Goal: Communication & Community: Answer question/provide support

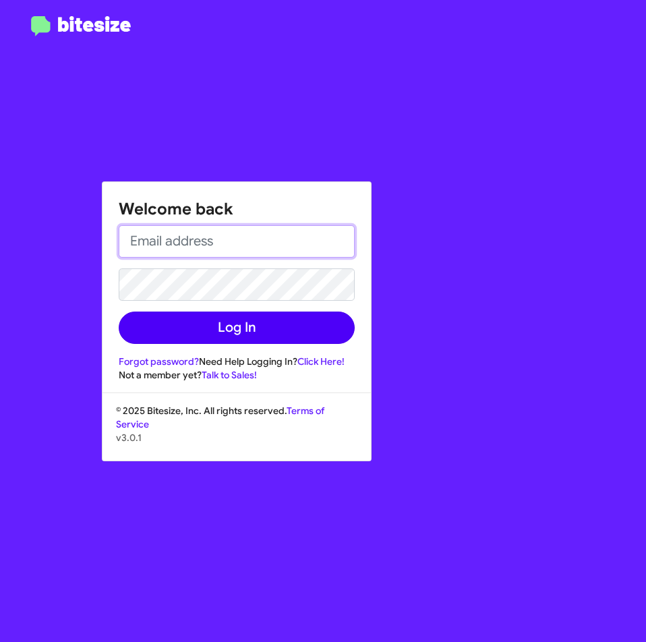
type input "ehershan@ourismancars.com"
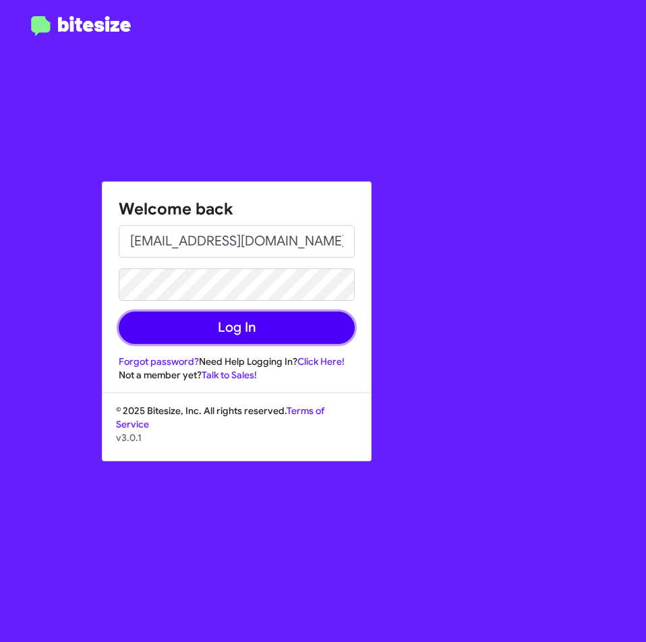
click at [203, 328] on button "Log In" at bounding box center [237, 328] width 236 height 32
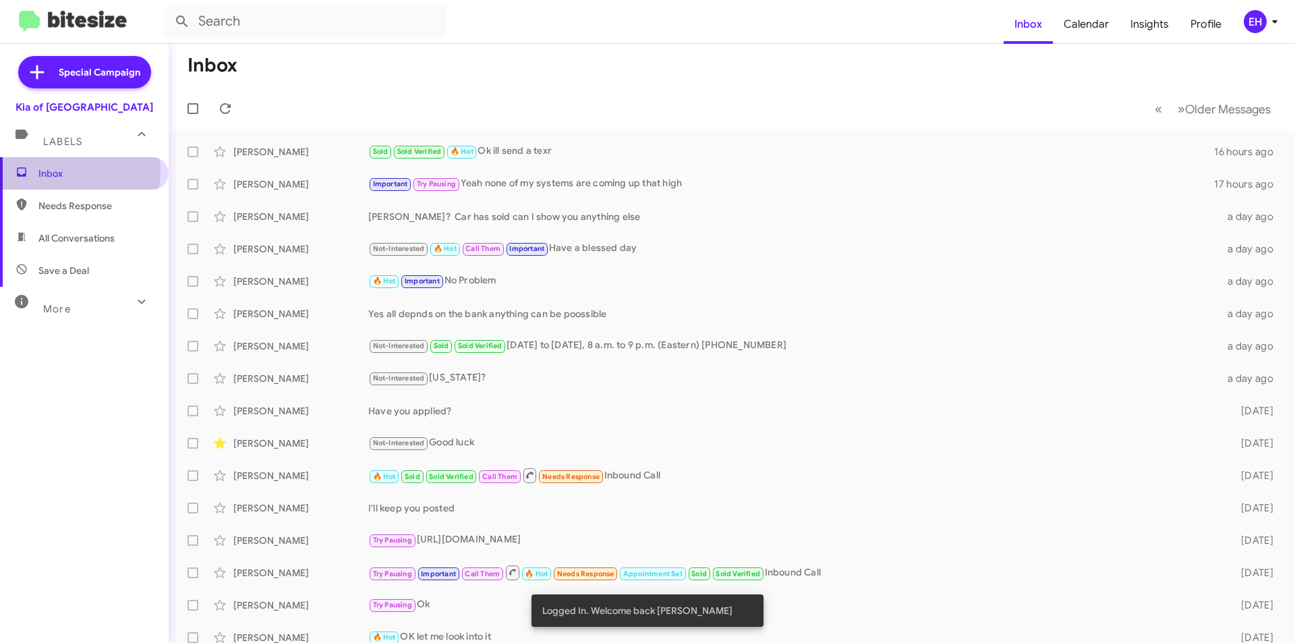
click at [63, 171] on span "Inbox" at bounding box center [95, 173] width 115 height 13
click at [59, 209] on span "Needs Response" at bounding box center [95, 205] width 115 height 13
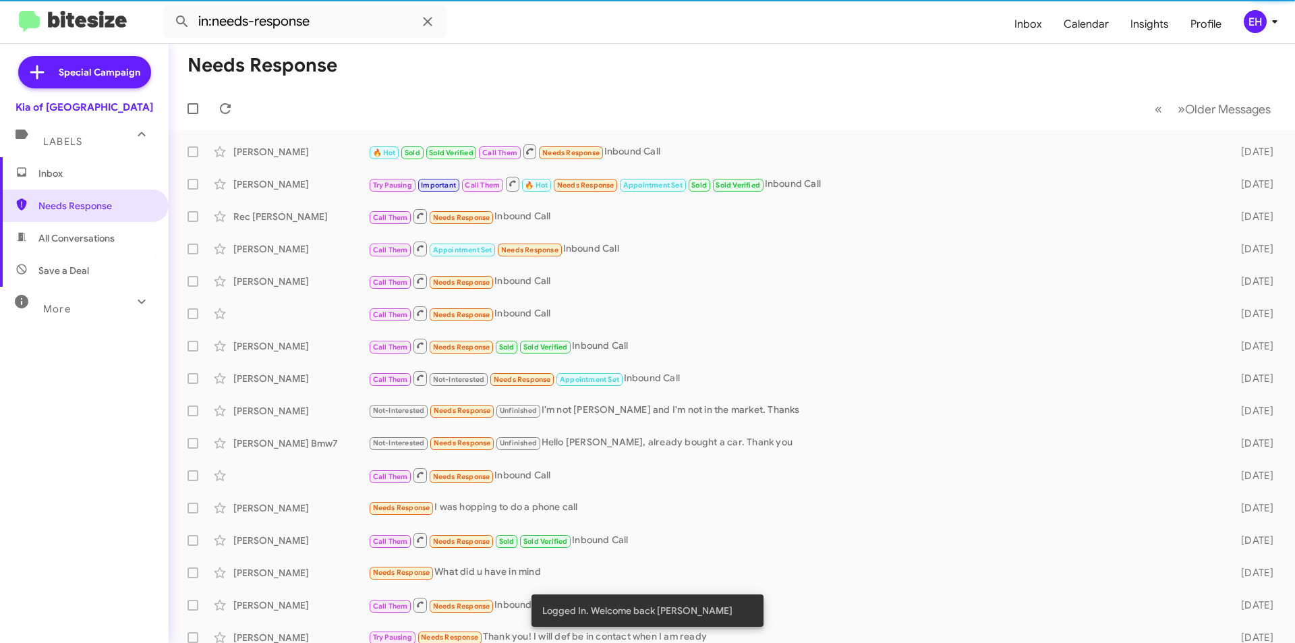
click at [69, 244] on span "All Conversations" at bounding box center [76, 237] width 76 height 13
type input "in:all-conversations"
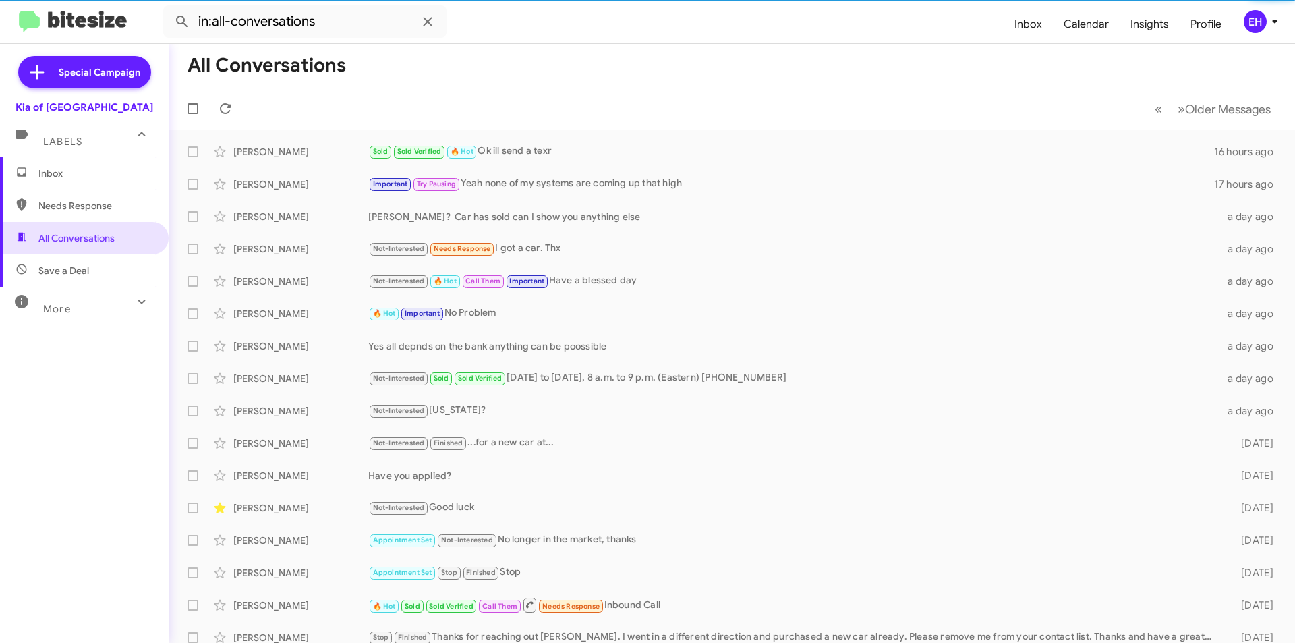
click at [51, 184] on span "Inbox" at bounding box center [84, 173] width 169 height 32
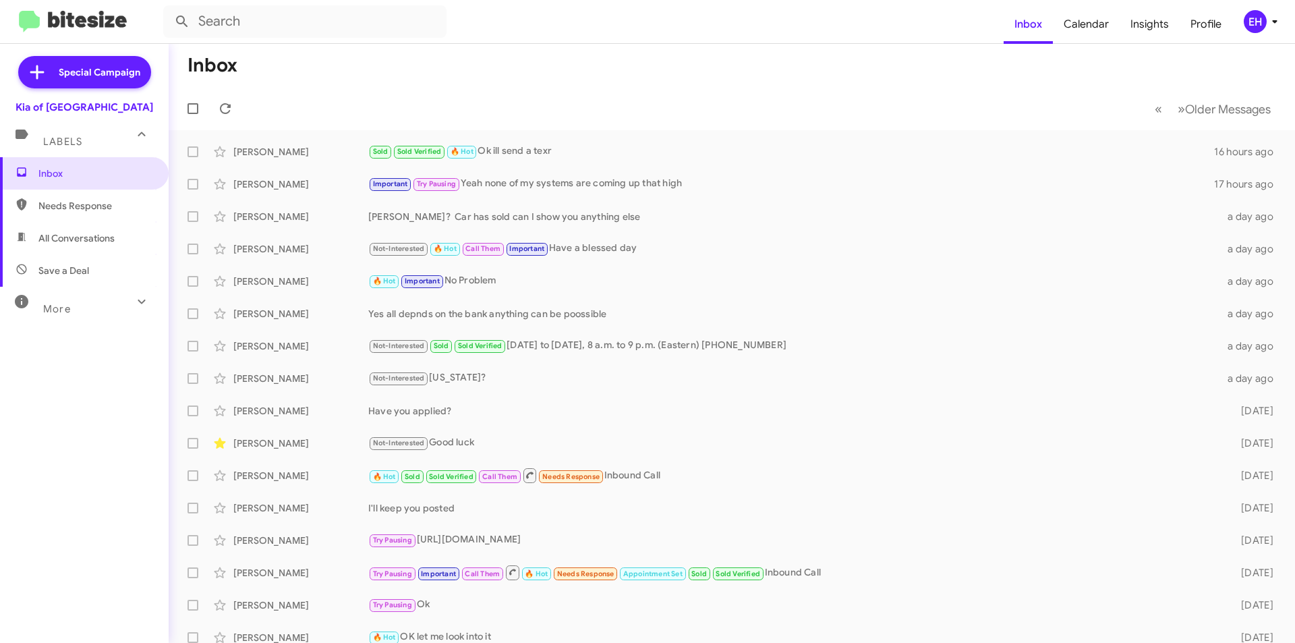
click at [67, 150] on mat-expansion-panel-header "Labels" at bounding box center [84, 135] width 169 height 43
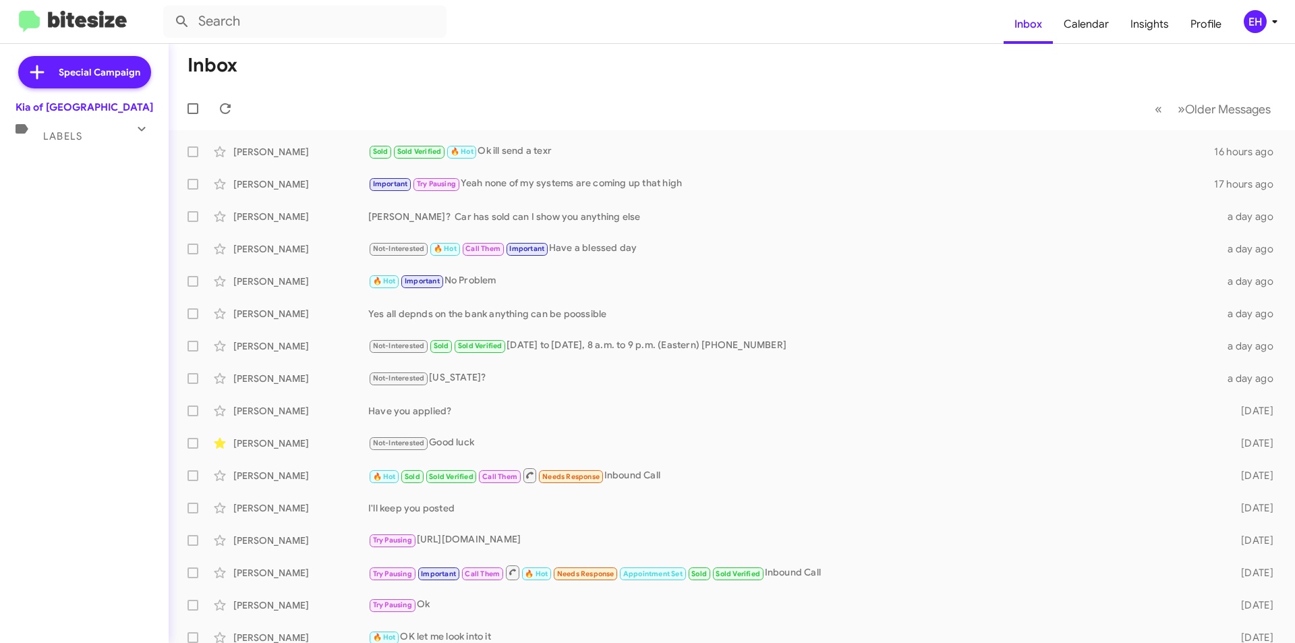
click at [71, 123] on div "Labels" at bounding box center [71, 130] width 120 height 25
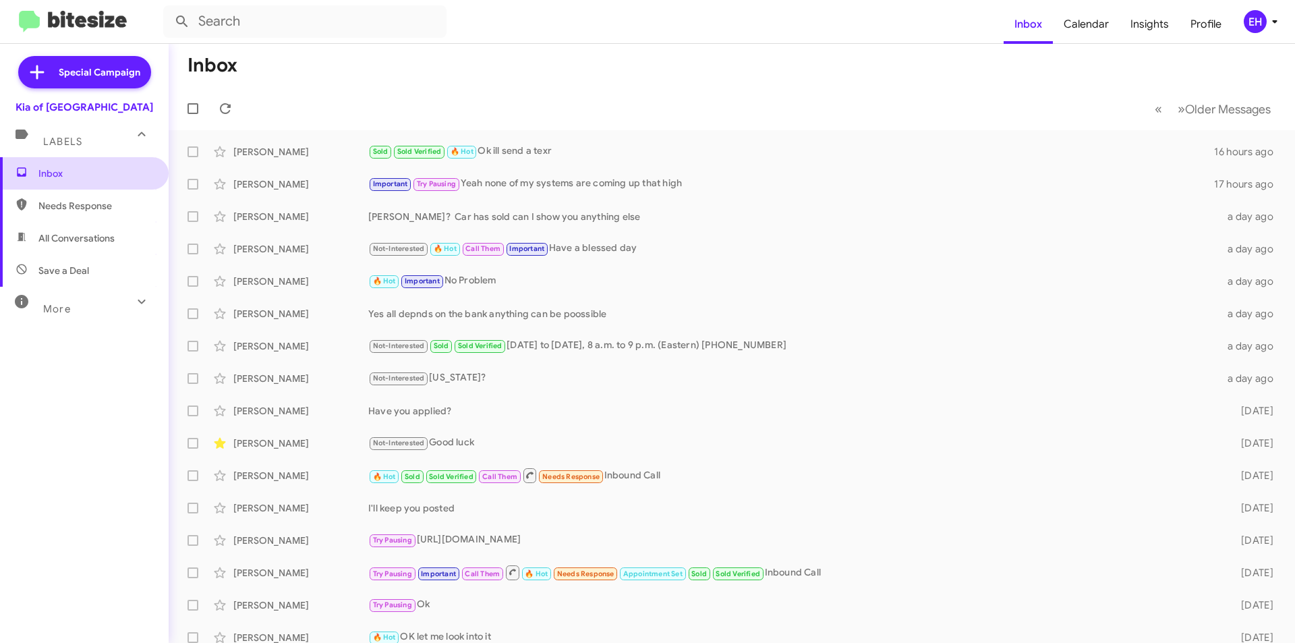
click at [66, 174] on span "Inbox" at bounding box center [95, 173] width 115 height 13
click at [49, 65] on icon at bounding box center [37, 72] width 24 height 24
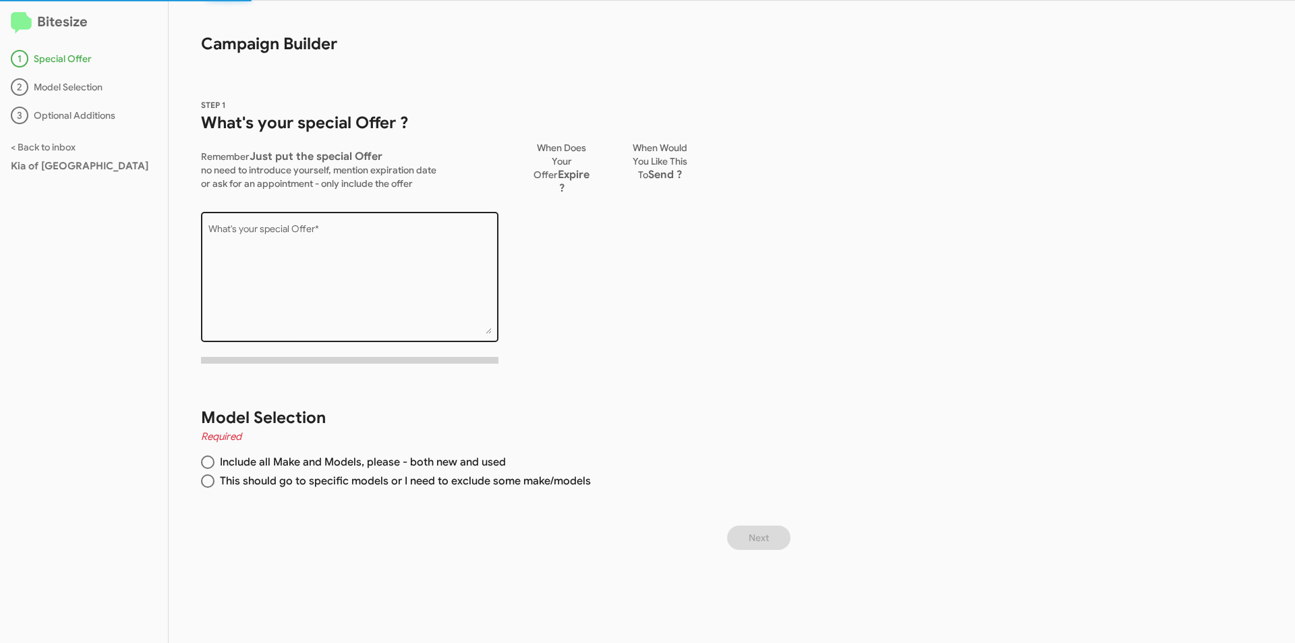
click at [320, 247] on textarea "What's your special Offer *" at bounding box center [349, 279] width 283 height 109
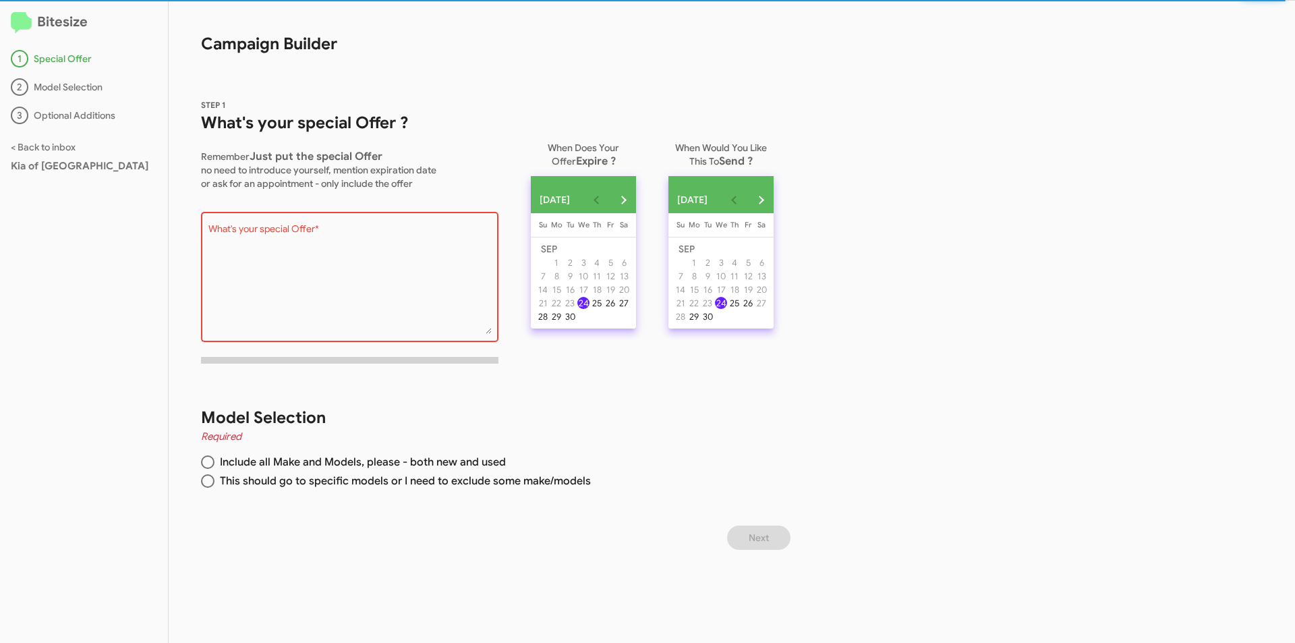
click at [52, 35] on div "Bitesize 1 Special Offer 2 Model Selection 3 Optional Additions < Back to inbox…" at bounding box center [84, 322] width 169 height 642
drag, startPoint x: 53, startPoint y: 30, endPoint x: 57, endPoint y: 20, distance: 10.9
click at [53, 29] on h2 "Bitesize" at bounding box center [84, 22] width 146 height 22
click at [57, 20] on h2 "Bitesize" at bounding box center [84, 22] width 146 height 22
click at [24, 1] on div "Bitesize 1 Special Offer 2 Model Selection 3 Optional Additions < Back to inbox…" at bounding box center [84, 322] width 169 height 642
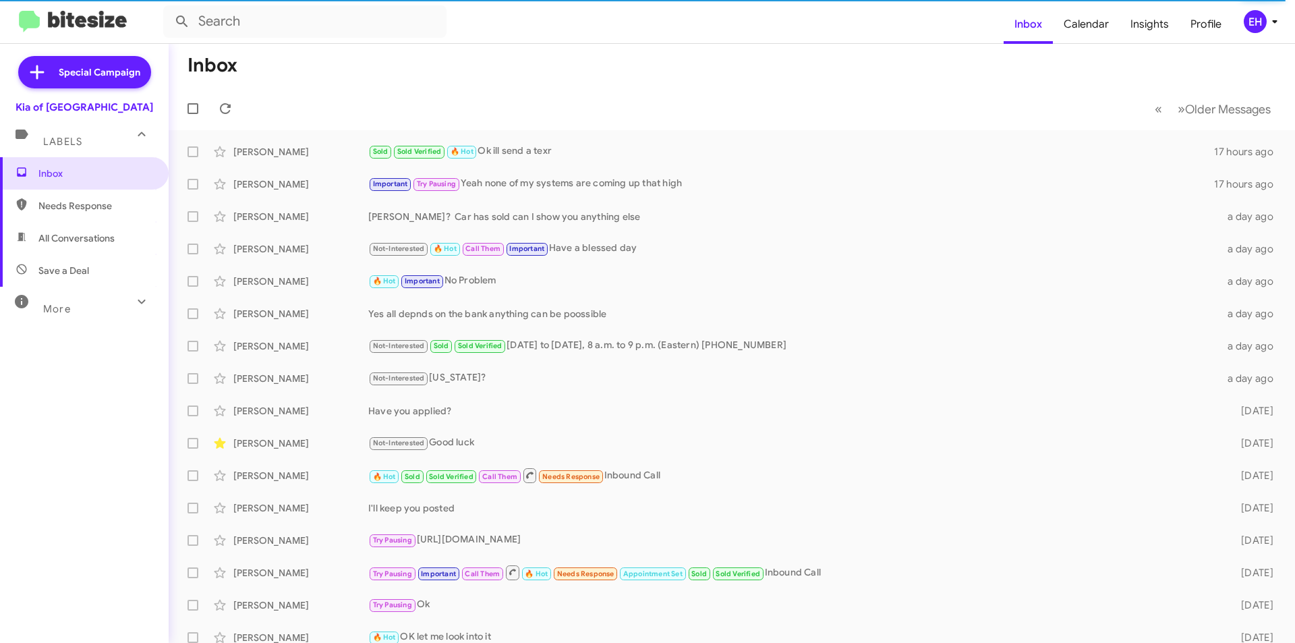
click at [72, 241] on span "All Conversations" at bounding box center [76, 237] width 76 height 13
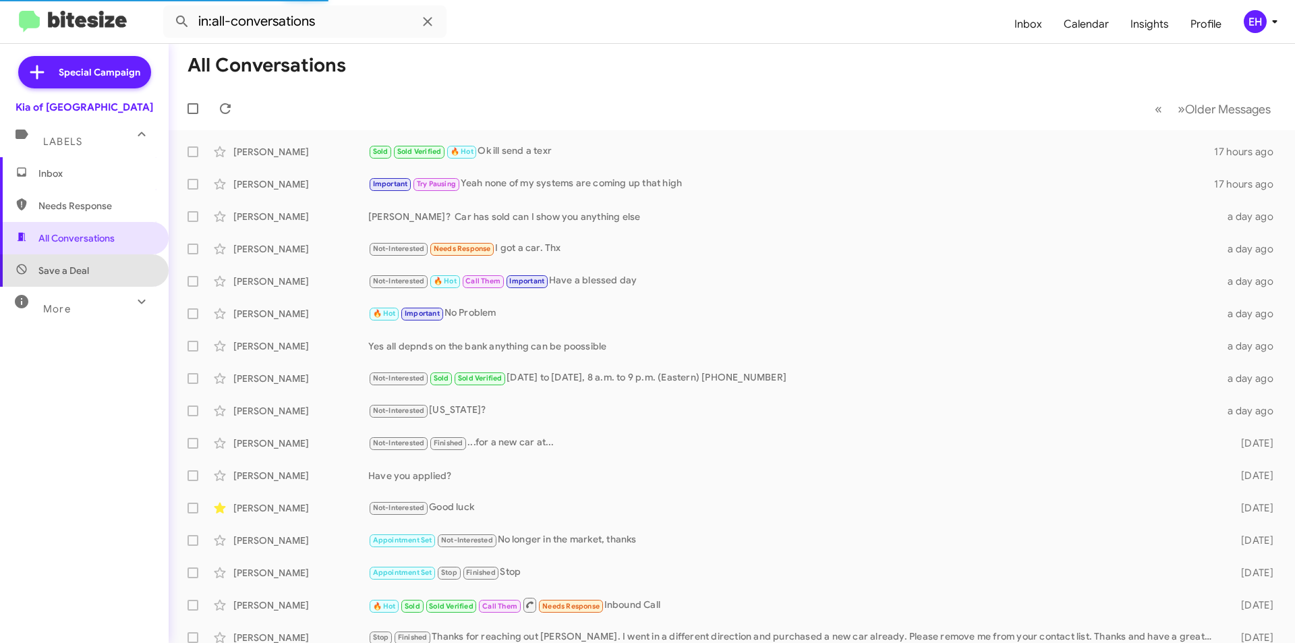
click at [85, 264] on span "Save a Deal" at bounding box center [63, 270] width 51 height 13
type input "in:not-interested"
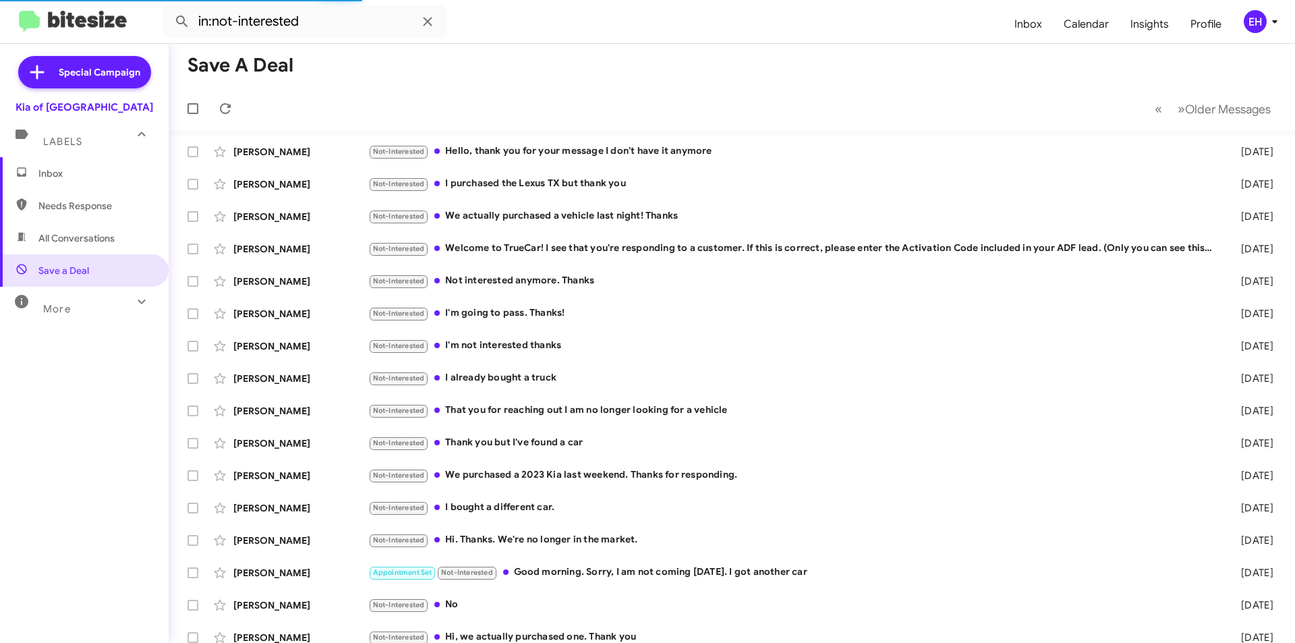
click at [101, 172] on span "Inbox" at bounding box center [95, 173] width 115 height 13
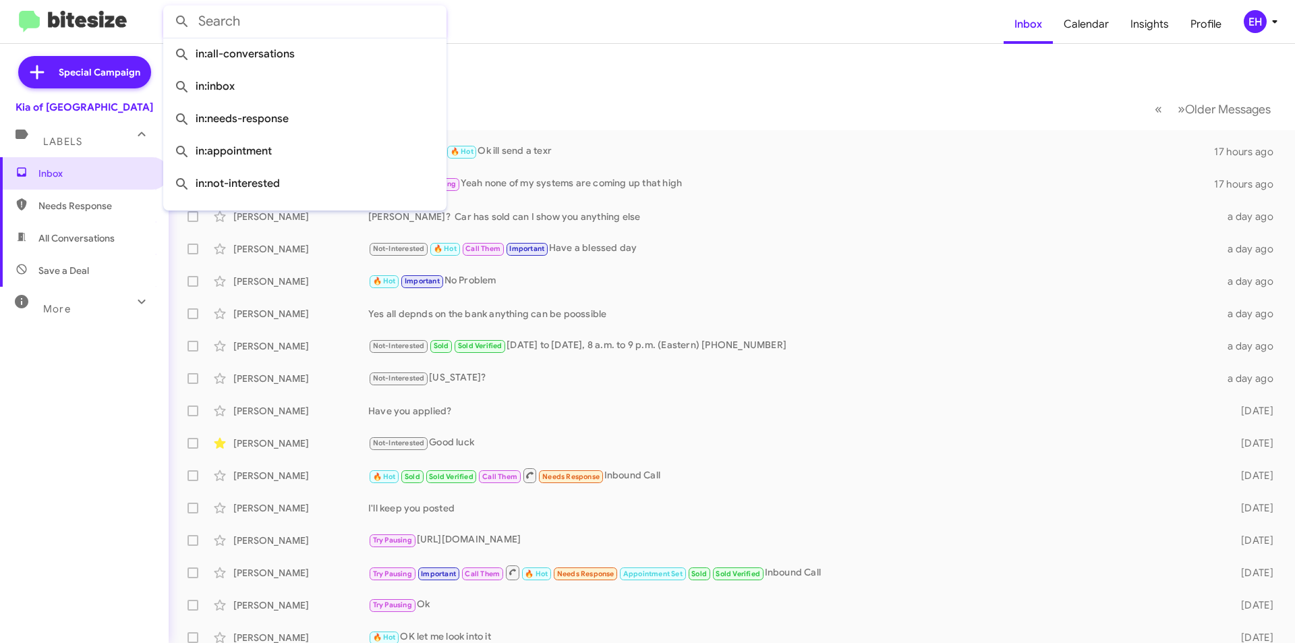
click at [243, 31] on input "text" at bounding box center [304, 21] width 283 height 32
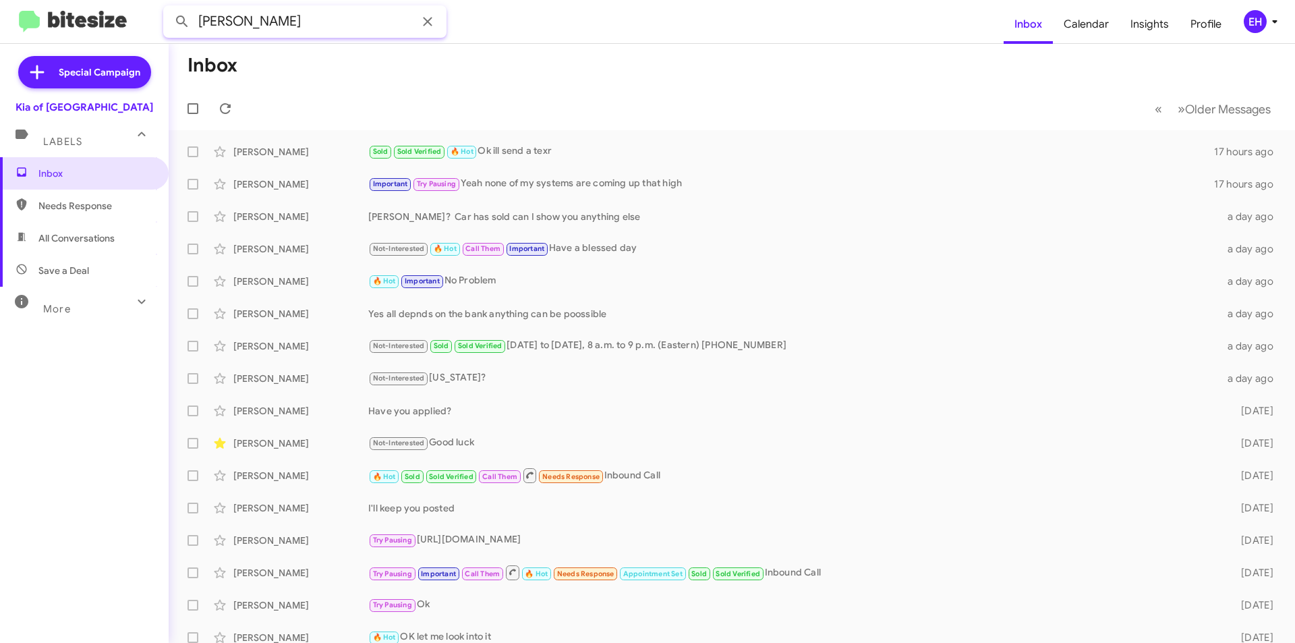
click at [272, 28] on input "sanford" at bounding box center [304, 21] width 283 height 32
click at [169, 8] on button at bounding box center [182, 21] width 27 height 27
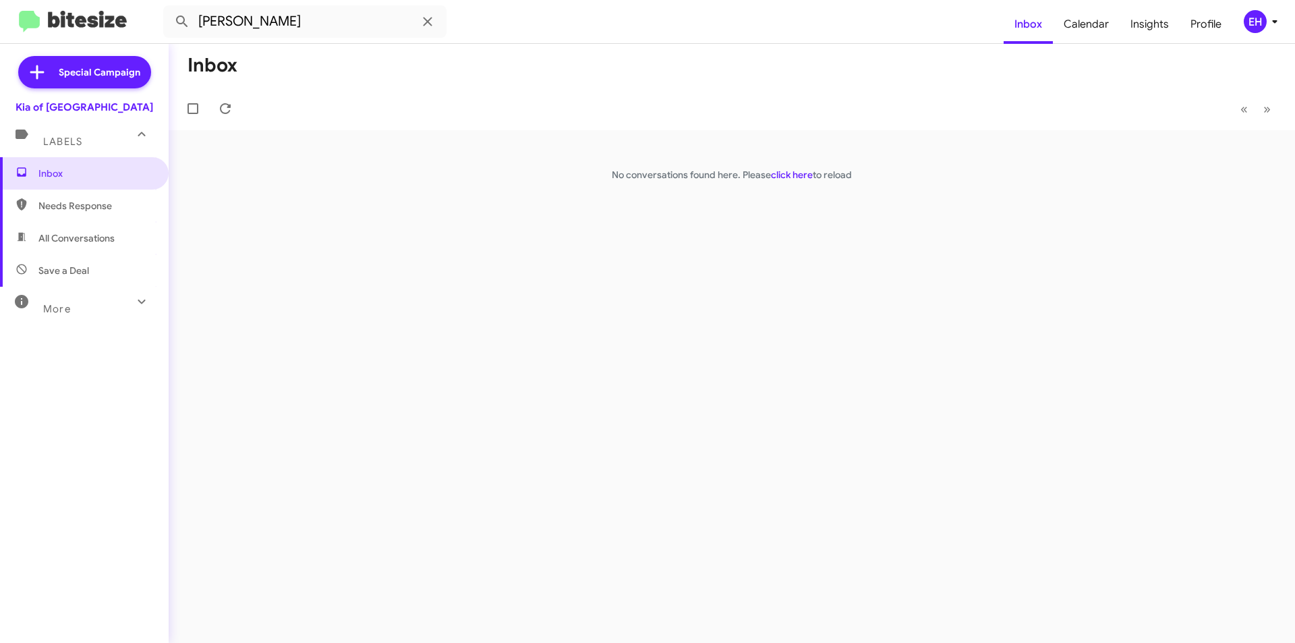
click at [78, 214] on span "Needs Response" at bounding box center [84, 206] width 169 height 32
type input "in:needs-response"
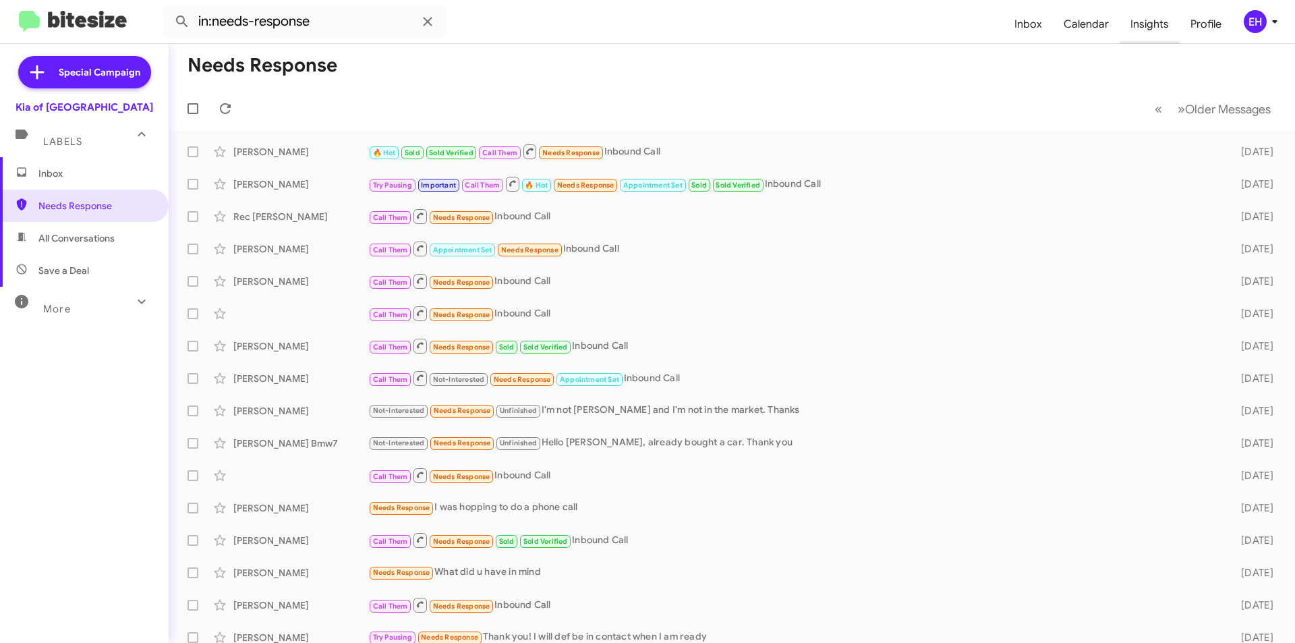
click at [645, 30] on span "Insights" at bounding box center [1150, 24] width 60 height 39
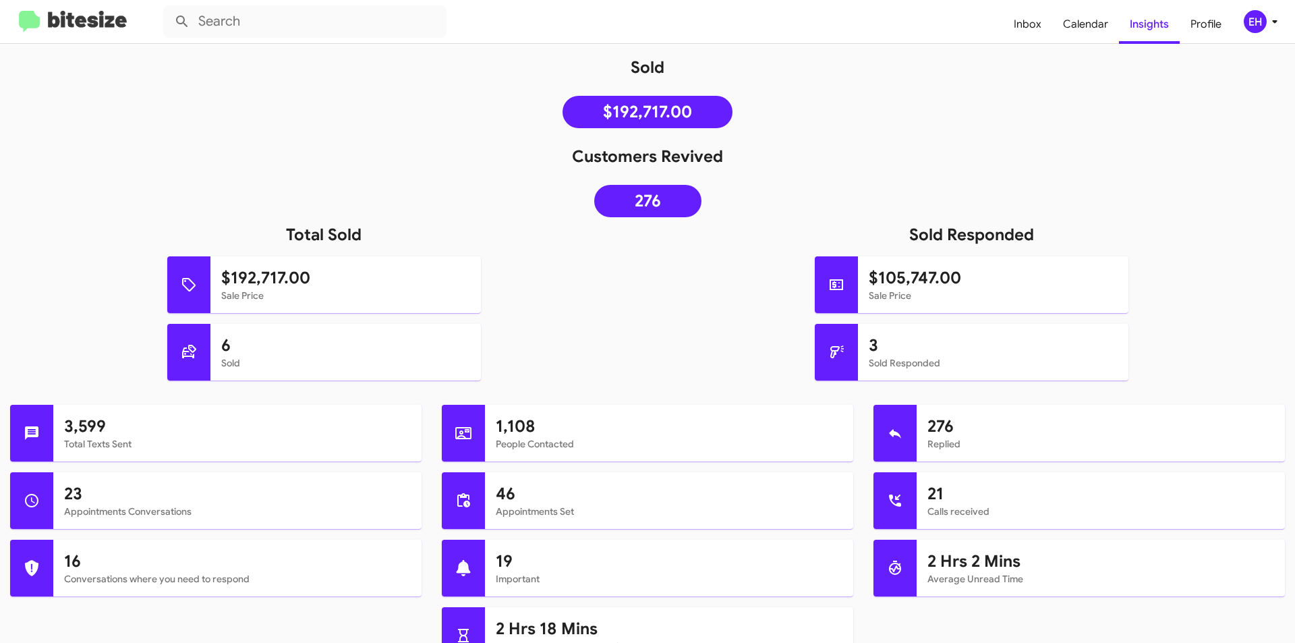
scroll to position [270, 0]
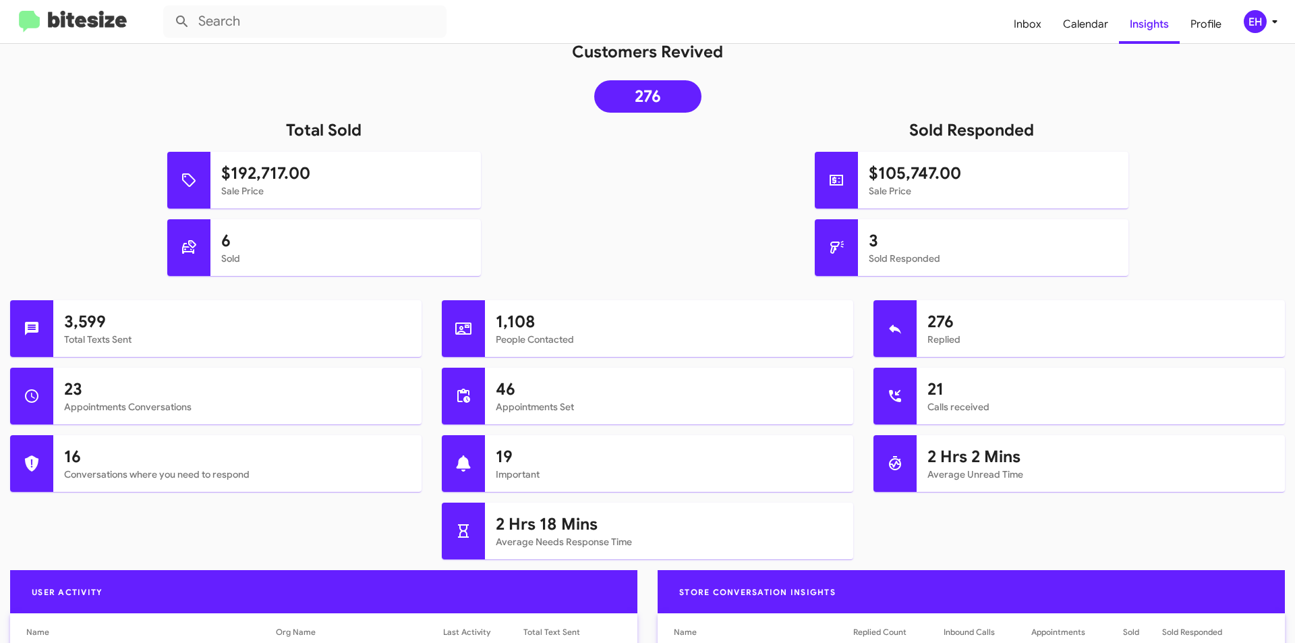
click at [76, 22] on img at bounding box center [73, 22] width 108 height 22
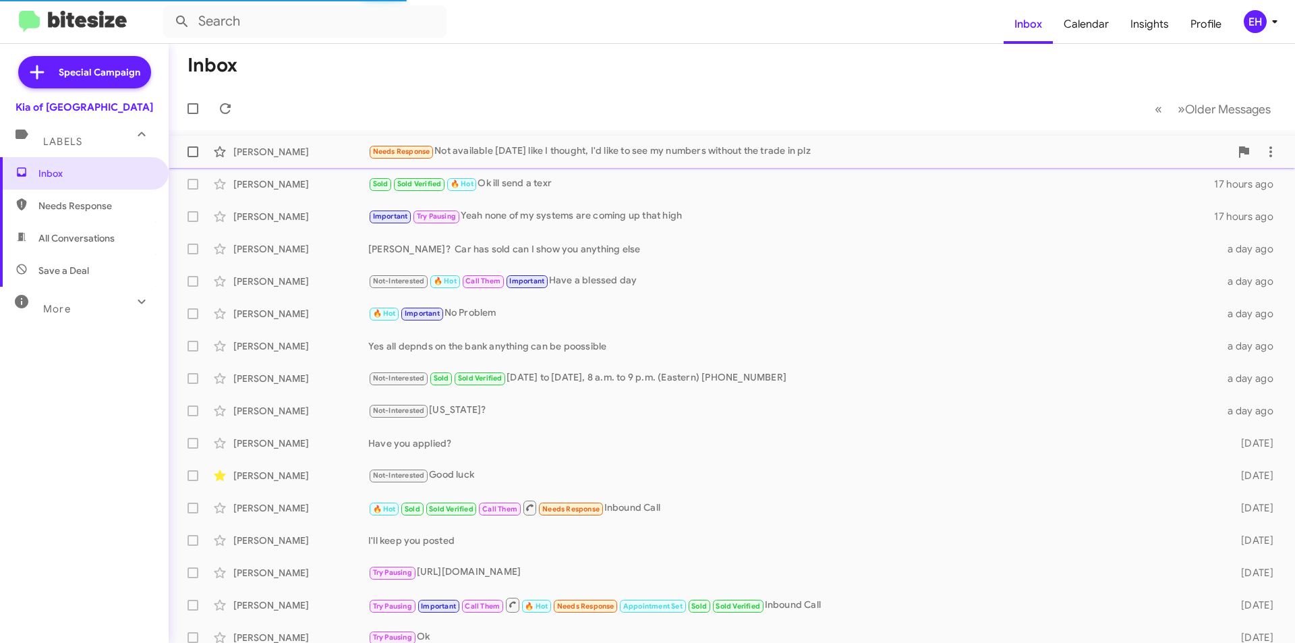
click at [536, 148] on div "Needs Response Not available today like I thought, I'd like to see my numbers w…" at bounding box center [799, 152] width 862 height 16
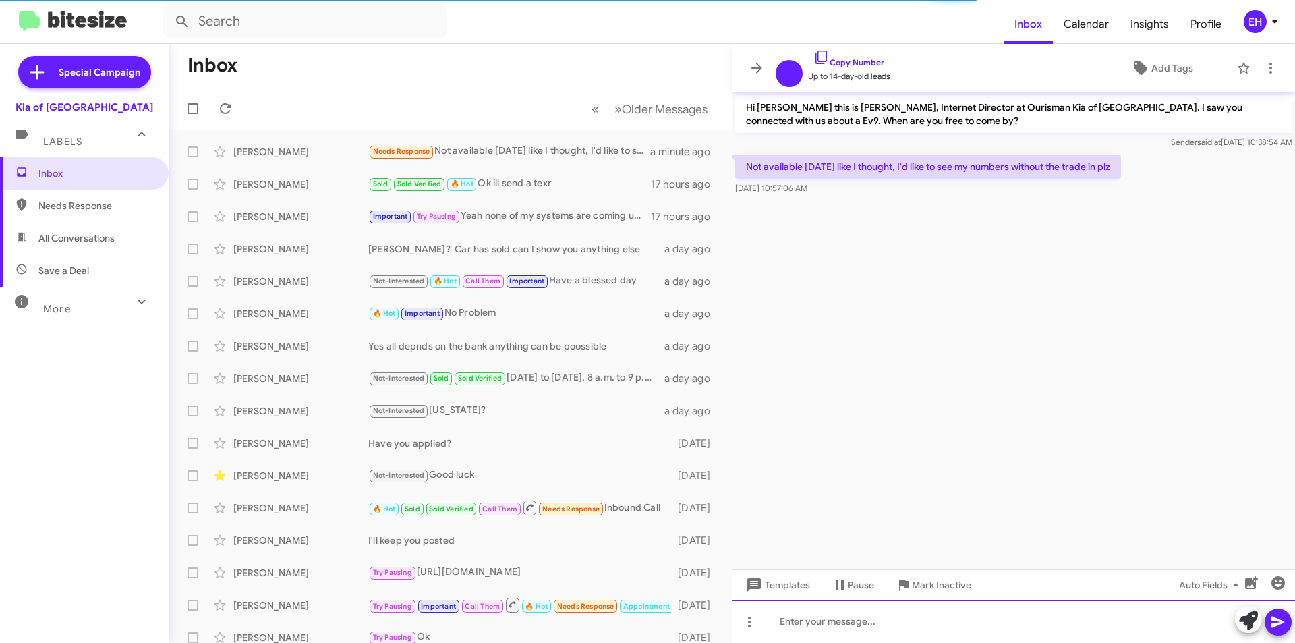
click at [645, 619] on div at bounding box center [1013, 621] width 563 height 43
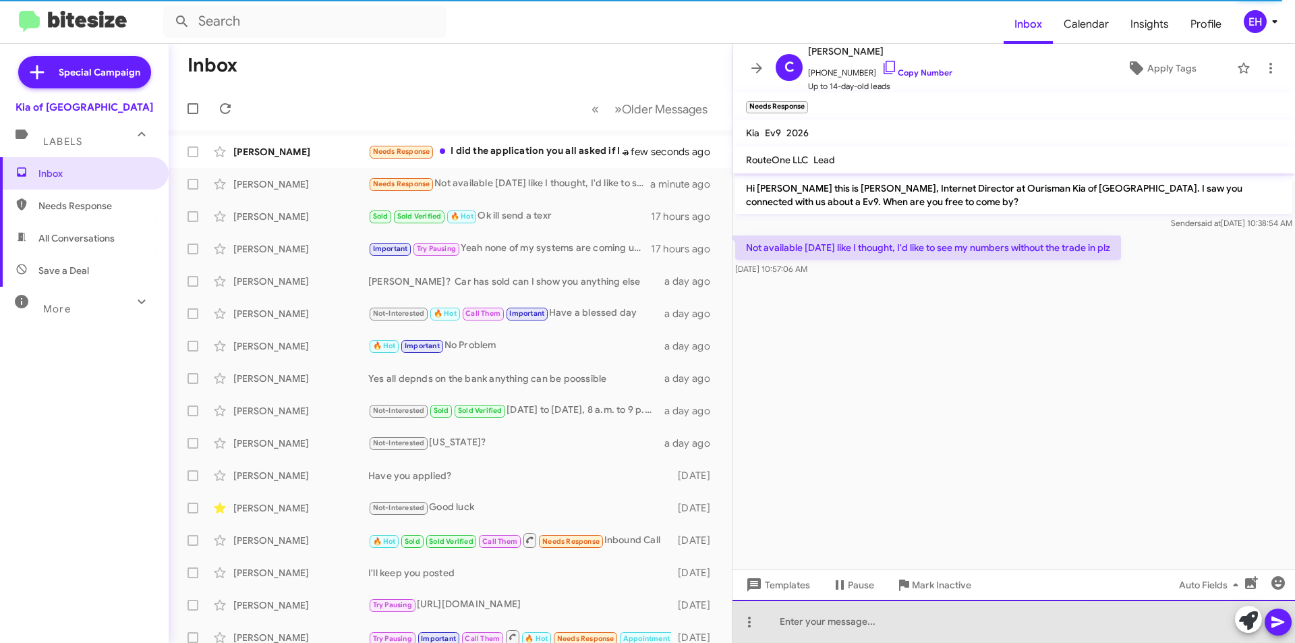
click at [645, 619] on div at bounding box center [1013, 621] width 563 height 43
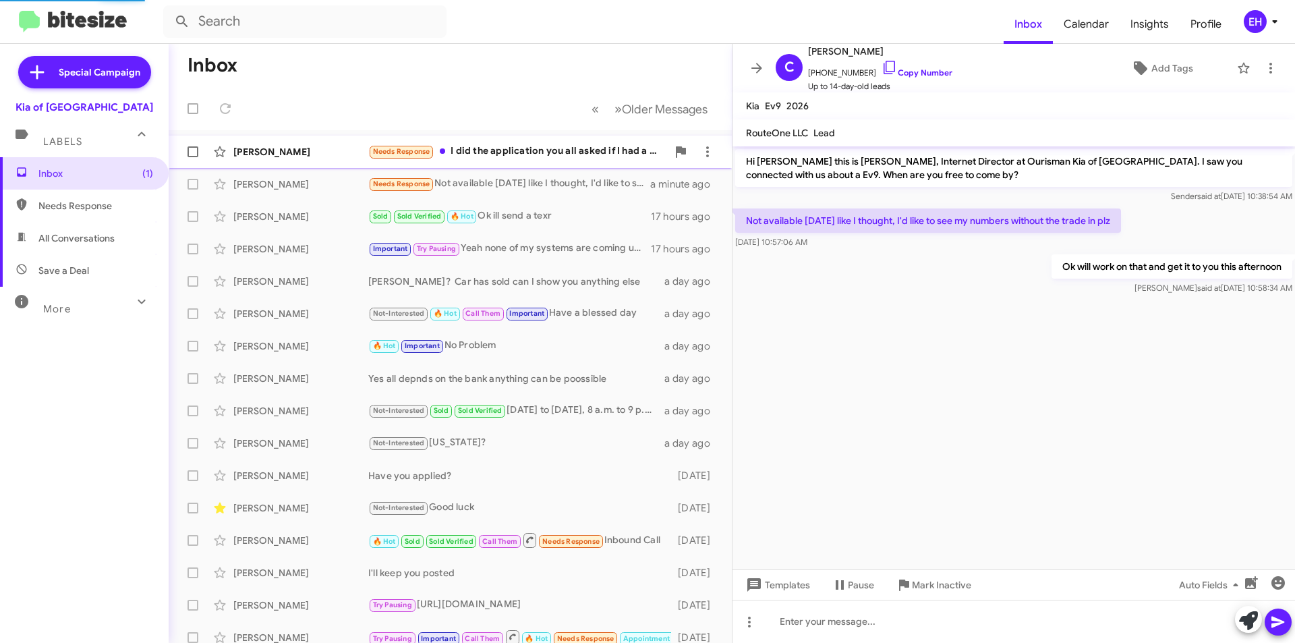
click at [521, 159] on div "Needs Response I did the application you all asked if I had a co signer so no" at bounding box center [517, 152] width 299 height 16
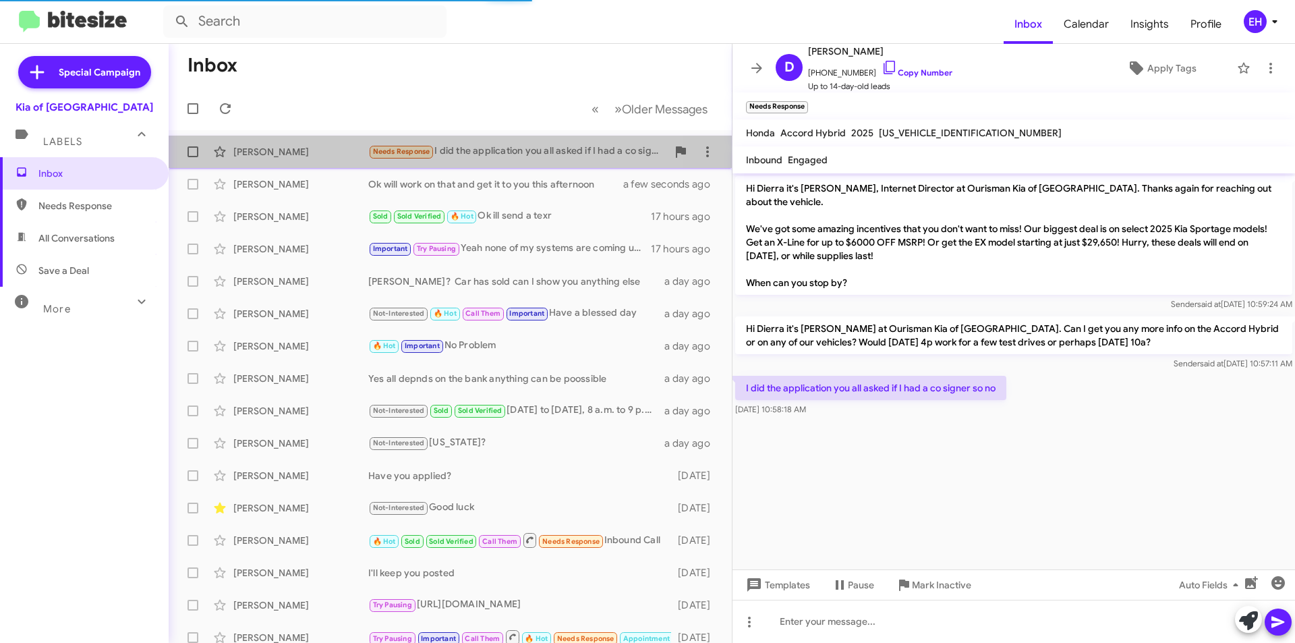
click at [502, 147] on div "Needs Response I did the application you all asked if I had a co signer so no" at bounding box center [517, 152] width 299 height 16
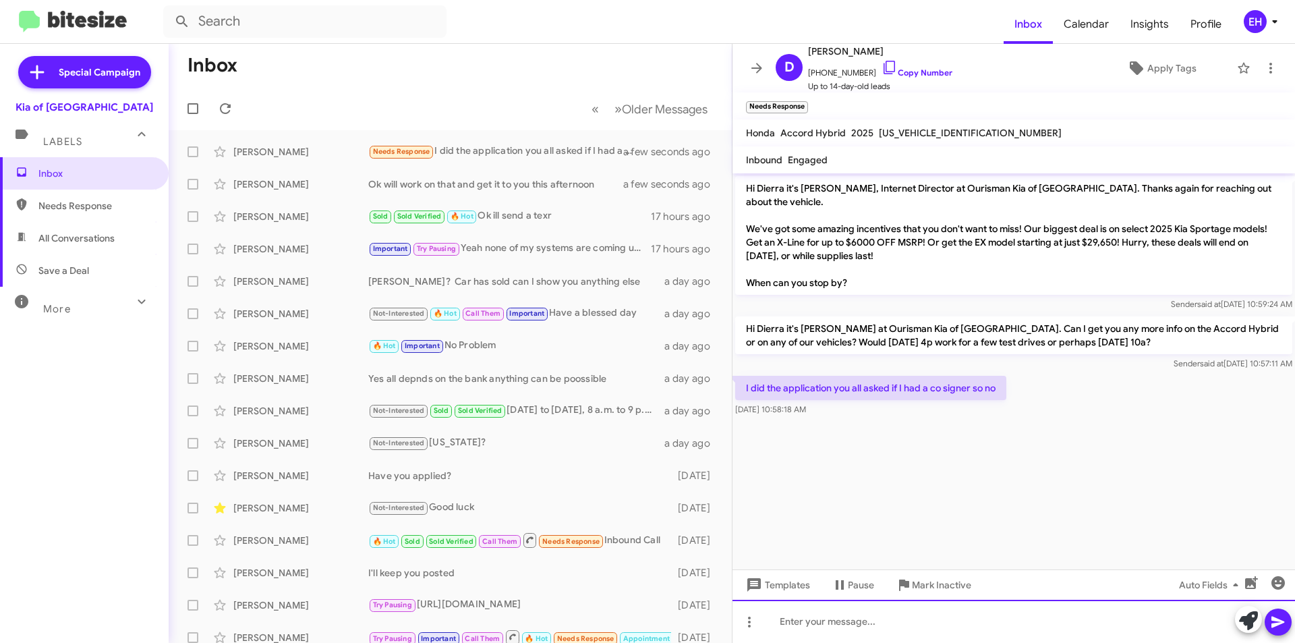
drag, startPoint x: 948, startPoint y: 605, endPoint x: 954, endPoint y: 618, distance: 14.2
click at [645, 610] on div at bounding box center [1013, 621] width 563 height 43
click at [645, 619] on span at bounding box center [1278, 621] width 16 height 27
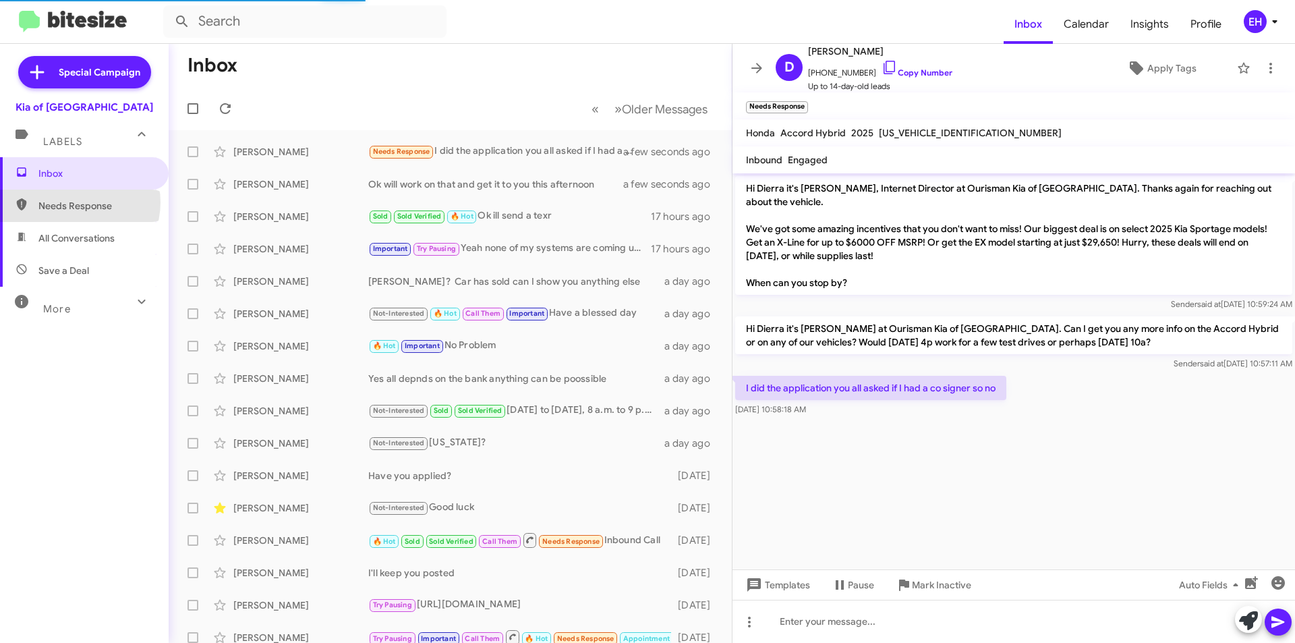
click at [77, 202] on span "Needs Response" at bounding box center [95, 205] width 115 height 13
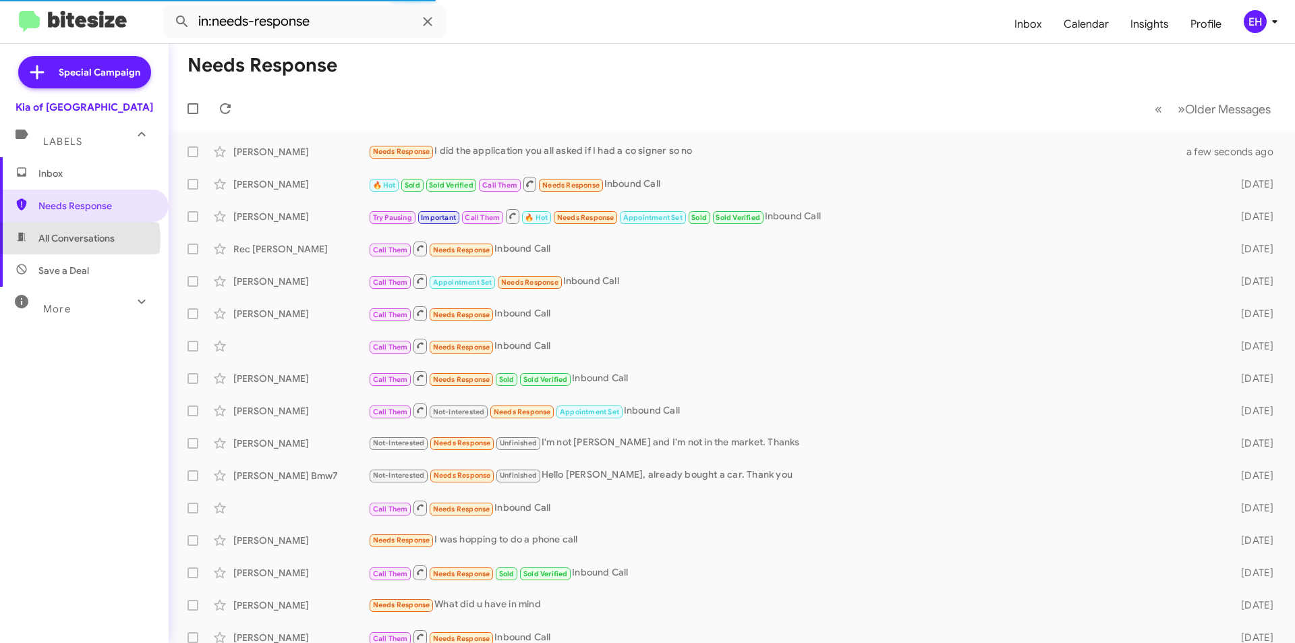
click at [74, 239] on span "All Conversations" at bounding box center [76, 237] width 76 height 13
type input "in:all-conversations"
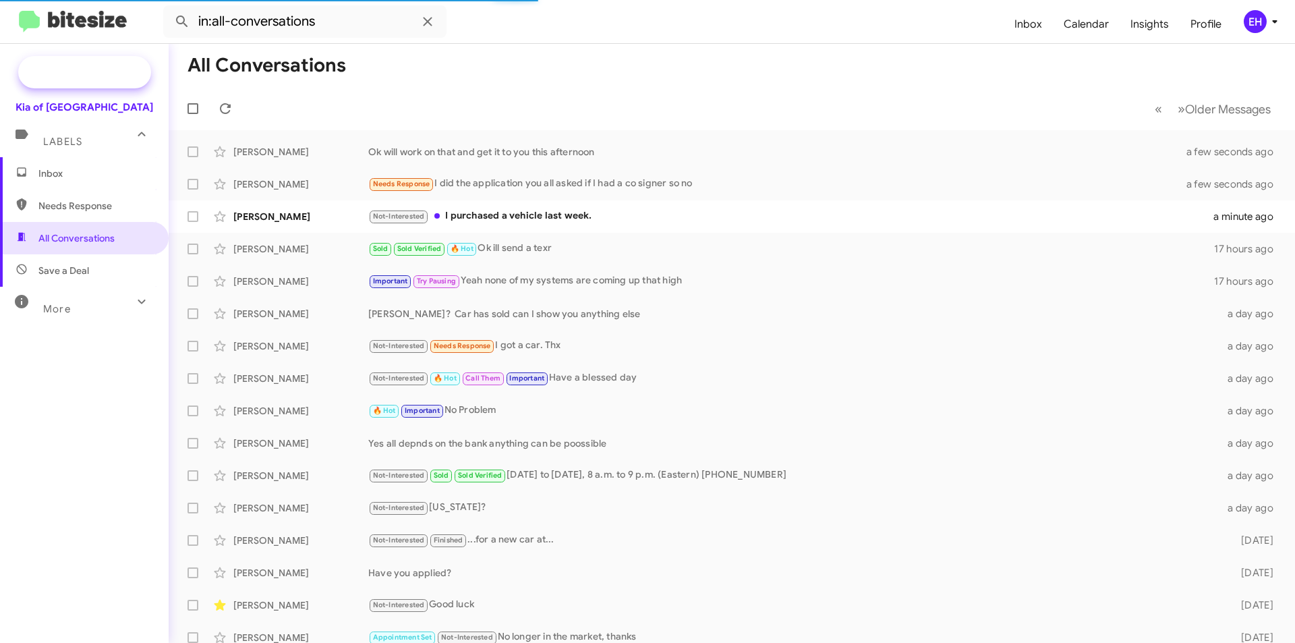
click at [56, 65] on span "Special Campaign" at bounding box center [84, 72] width 133 height 32
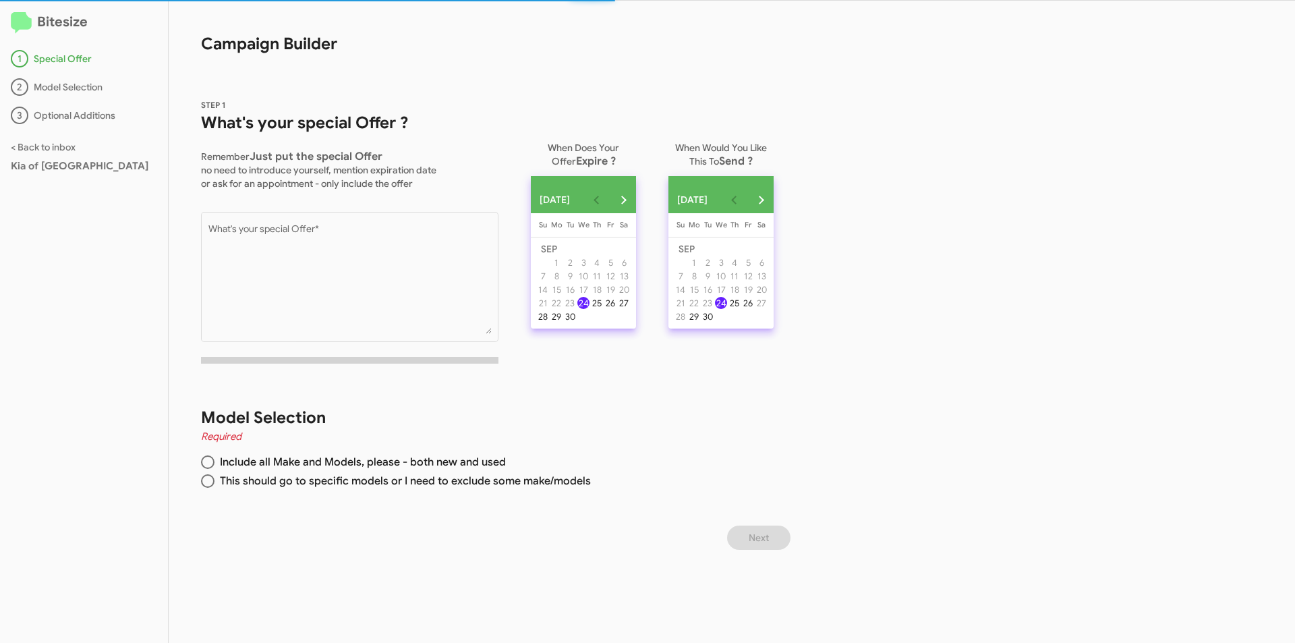
click at [32, 121] on div "3 Optional Additions" at bounding box center [84, 116] width 146 height 18
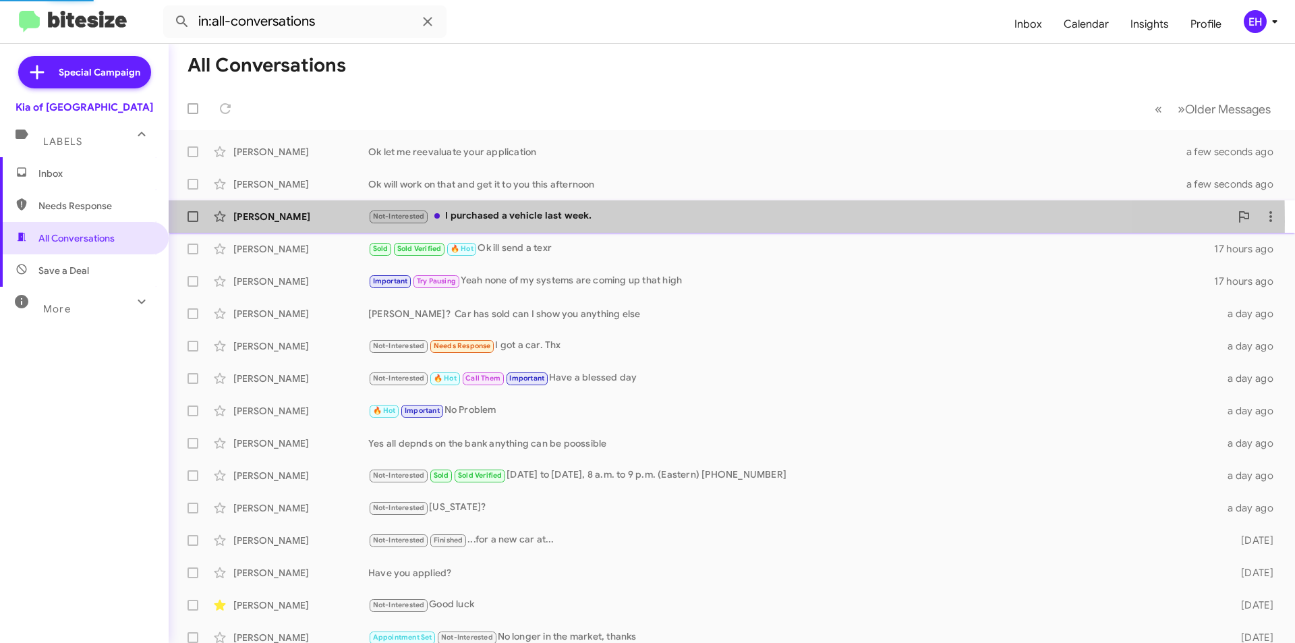
click at [523, 221] on div "Not-Interested I purchased a vehicle last week." at bounding box center [799, 216] width 862 height 16
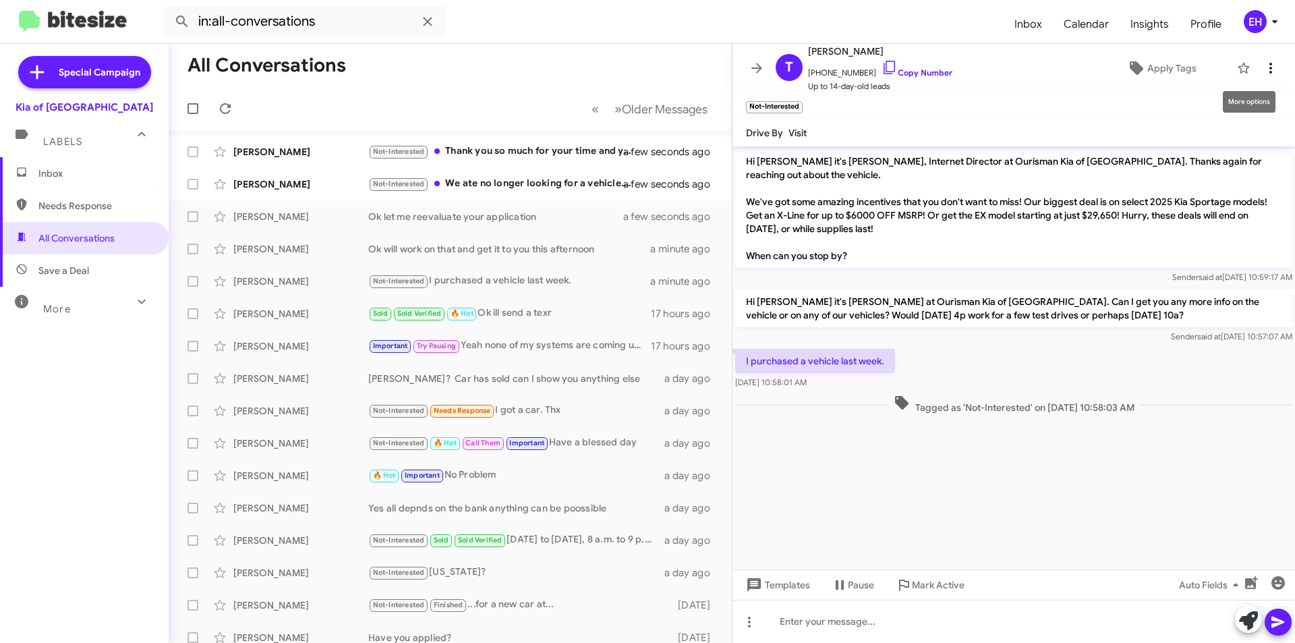
click at [645, 64] on icon at bounding box center [1271, 68] width 16 height 16
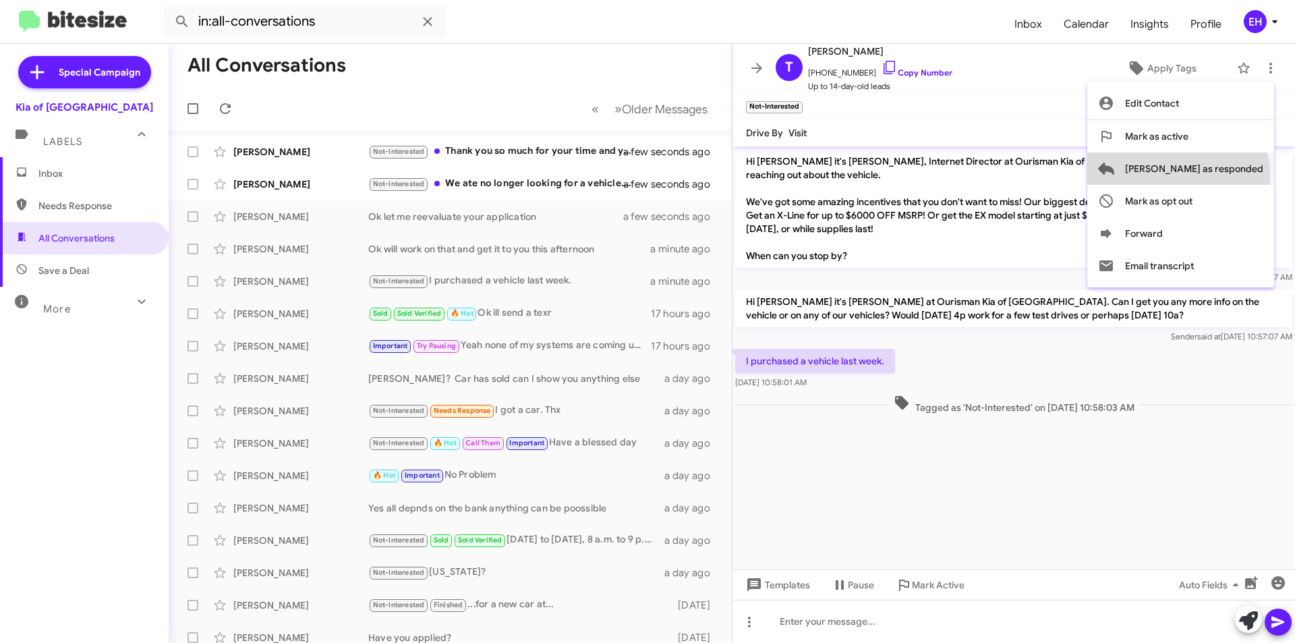
click at [645, 175] on span "Mark as responded" at bounding box center [1194, 168] width 138 height 32
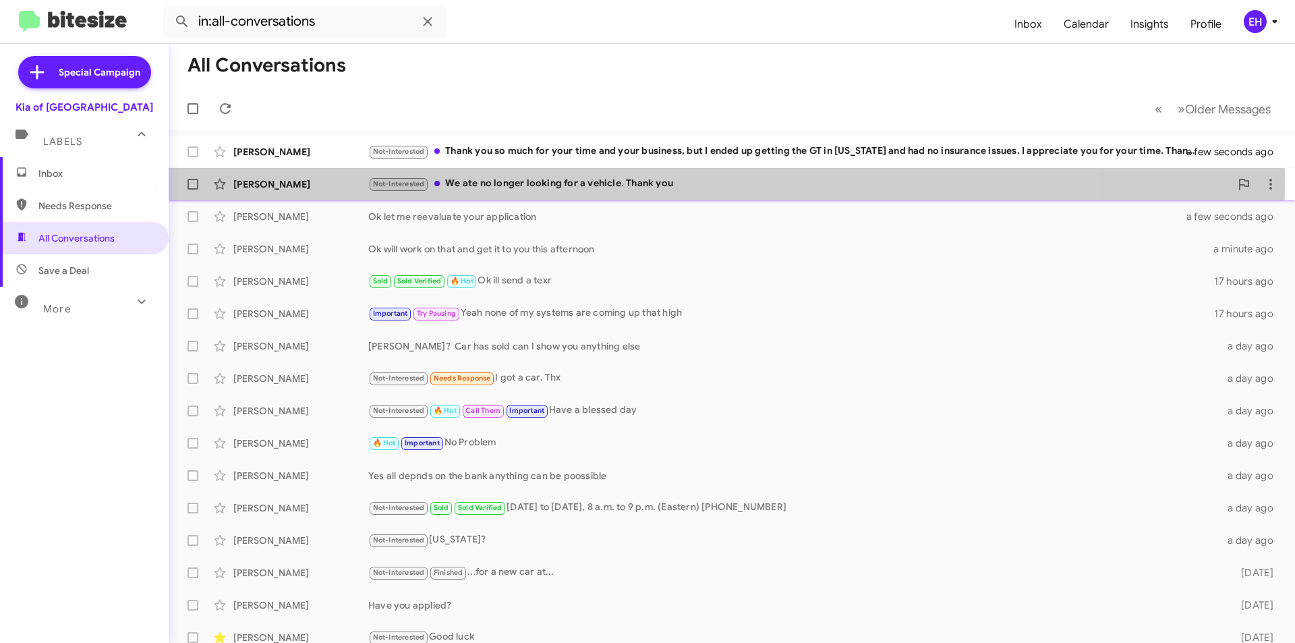
click at [594, 183] on div "Not-Interested We ate no longer looking for a vehicle. Thank you" at bounding box center [799, 184] width 862 height 16
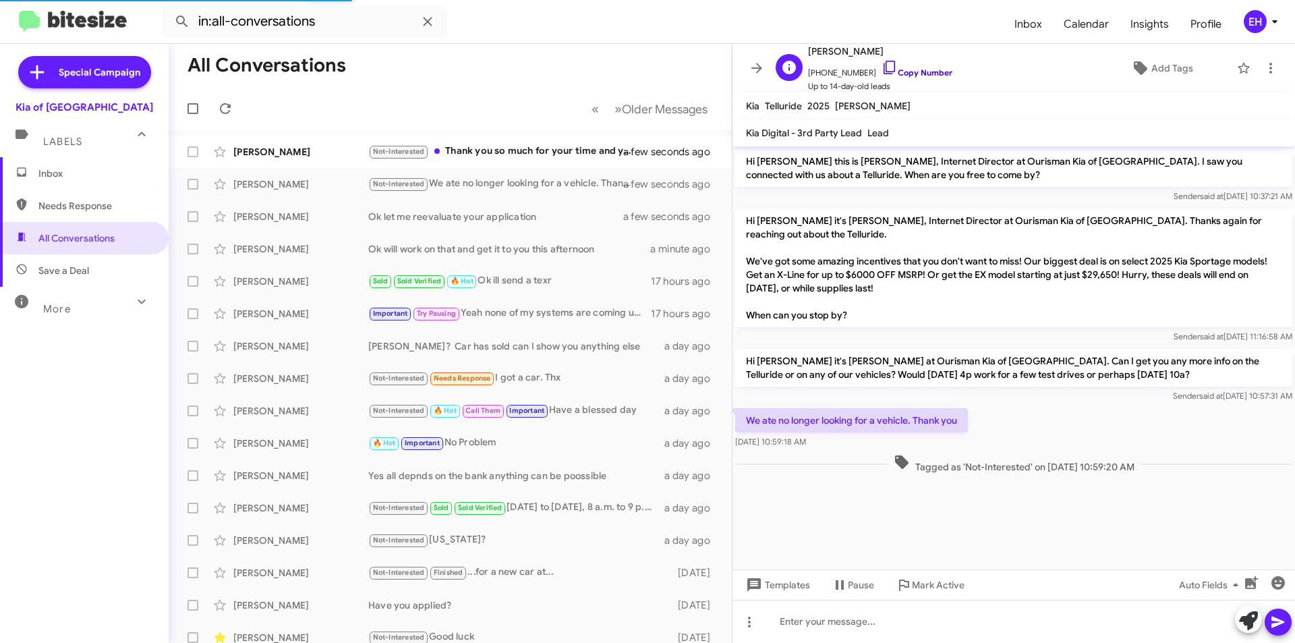
click at [645, 73] on link "Copy Number" at bounding box center [917, 72] width 71 height 10
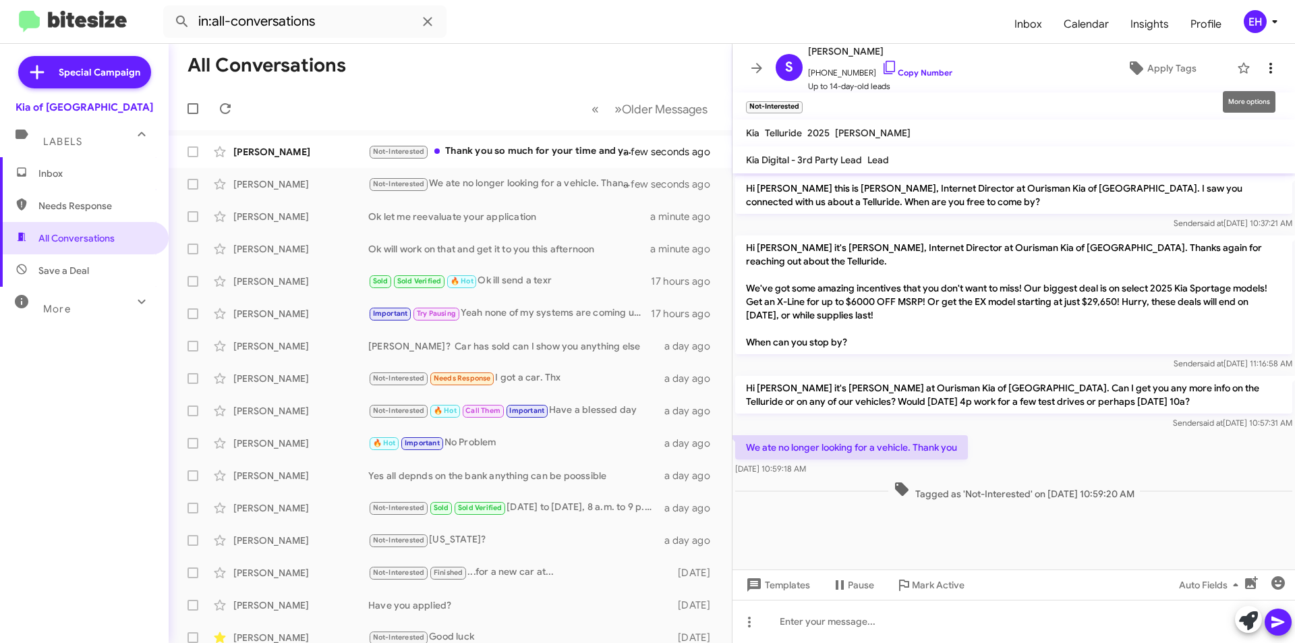
click at [645, 71] on icon at bounding box center [1270, 68] width 3 height 11
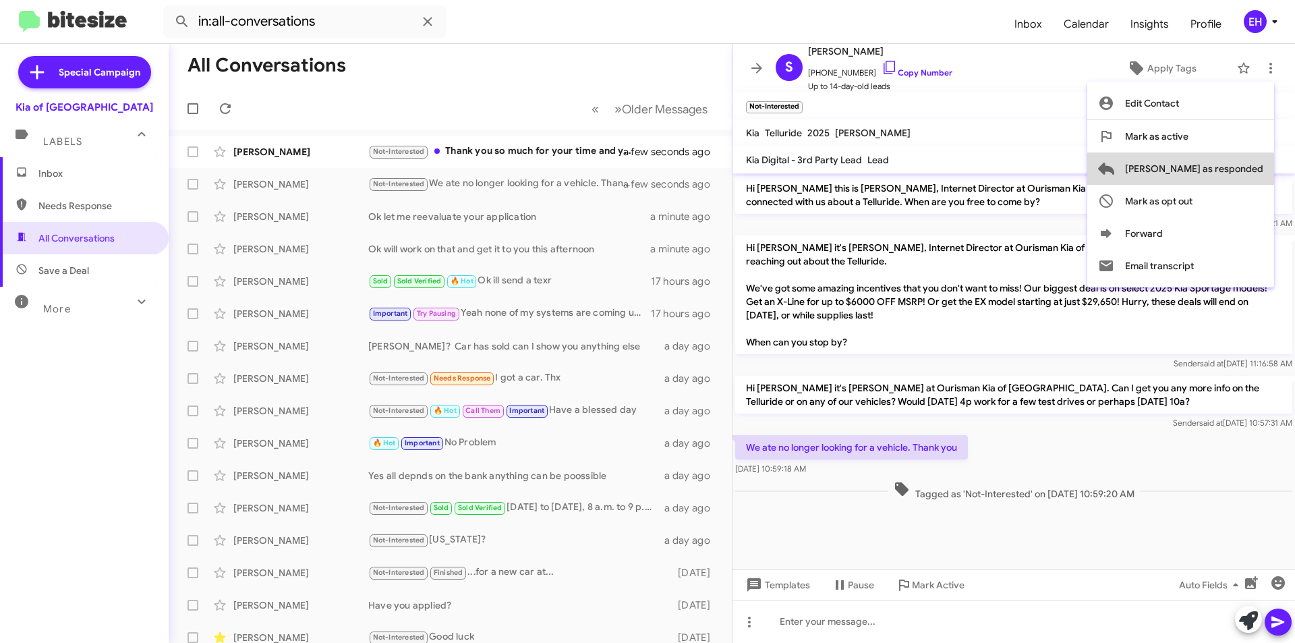
click at [645, 165] on span "Mark as responded" at bounding box center [1194, 168] width 138 height 32
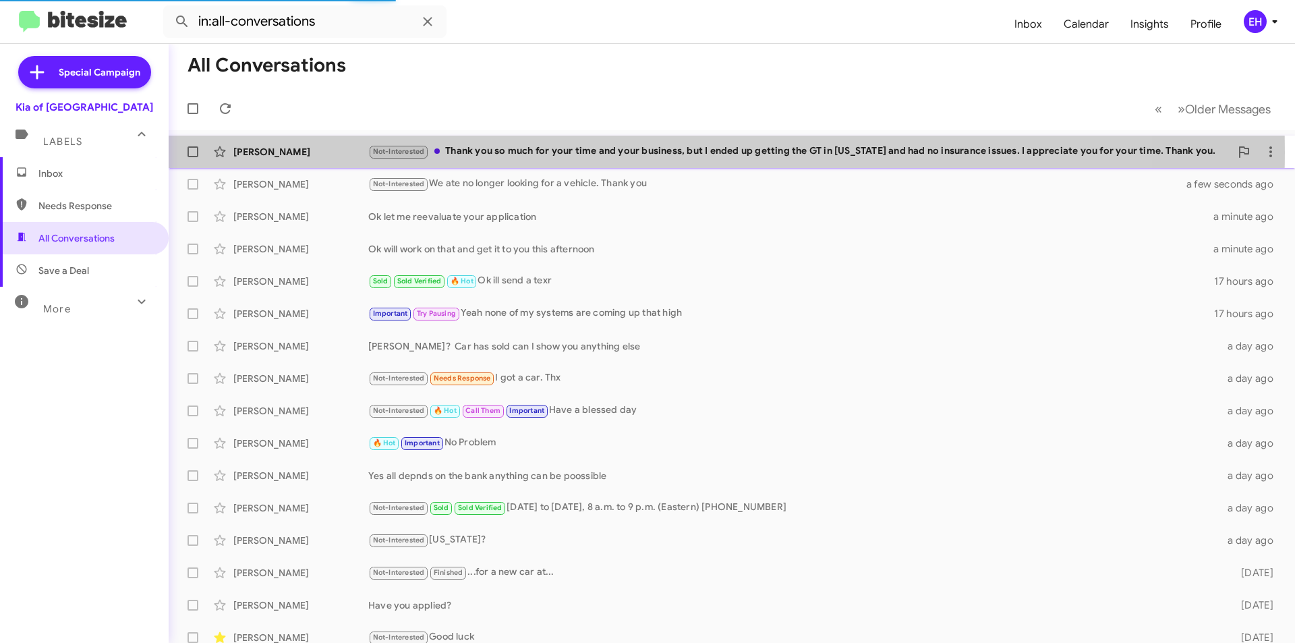
click at [619, 152] on div "Not-Interested Thank you so much for your time and your business, but I ended u…" at bounding box center [799, 152] width 862 height 16
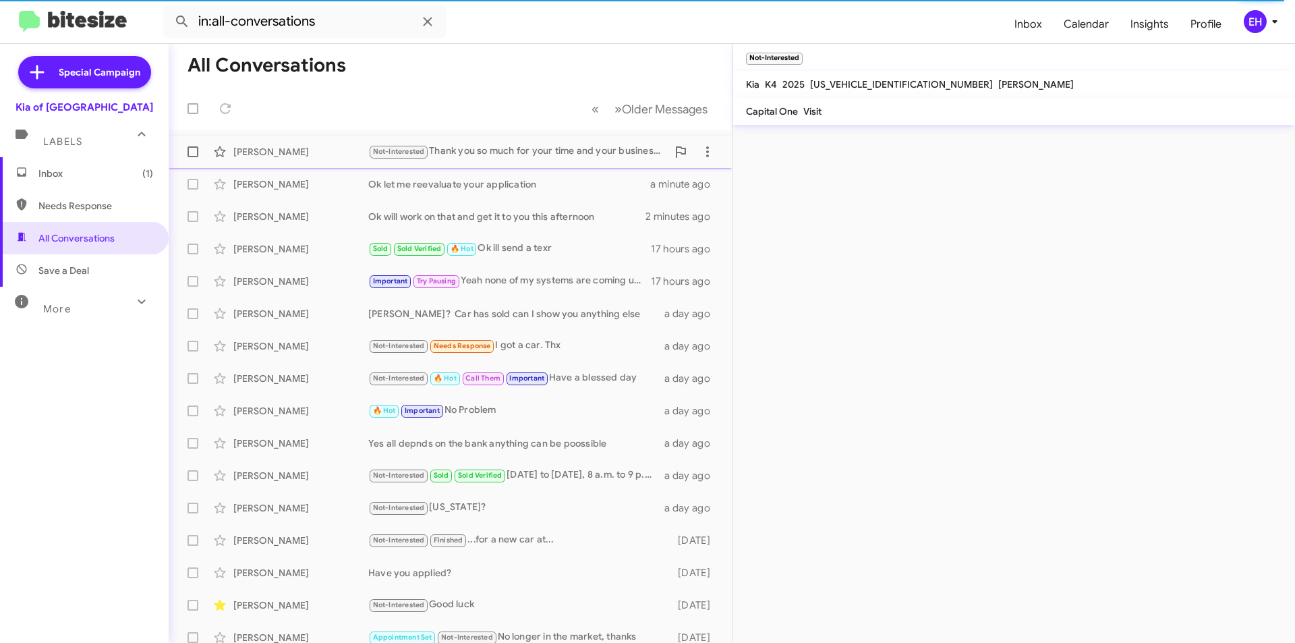
click at [504, 149] on div "Not-Interested Thank you so much for your time and your business, but I ended u…" at bounding box center [517, 152] width 299 height 16
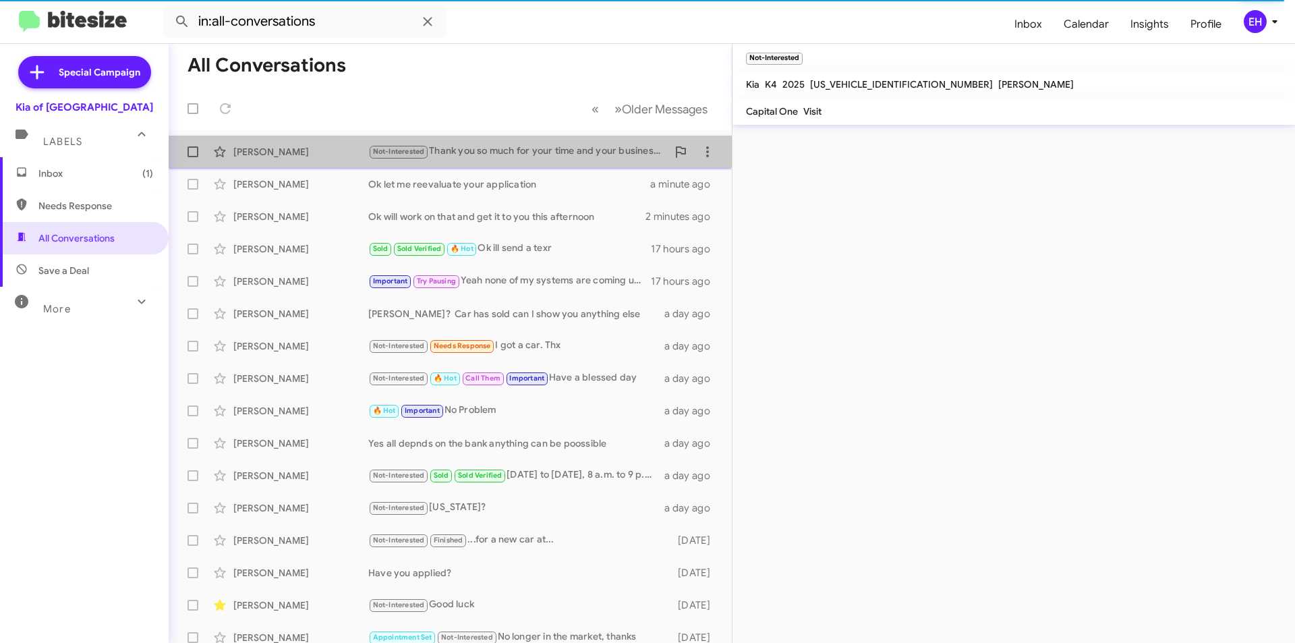
click at [531, 152] on div "Not-Interested Thank you so much for your time and your business, but I ended u…" at bounding box center [517, 152] width 299 height 16
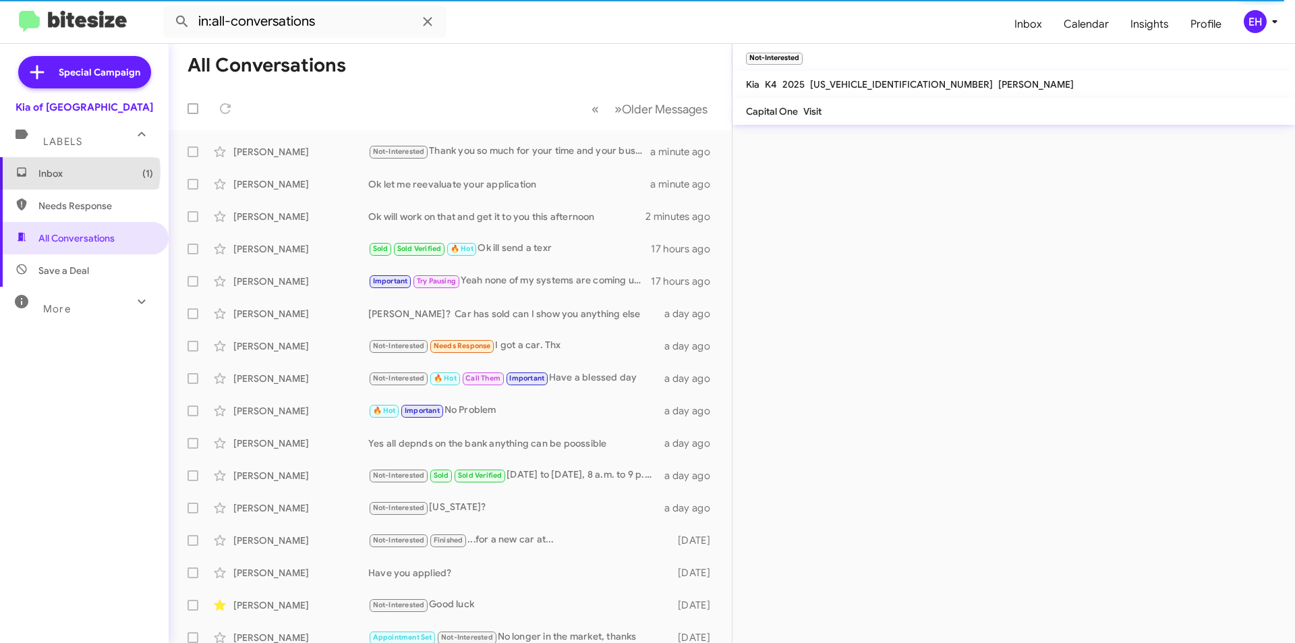
click at [78, 171] on span "Inbox (1)" at bounding box center [95, 173] width 115 height 13
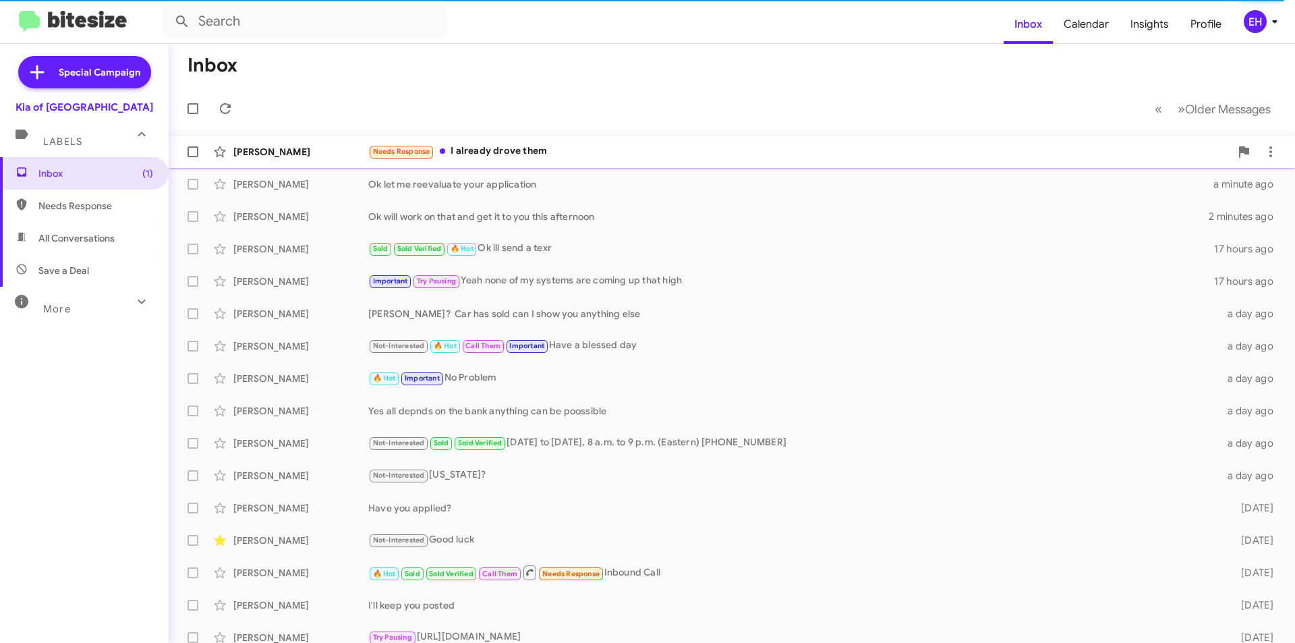
click at [517, 152] on div "Needs Response I already drove them" at bounding box center [799, 152] width 862 height 16
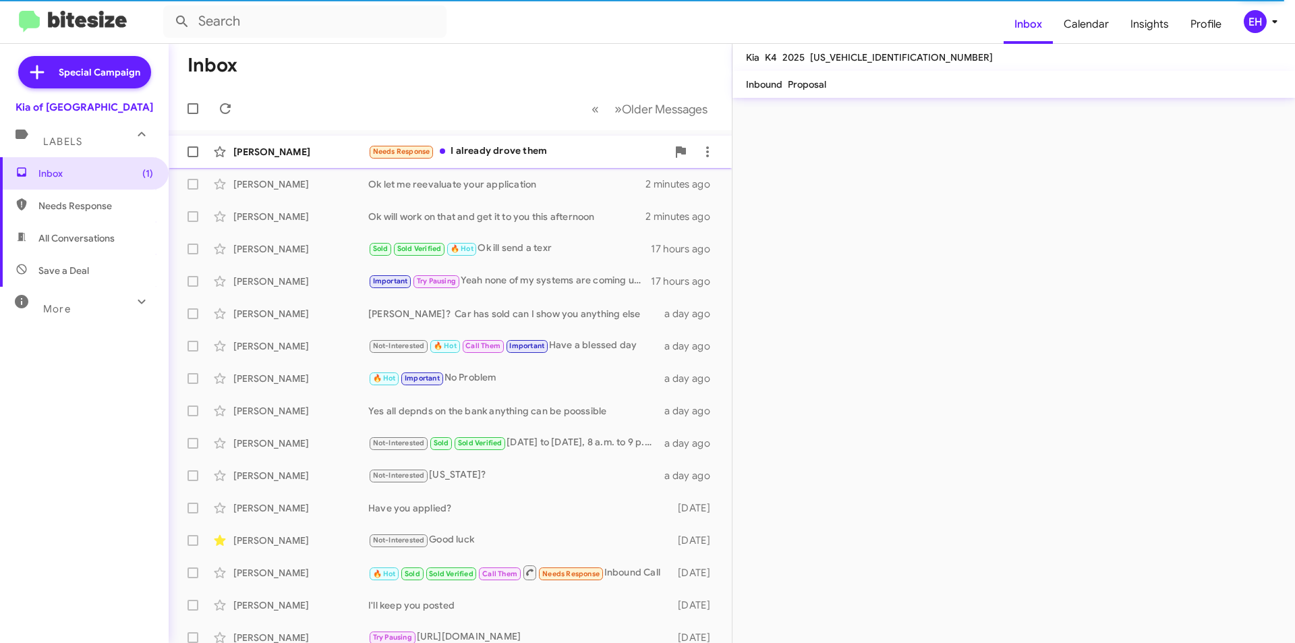
click at [523, 153] on div "Needs Response I already drove them" at bounding box center [517, 152] width 299 height 16
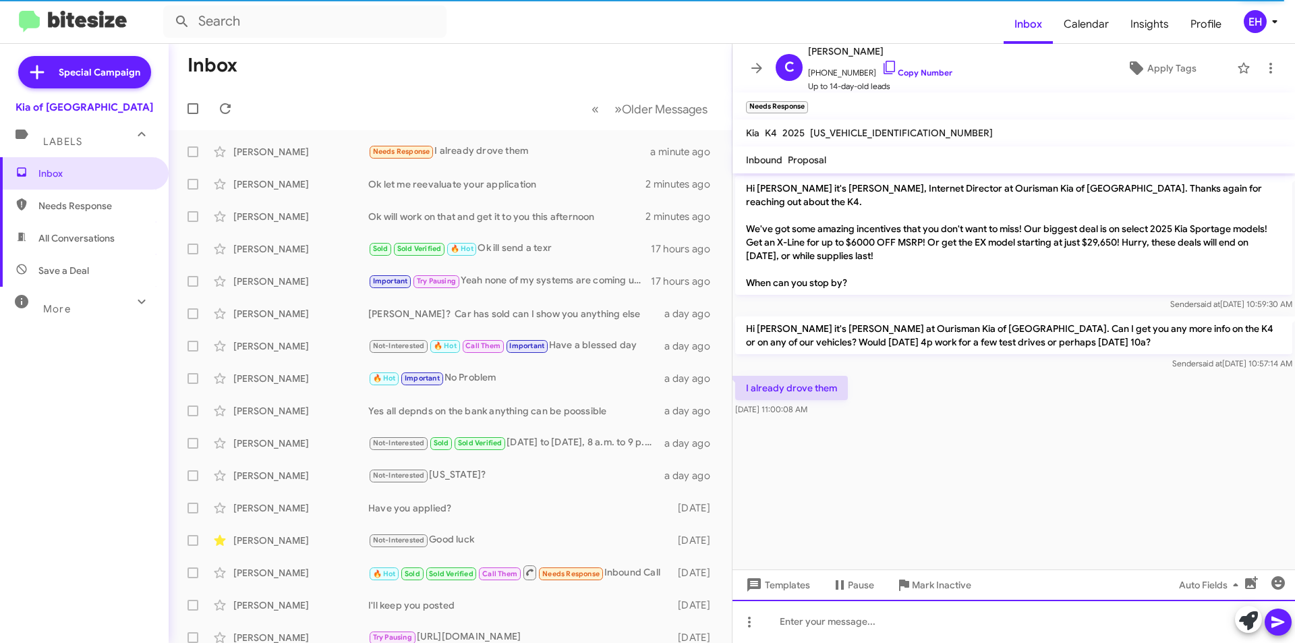
click at [645, 619] on div at bounding box center [1013, 621] width 563 height 43
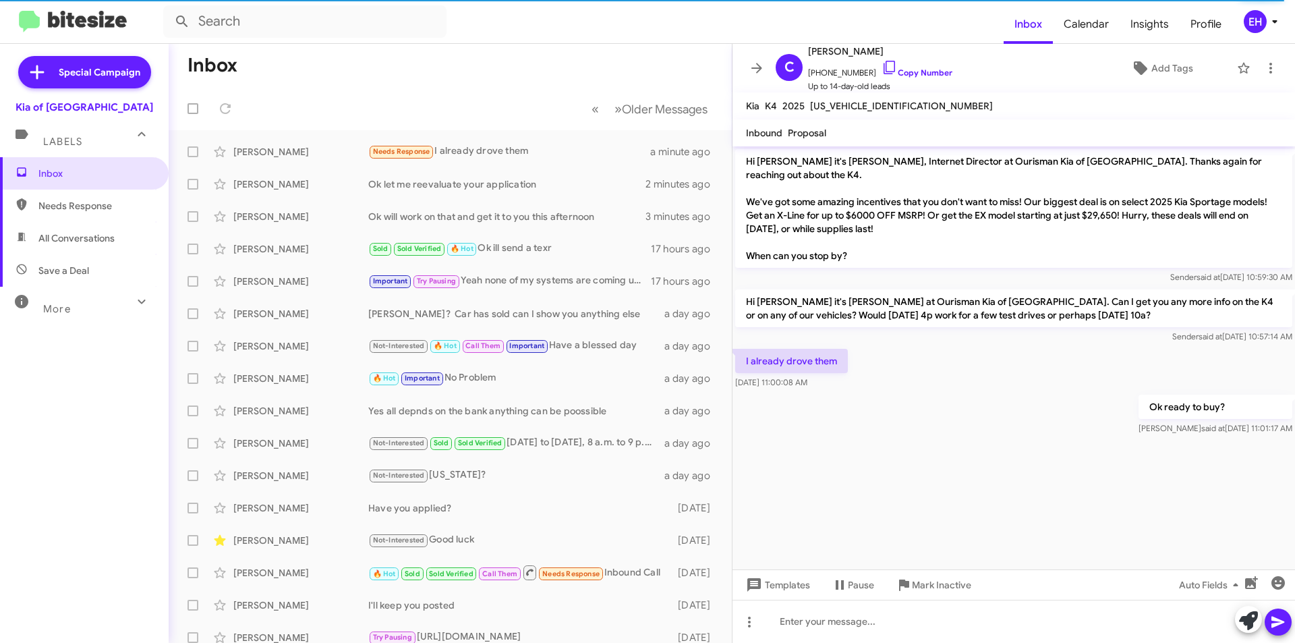
click at [72, 212] on span "Needs Response" at bounding box center [95, 205] width 115 height 13
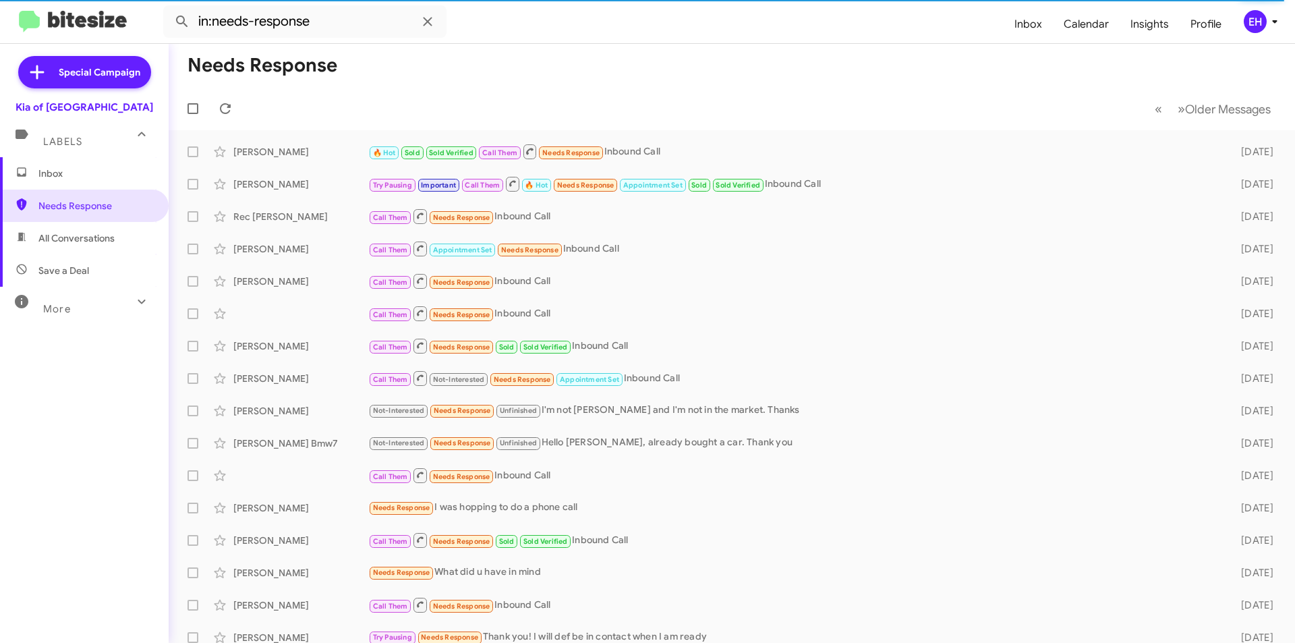
click at [76, 234] on span "All Conversations" at bounding box center [76, 237] width 76 height 13
type input "in:all-conversations"
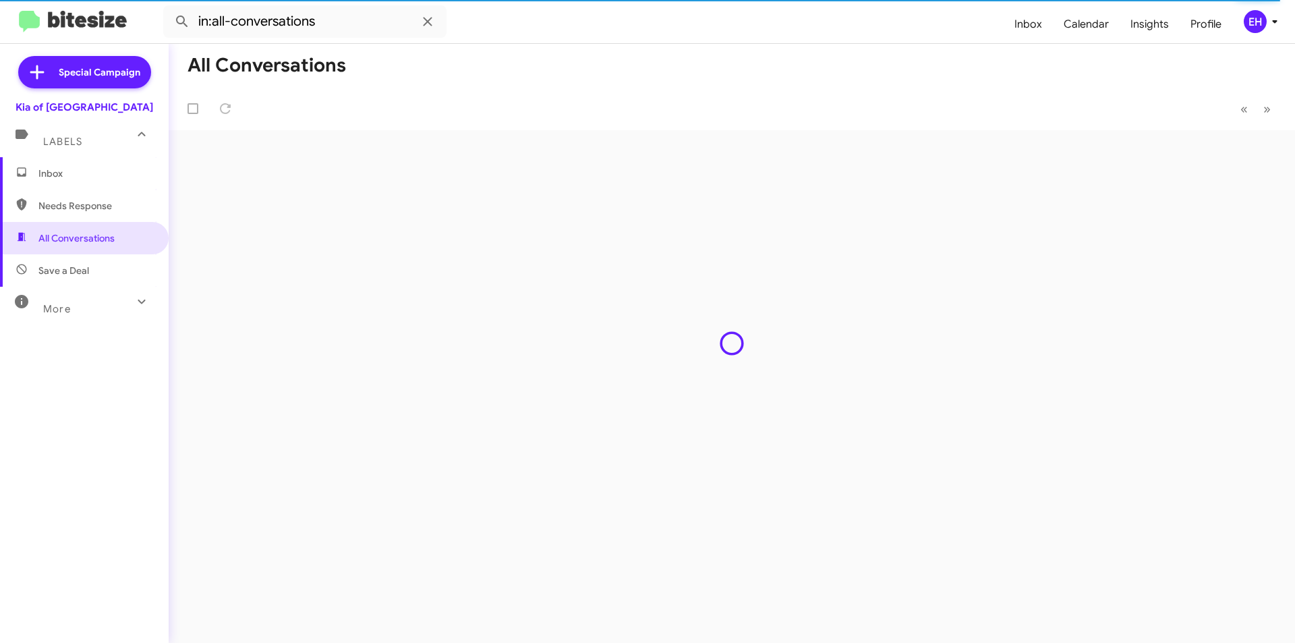
click at [36, 165] on span "Inbox" at bounding box center [84, 173] width 169 height 32
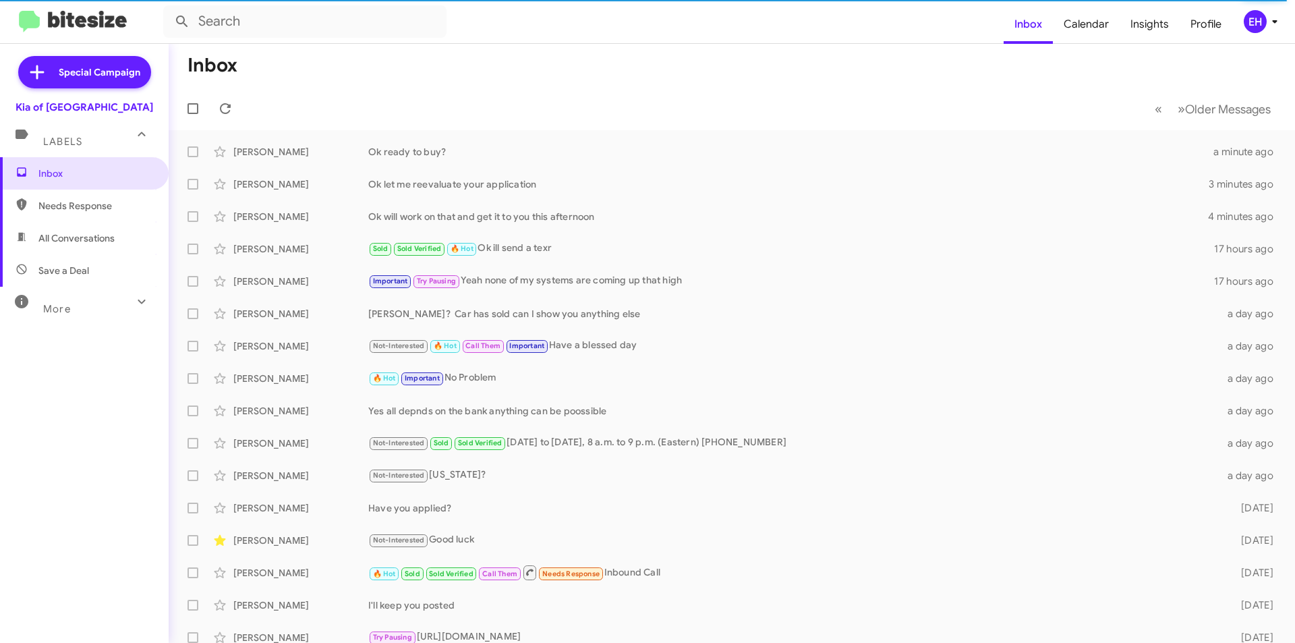
click at [75, 214] on span "Needs Response" at bounding box center [84, 206] width 169 height 32
type input "in:needs-response"
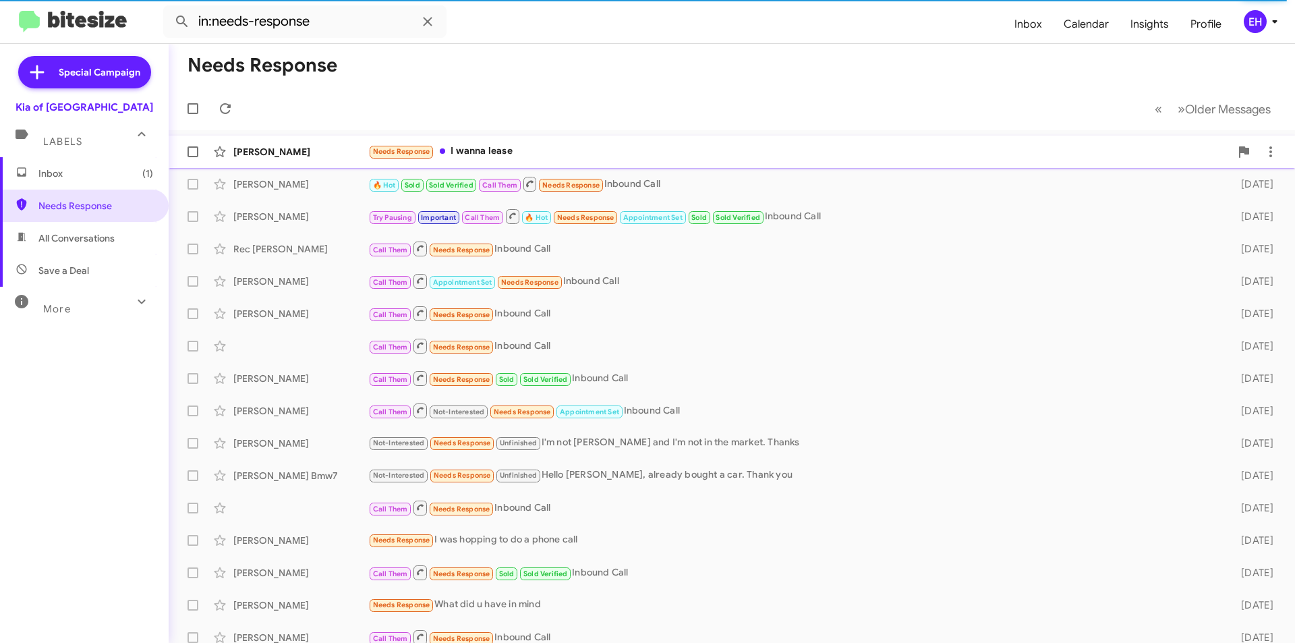
click at [488, 144] on div "[PERSON_NAME] Needs Response I wanna lease a few seconds ago" at bounding box center [731, 151] width 1105 height 27
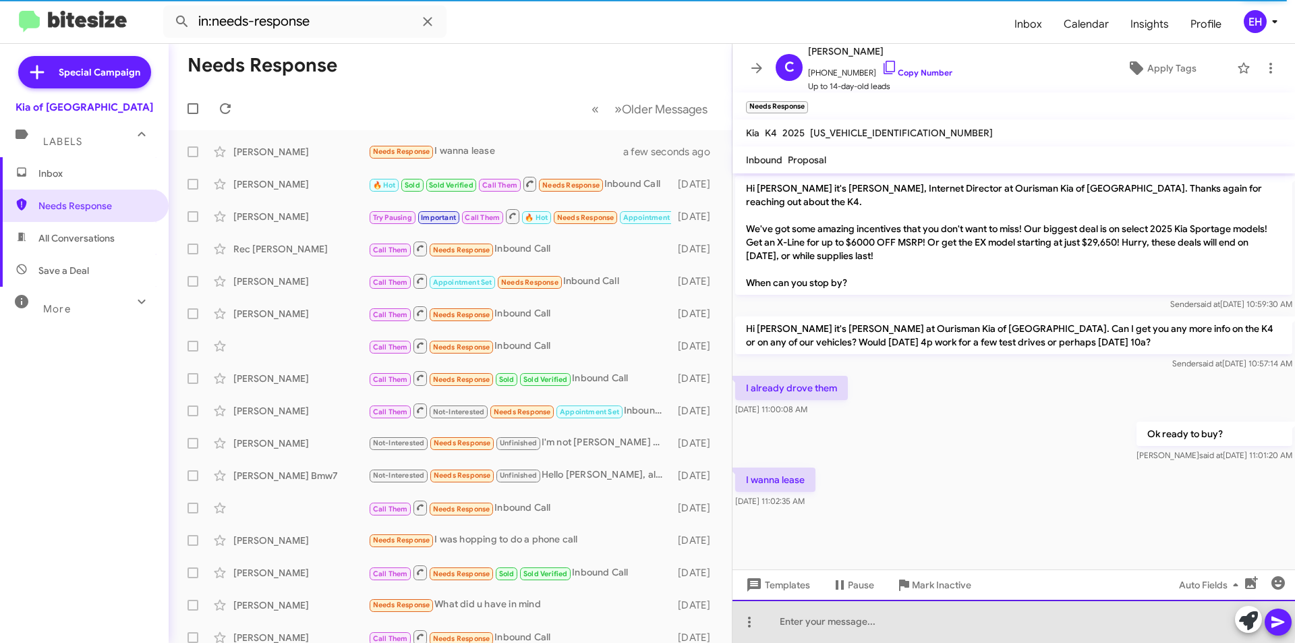
click at [880, 615] on div at bounding box center [1013, 621] width 563 height 43
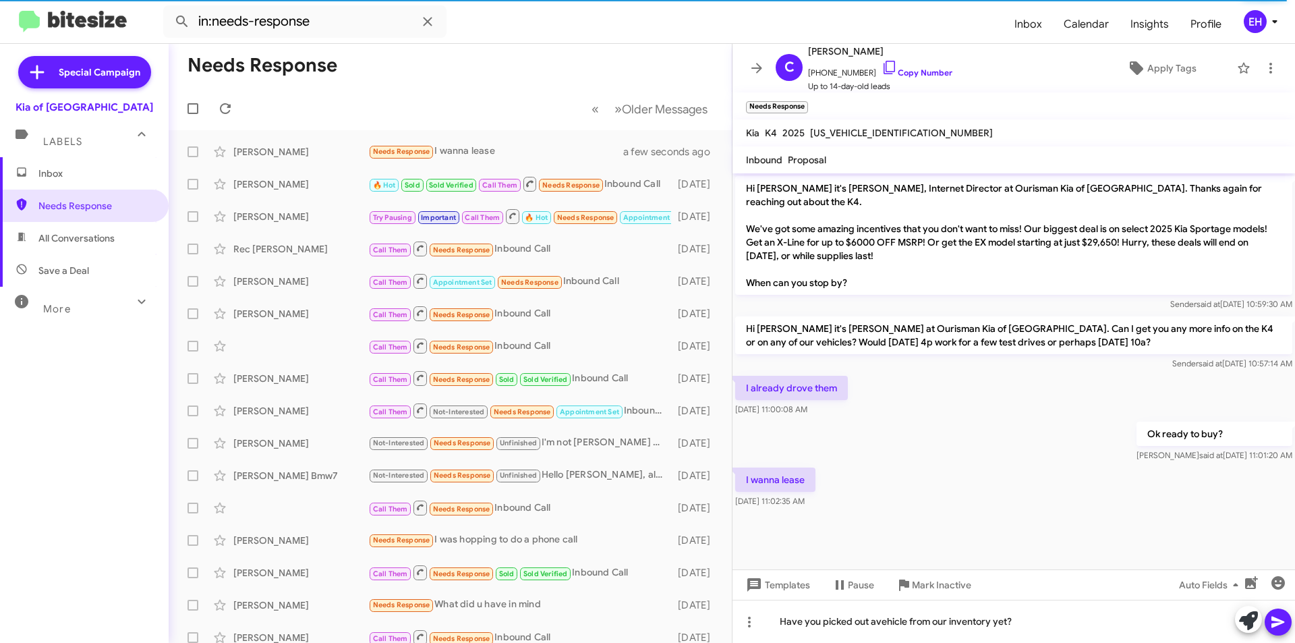
click at [1285, 627] on icon at bounding box center [1278, 622] width 16 height 16
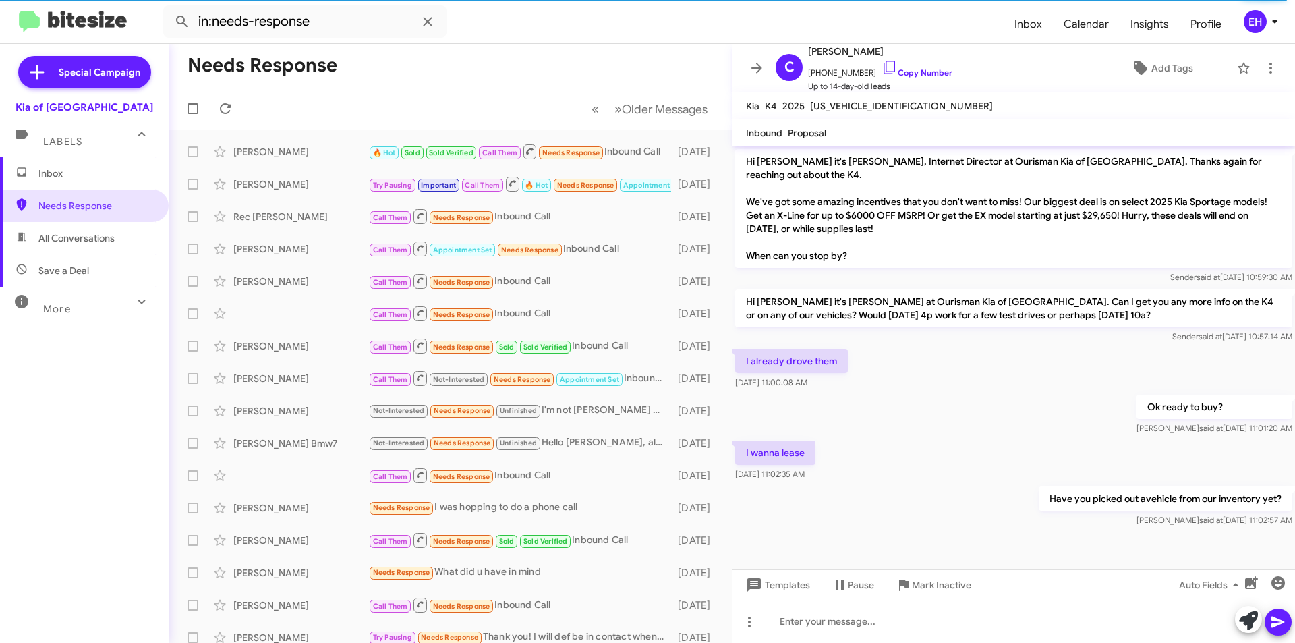
click at [97, 235] on span "All Conversations" at bounding box center [76, 237] width 76 height 13
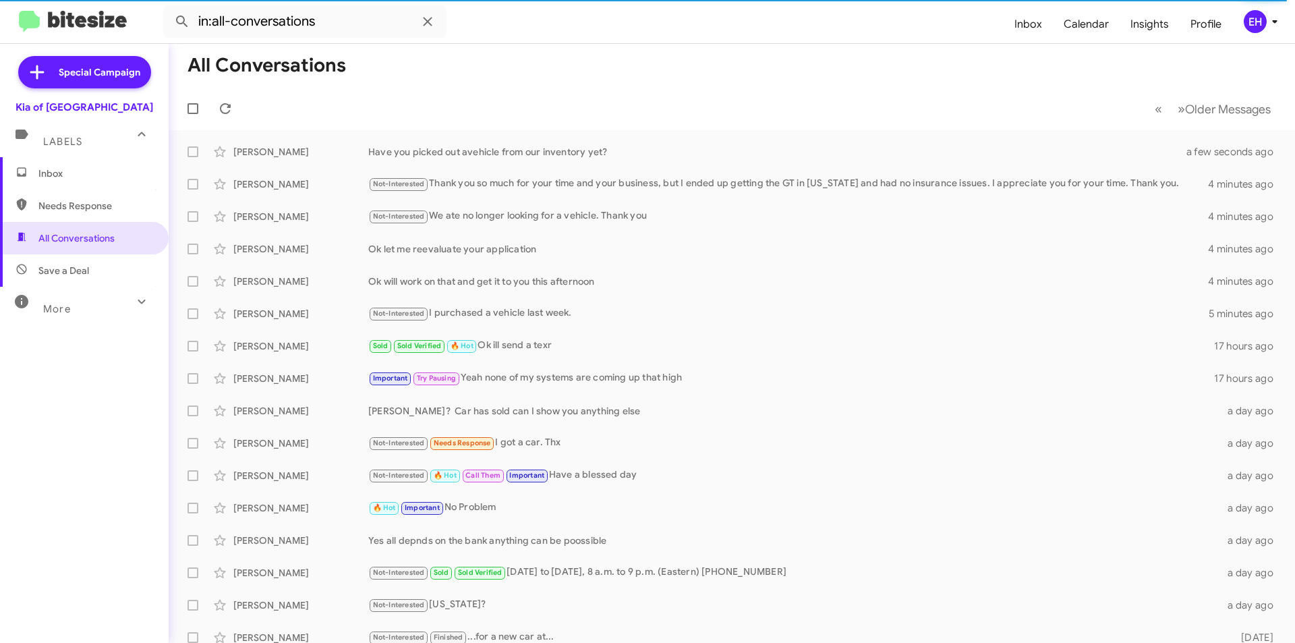
click at [60, 279] on span "Save a Deal" at bounding box center [84, 270] width 169 height 32
type input "in:not-interested"
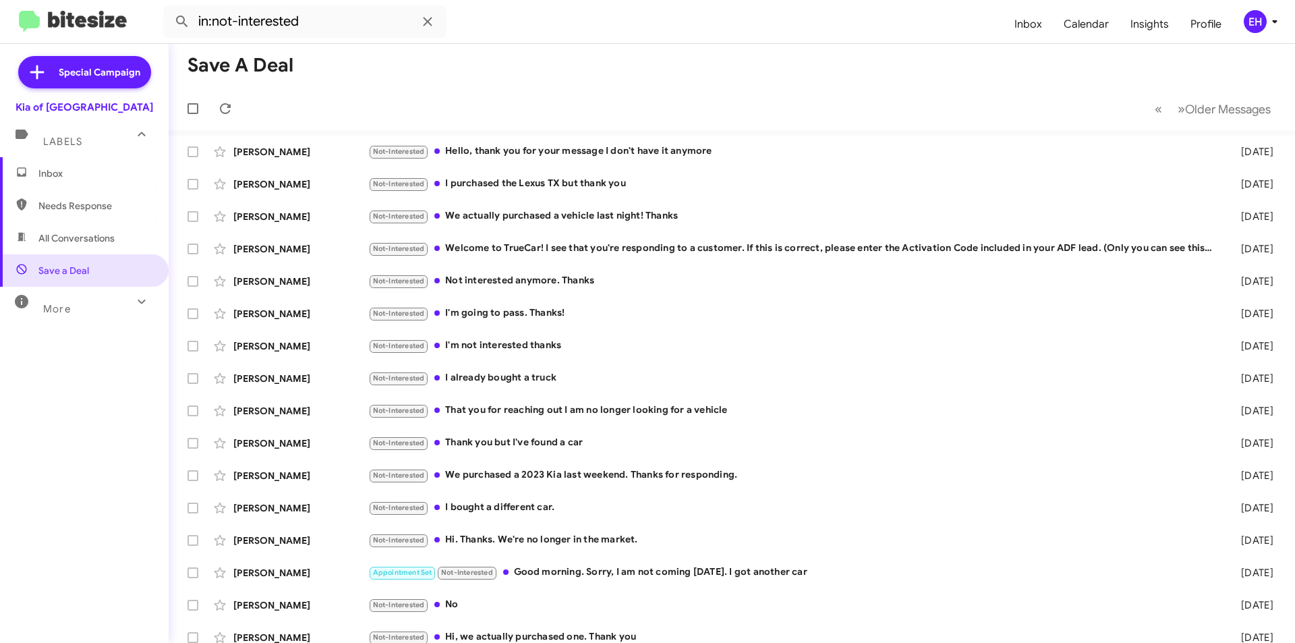
click at [78, 170] on span "Inbox" at bounding box center [95, 173] width 115 height 13
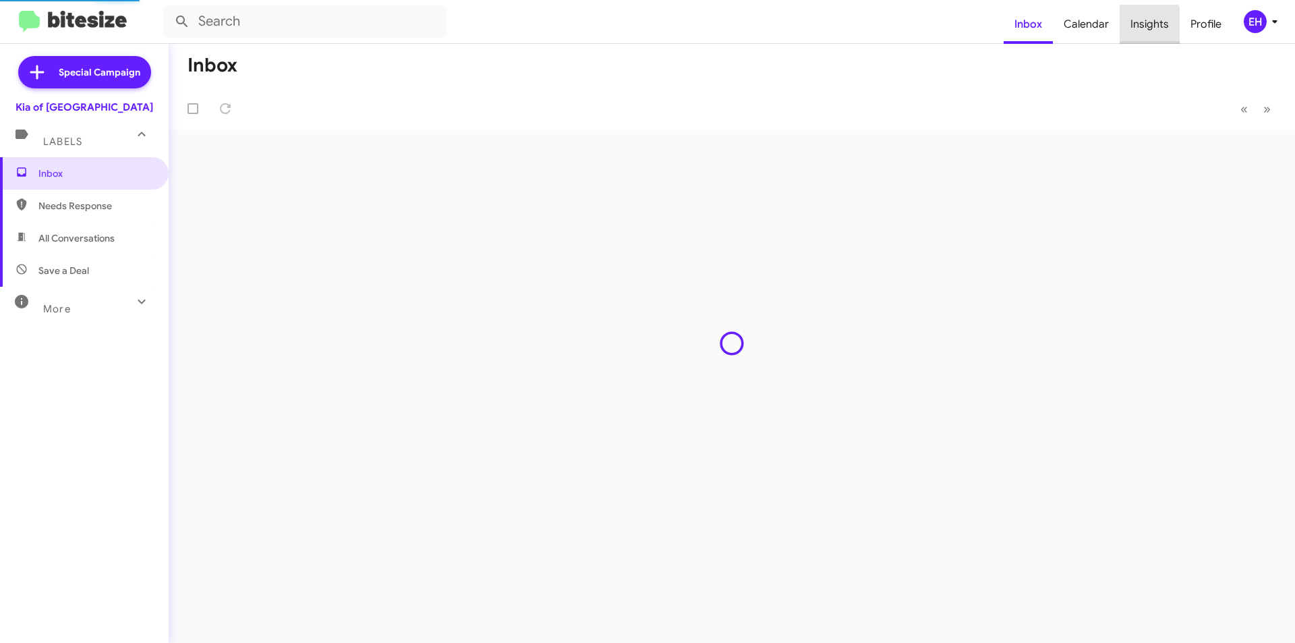
click at [1148, 26] on span "Insights" at bounding box center [1150, 24] width 60 height 39
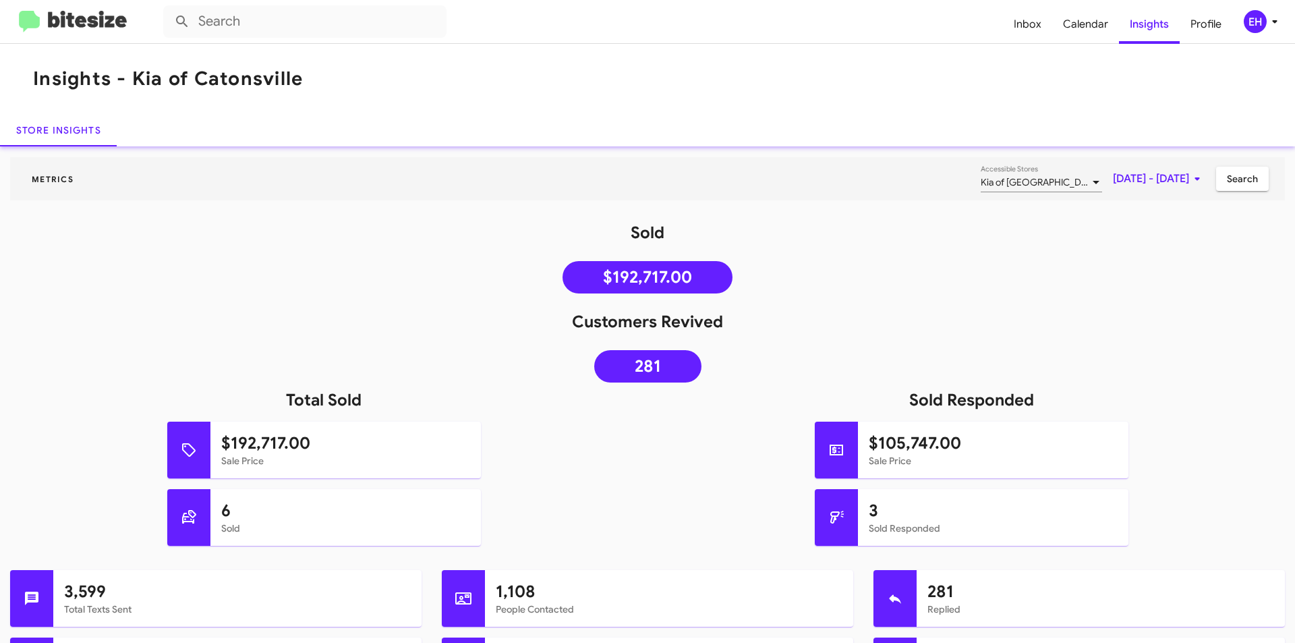
click at [81, 24] on img at bounding box center [73, 22] width 108 height 22
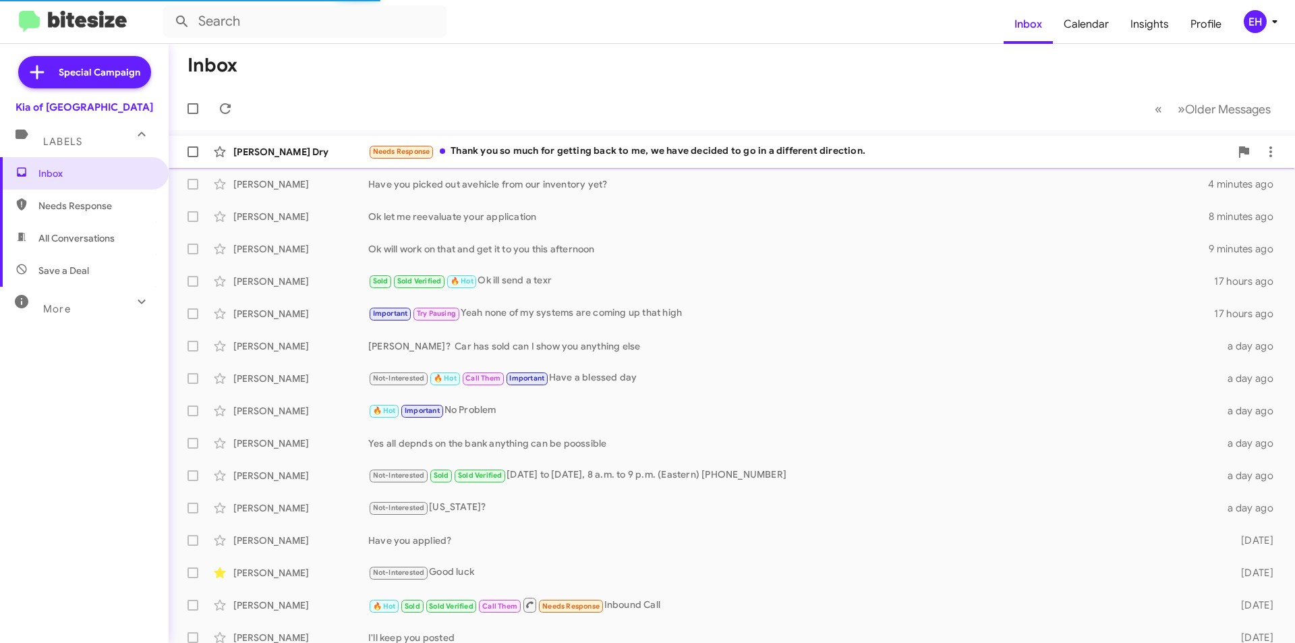
click at [639, 152] on div "Needs Response Thank you so much for getting back to me, we have decided to go …" at bounding box center [799, 152] width 862 height 16
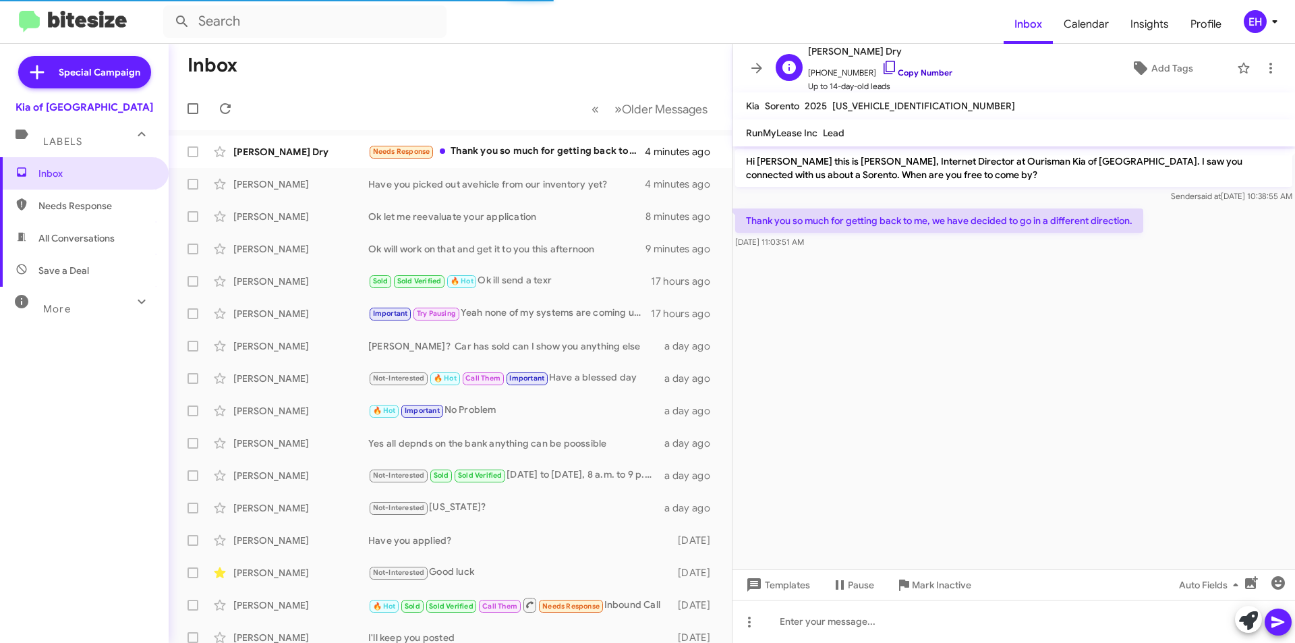
click at [924, 71] on link "Copy Number" at bounding box center [917, 72] width 71 height 10
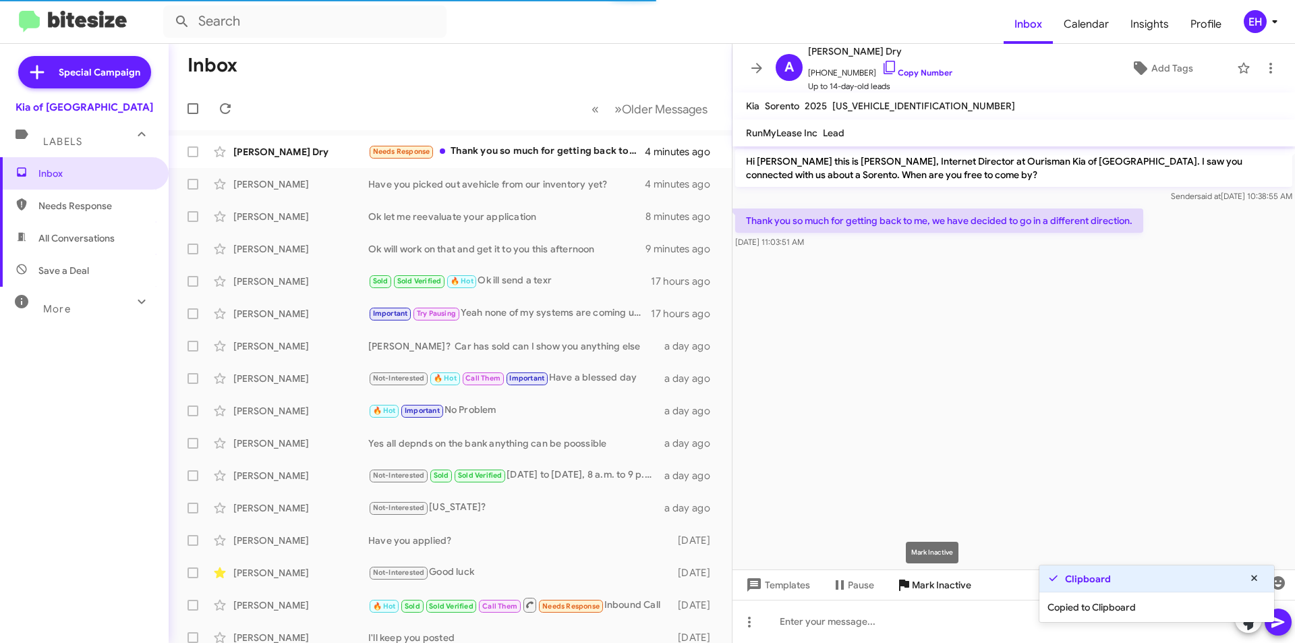
click at [942, 583] on span "Mark Inactive" at bounding box center [941, 585] width 59 height 24
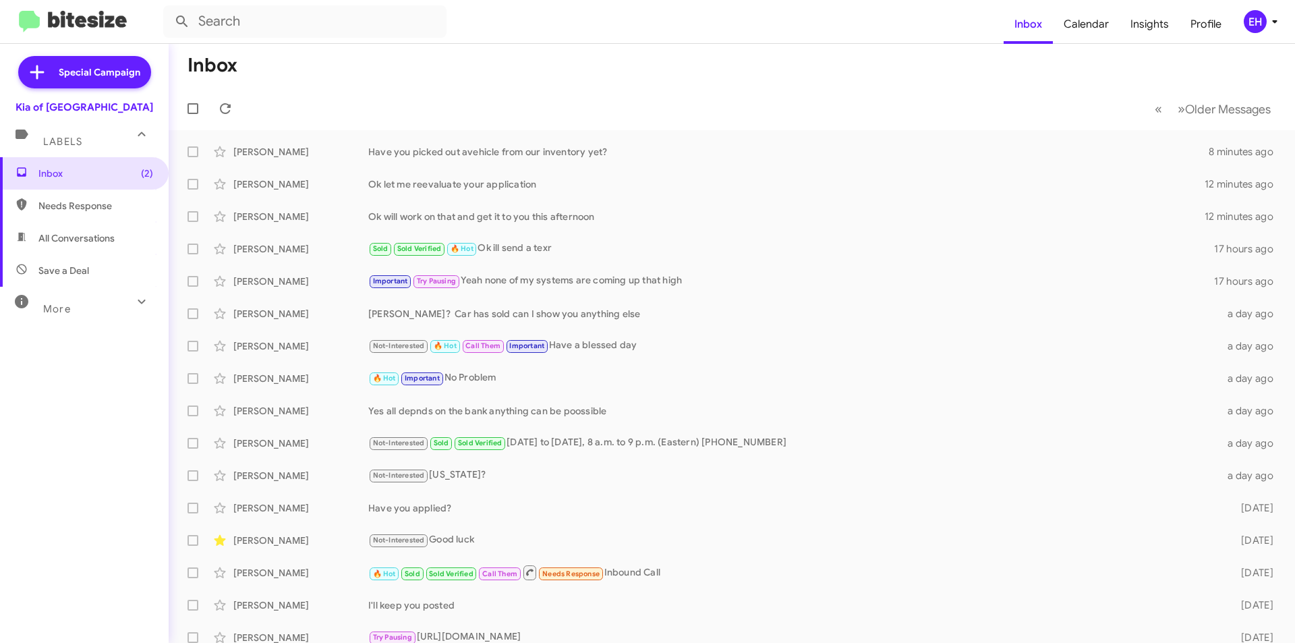
click at [65, 200] on span "Needs Response" at bounding box center [95, 205] width 115 height 13
type input "in:needs-response"
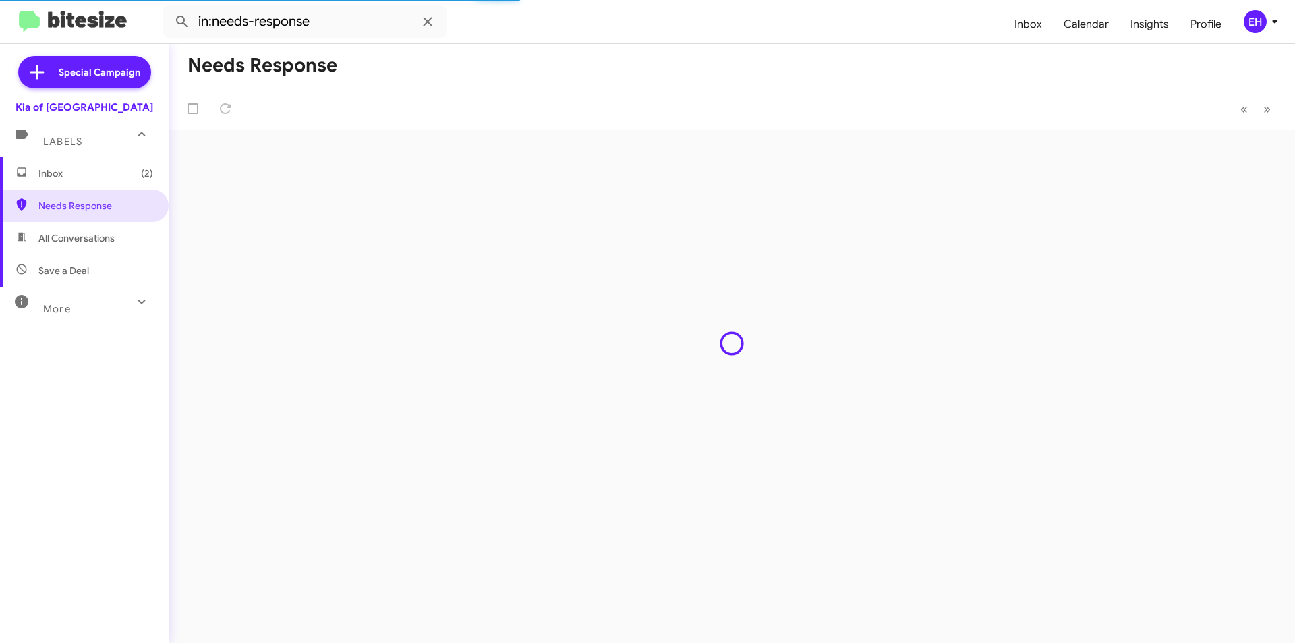
click at [89, 178] on span "Inbox (2)" at bounding box center [95, 173] width 115 height 13
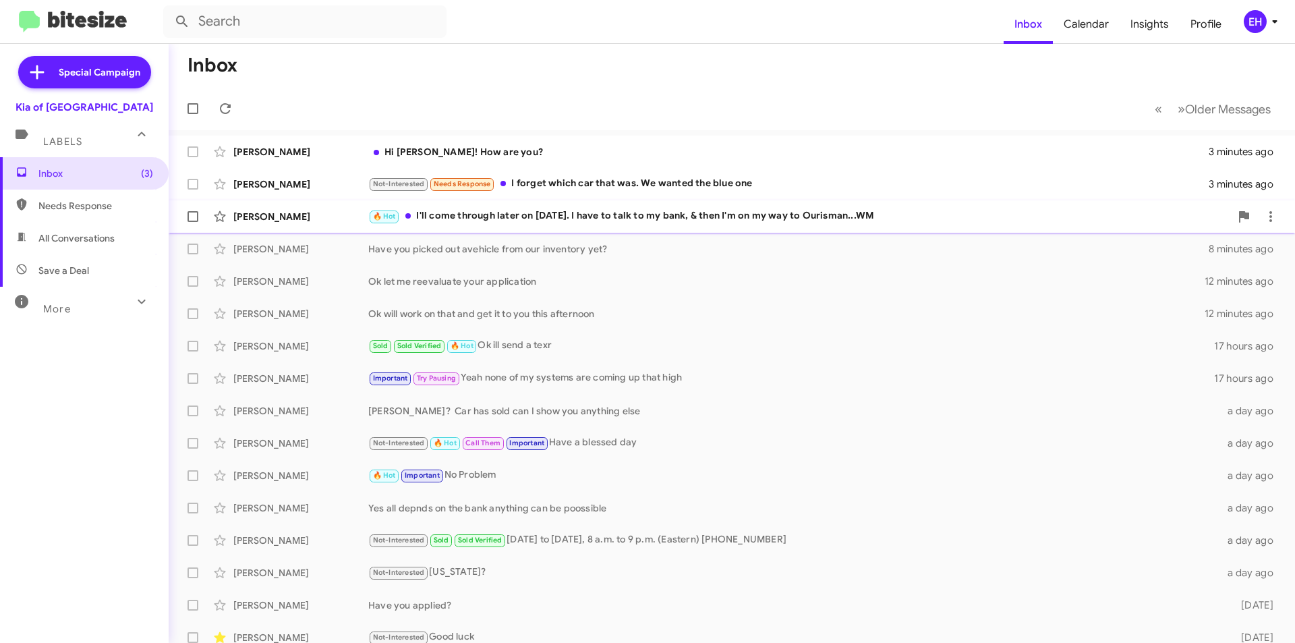
click at [616, 222] on div "🔥 Hot I'll come through later on [DATE]. I have to talk to my bank, & then I'm …" at bounding box center [799, 216] width 862 height 16
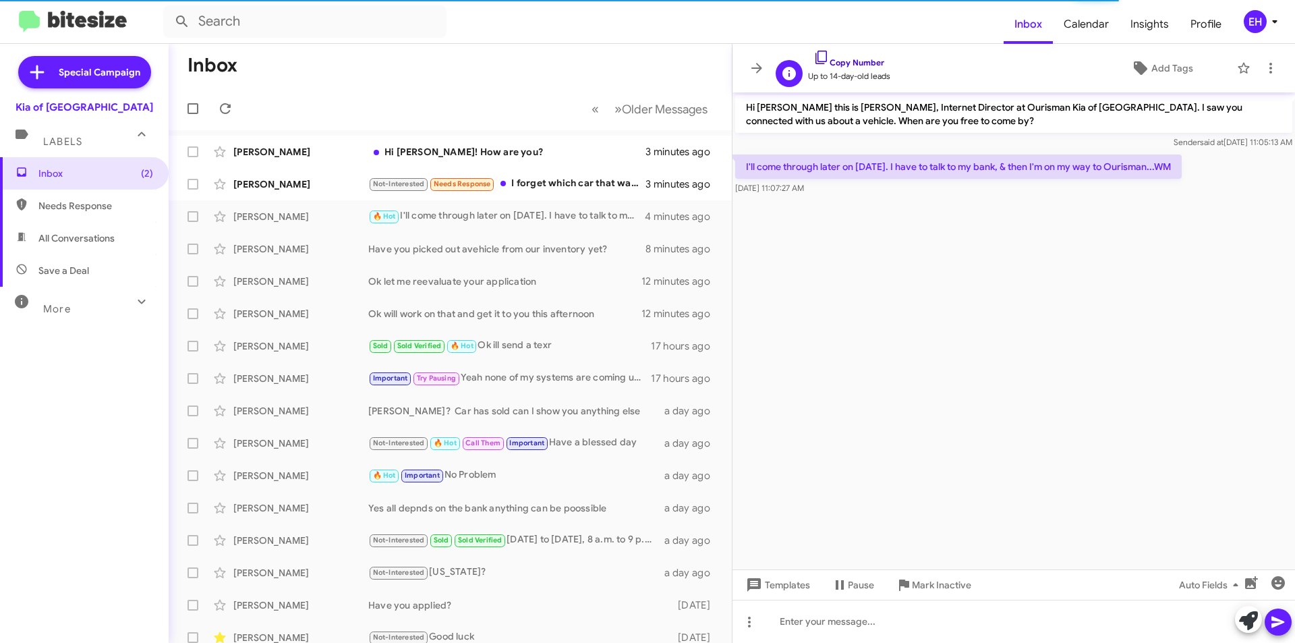
click at [868, 63] on link "Copy Number" at bounding box center [848, 62] width 71 height 10
click at [861, 61] on link "Copy Number" at bounding box center [848, 62] width 71 height 10
click at [820, 59] on icon at bounding box center [821, 57] width 16 height 16
click at [851, 63] on link "Copy Number" at bounding box center [848, 62] width 71 height 10
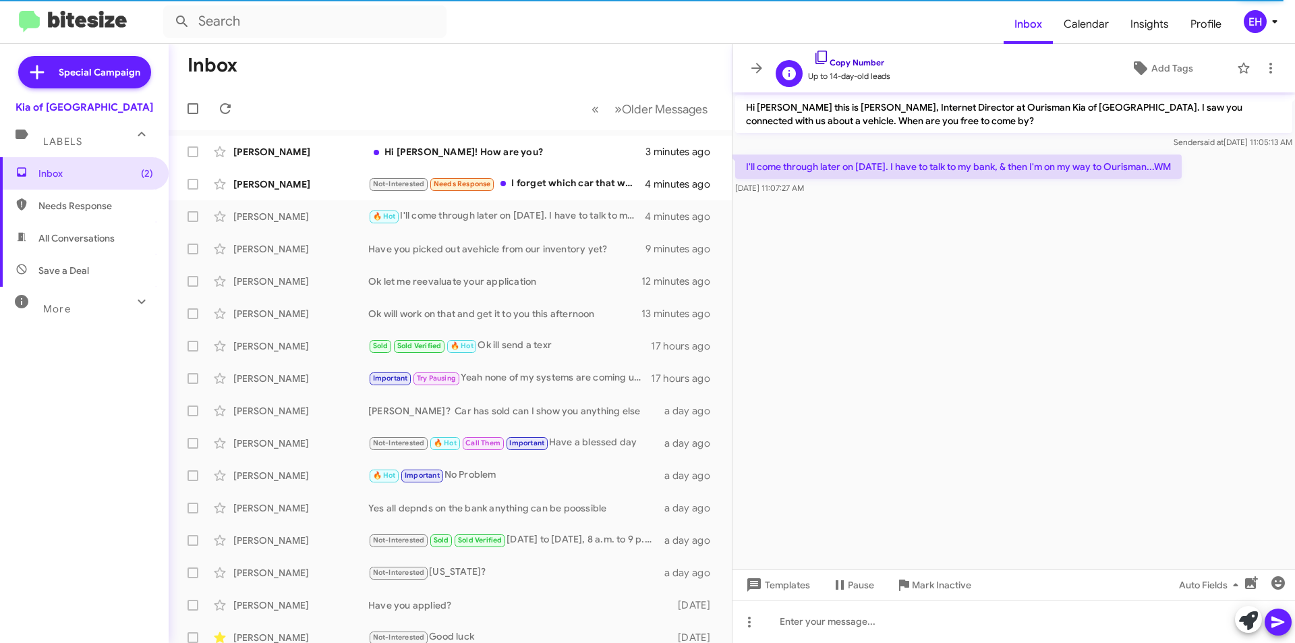
click at [859, 61] on link "Copy Number" at bounding box center [848, 62] width 71 height 10
click at [786, 71] on icon at bounding box center [788, 73] width 13 height 13
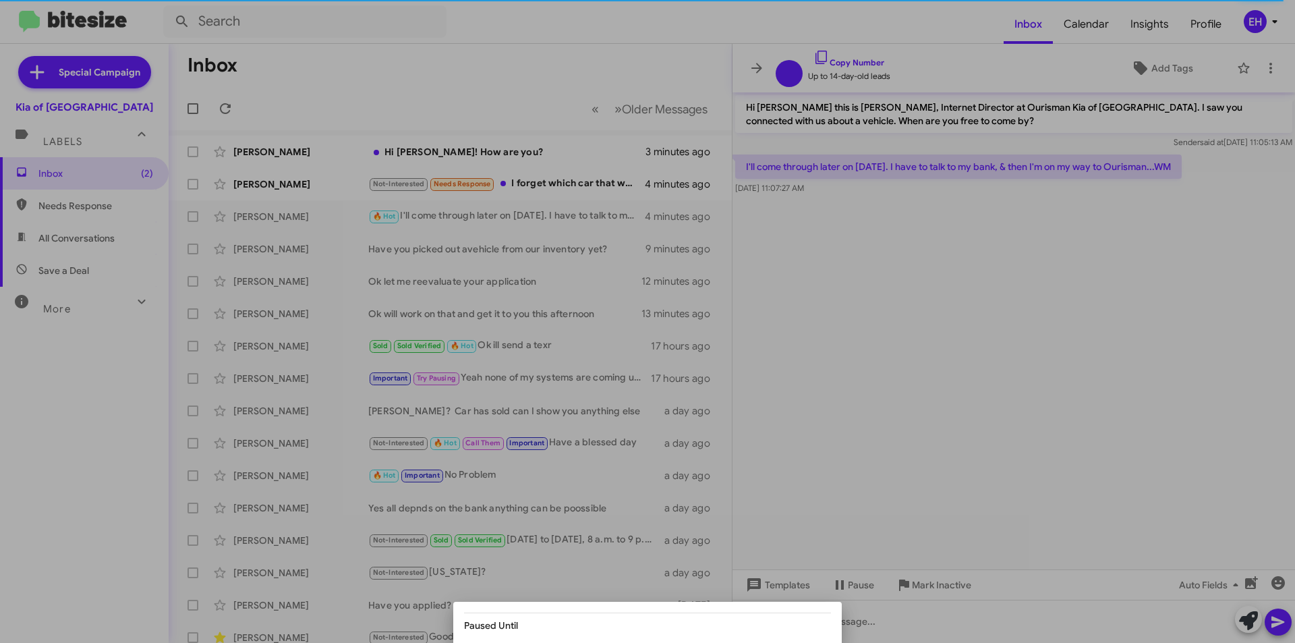
click at [843, 59] on div at bounding box center [647, 321] width 1295 height 643
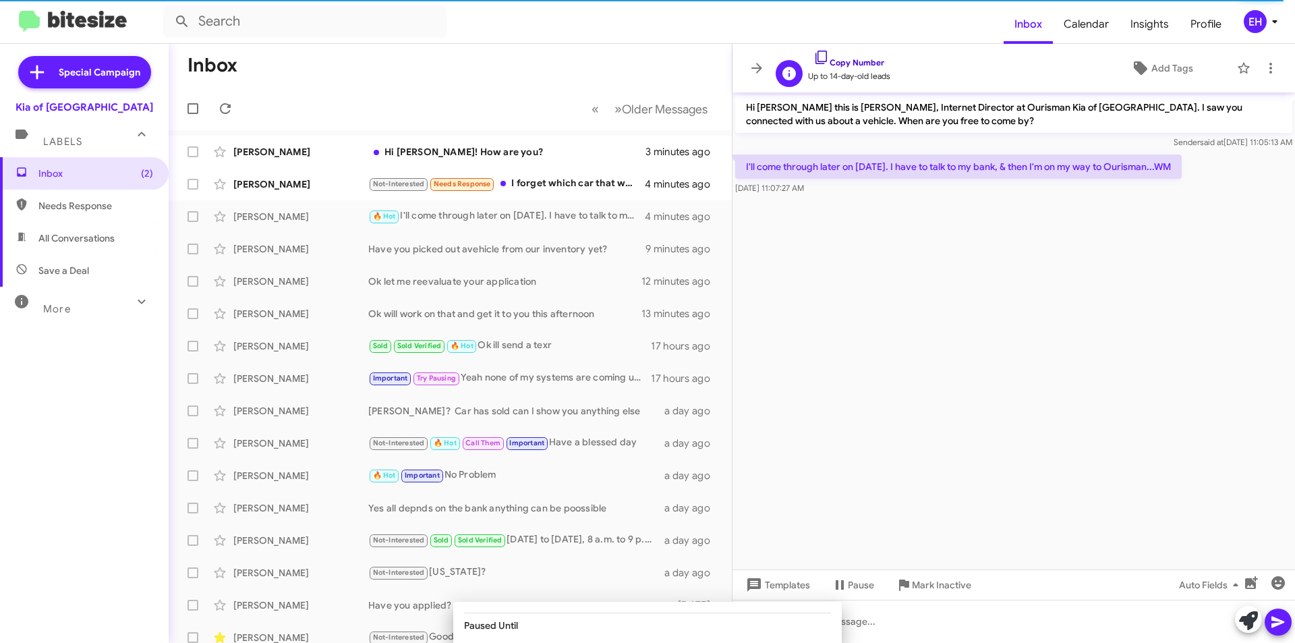
click at [843, 59] on link "Copy Number" at bounding box center [848, 62] width 71 height 10
click at [843, 61] on link "Copy Number" at bounding box center [848, 62] width 71 height 10
click at [851, 65] on link "Copy Number" at bounding box center [848, 62] width 71 height 10
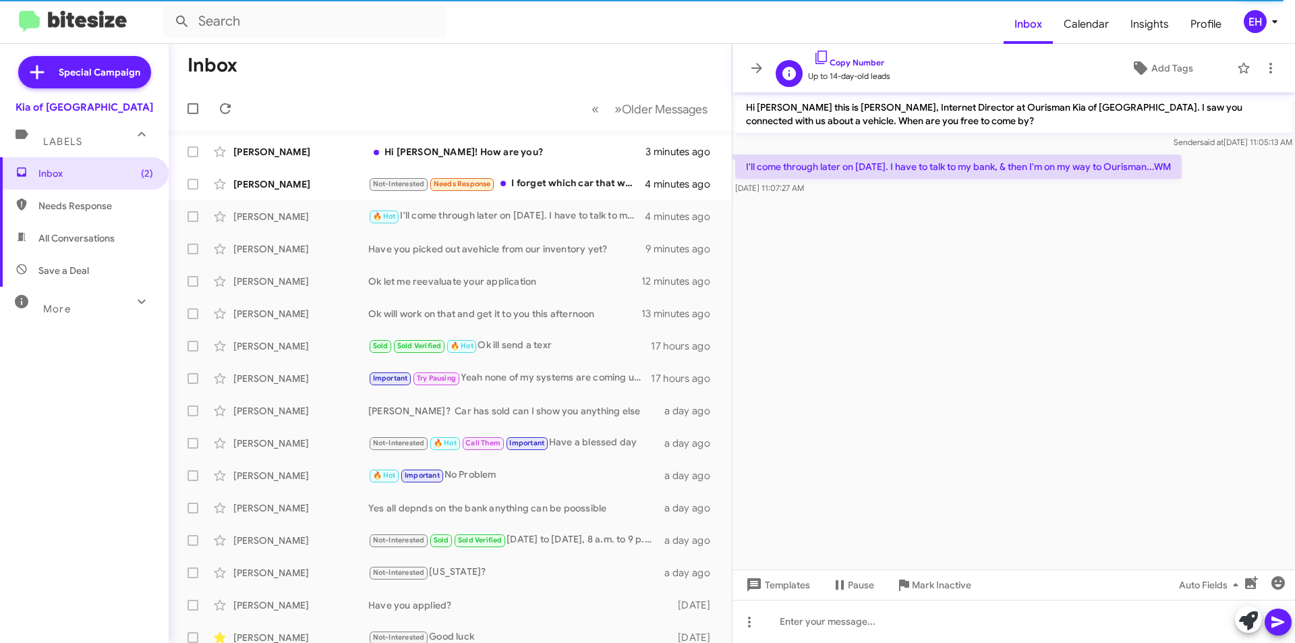
drag, startPoint x: 838, startPoint y: 53, endPoint x: 837, endPoint y: 61, distance: 7.5
click at [838, 53] on span "Copy Number" at bounding box center [849, 59] width 82 height 20
click at [837, 64] on link "Copy Number" at bounding box center [848, 62] width 71 height 10
click at [837, 65] on link "Copy Number" at bounding box center [848, 62] width 71 height 10
click at [838, 64] on link "Copy Number" at bounding box center [848, 62] width 71 height 10
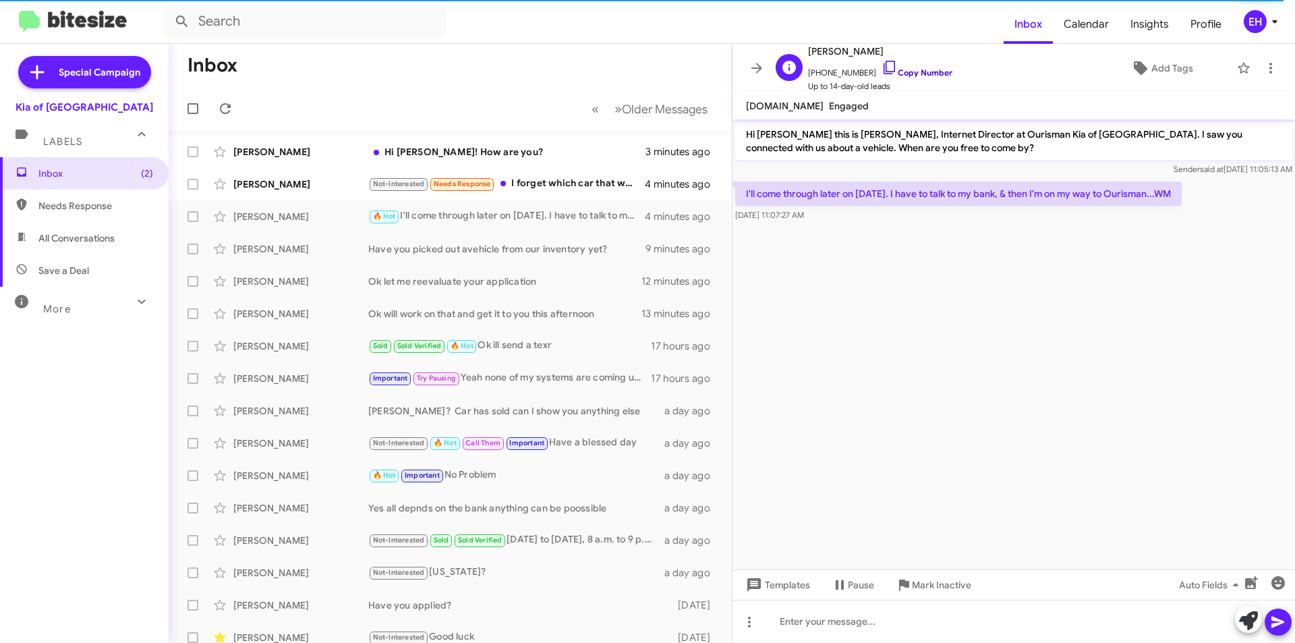
click at [916, 76] on link "Copy Number" at bounding box center [917, 72] width 71 height 10
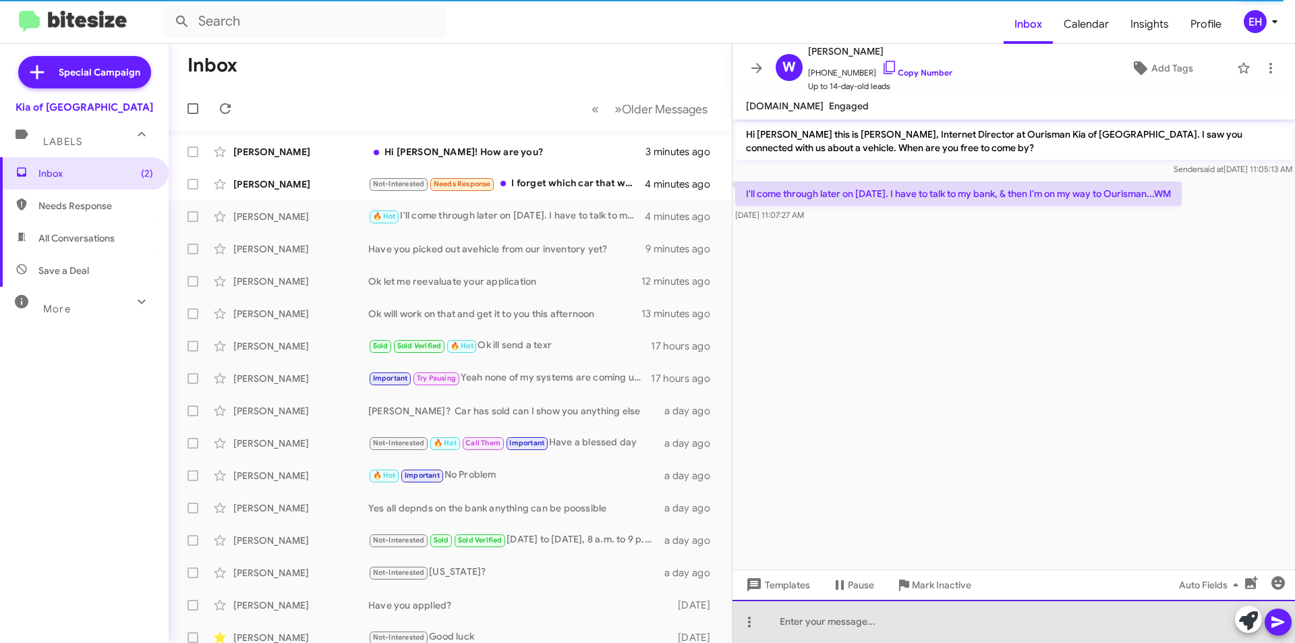
click at [828, 618] on div at bounding box center [1013, 621] width 563 height 43
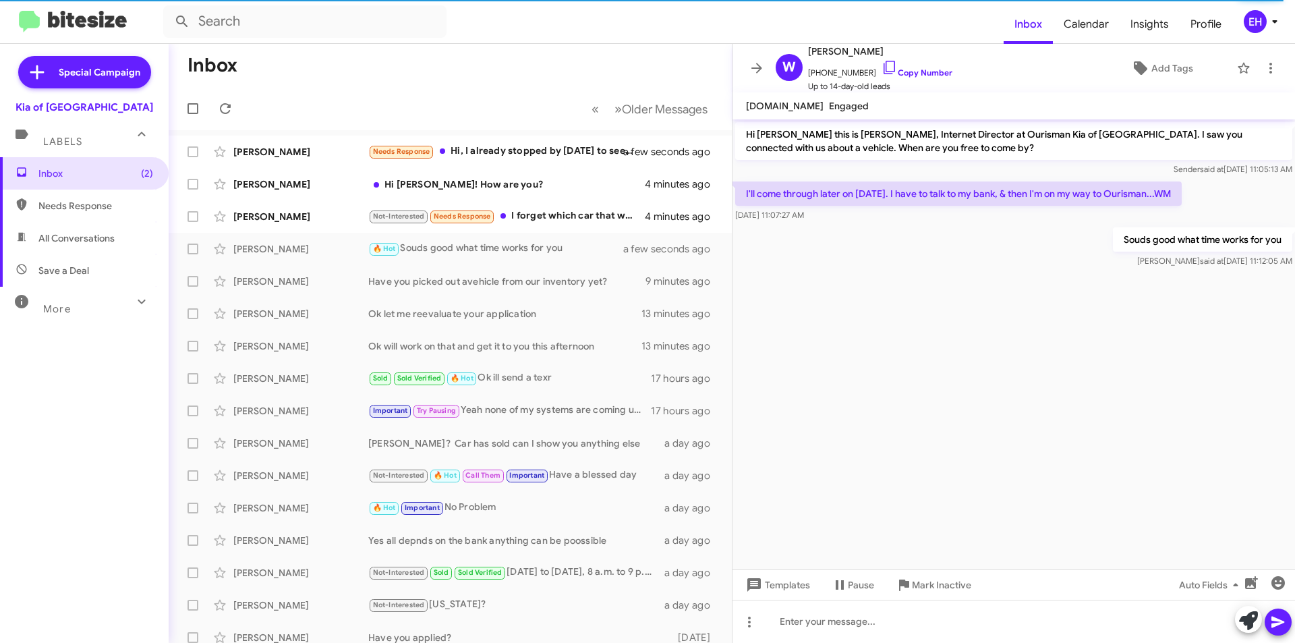
drag, startPoint x: 1169, startPoint y: 198, endPoint x: 738, endPoint y: 194, distance: 431.0
click at [738, 194] on p "I'll come through later on [DATE]. I have to talk to my bank, & then I'm on my …" at bounding box center [958, 193] width 447 height 24
copy p "I'll come through later on [DATE]. I have to talk to my bank, & then I'm on my …"
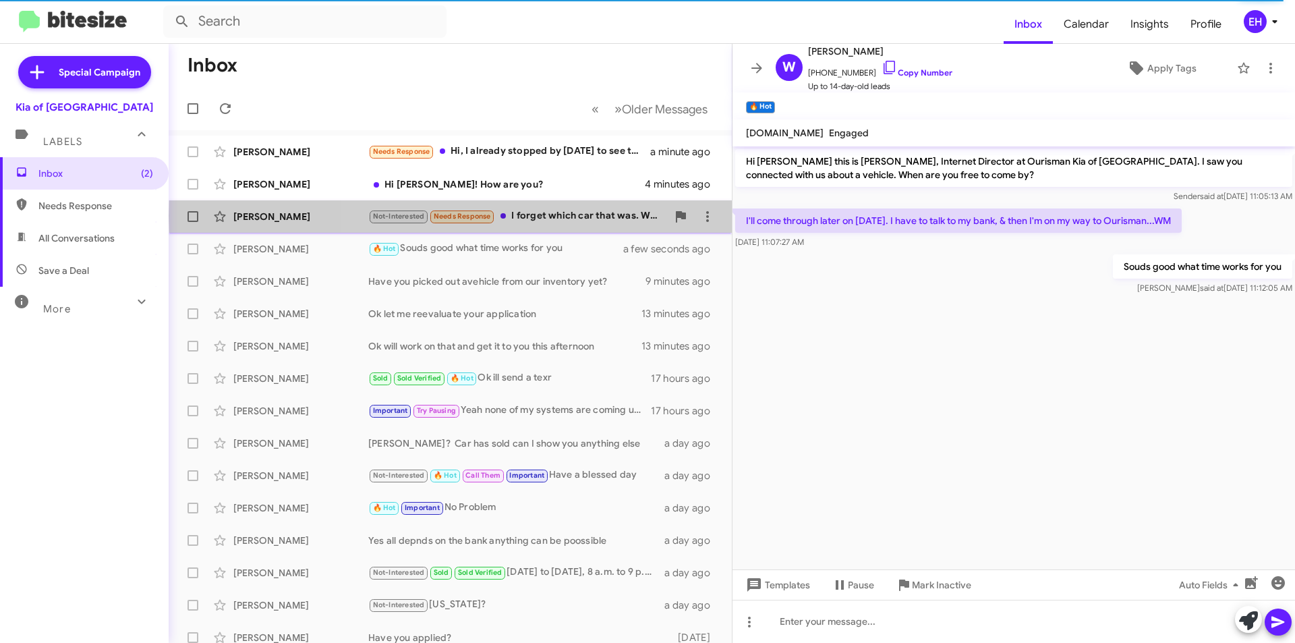
click at [578, 216] on div "Not-Interested Needs Response I forget which car that was. We wanted the blue o…" at bounding box center [517, 216] width 299 height 16
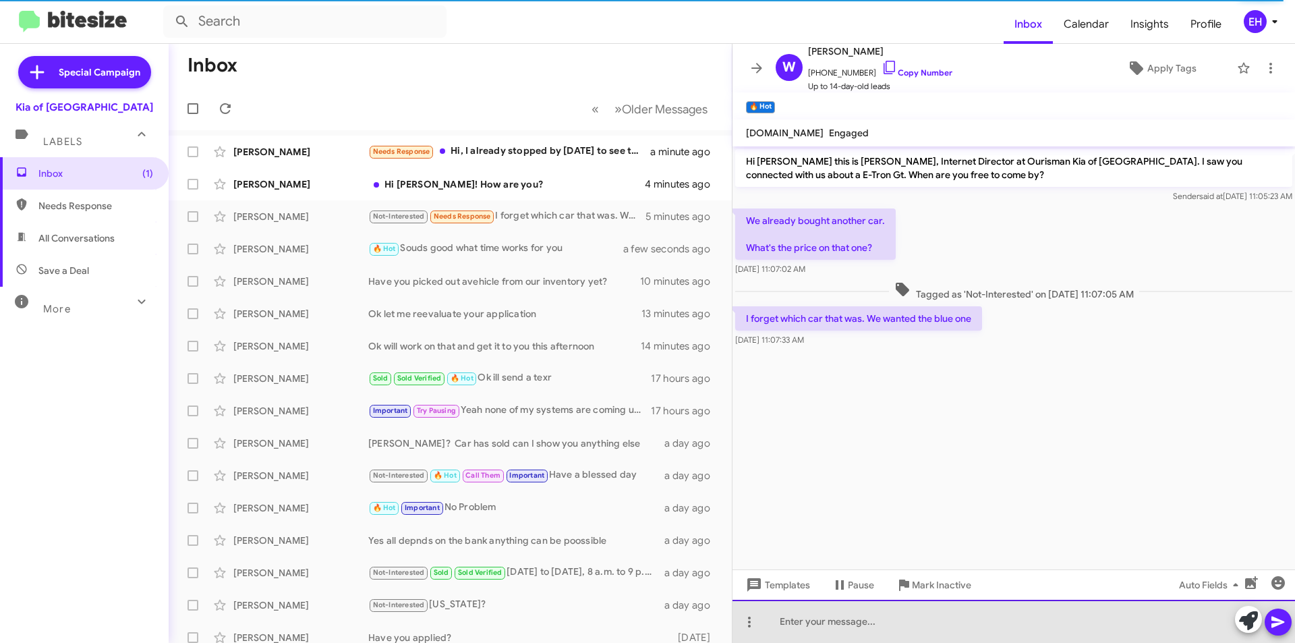
click at [880, 625] on div at bounding box center [1013, 621] width 563 height 43
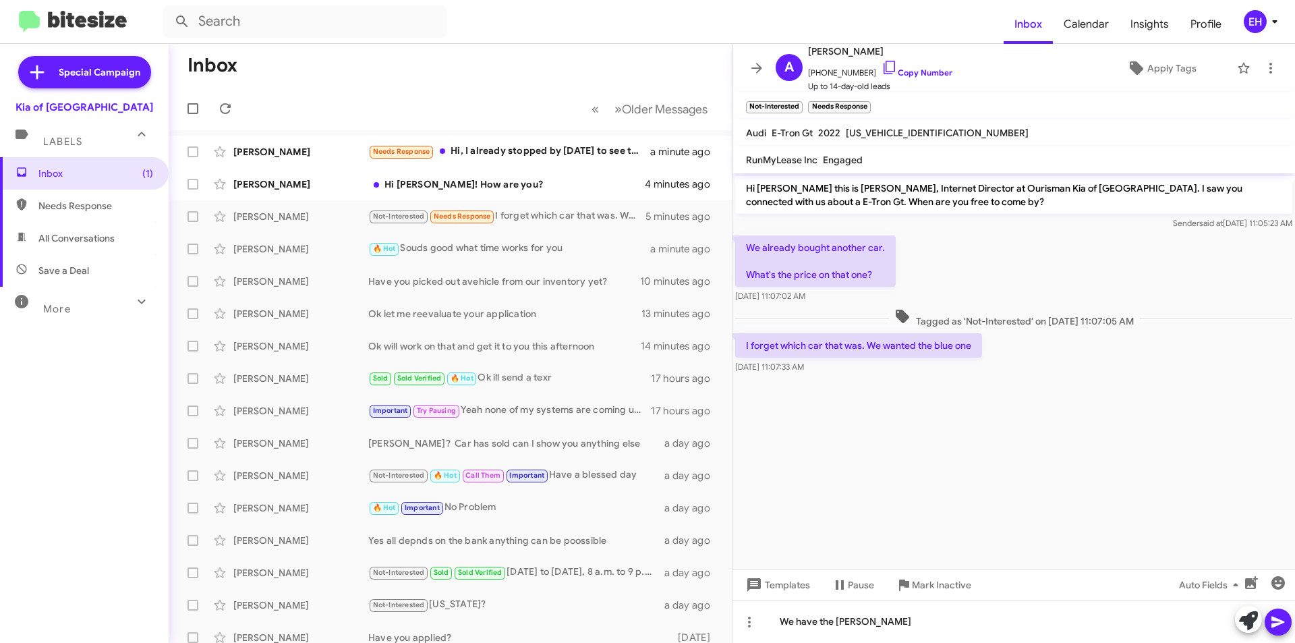
click at [1274, 625] on icon at bounding box center [1277, 621] width 13 height 11
click at [921, 69] on link "Copy Number" at bounding box center [917, 72] width 71 height 10
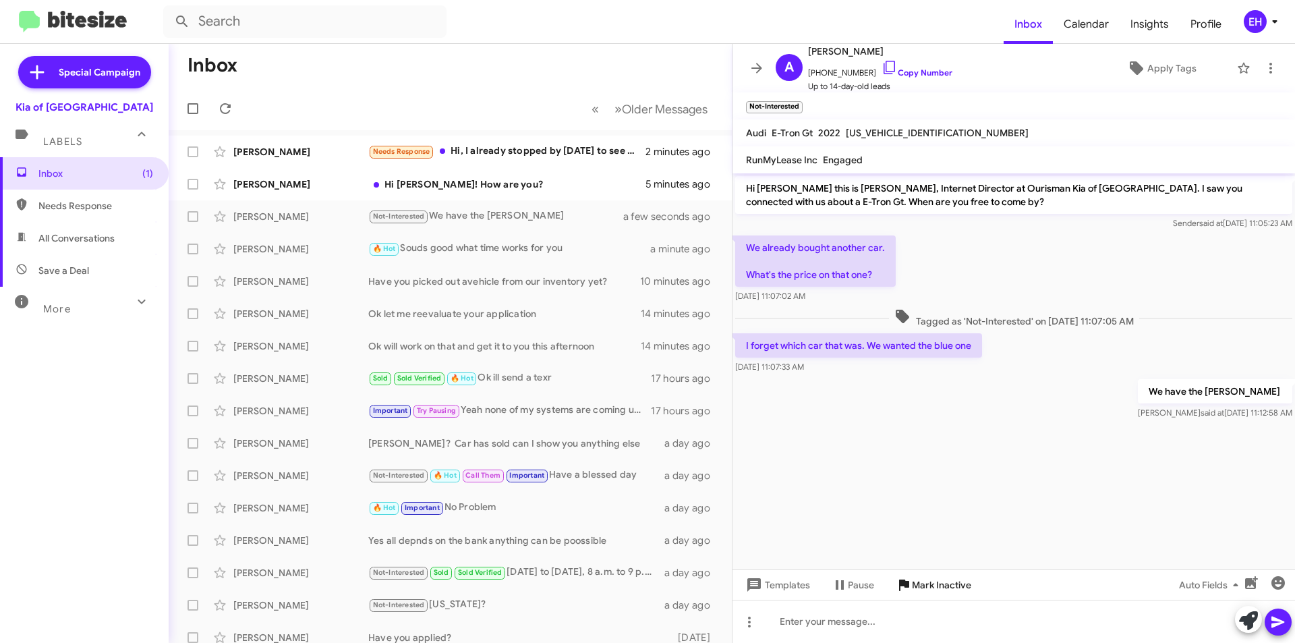
click at [924, 584] on span "Mark Inactive" at bounding box center [941, 585] width 59 height 24
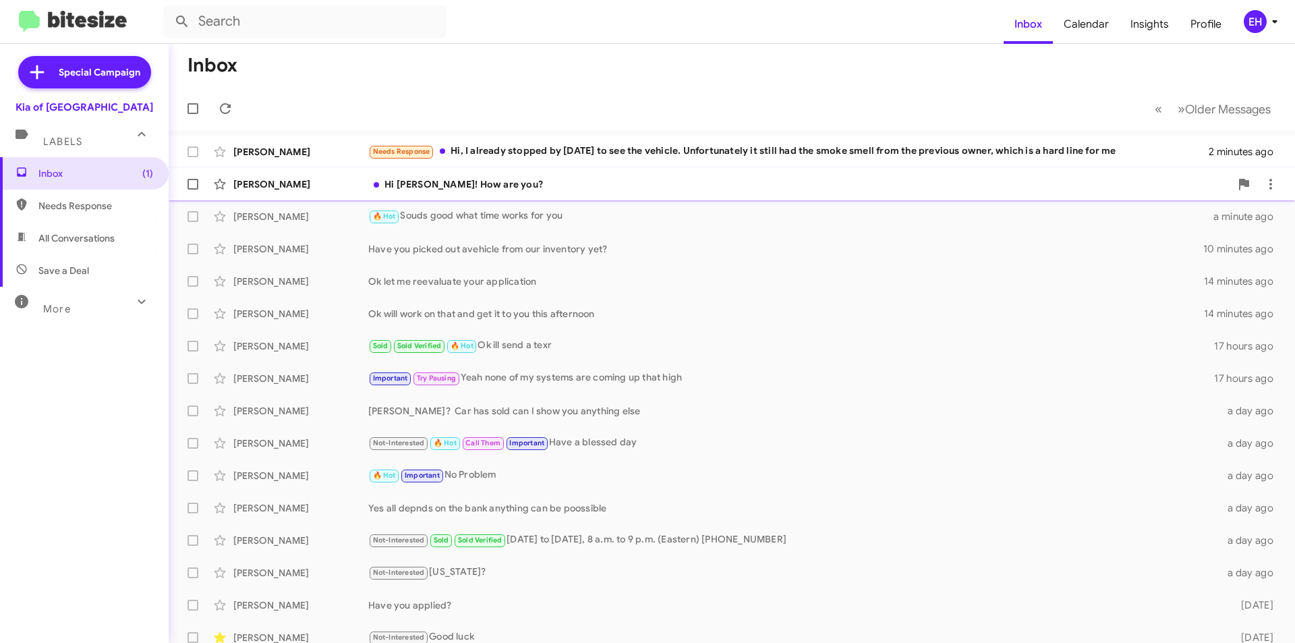
click at [448, 185] on div "Hi [PERSON_NAME]! How are you?" at bounding box center [799, 183] width 862 height 13
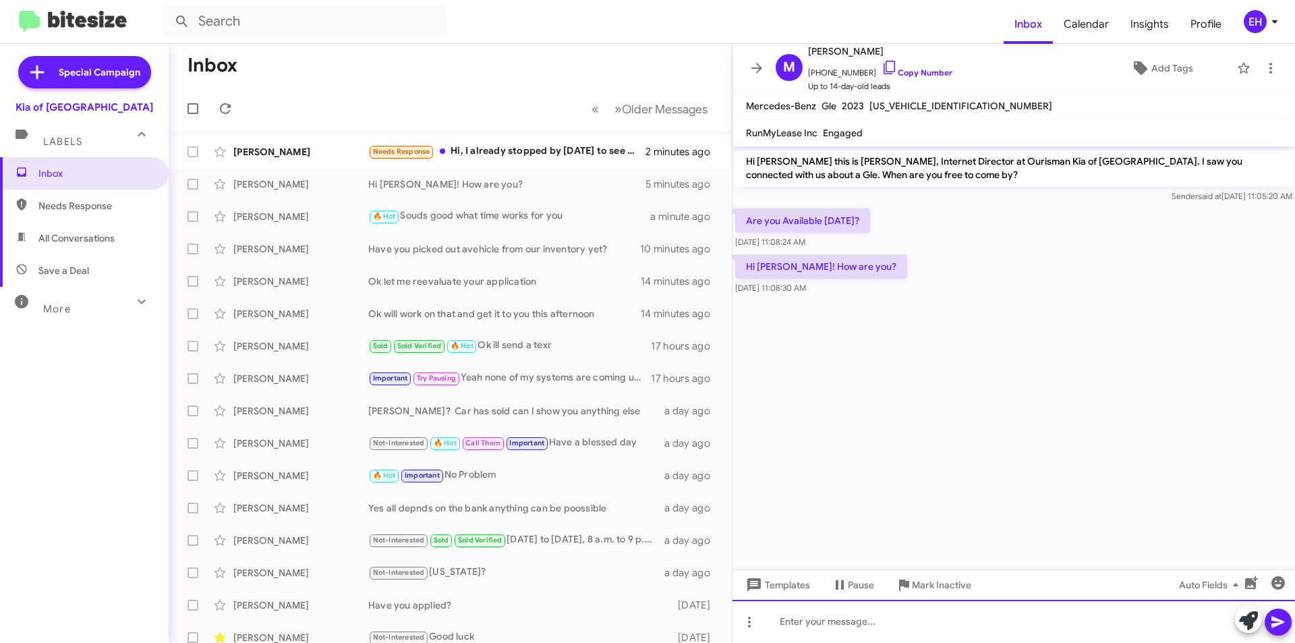
click at [901, 614] on div at bounding box center [1013, 621] width 563 height 43
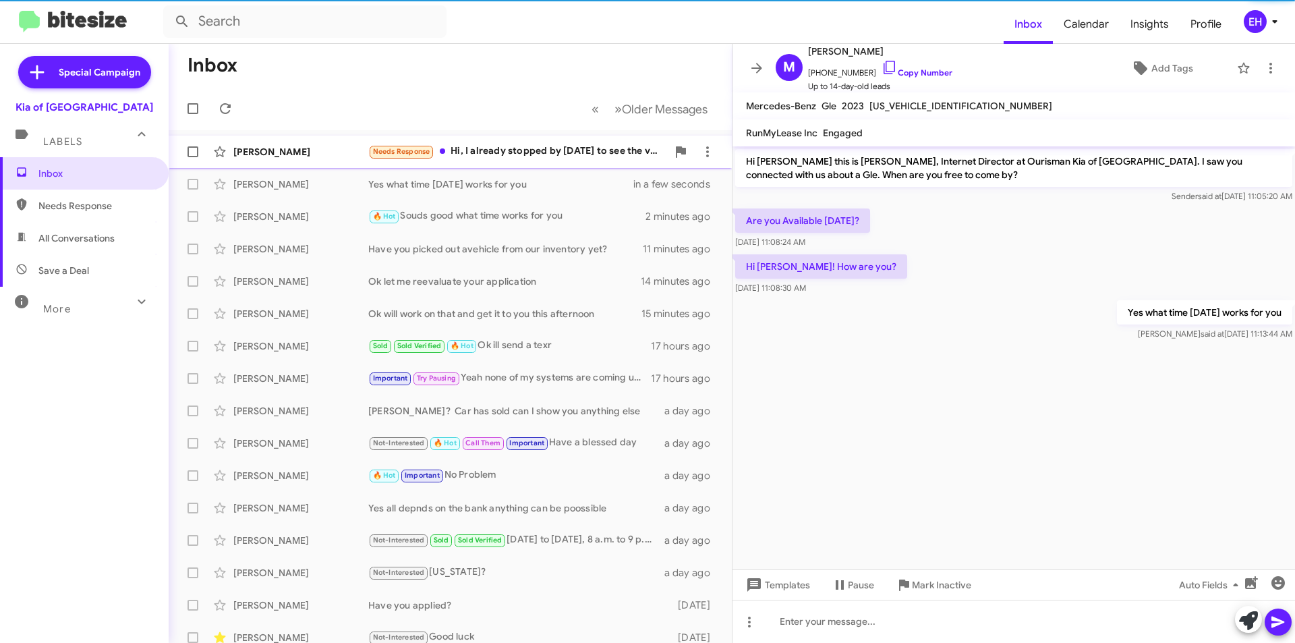
click at [542, 156] on div "Needs Response Hi, I already stopped by [DATE] to see the vehicle. Unfortunatel…" at bounding box center [517, 152] width 299 height 16
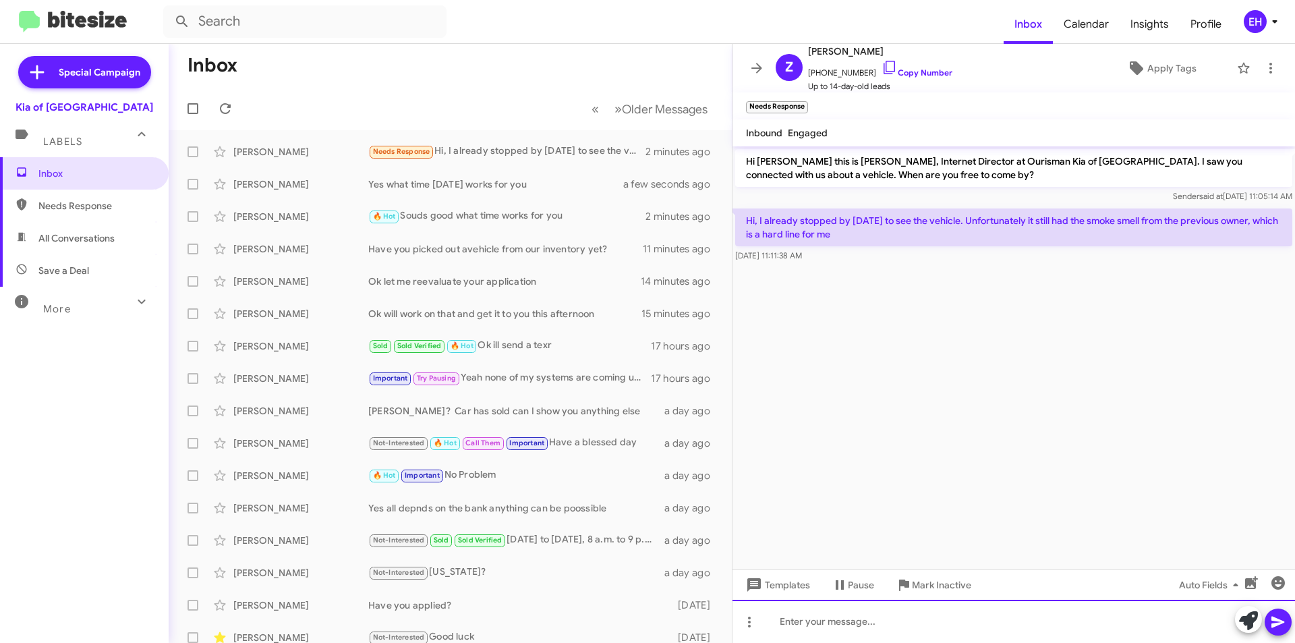
click at [892, 605] on div at bounding box center [1013, 621] width 563 height 43
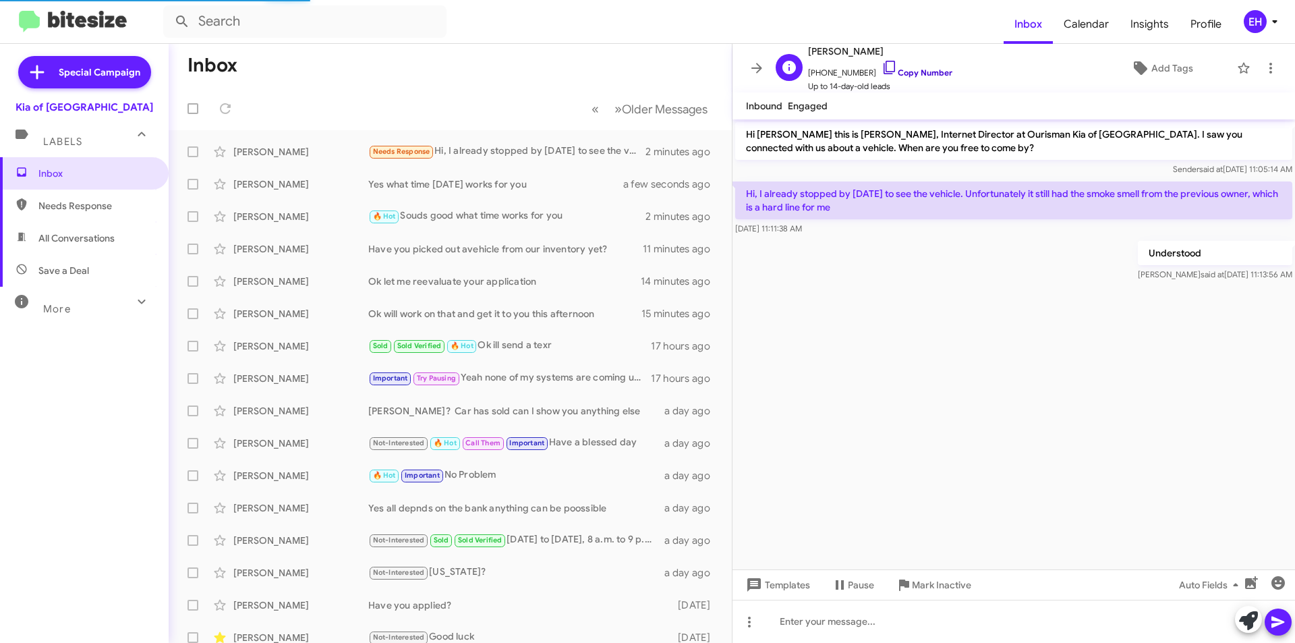
click at [915, 71] on link "Copy Number" at bounding box center [917, 72] width 71 height 10
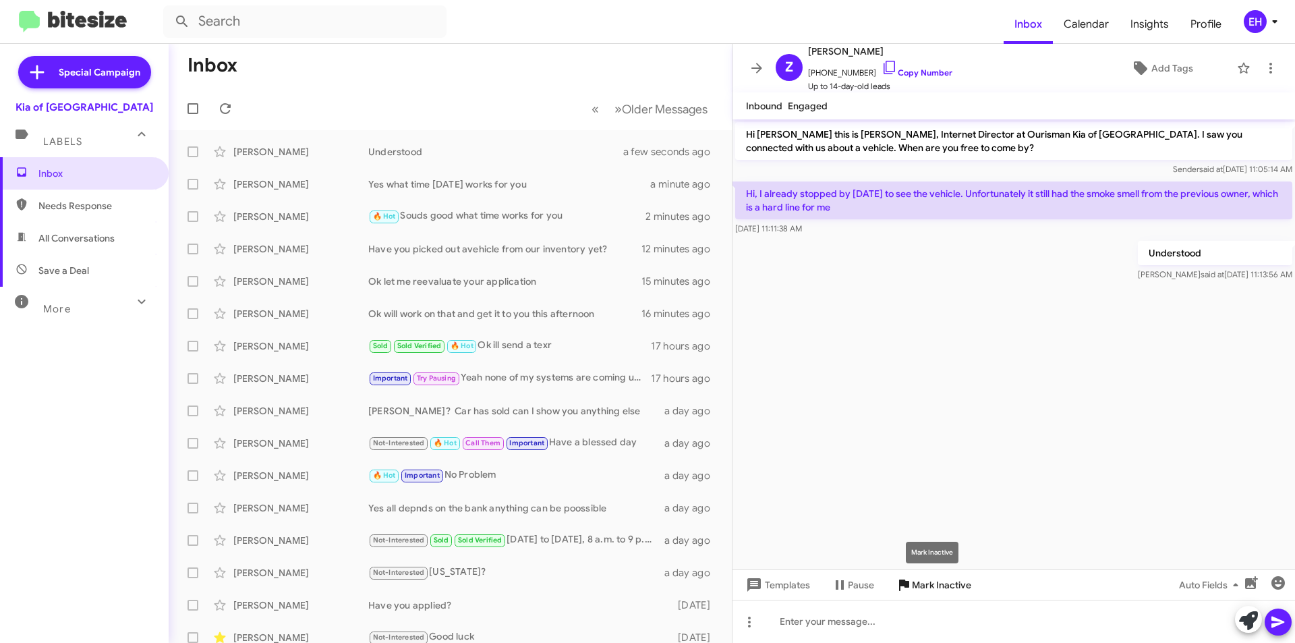
click at [969, 585] on span "Mark Inactive" at bounding box center [941, 585] width 59 height 24
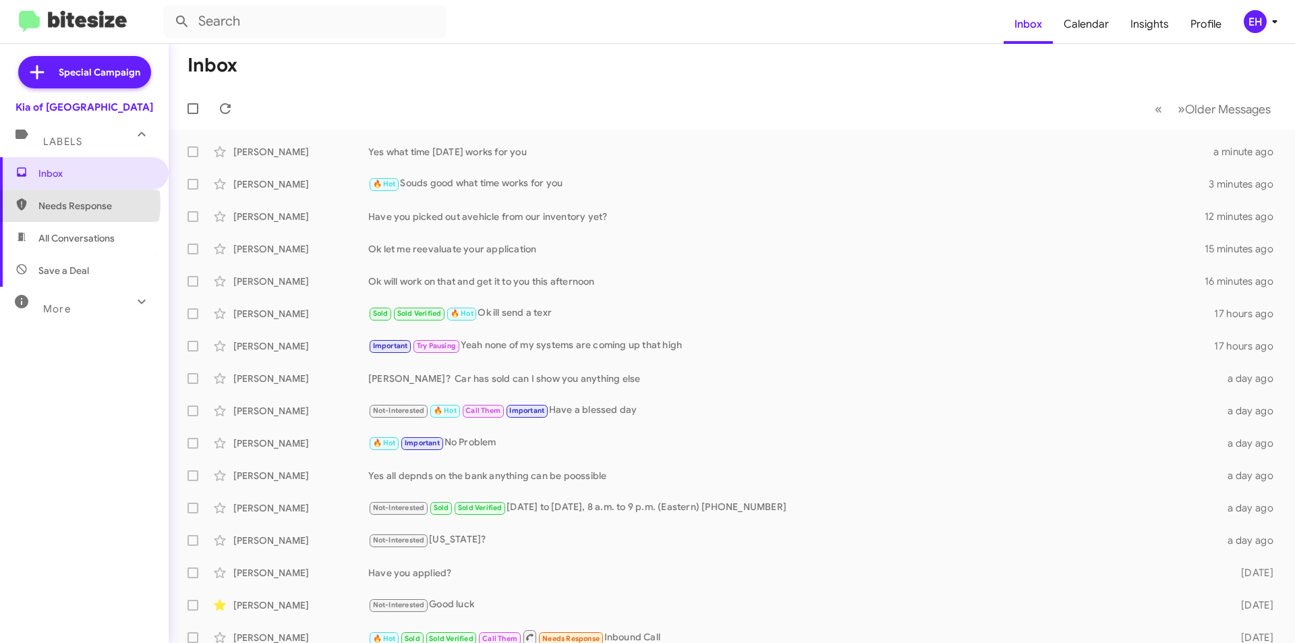
click at [65, 203] on span "Needs Response" at bounding box center [95, 205] width 115 height 13
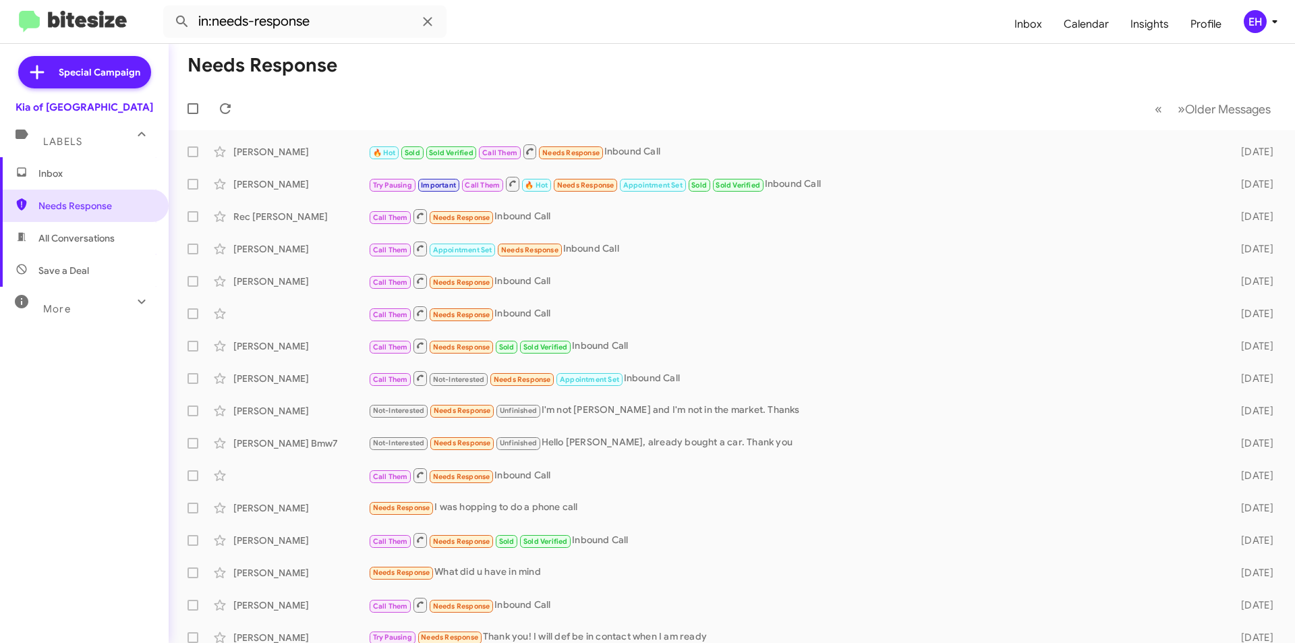
click at [61, 238] on span "All Conversations" at bounding box center [76, 237] width 76 height 13
type input "in:all-conversations"
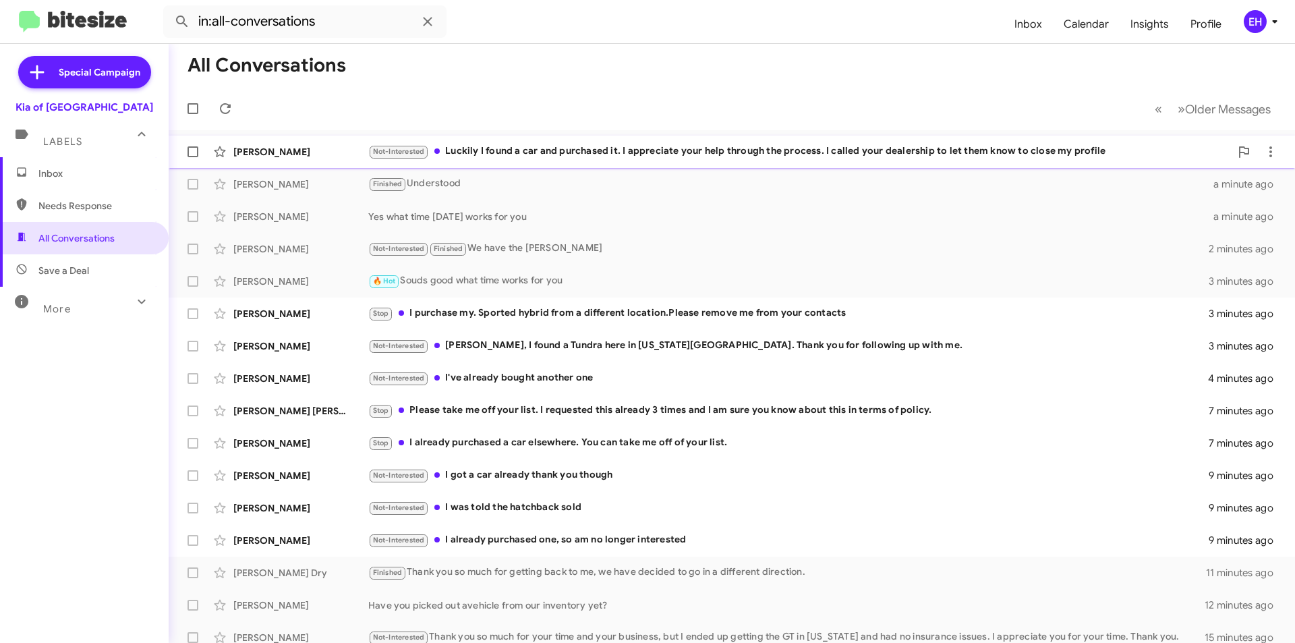
click at [621, 152] on div "Not-Interested Luckily I found a car and purchased it. I appreciate your help t…" at bounding box center [799, 152] width 862 height 16
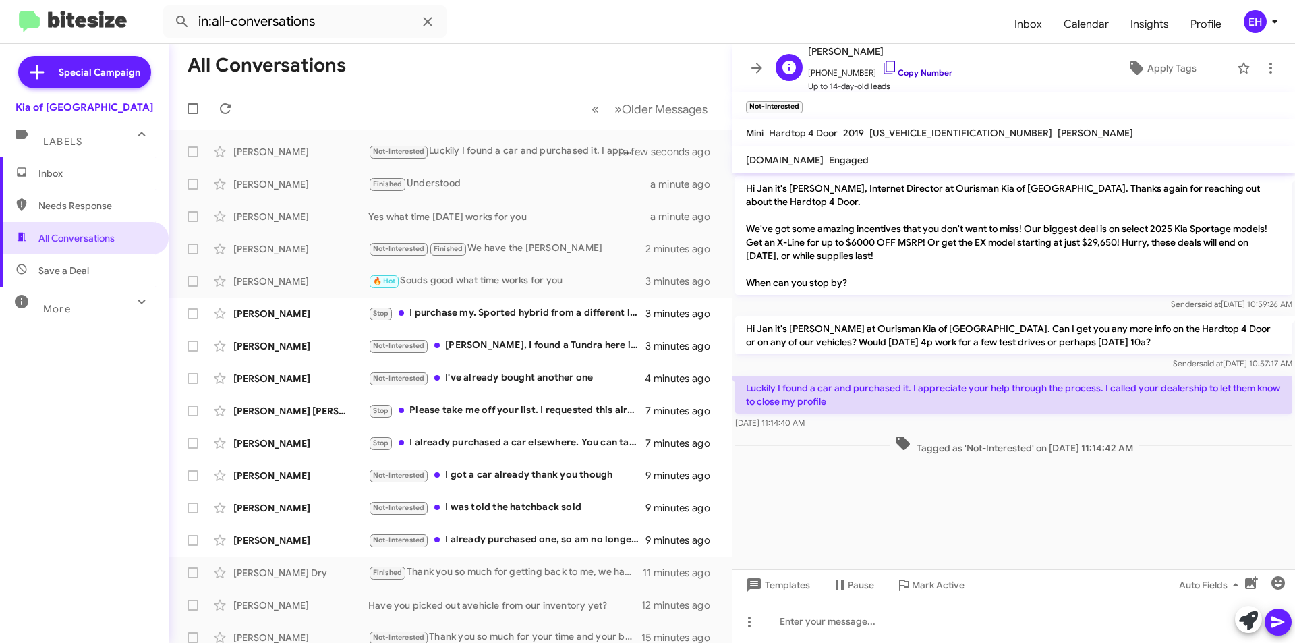
click at [895, 71] on link "Copy Number" at bounding box center [917, 72] width 71 height 10
click at [914, 625] on div at bounding box center [1013, 621] width 563 height 43
click at [1269, 626] on button at bounding box center [1278, 621] width 27 height 27
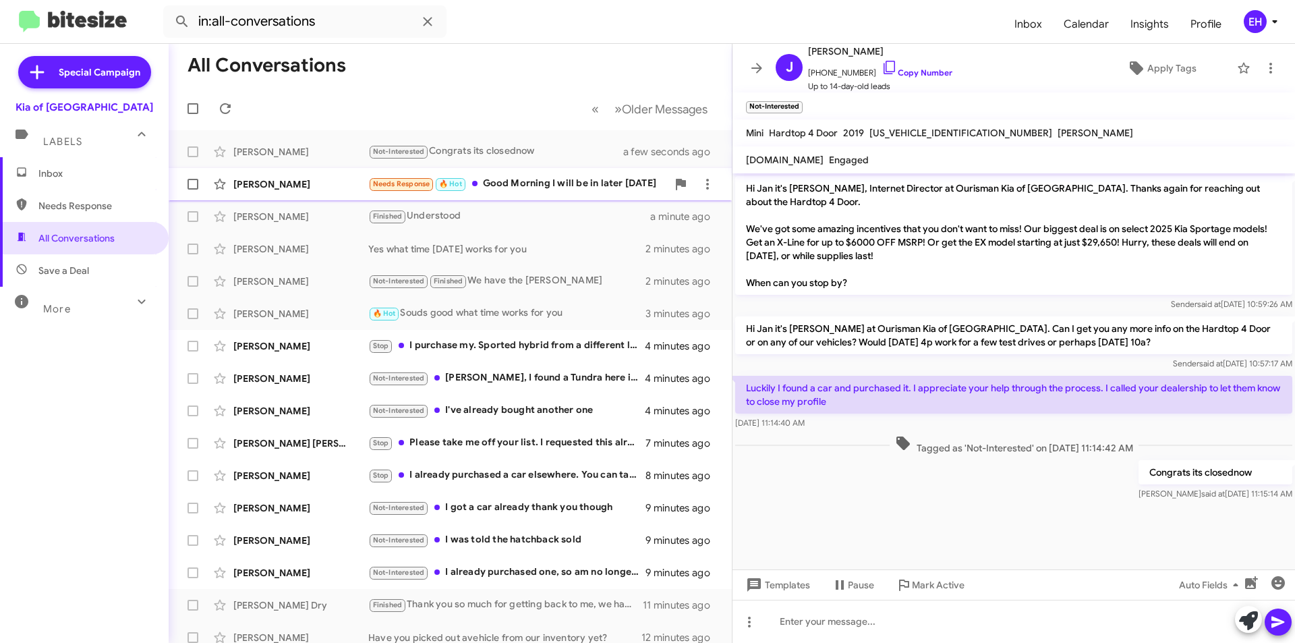
click at [514, 185] on div "Needs Response 🔥 Hot Good Morning I will be in later [DATE]" at bounding box center [517, 184] width 299 height 16
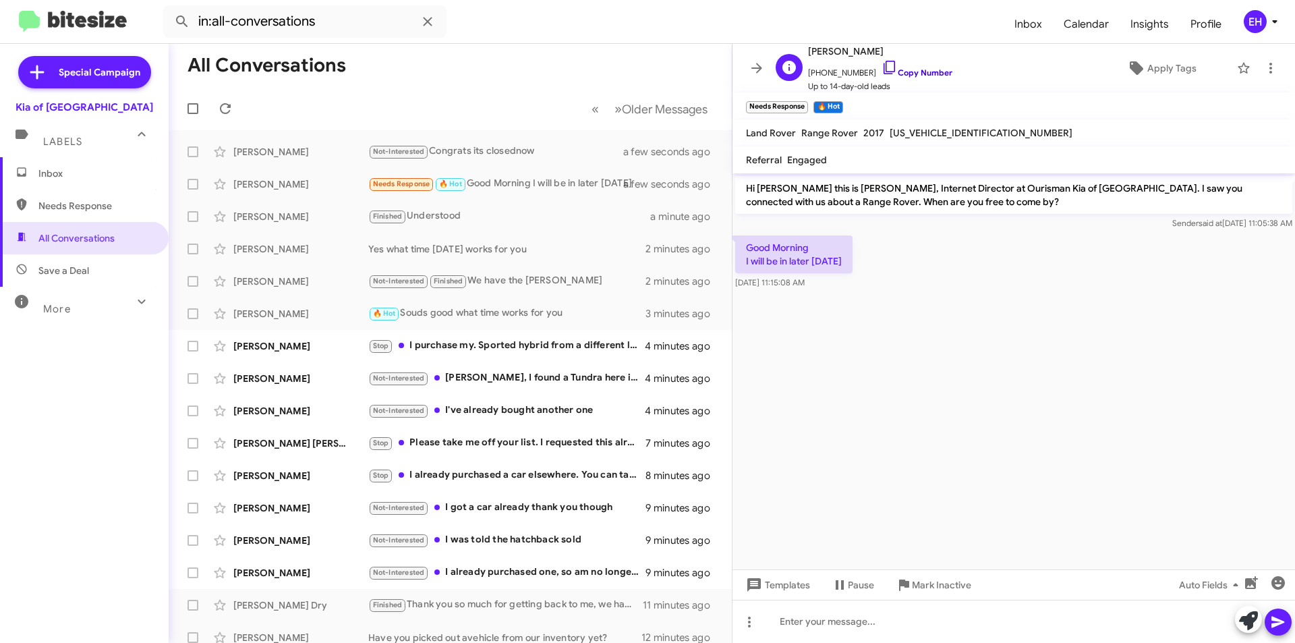
click at [909, 71] on link "Copy Number" at bounding box center [917, 72] width 71 height 10
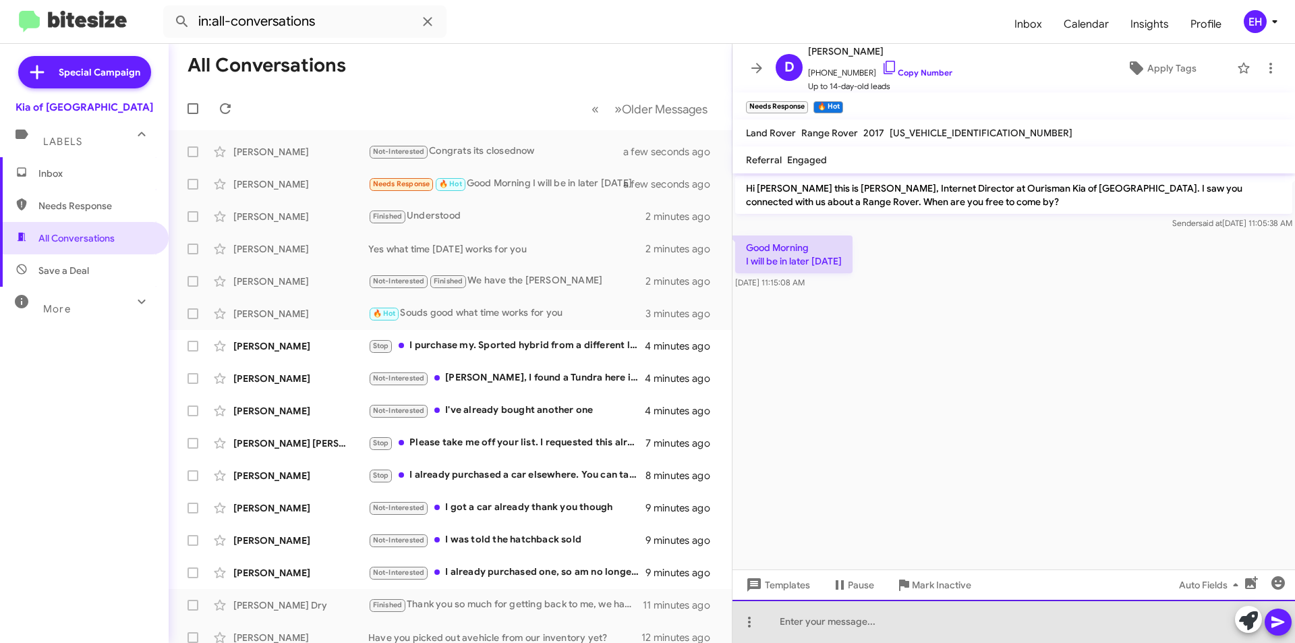
click at [849, 633] on div at bounding box center [1013, 621] width 563 height 43
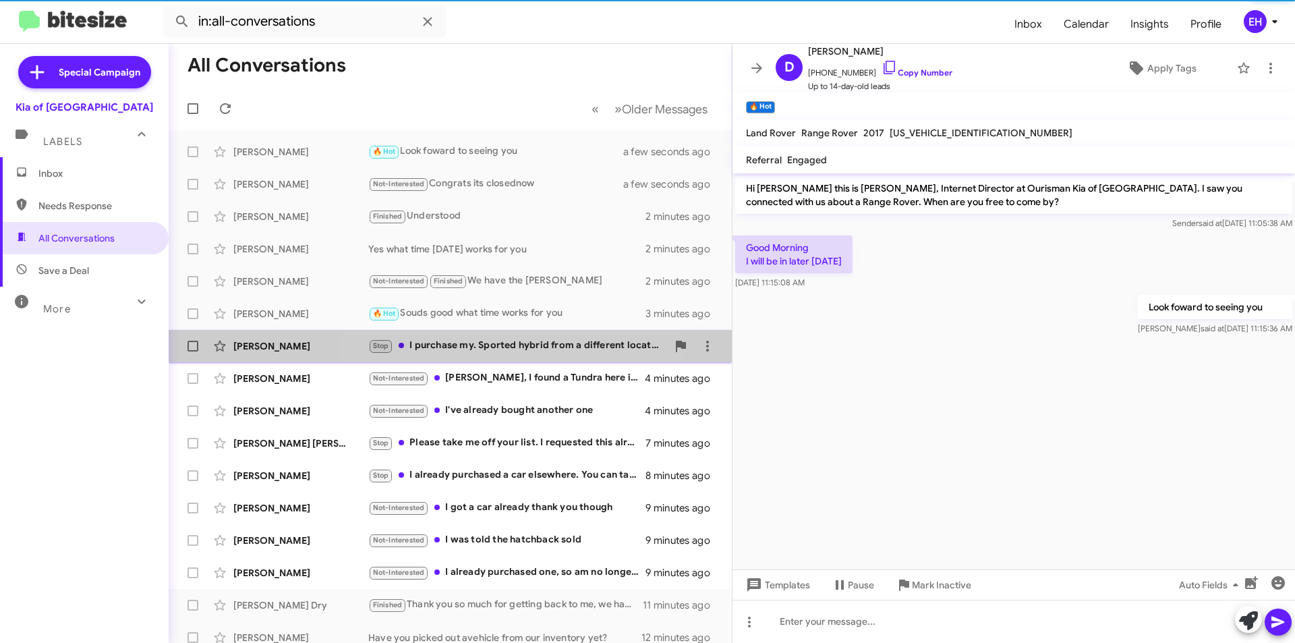
click at [509, 351] on div "Stop I purchase my. Sported hybrid from a different location.Please remove me f…" at bounding box center [517, 346] width 299 height 16
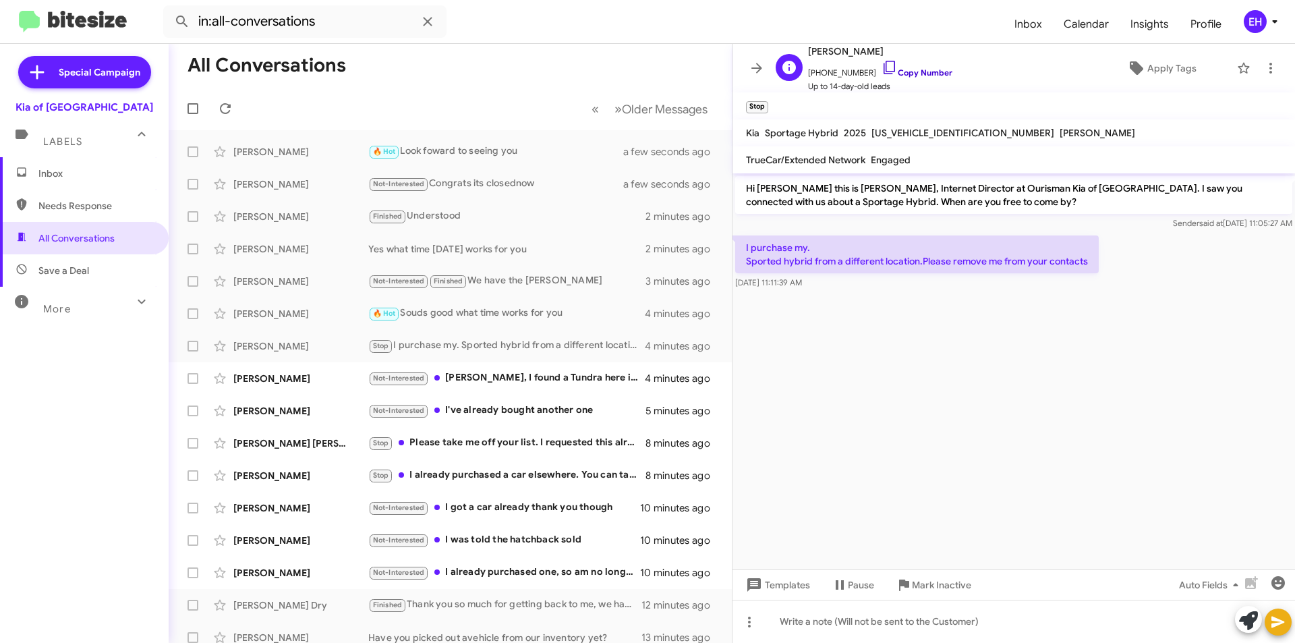
click at [914, 72] on link "Copy Number" at bounding box center [917, 72] width 71 height 10
click at [948, 585] on span "Mark Inactive" at bounding box center [941, 585] width 59 height 24
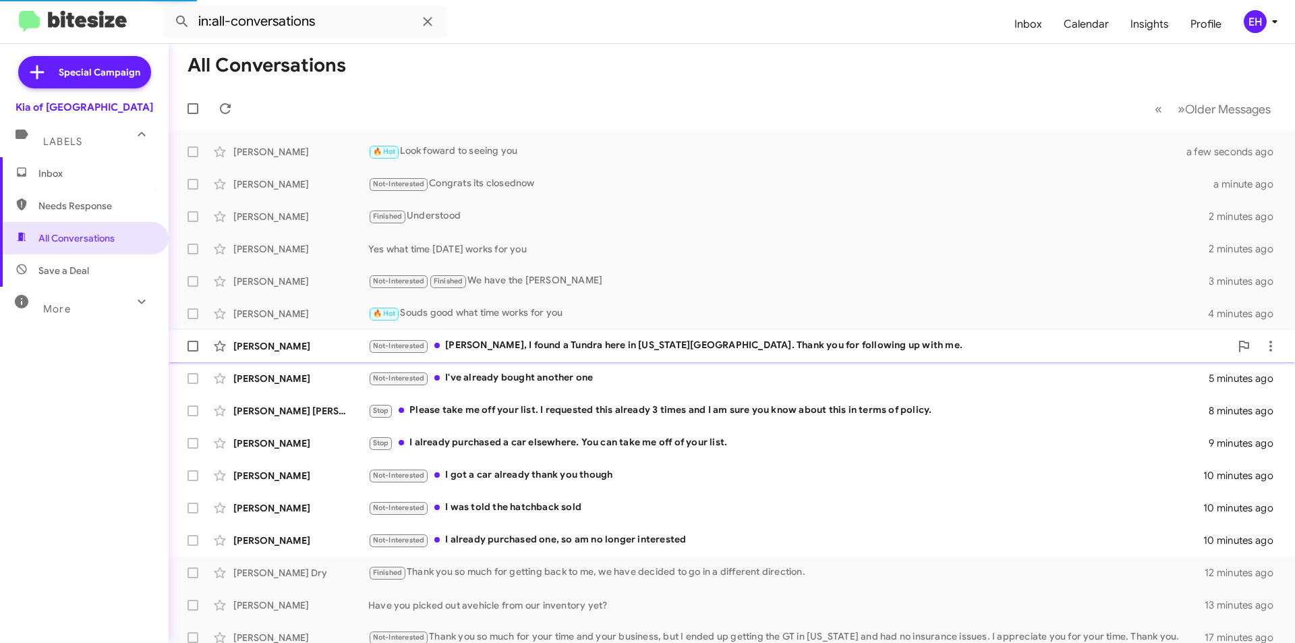
click at [571, 343] on div "Not-Interested [PERSON_NAME], I found a Tundra here in [US_STATE][GEOGRAPHIC_DA…" at bounding box center [799, 346] width 862 height 16
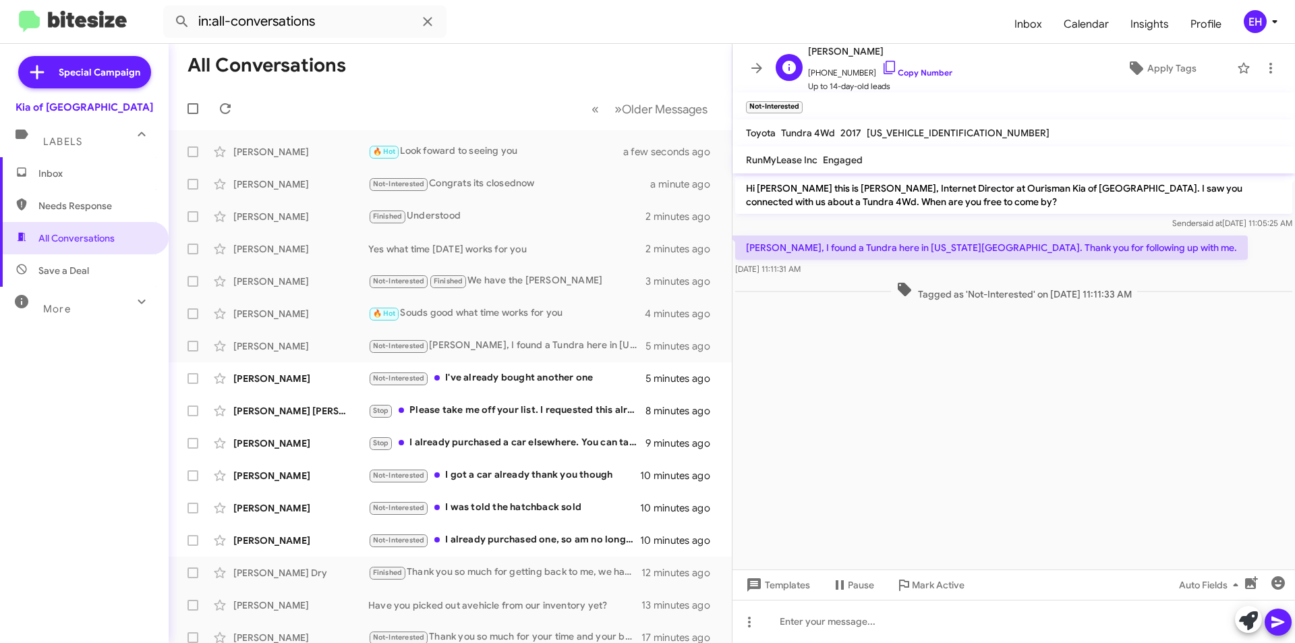
click at [906, 67] on span "[PHONE_NUMBER] Copy Number" at bounding box center [880, 69] width 144 height 20
click at [915, 69] on link "Copy Number" at bounding box center [917, 72] width 71 height 10
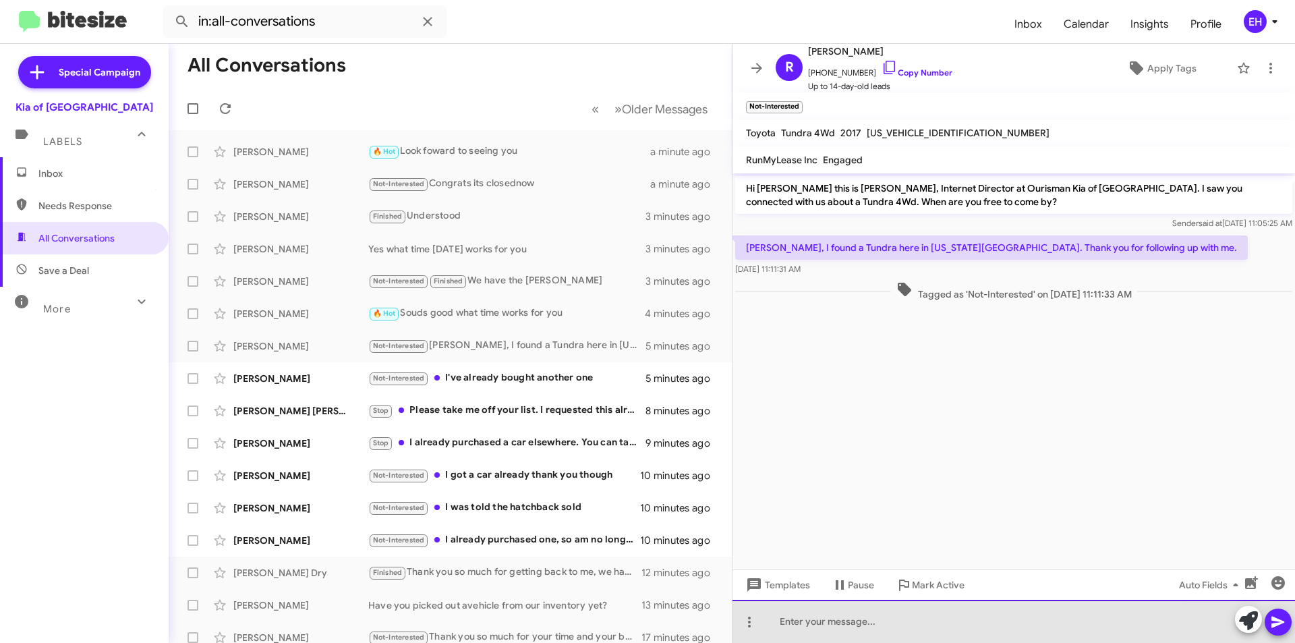
click at [897, 622] on div at bounding box center [1013, 621] width 563 height 43
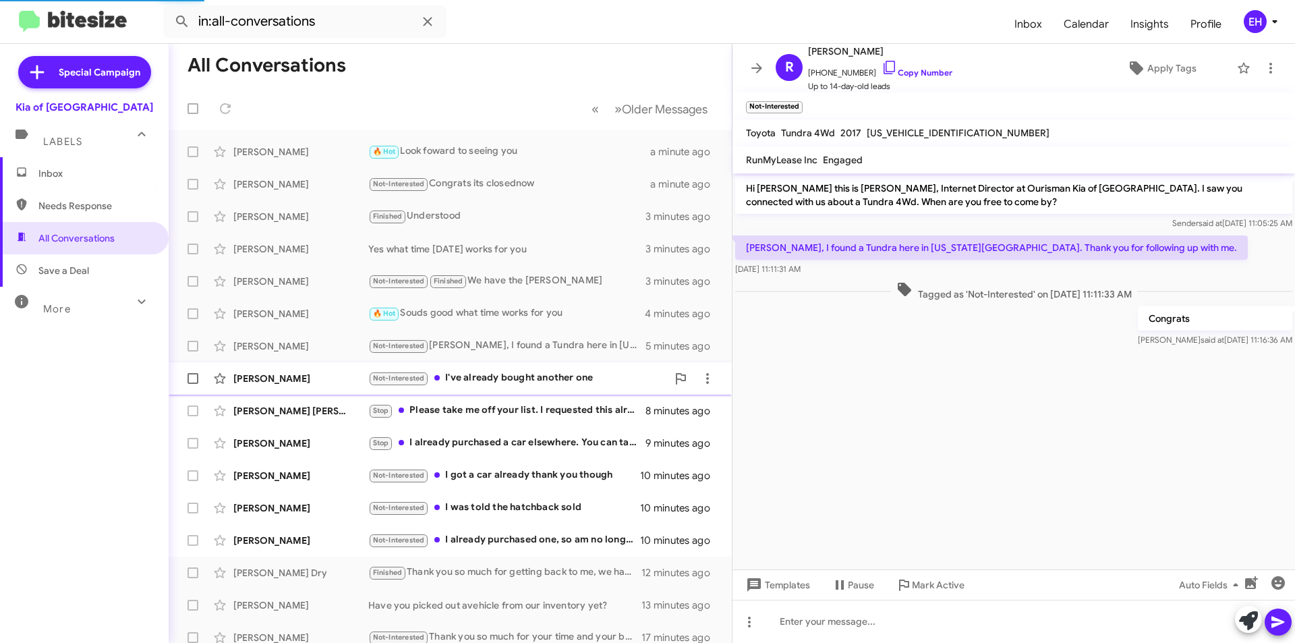
click at [541, 380] on div "Not-Interested I've already bought another one" at bounding box center [517, 378] width 299 height 16
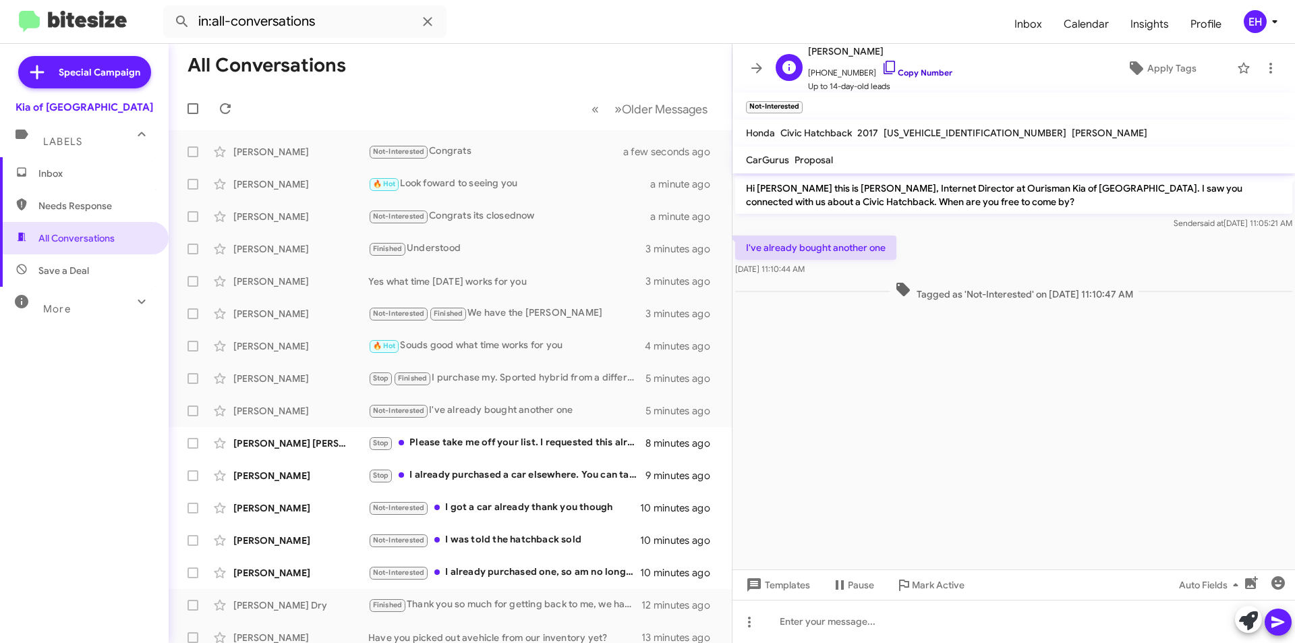
click at [913, 72] on link "Copy Number" at bounding box center [917, 72] width 71 height 10
drag, startPoint x: 788, startPoint y: 625, endPoint x: 798, endPoint y: 616, distance: 13.0
click at [788, 625] on div at bounding box center [1013, 621] width 563 height 43
click at [1282, 623] on icon at bounding box center [1277, 621] width 13 height 11
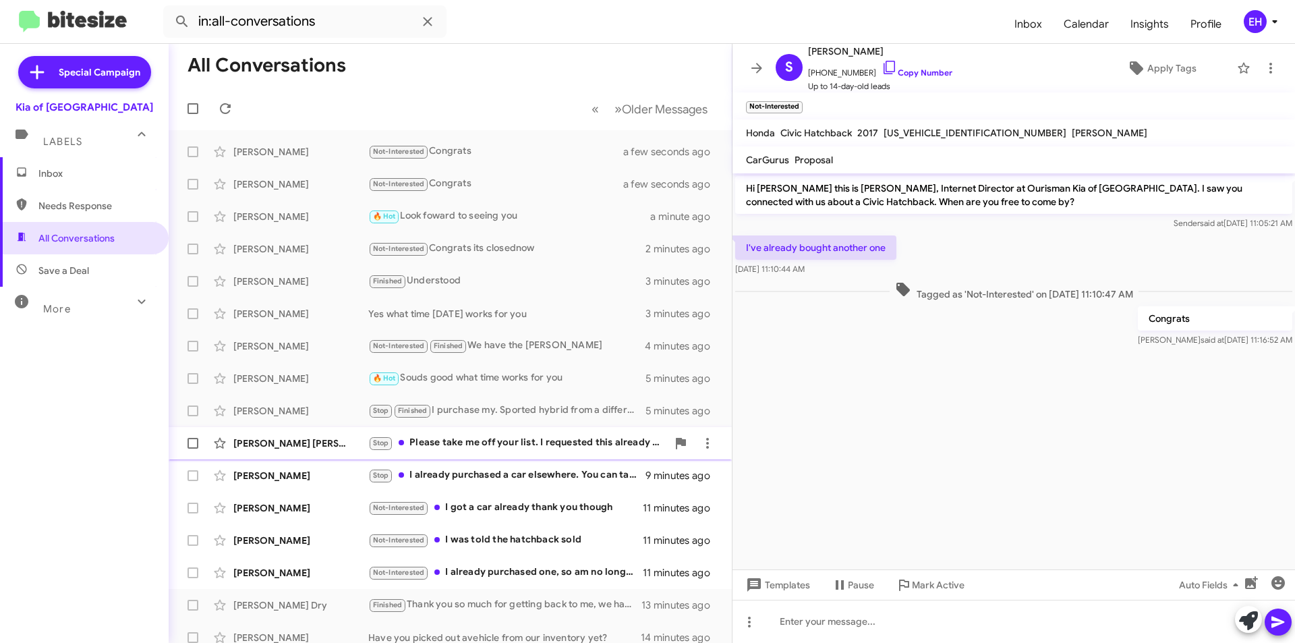
click at [505, 443] on div "Stop Please take me off your list. I requested this already 3 times and I am su…" at bounding box center [517, 443] width 299 height 16
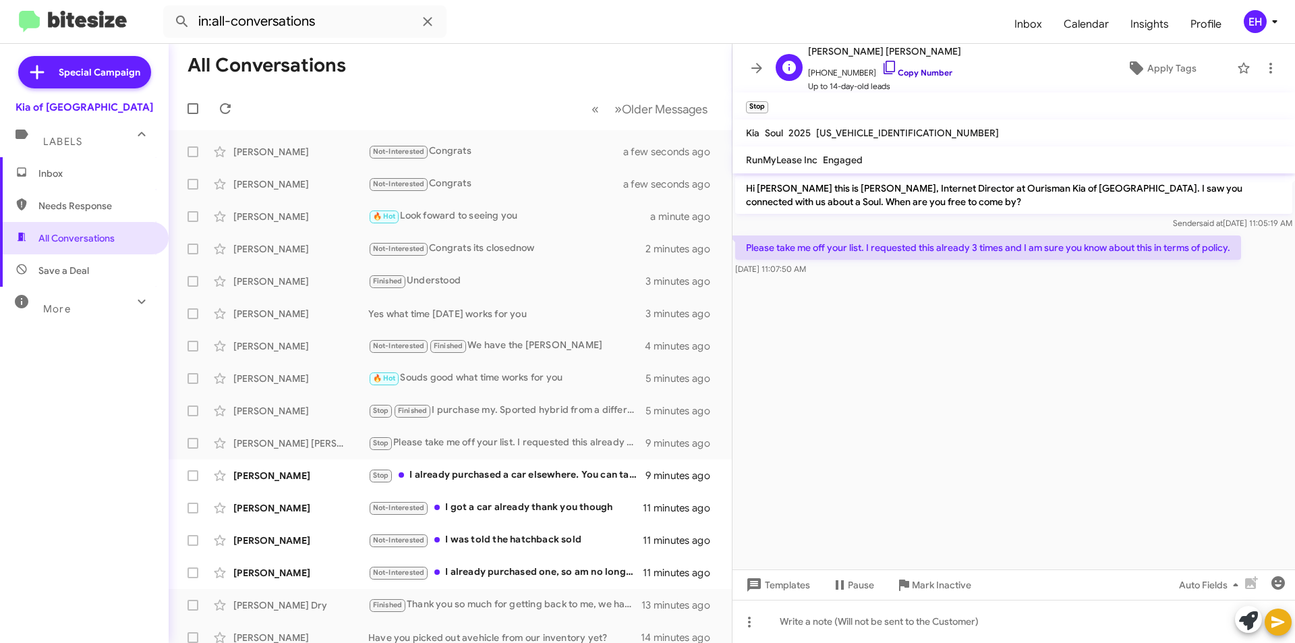
click at [904, 76] on link "Copy Number" at bounding box center [917, 72] width 71 height 10
click at [948, 589] on span "Mark Inactive" at bounding box center [941, 585] width 59 height 24
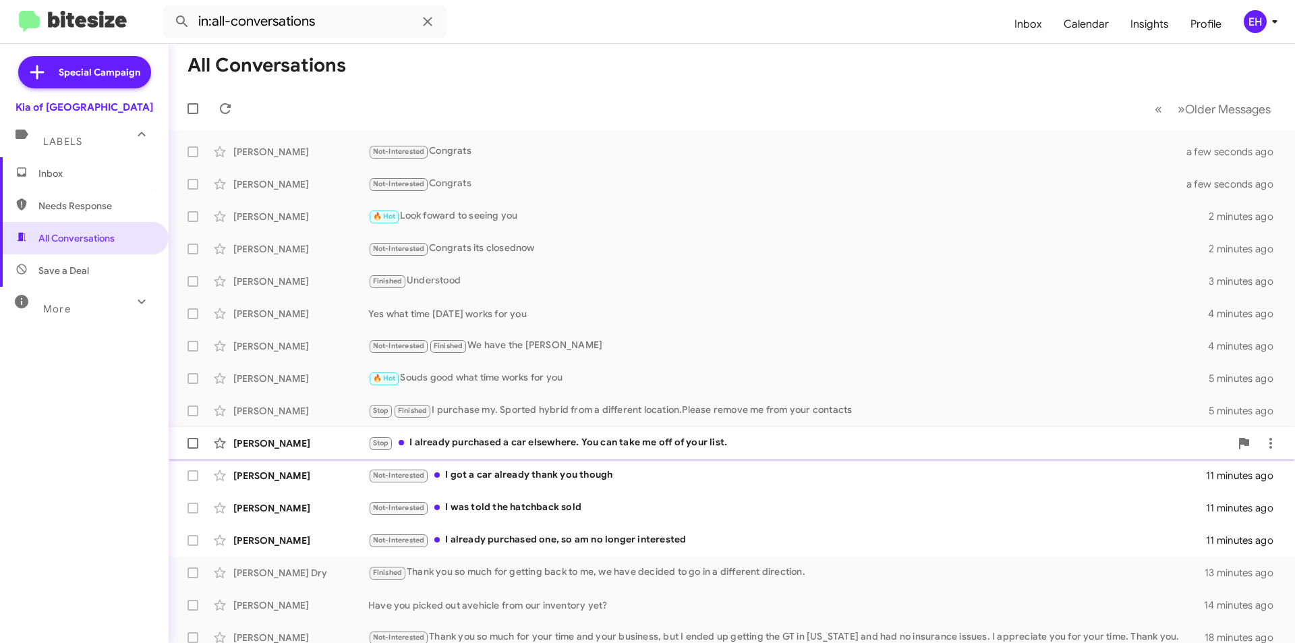
click at [503, 444] on div "Stop I already purchased a car elsewhere. You can take me off of your list." at bounding box center [799, 443] width 862 height 16
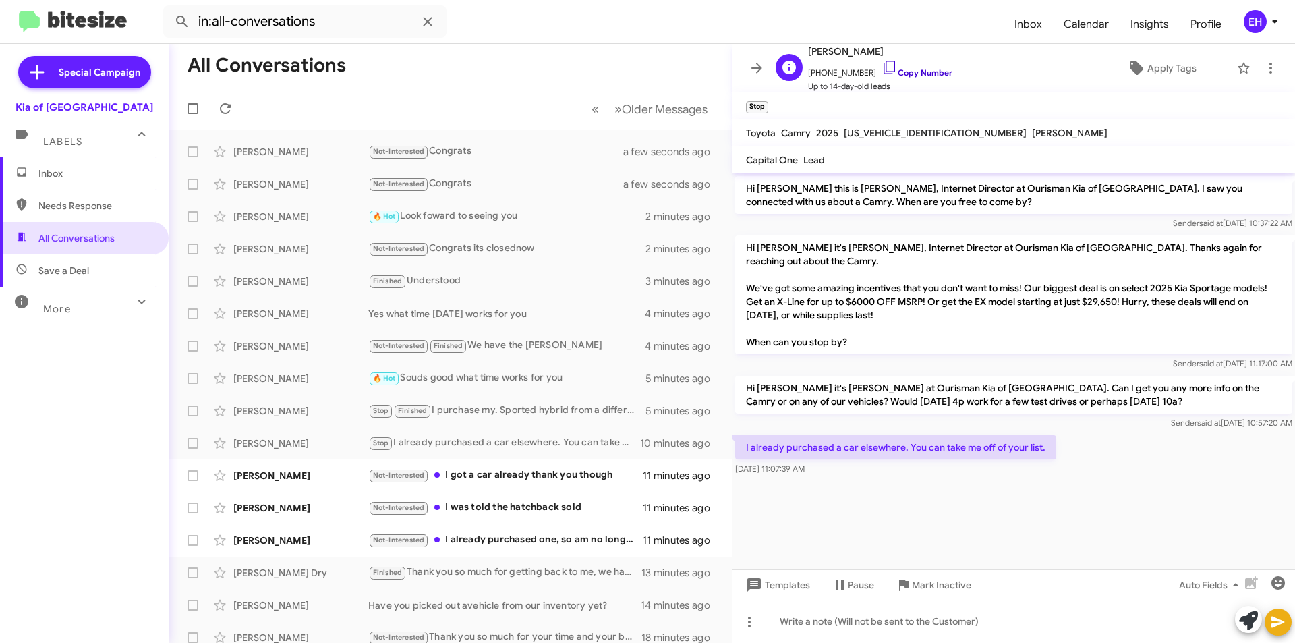
click at [919, 76] on link "Copy Number" at bounding box center [917, 72] width 71 height 10
click at [946, 619] on div at bounding box center [1013, 621] width 563 height 43
click at [1267, 616] on button at bounding box center [1278, 621] width 27 height 27
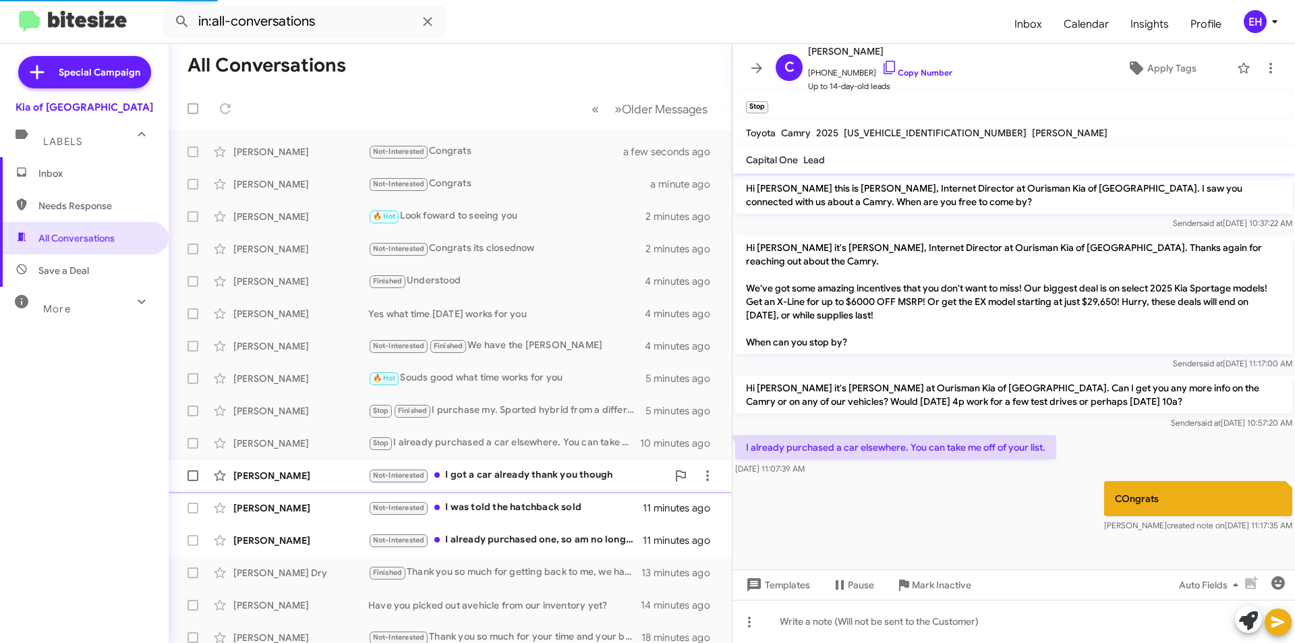
click at [565, 478] on div "Not-Interested I got a car already thank you though" at bounding box center [517, 475] width 299 height 16
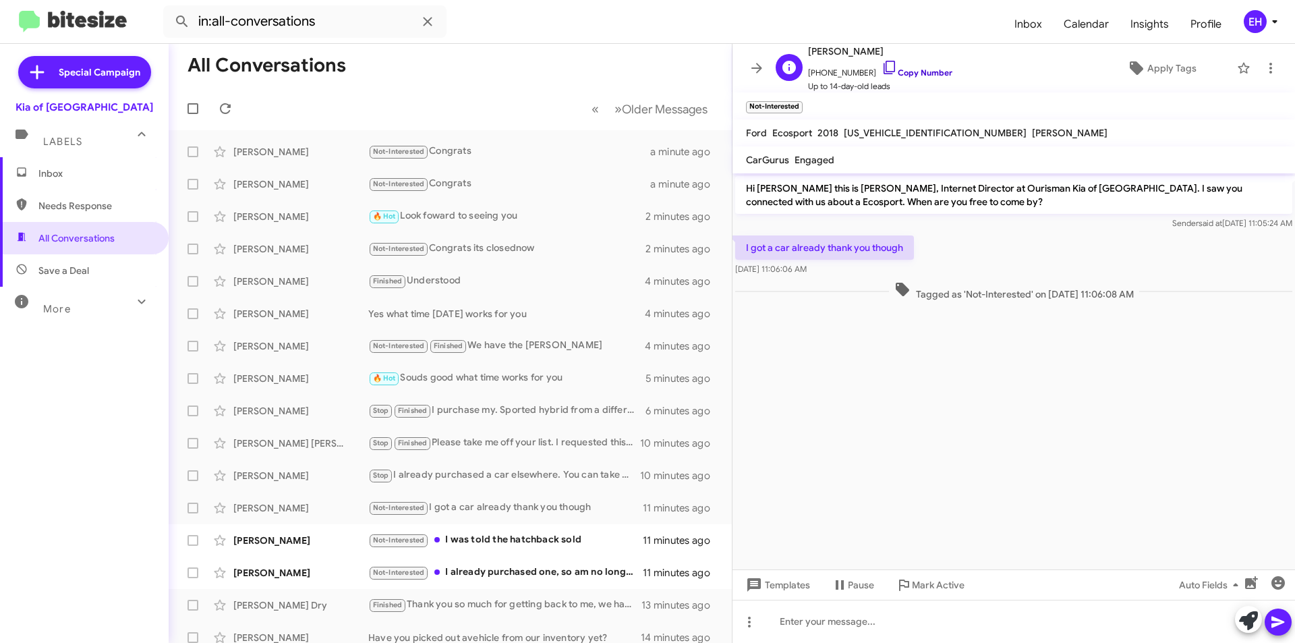
click at [909, 74] on link "Copy Number" at bounding box center [917, 72] width 71 height 10
drag, startPoint x: 834, startPoint y: 619, endPoint x: 849, endPoint y: 619, distance: 14.9
click at [835, 619] on div at bounding box center [1013, 621] width 563 height 43
click at [1271, 618] on icon at bounding box center [1278, 622] width 16 height 16
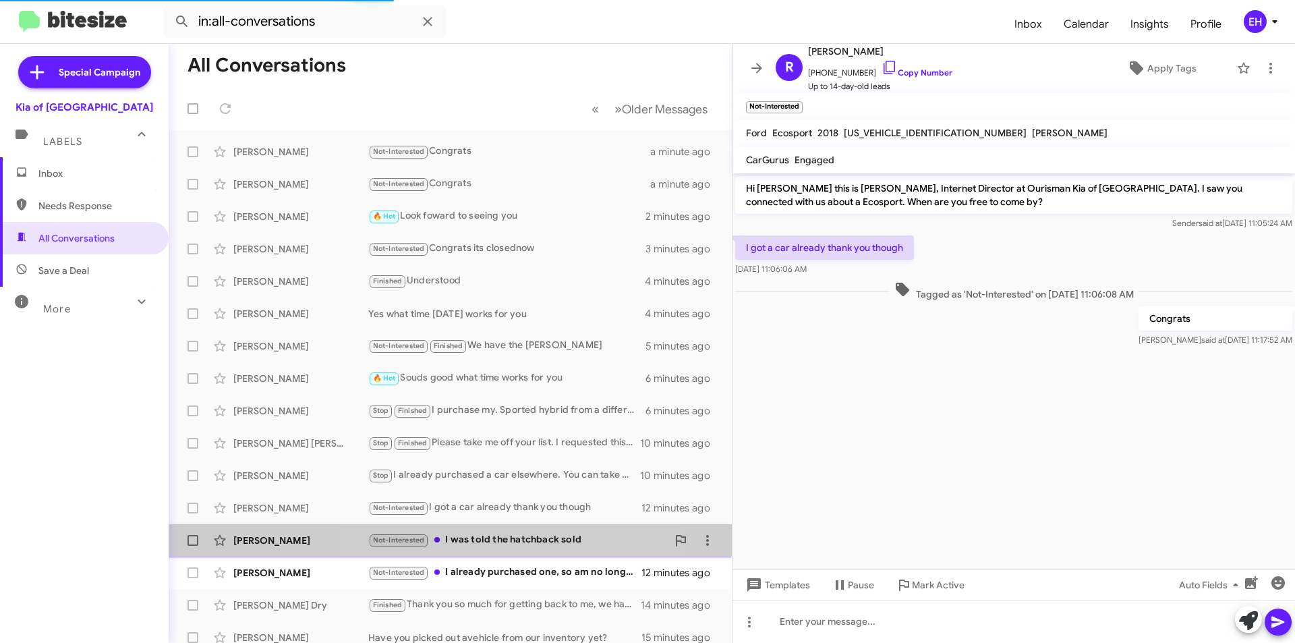
click at [494, 541] on div "Not-Interested I was told the hatchback sold" at bounding box center [517, 540] width 299 height 16
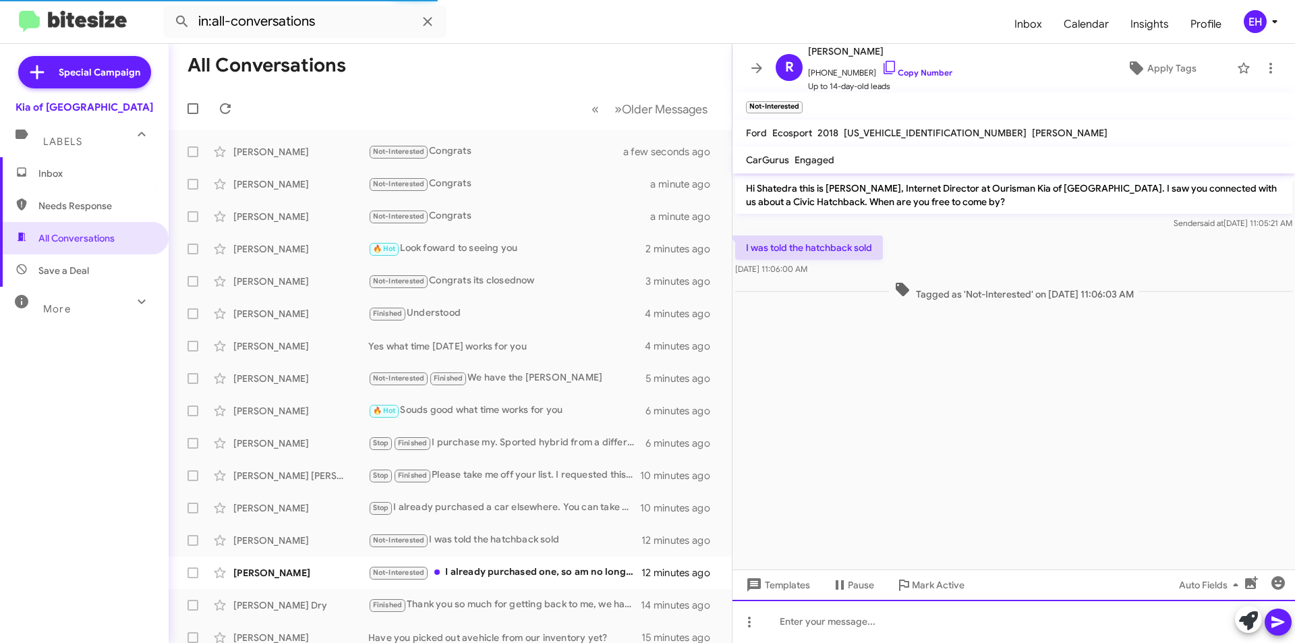
drag, startPoint x: 845, startPoint y: 621, endPoint x: 853, endPoint y: 625, distance: 8.5
click at [845, 621] on div at bounding box center [1013, 621] width 563 height 43
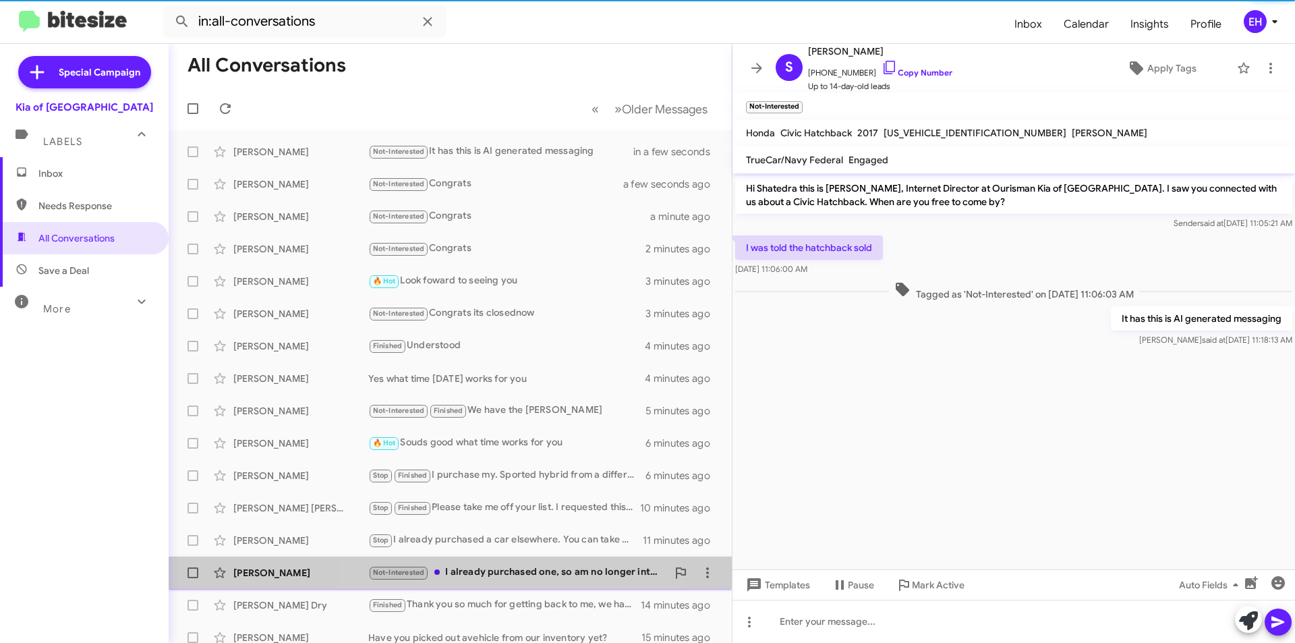
click at [523, 581] on div "[PERSON_NAME] Not-Interested I already purchased one, so am no longer intereste…" at bounding box center [450, 572] width 542 height 27
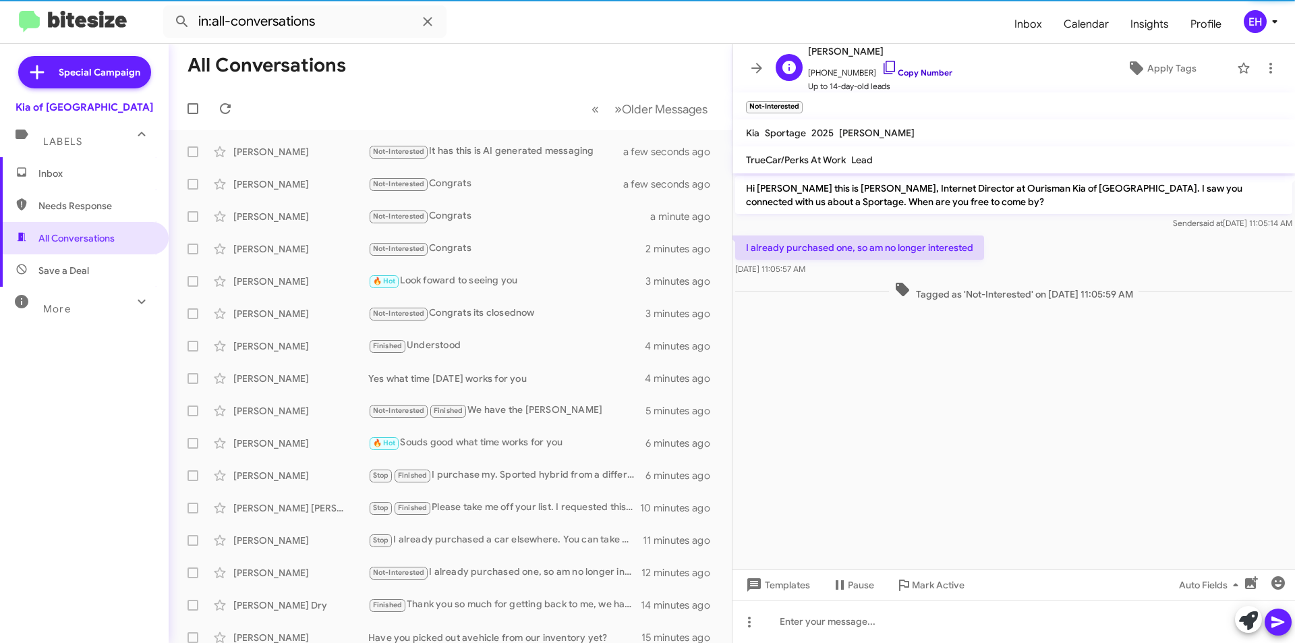
click at [910, 74] on link "Copy Number" at bounding box center [917, 72] width 71 height 10
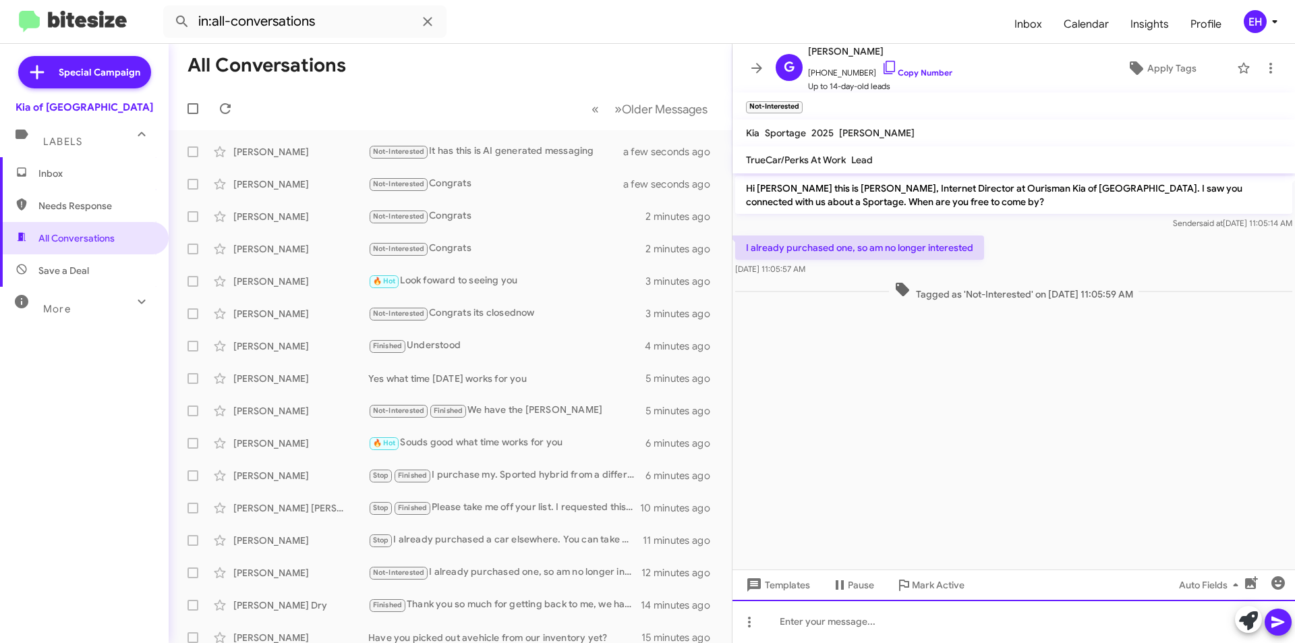
click at [866, 614] on div at bounding box center [1013, 621] width 563 height 43
click at [983, 623] on div "Congrats. Was there a reason you didnt but form us" at bounding box center [1013, 621] width 563 height 43
click at [1290, 619] on button at bounding box center [1278, 621] width 27 height 27
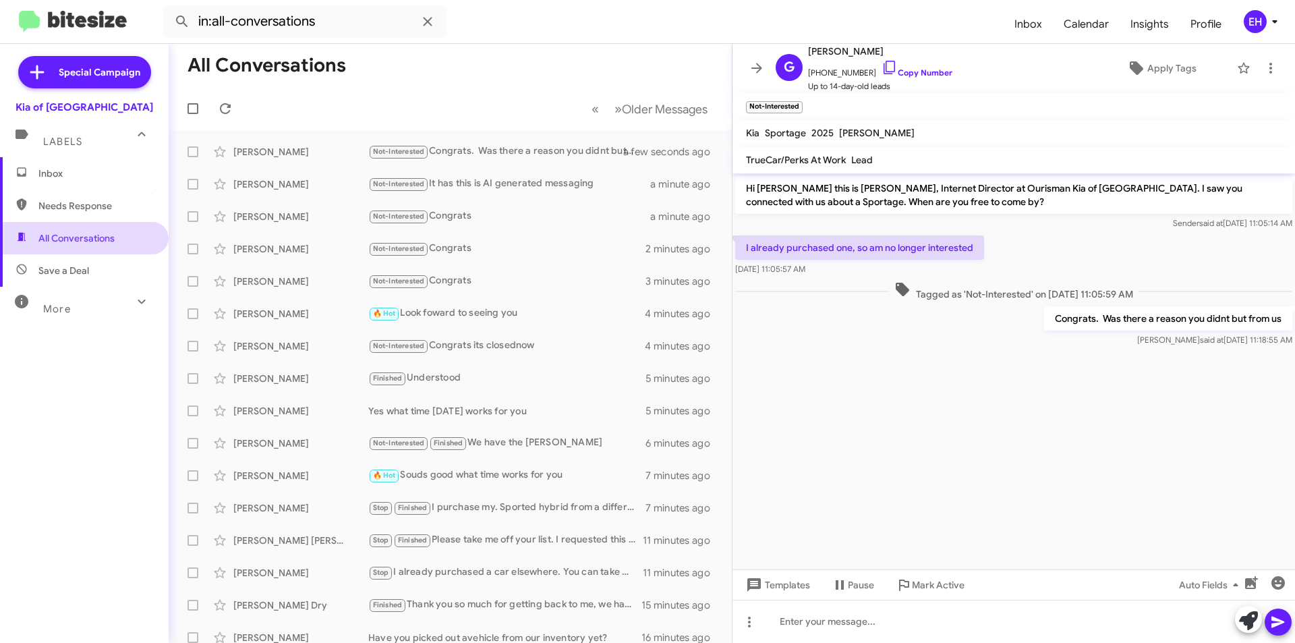
click at [124, 225] on span "All Conversations" at bounding box center [84, 238] width 169 height 32
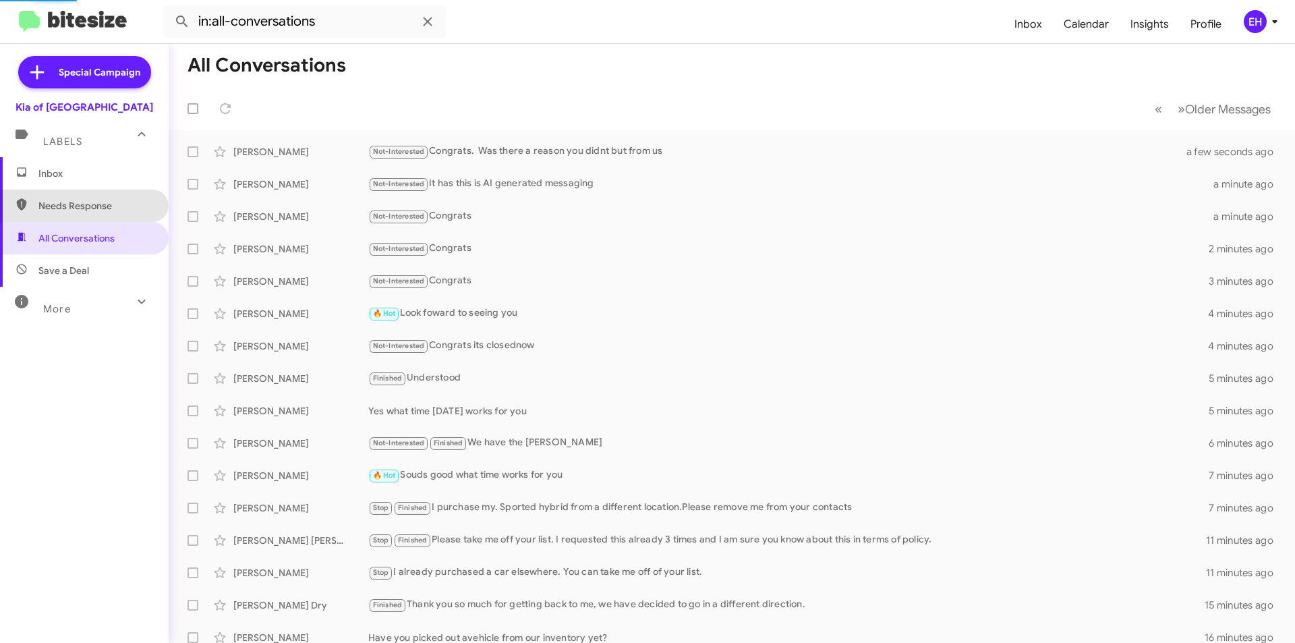
click at [110, 213] on span "Needs Response" at bounding box center [84, 206] width 169 height 32
type input "in:needs-response"
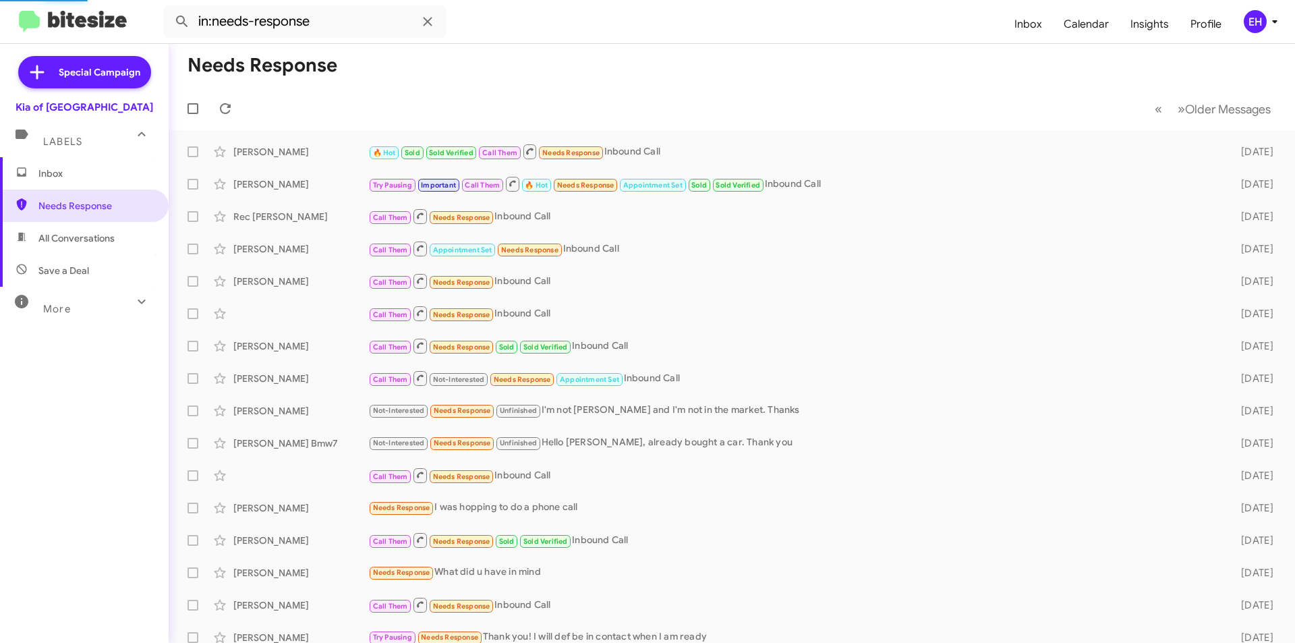
click at [72, 187] on span "Inbox" at bounding box center [84, 173] width 169 height 32
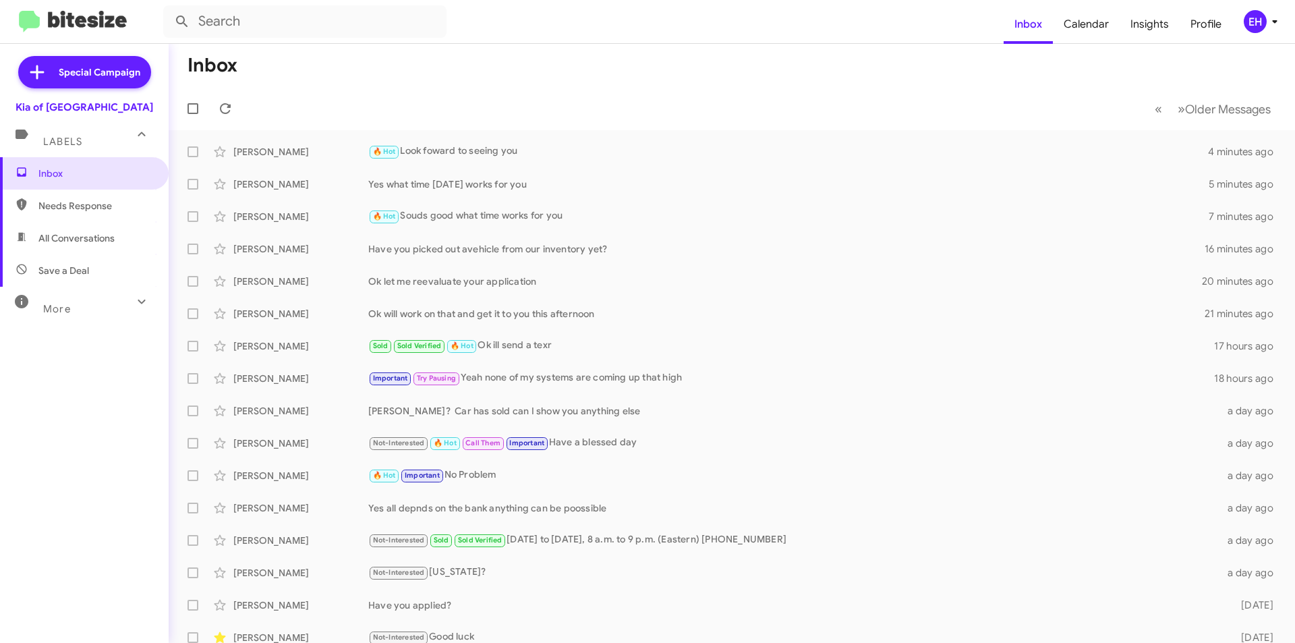
click at [113, 233] on span "All Conversations" at bounding box center [76, 237] width 76 height 13
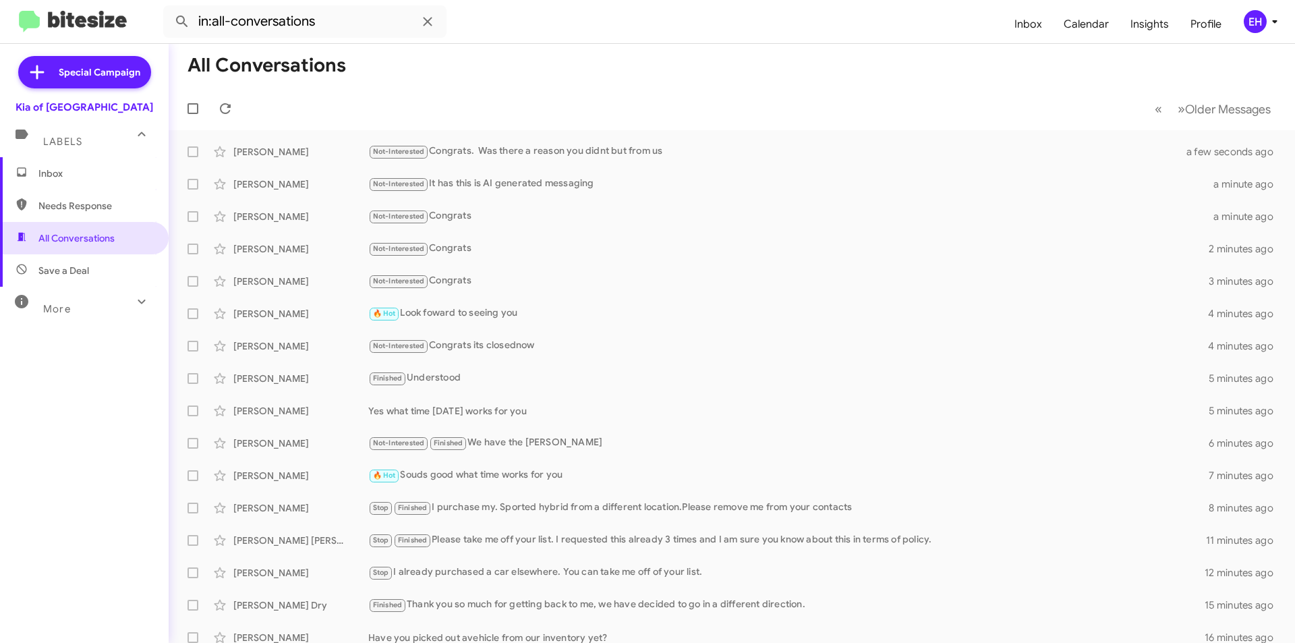
click at [104, 270] on span "Save a Deal" at bounding box center [84, 270] width 169 height 32
type input "in:not-interested"
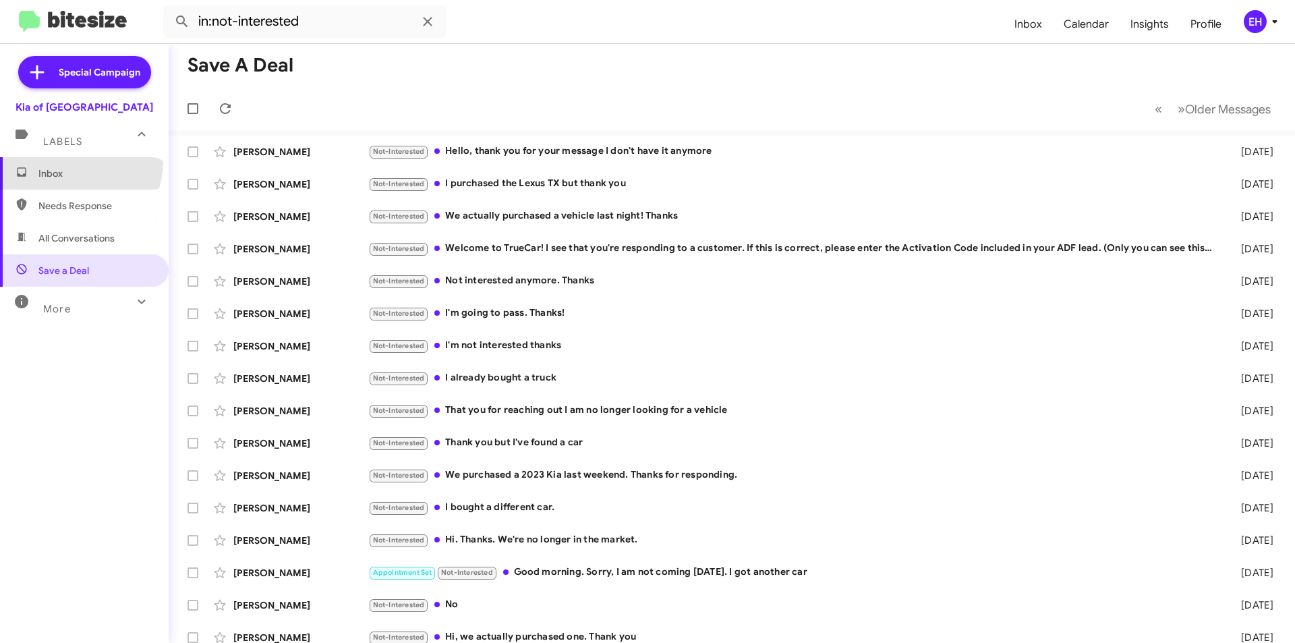
click at [70, 163] on span "Inbox" at bounding box center [84, 173] width 169 height 32
click at [70, 164] on span "Inbox" at bounding box center [84, 173] width 169 height 32
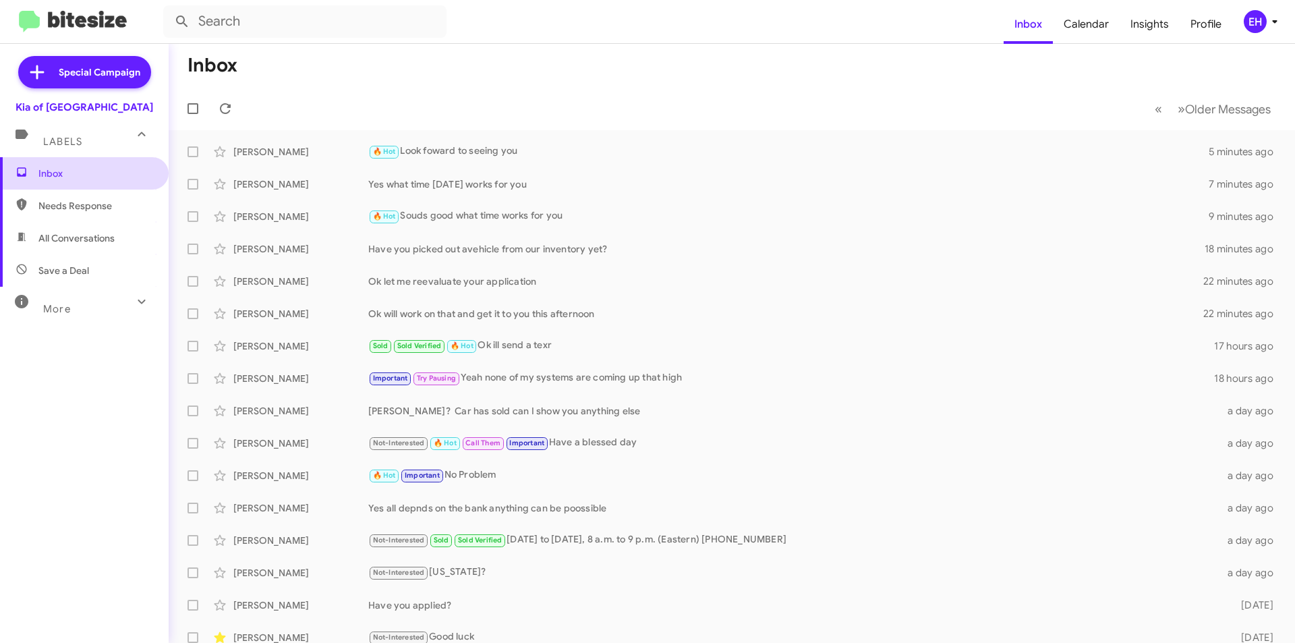
click at [60, 171] on span "Inbox" at bounding box center [95, 173] width 115 height 13
click at [58, 206] on span "Needs Response" at bounding box center [95, 205] width 115 height 13
type input "in:needs-response"
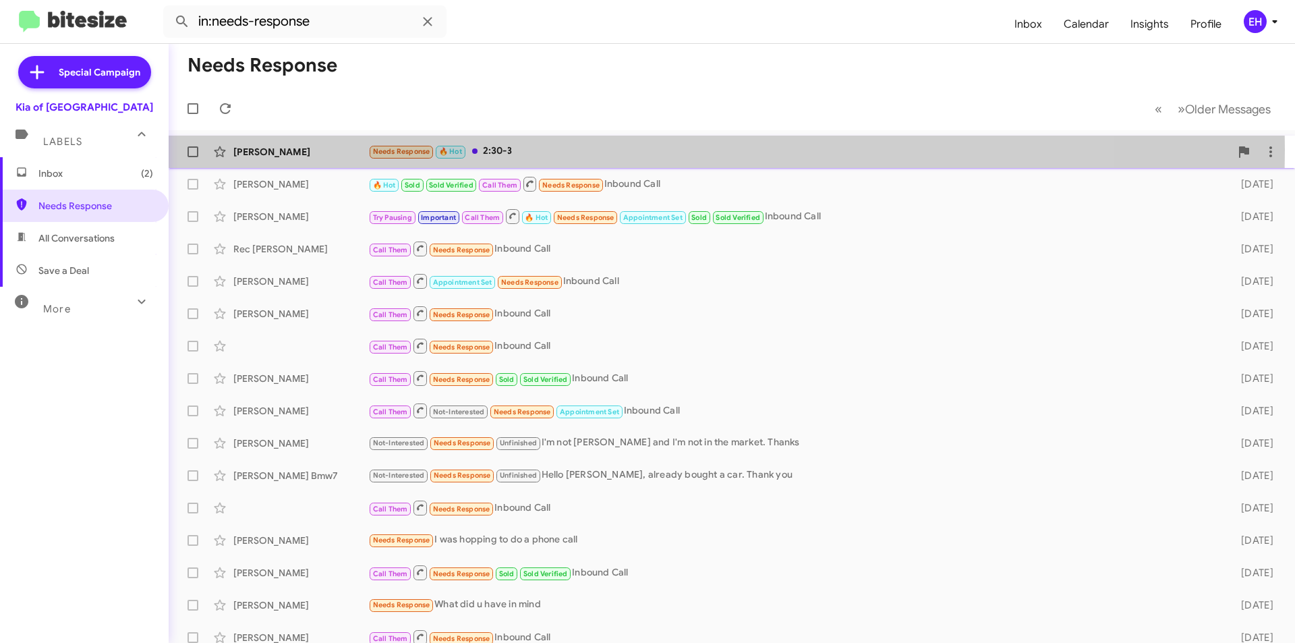
click at [514, 150] on div "Needs Response 🔥 Hot 2:30-3" at bounding box center [799, 152] width 862 height 16
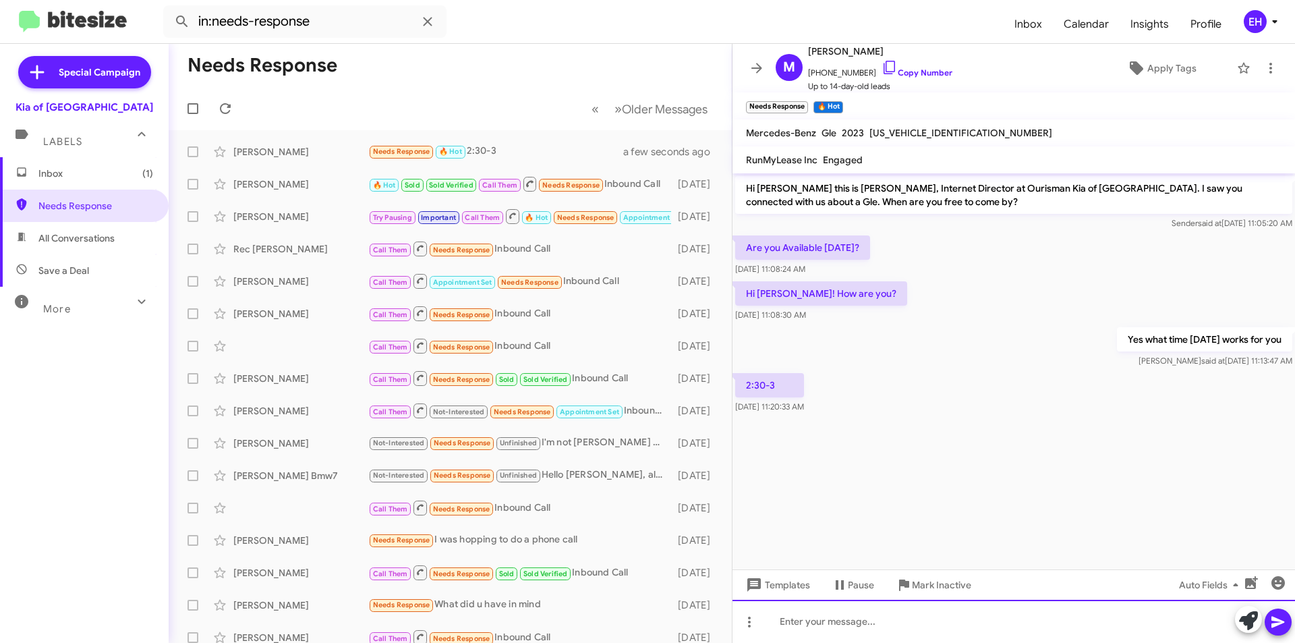
click at [968, 604] on div at bounding box center [1013, 621] width 563 height 43
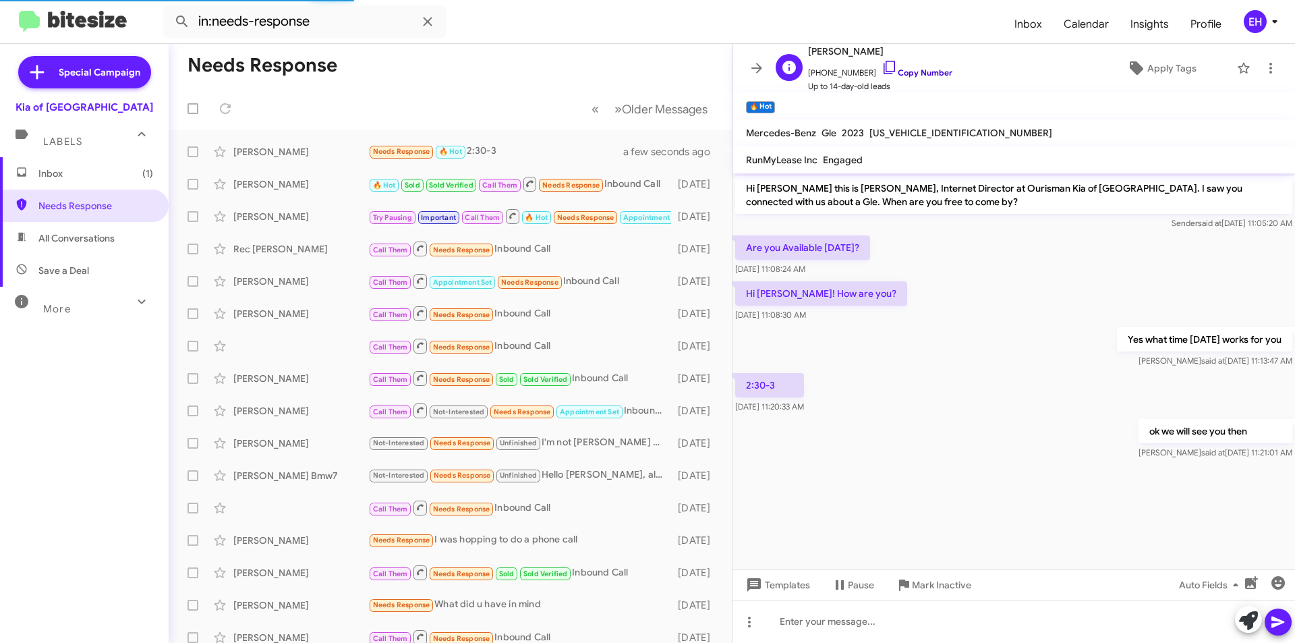
click at [927, 74] on link "Copy Number" at bounding box center [917, 72] width 71 height 10
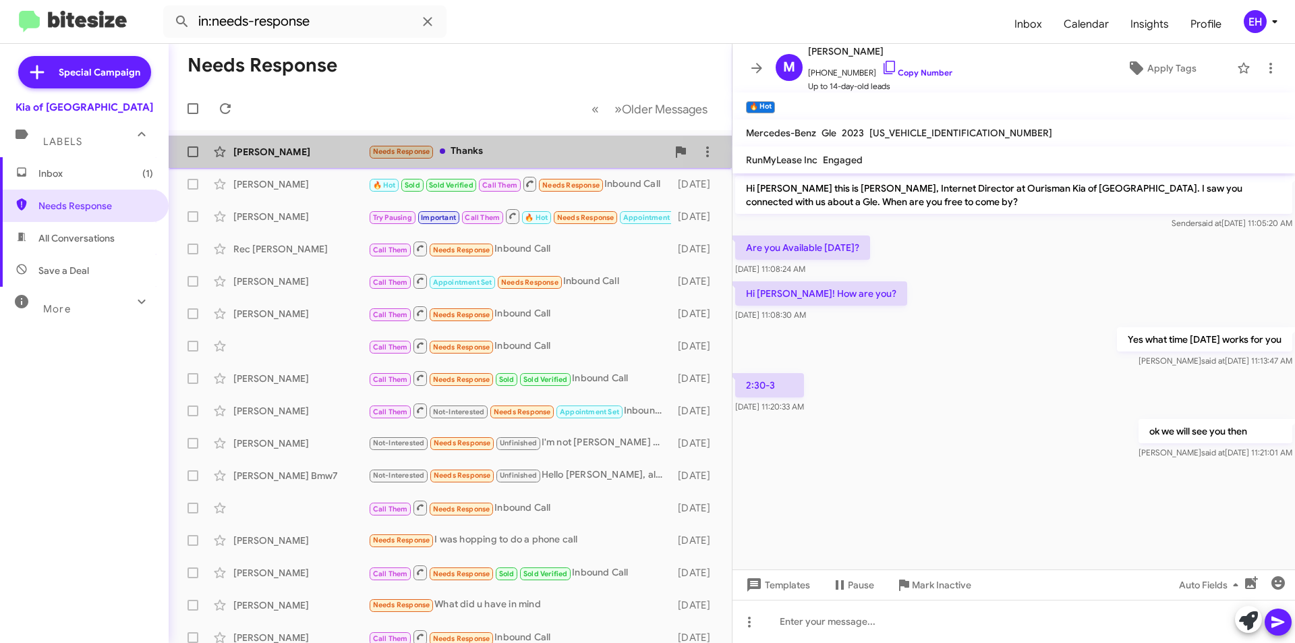
click at [478, 152] on div "Needs Response Thanks" at bounding box center [517, 152] width 299 height 16
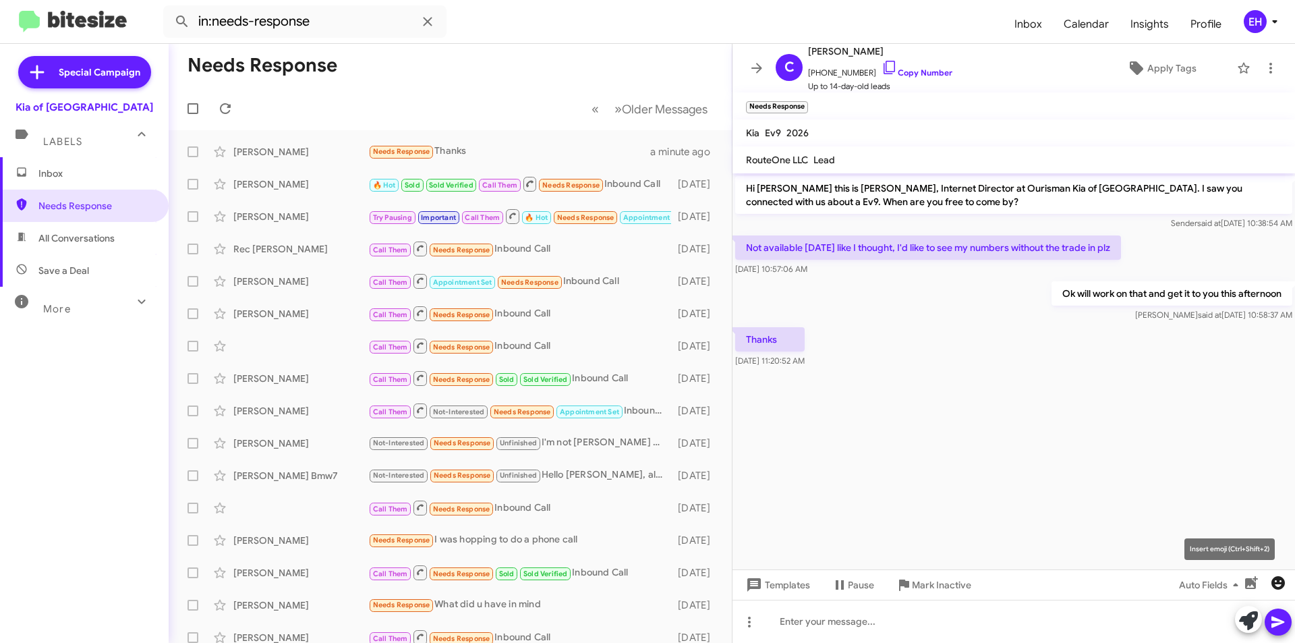
click at [1279, 584] on icon "button" at bounding box center [1277, 582] width 13 height 13
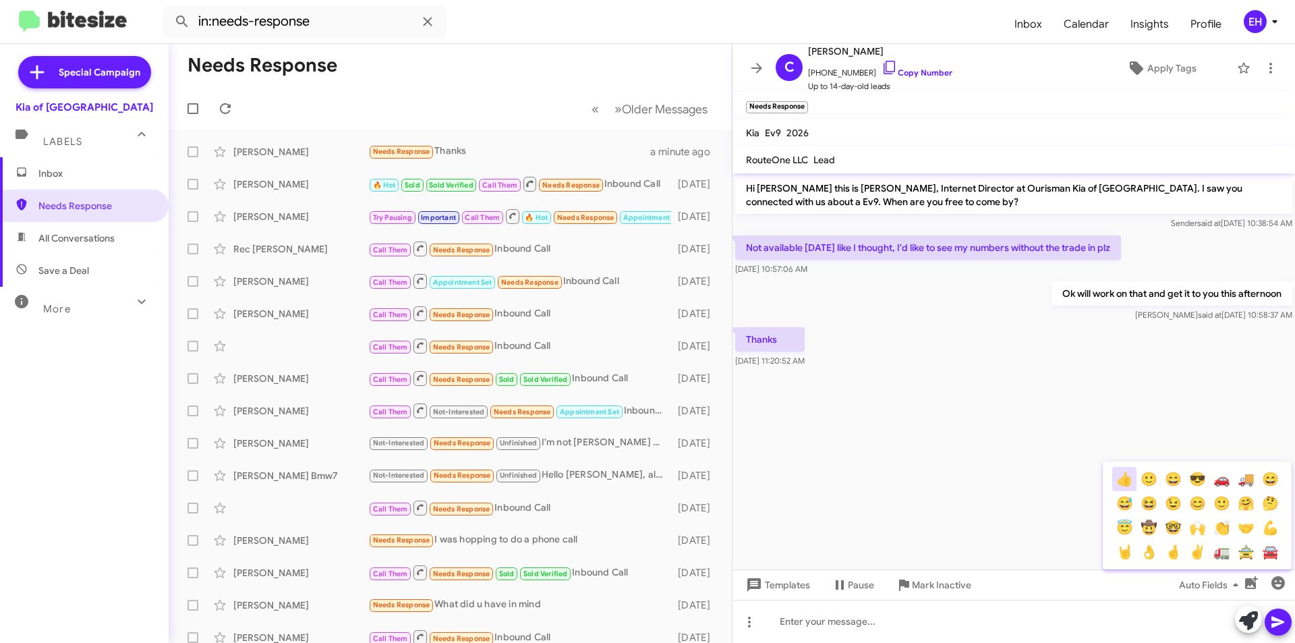
click at [1130, 485] on button "👍" at bounding box center [1124, 479] width 24 height 24
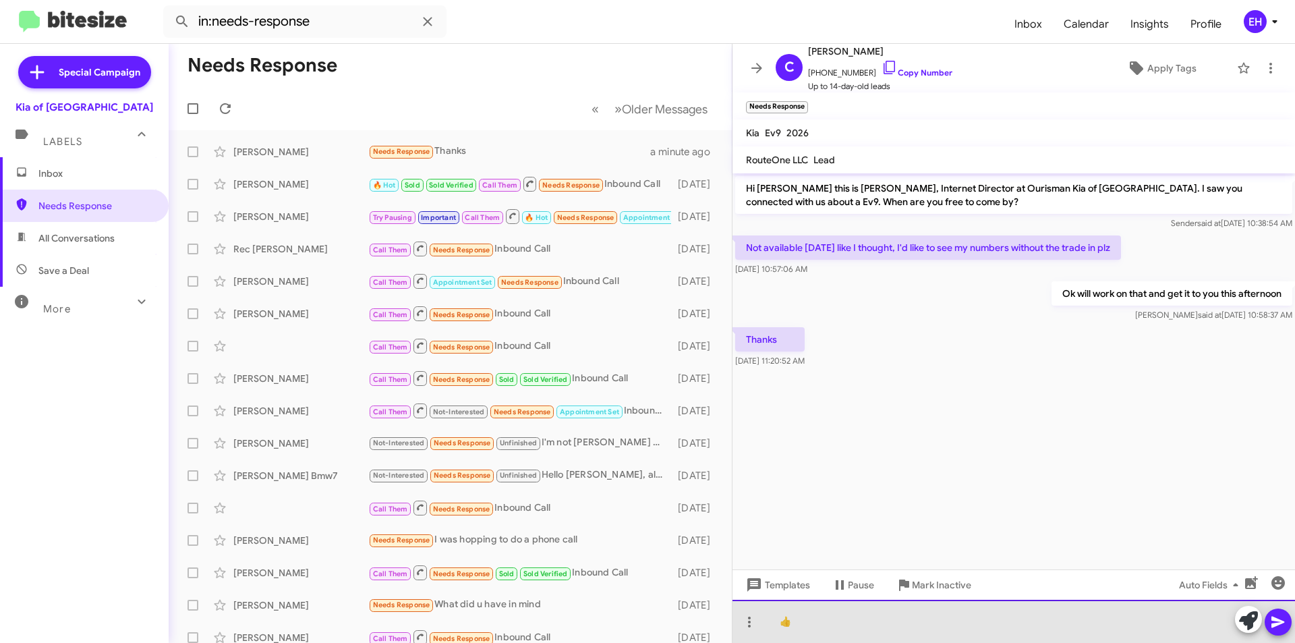
drag, startPoint x: 906, startPoint y: 622, endPoint x: 730, endPoint y: 623, distance: 176.0
click at [730, 623] on div "Needs Response « Previous » Next Older Messages [PERSON_NAME] Needs Response Th…" at bounding box center [732, 343] width 1126 height 599
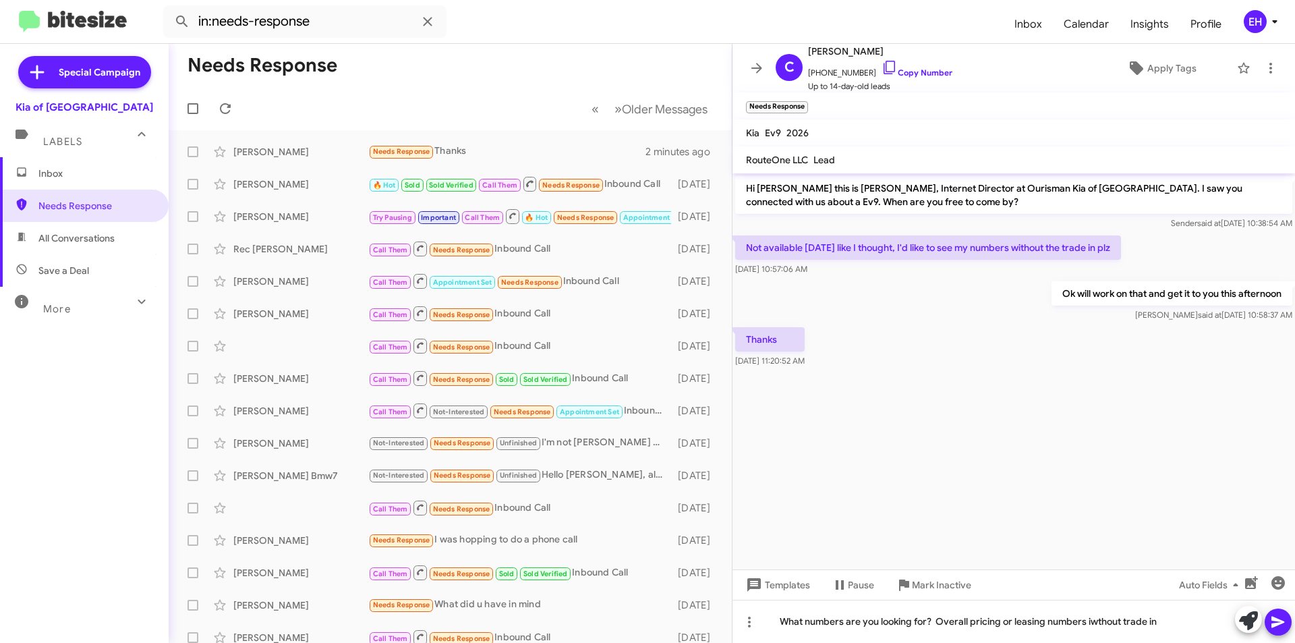
click at [1267, 623] on button at bounding box center [1278, 621] width 27 height 27
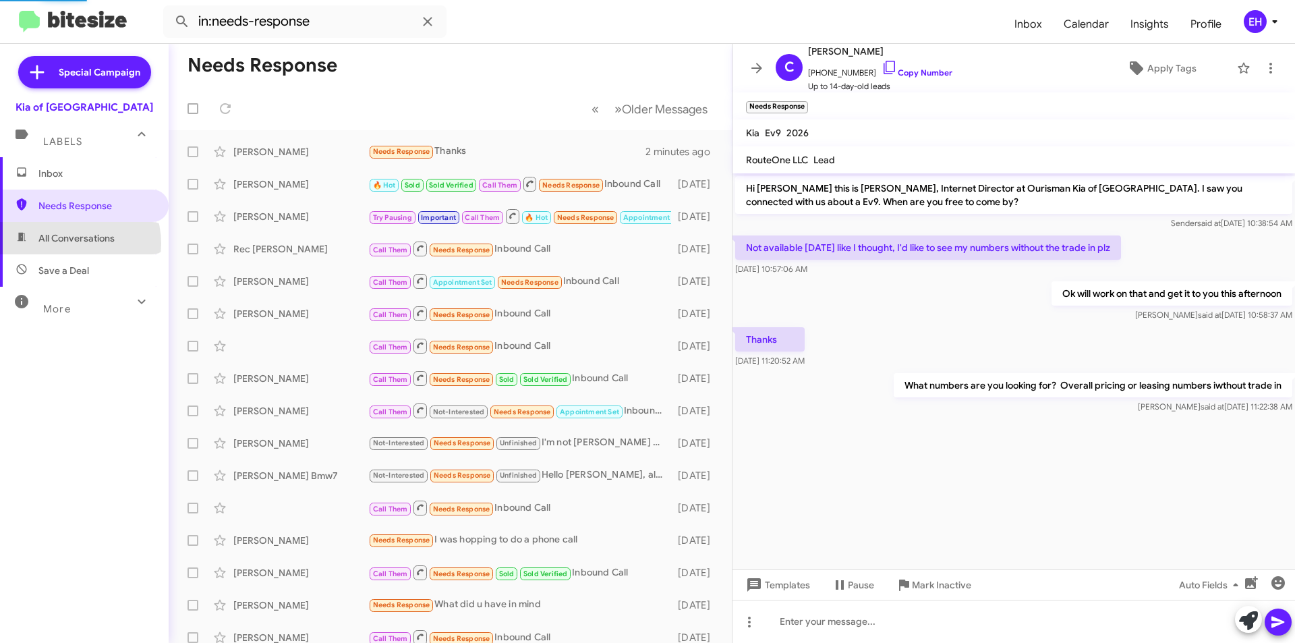
click at [70, 243] on span "All Conversations" at bounding box center [76, 237] width 76 height 13
type input "in:all-conversations"
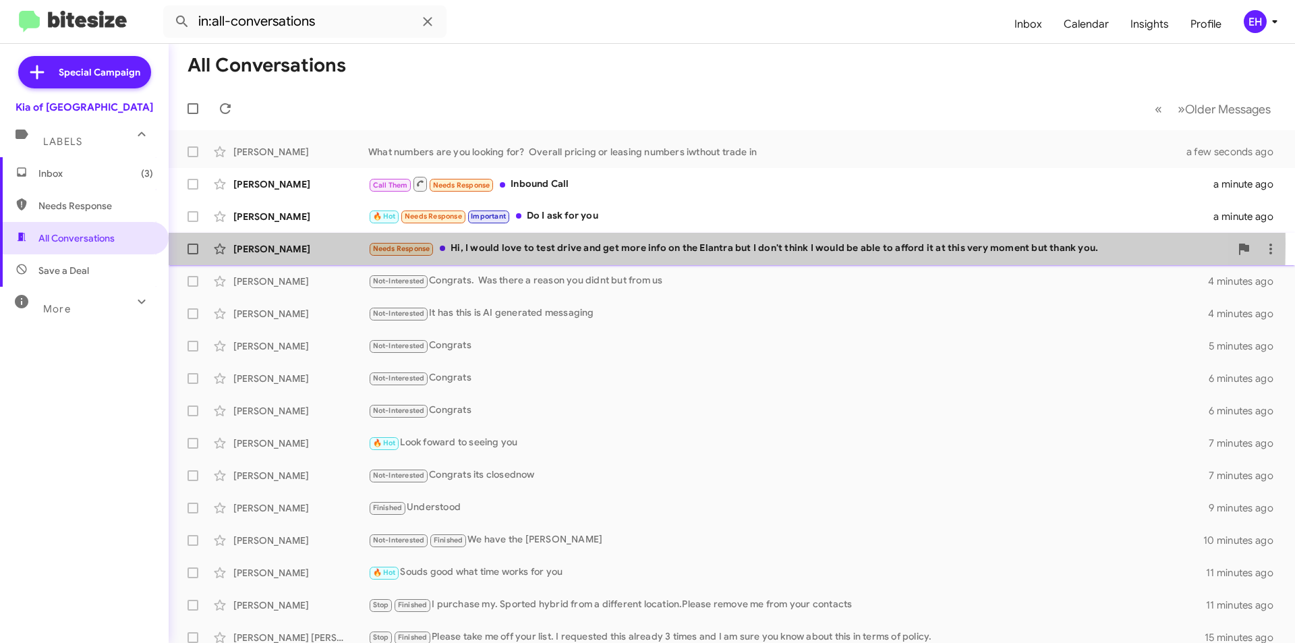
click at [571, 243] on div "Needs Response Hi, I would love to test drive and get more info on the Elantra …" at bounding box center [799, 249] width 862 height 16
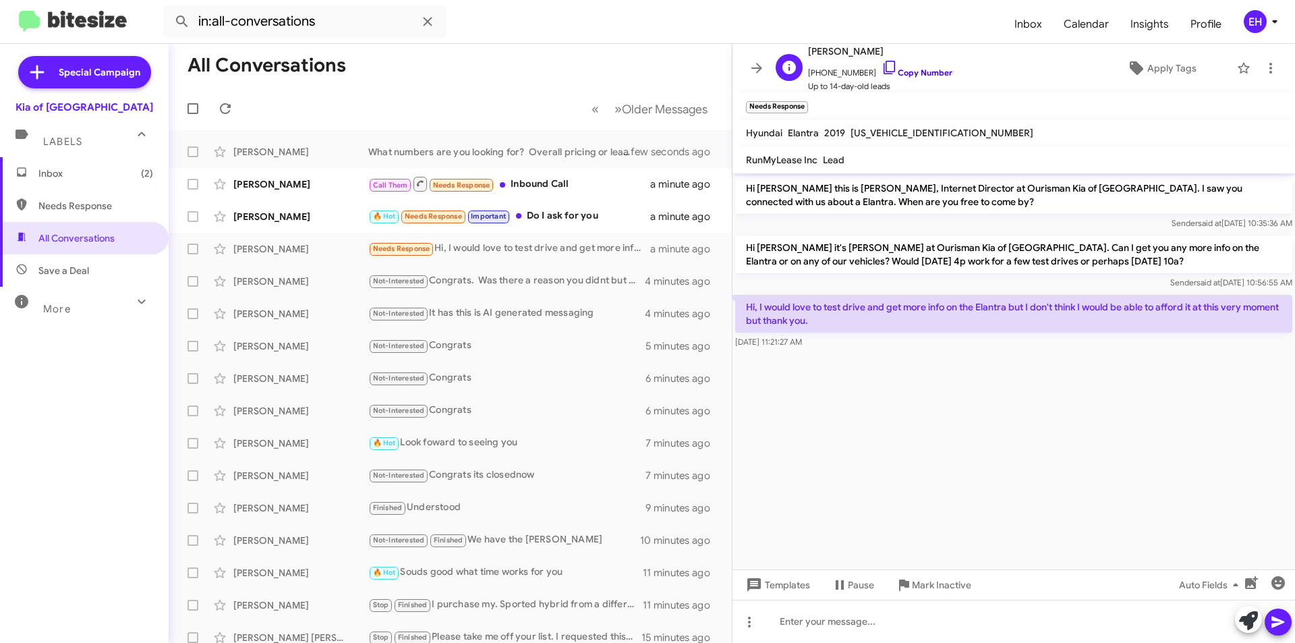
click at [917, 71] on link "Copy Number" at bounding box center [917, 72] width 71 height 10
click at [929, 70] on link "Copy Number" at bounding box center [917, 72] width 71 height 10
click at [964, 610] on div at bounding box center [1013, 621] width 563 height 43
click at [1288, 621] on button at bounding box center [1278, 621] width 27 height 27
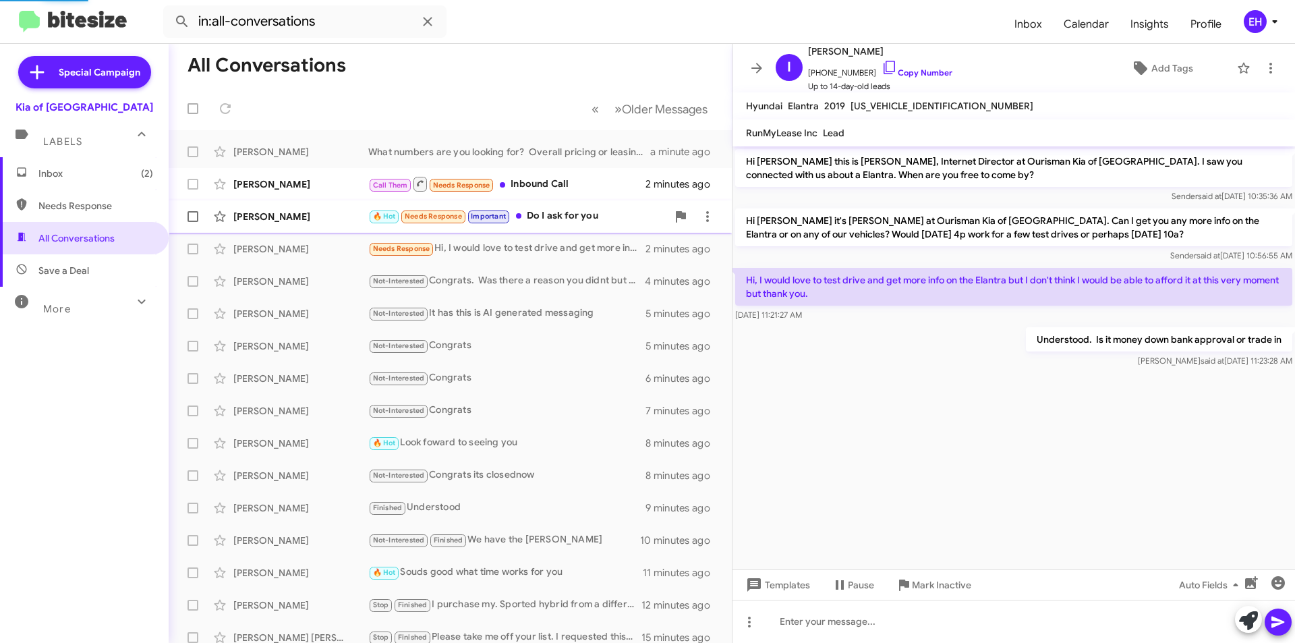
click at [583, 221] on div "🔥 Hot Needs Response Important Do I ask for you" at bounding box center [517, 216] width 299 height 16
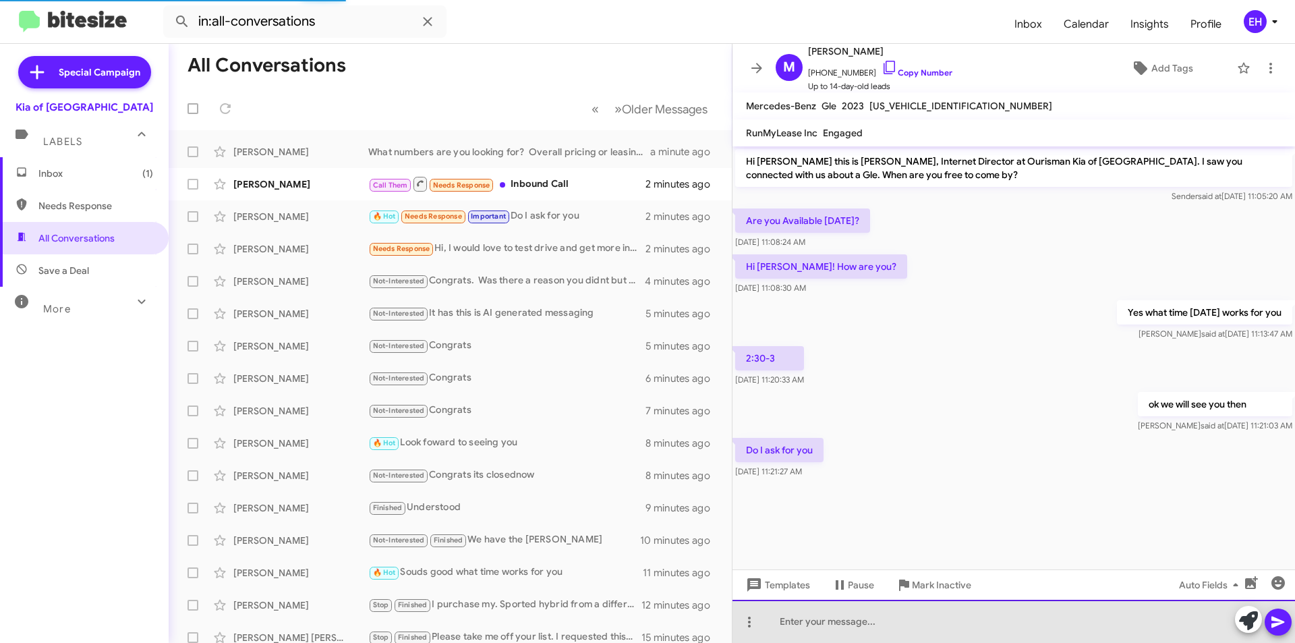
click at [825, 625] on div at bounding box center [1013, 621] width 563 height 43
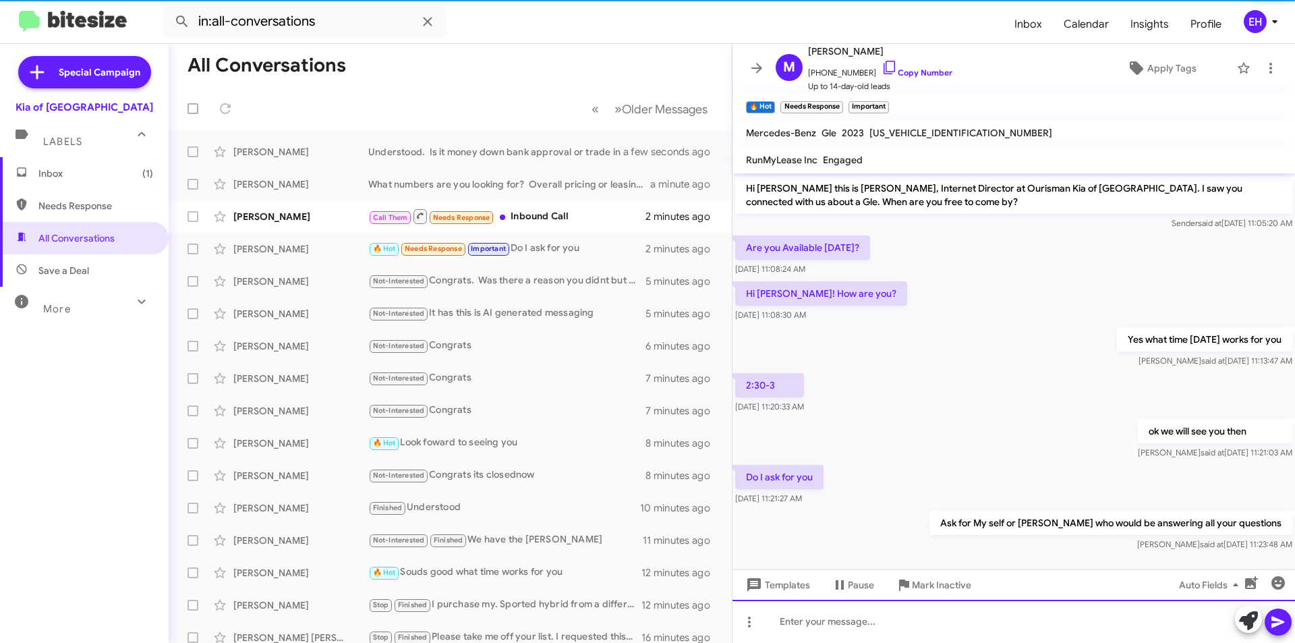
scroll to position [11, 0]
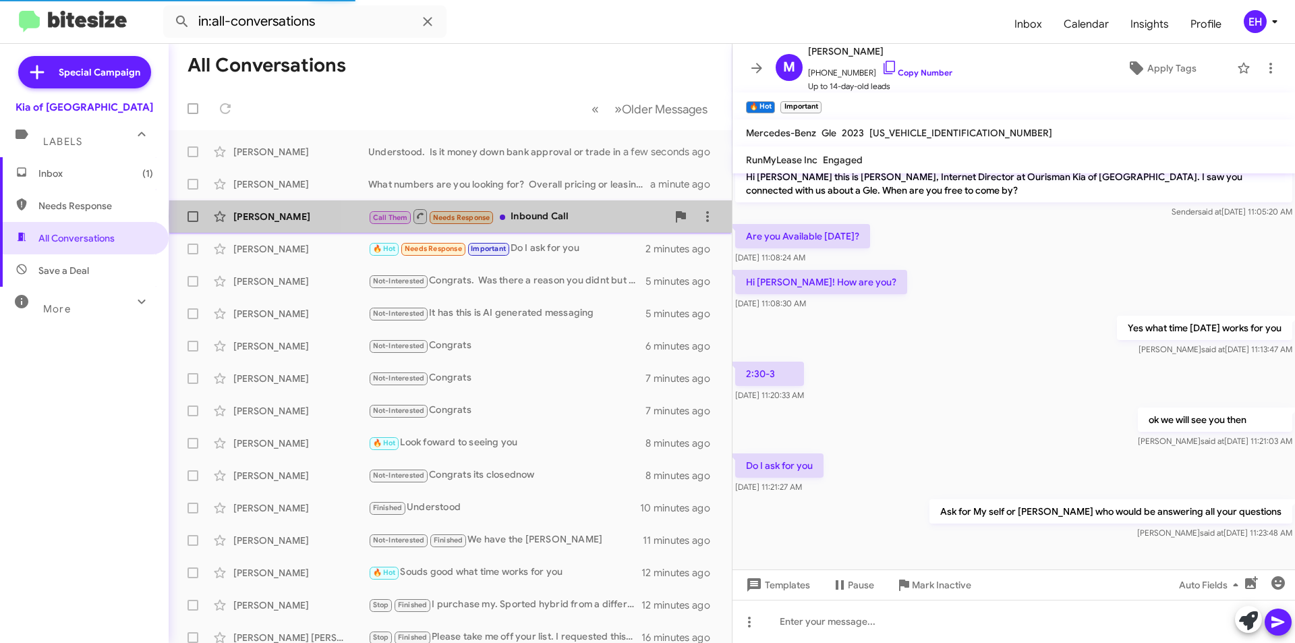
click at [550, 217] on div "Call Them Needs Response Inbound Call" at bounding box center [517, 216] width 299 height 17
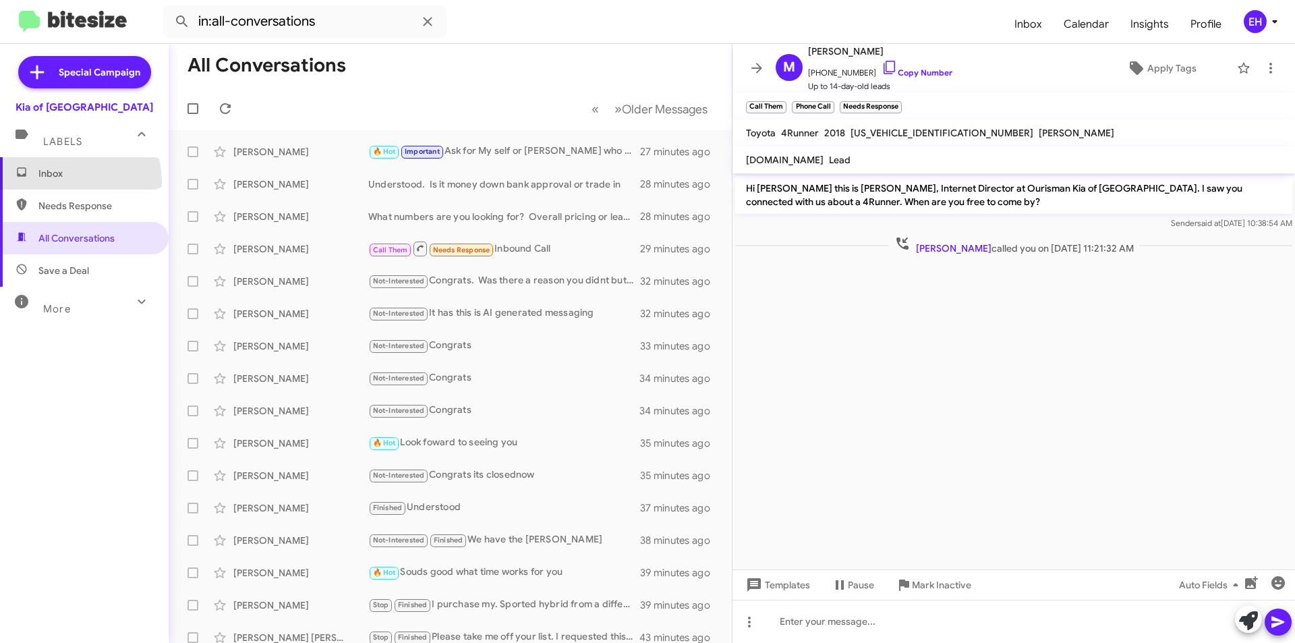
click at [57, 183] on span "Inbox" at bounding box center [84, 173] width 169 height 32
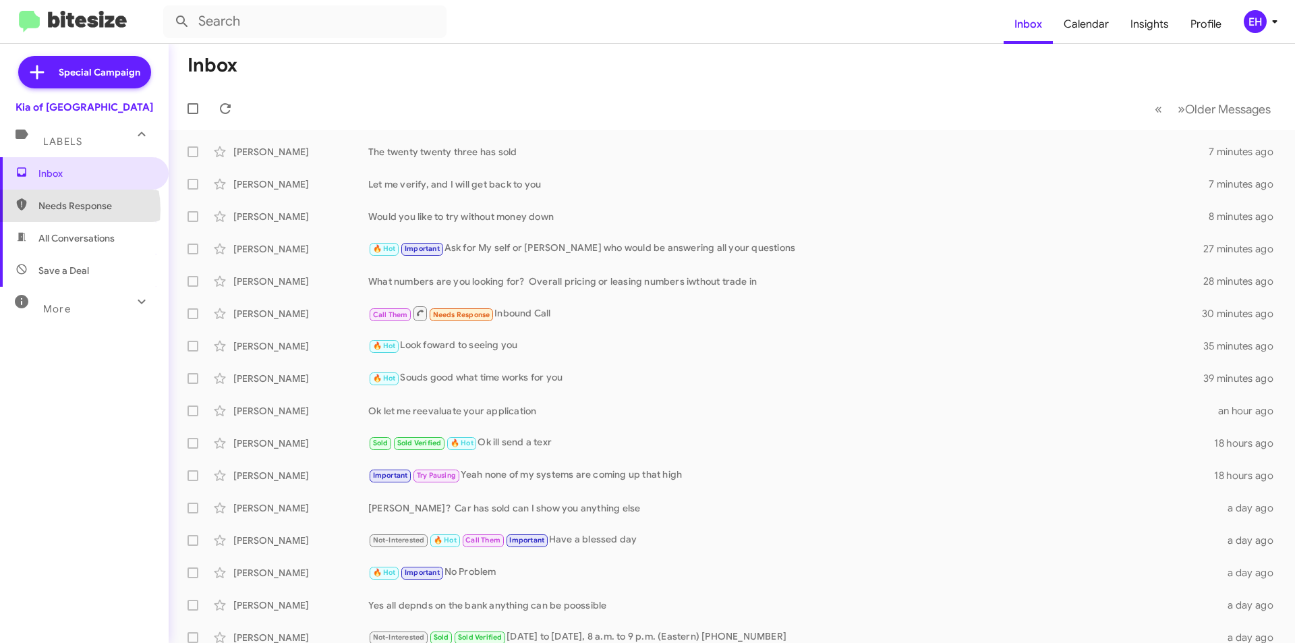
click at [51, 210] on span "Needs Response" at bounding box center [95, 205] width 115 height 13
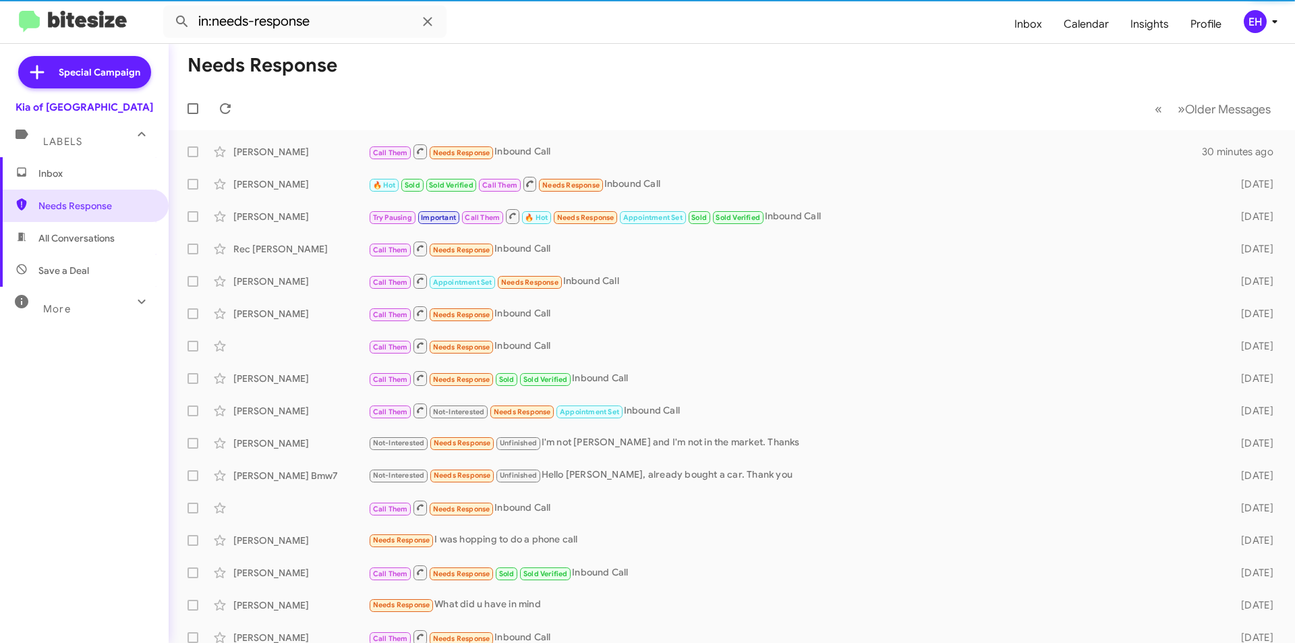
click at [63, 241] on span "All Conversations" at bounding box center [76, 237] width 76 height 13
type input "in:all-conversations"
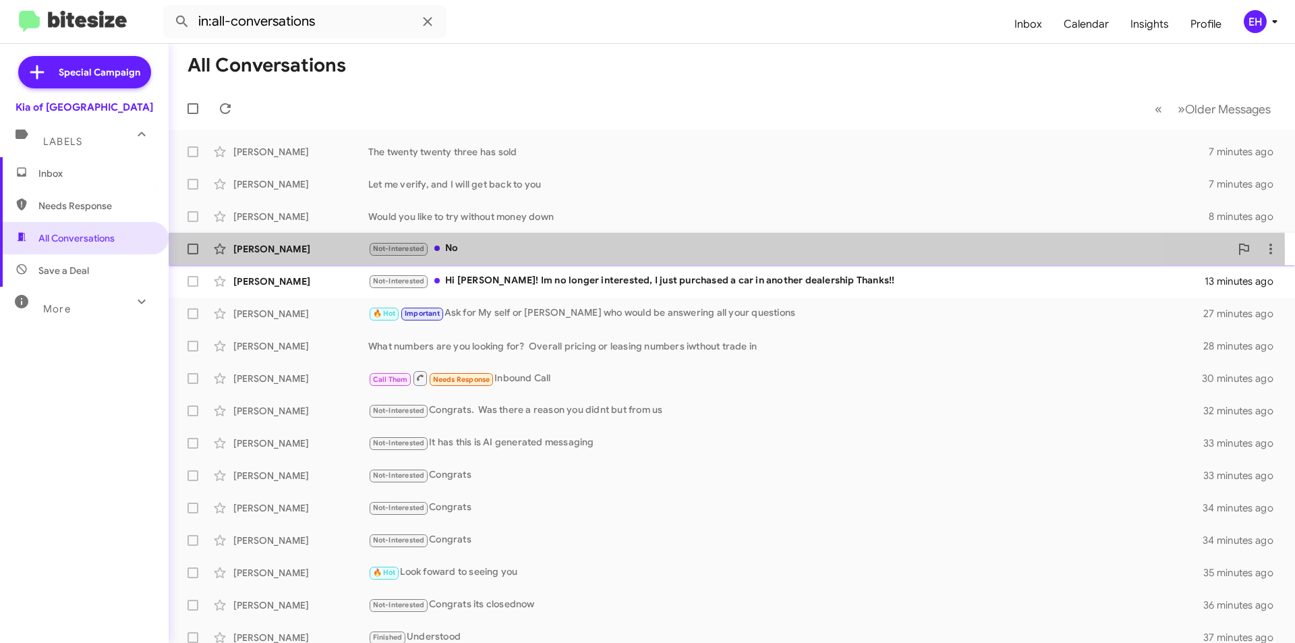
click at [453, 250] on div "Not-Interested No" at bounding box center [799, 249] width 862 height 16
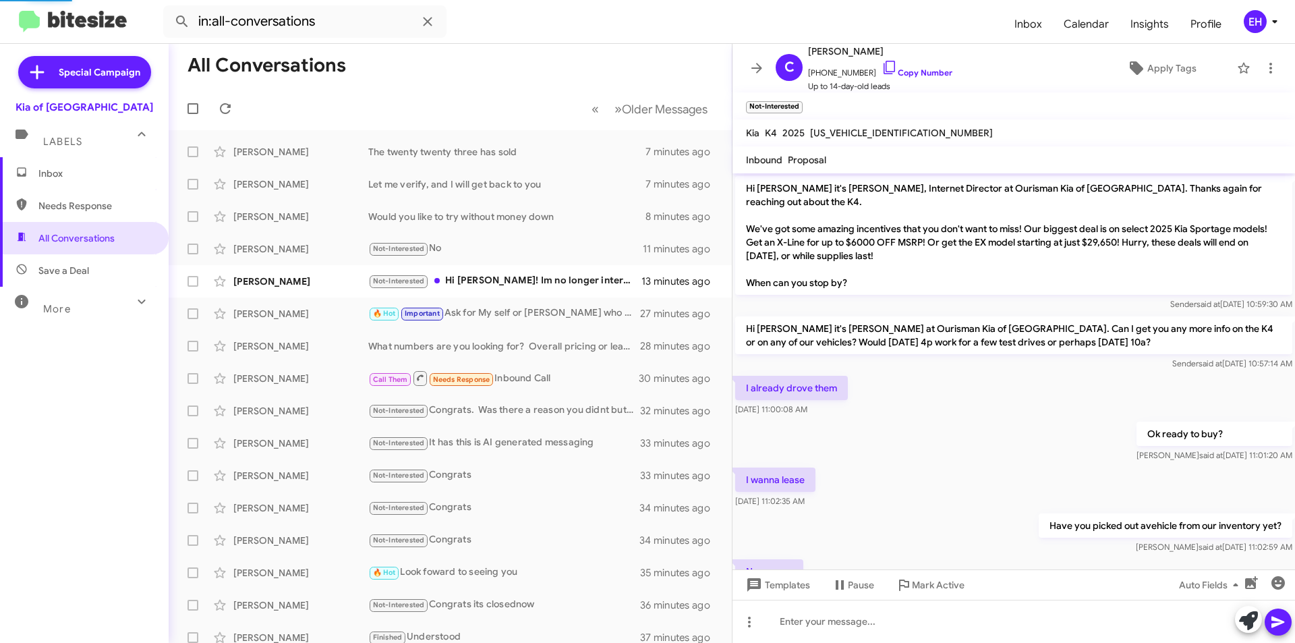
scroll to position [45, 0]
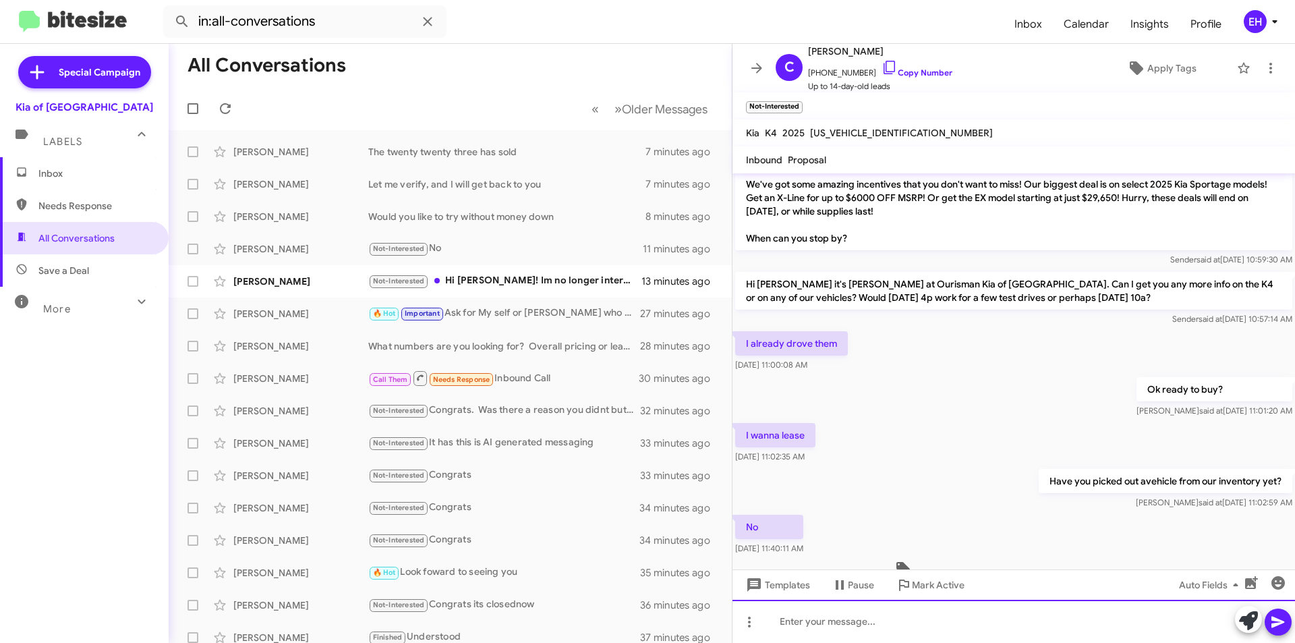
click at [1041, 617] on div at bounding box center [1013, 621] width 563 height 43
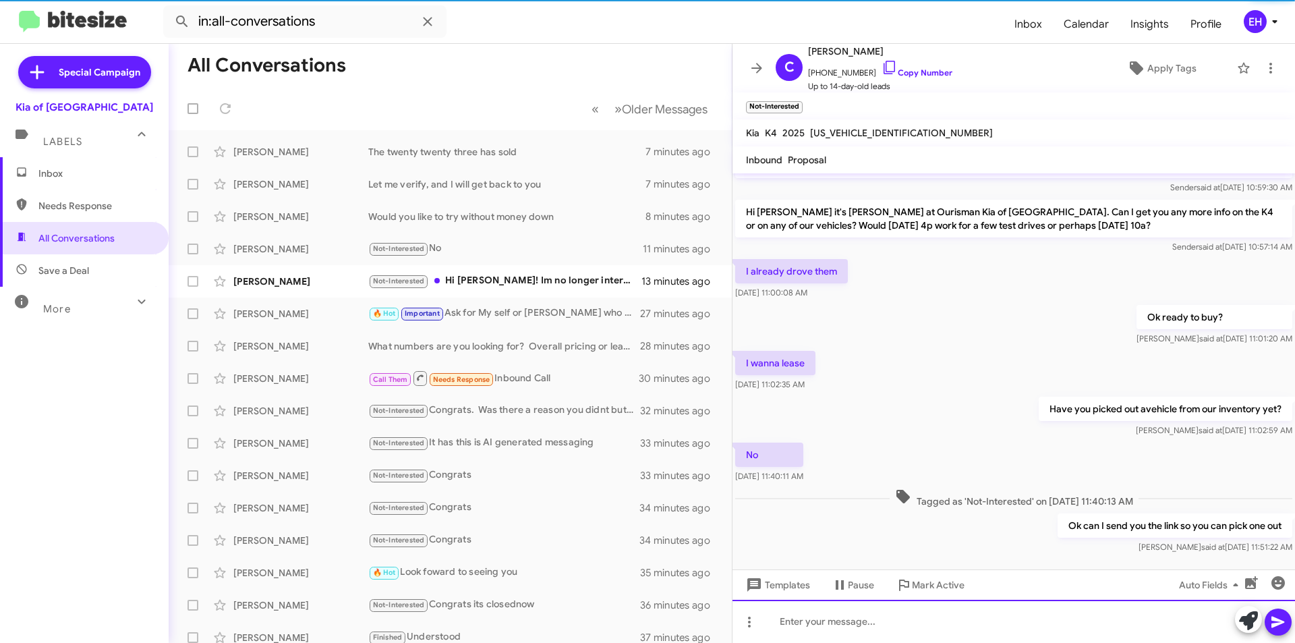
scroll to position [121, 0]
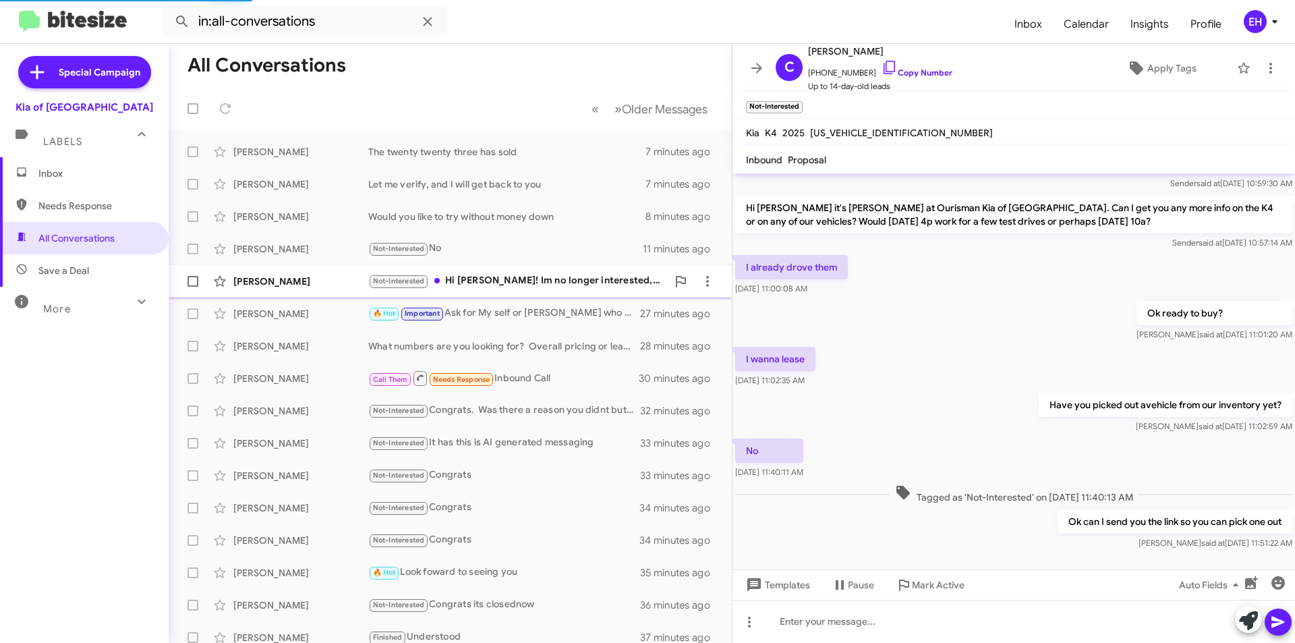
click at [588, 284] on div "Not-Interested Hi [PERSON_NAME]! Im no longer interested, I just purchased a ca…" at bounding box center [517, 281] width 299 height 16
click at [524, 284] on div "Not-Interested Hi [PERSON_NAME]! Im no longer interested, I just purchased a ca…" at bounding box center [517, 281] width 299 height 16
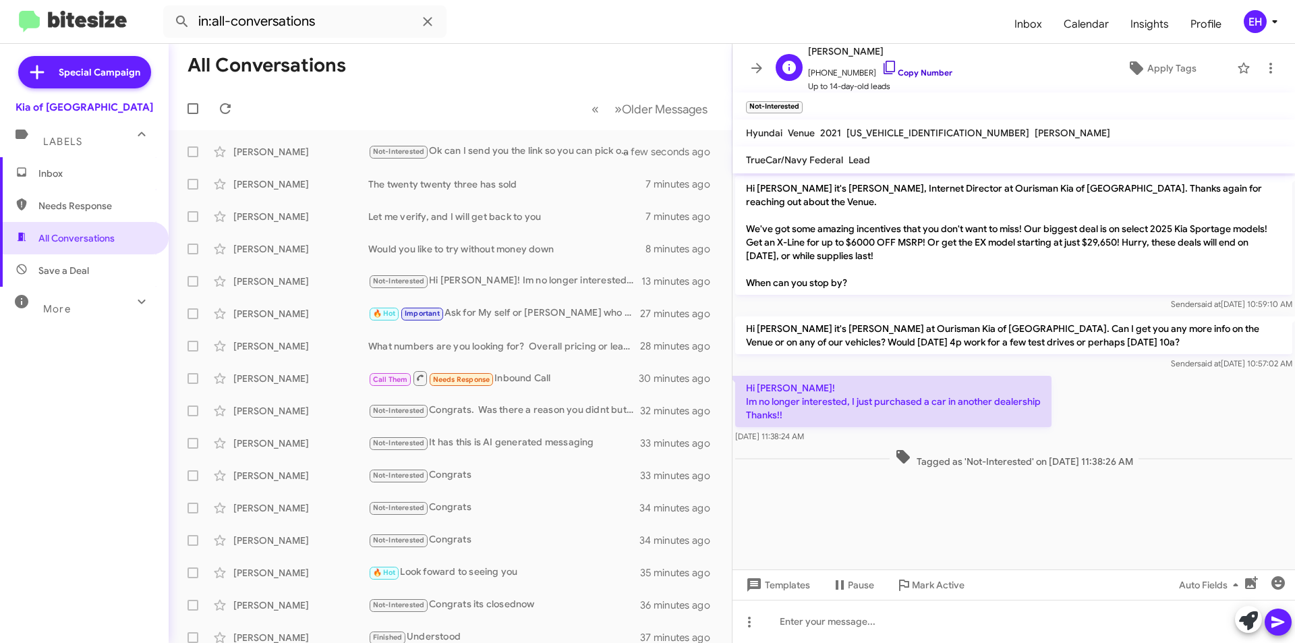
click at [920, 70] on link "Copy Number" at bounding box center [917, 72] width 71 height 10
click at [809, 608] on div at bounding box center [1013, 621] width 563 height 43
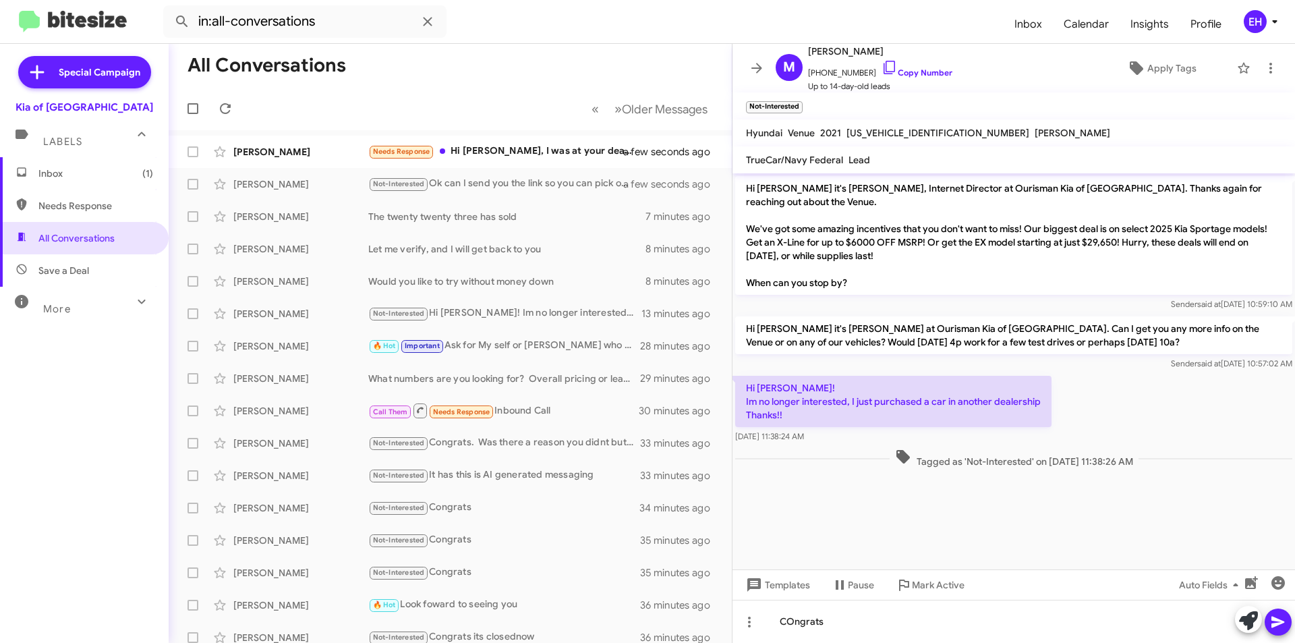
click at [1275, 622] on icon at bounding box center [1278, 622] width 16 height 16
click at [486, 147] on div "Needs Response Hi [PERSON_NAME], I was at your dealership [DATE] and was workin…" at bounding box center [517, 152] width 299 height 16
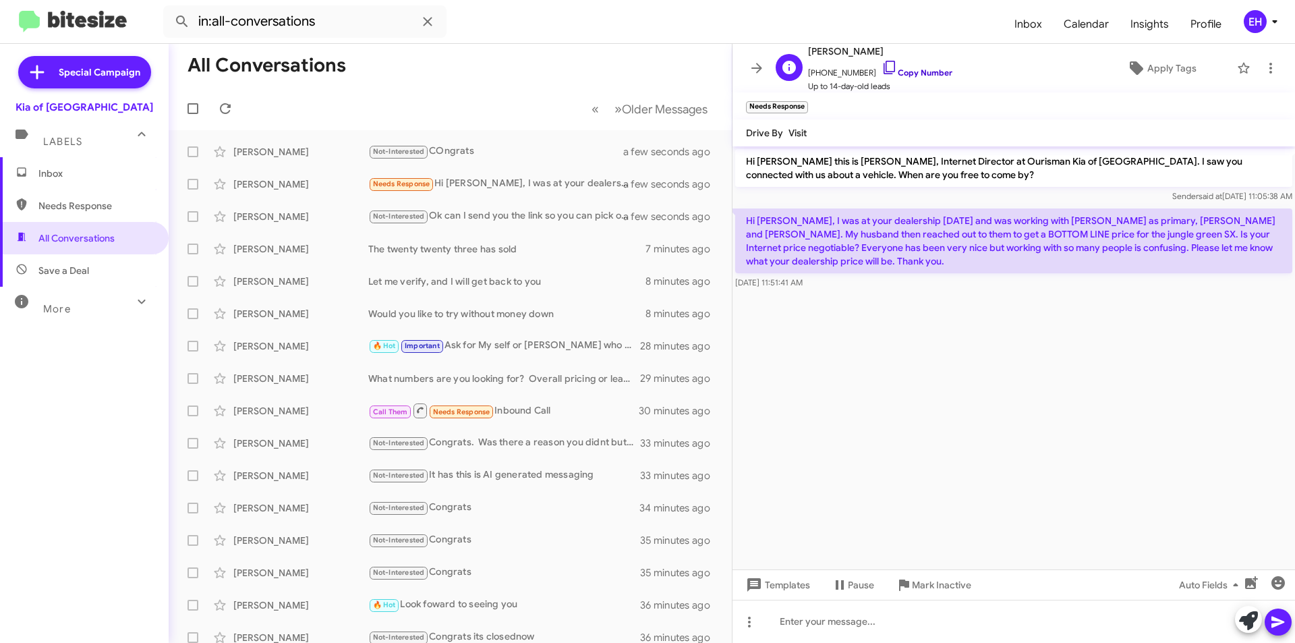
click at [897, 70] on link "Copy Number" at bounding box center [917, 72] width 71 height 10
click at [987, 612] on div at bounding box center [1013, 621] width 563 height 43
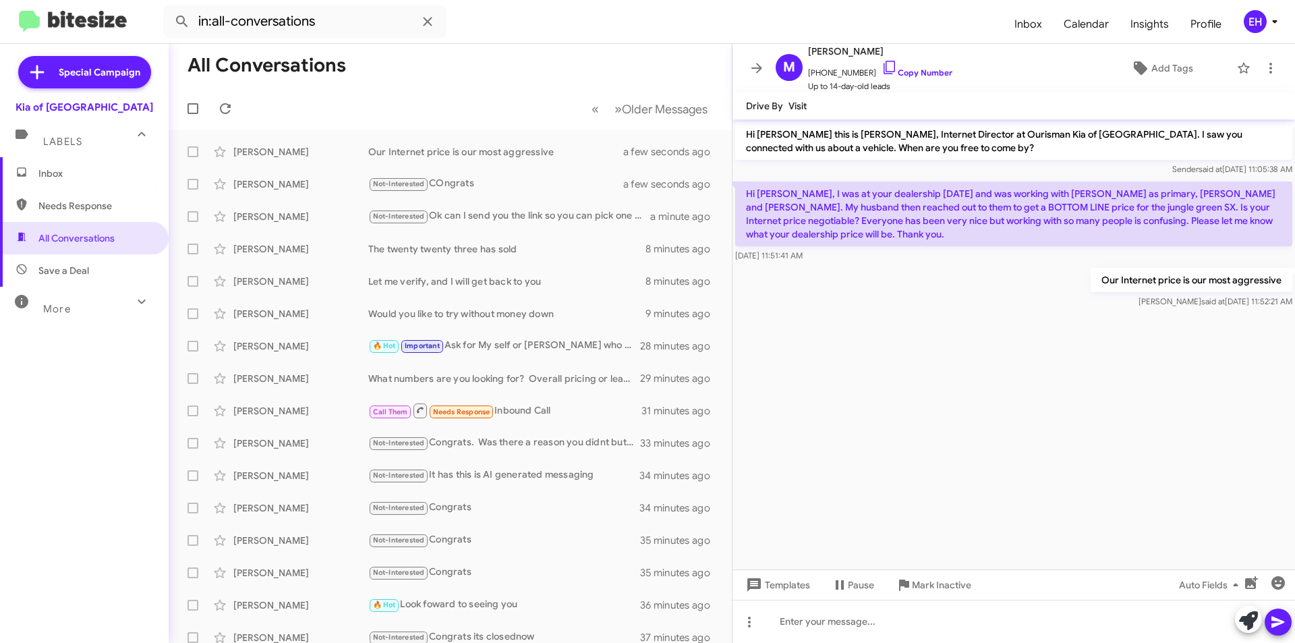
click at [91, 201] on span "Needs Response" at bounding box center [95, 205] width 115 height 13
type input "in:needs-response"
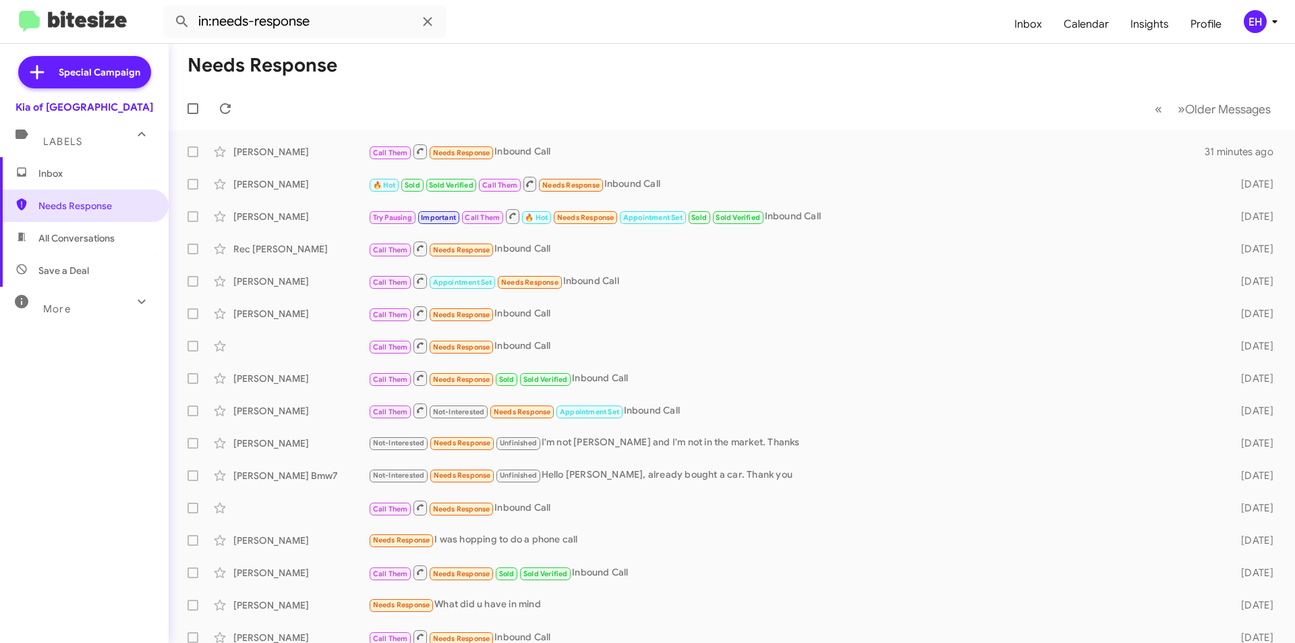
click at [51, 181] on span "Inbox" at bounding box center [84, 173] width 169 height 32
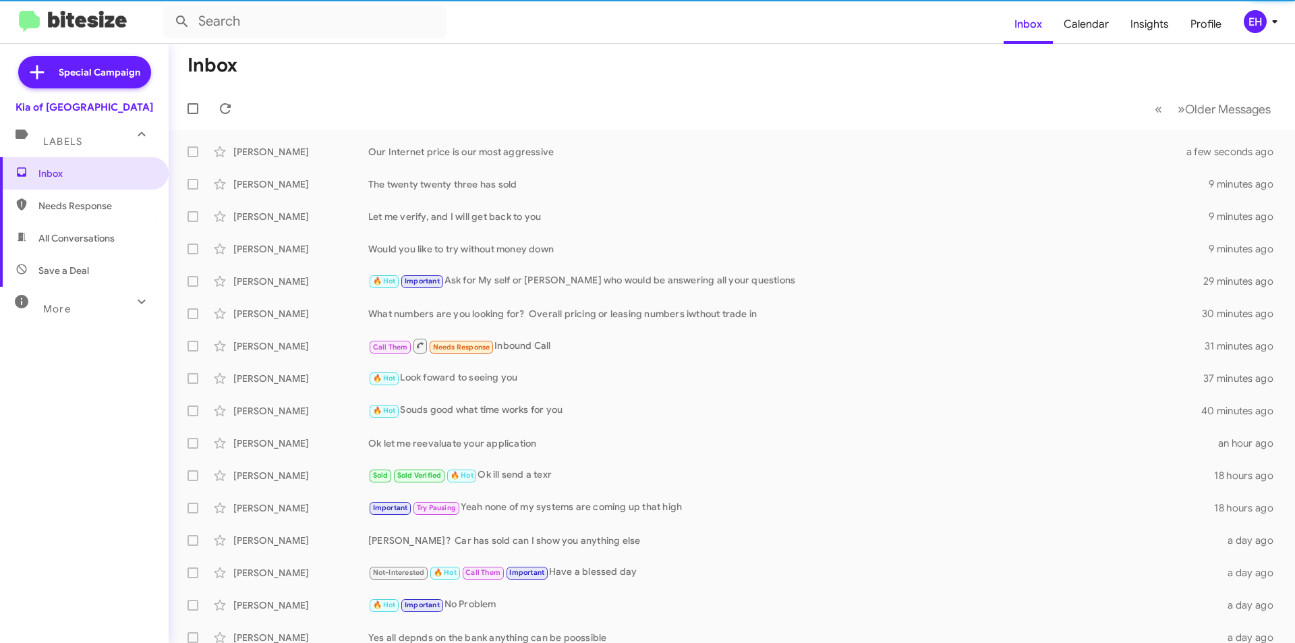
click at [59, 208] on span "Needs Response" at bounding box center [95, 205] width 115 height 13
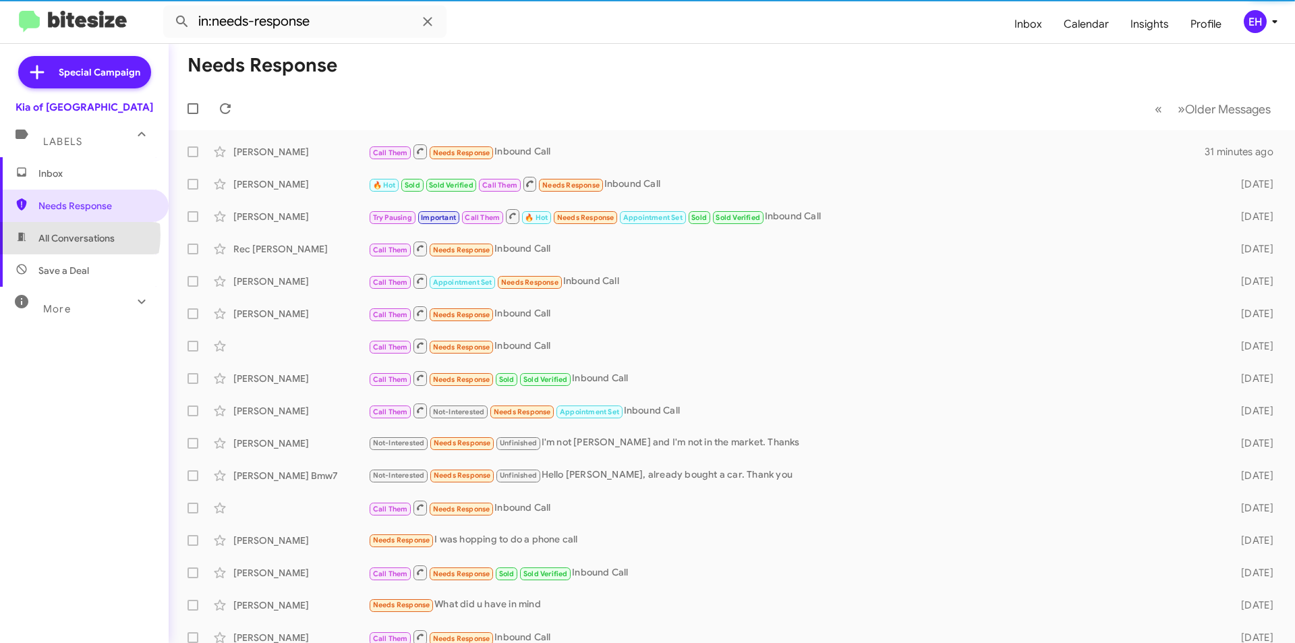
click at [64, 235] on span "All Conversations" at bounding box center [76, 237] width 76 height 13
type input "in:all-conversations"
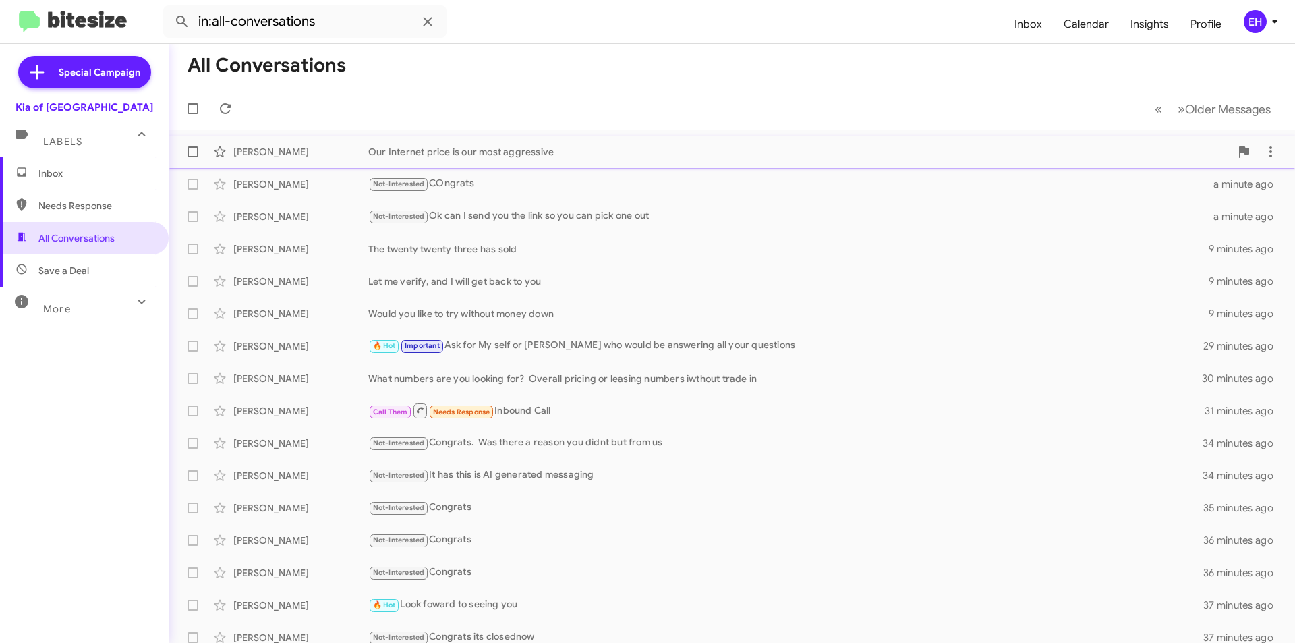
click at [280, 148] on div "[PERSON_NAME]" at bounding box center [300, 151] width 135 height 13
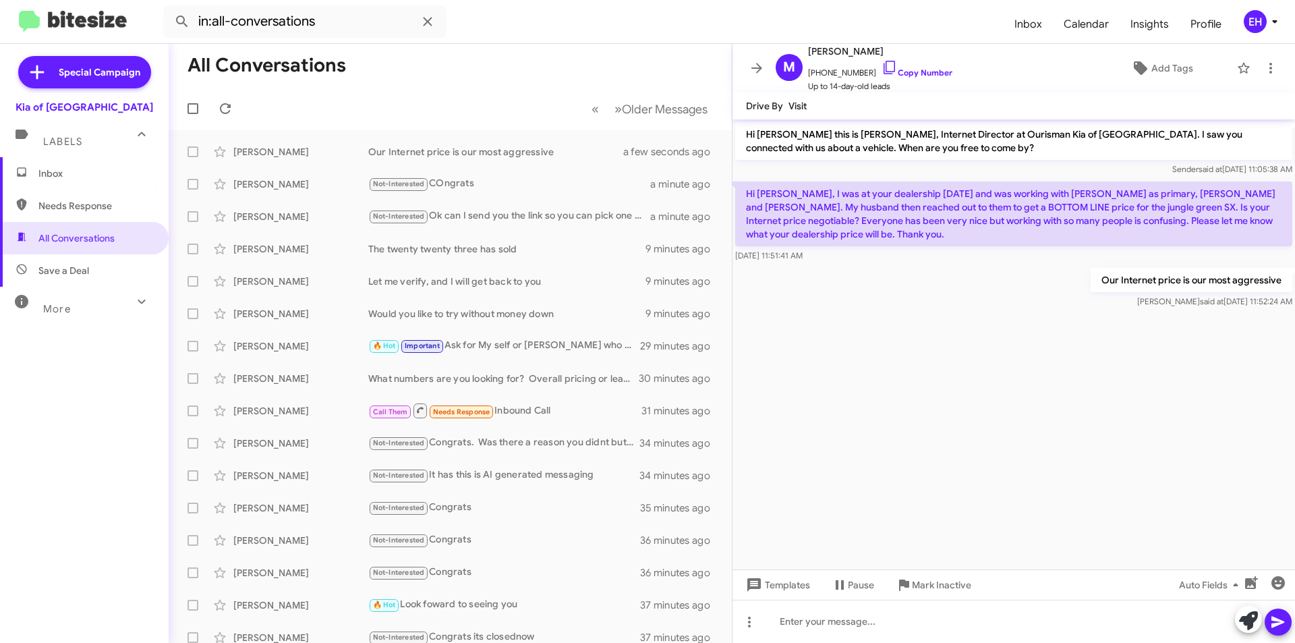
drag, startPoint x: 842, startPoint y: 239, endPoint x: 742, endPoint y: 188, distance: 112.5
click at [742, 188] on p "Hi [PERSON_NAME], I was at your dealership [DATE] and was working with [PERSON_…" at bounding box center [1013, 213] width 557 height 65
copy p "Hi [PERSON_NAME], I was at your dealership [DATE] and was working with [PERSON_…"
click at [49, 176] on span "Inbox" at bounding box center [95, 173] width 115 height 13
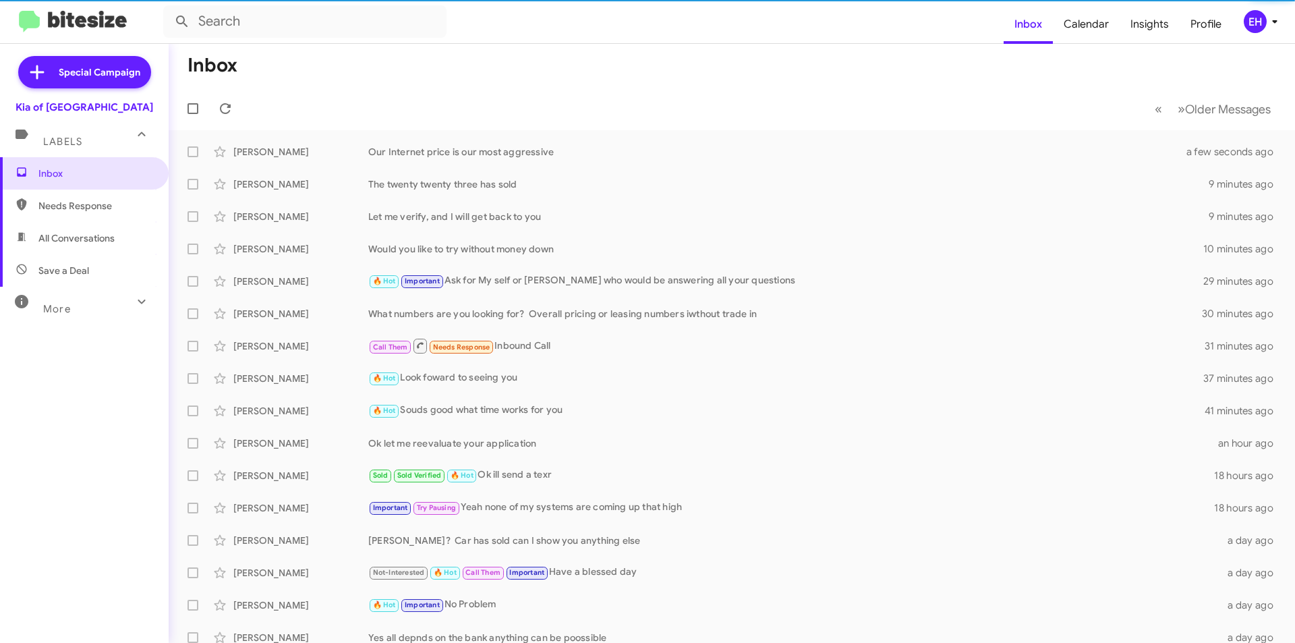
click at [55, 202] on span "Needs Response" at bounding box center [95, 205] width 115 height 13
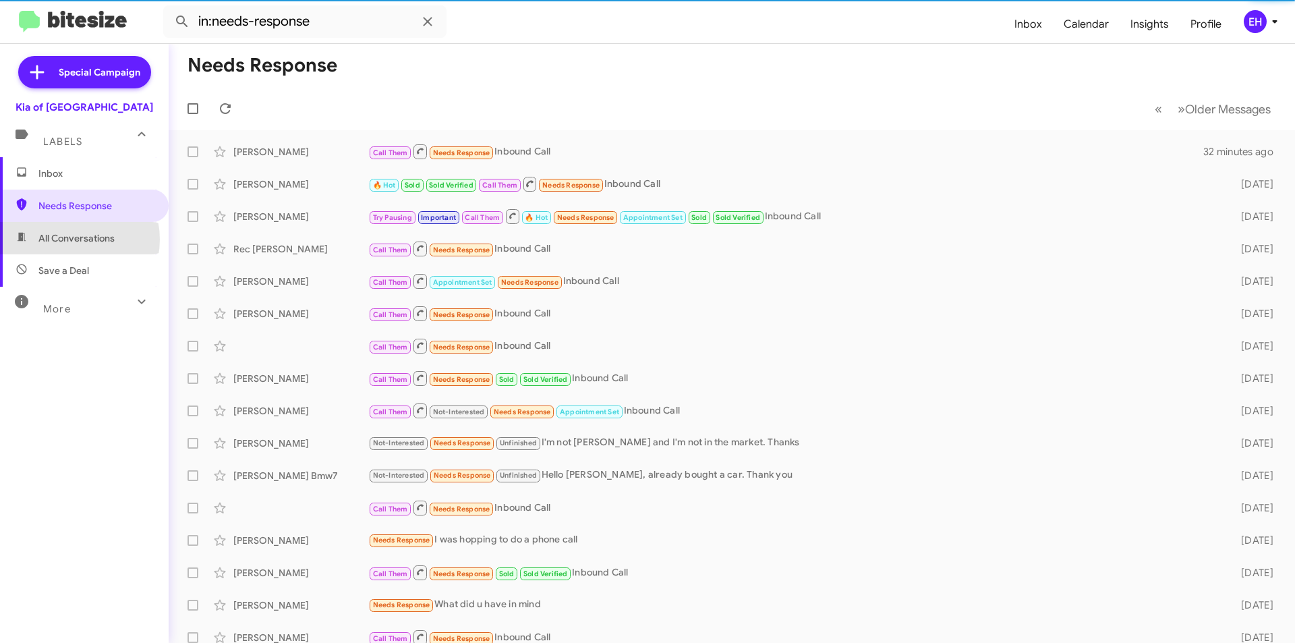
click at [67, 239] on span "All Conversations" at bounding box center [76, 237] width 76 height 13
type input "in:all-conversations"
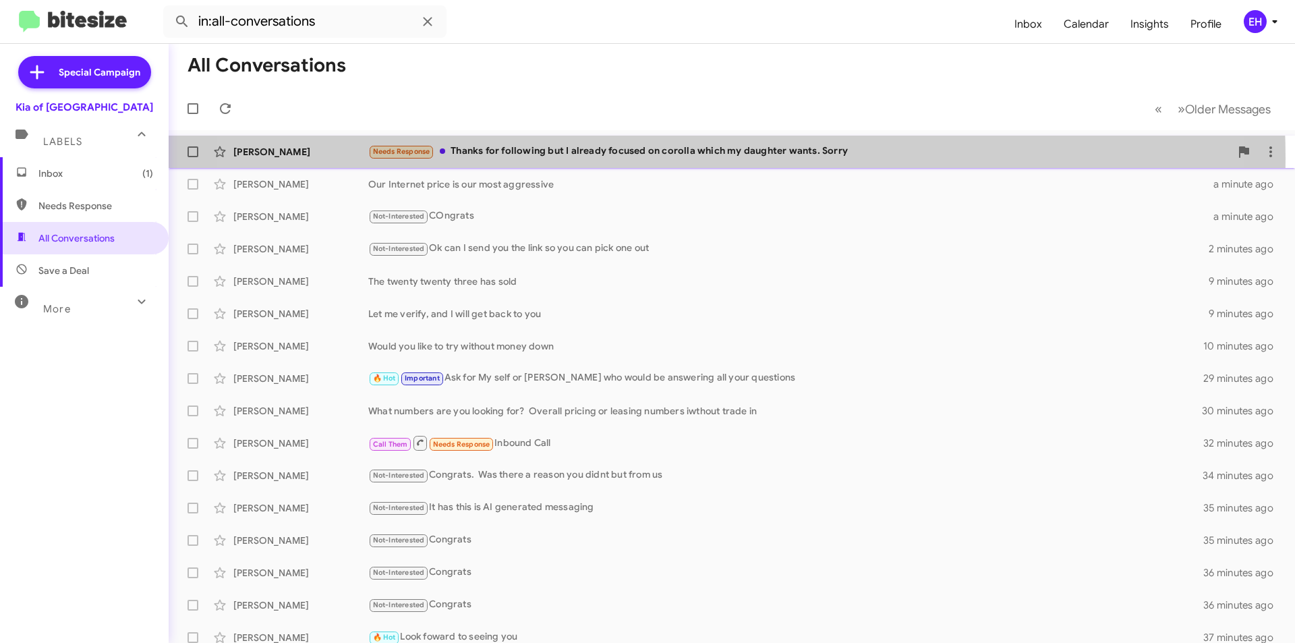
click at [665, 158] on div "Needs Response Thanks for following but I already focused on corolla which my d…" at bounding box center [799, 152] width 862 height 16
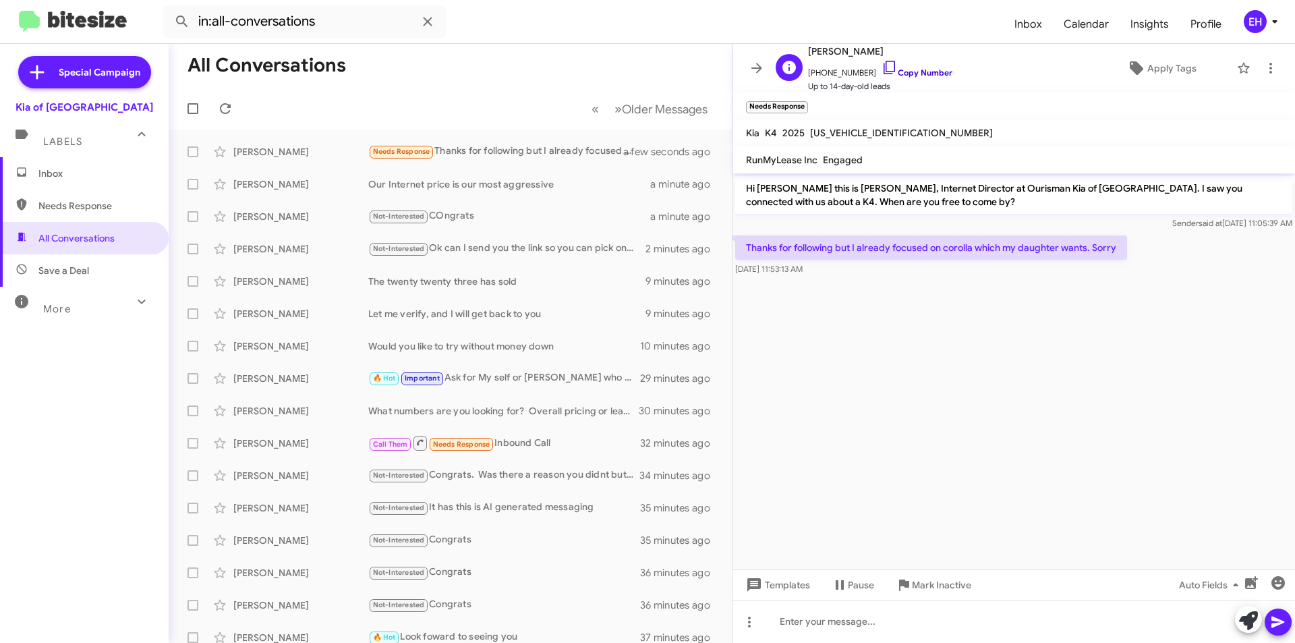
click at [907, 71] on link "Copy Number" at bounding box center [917, 72] width 71 height 10
click at [833, 627] on div at bounding box center [1013, 621] width 563 height 43
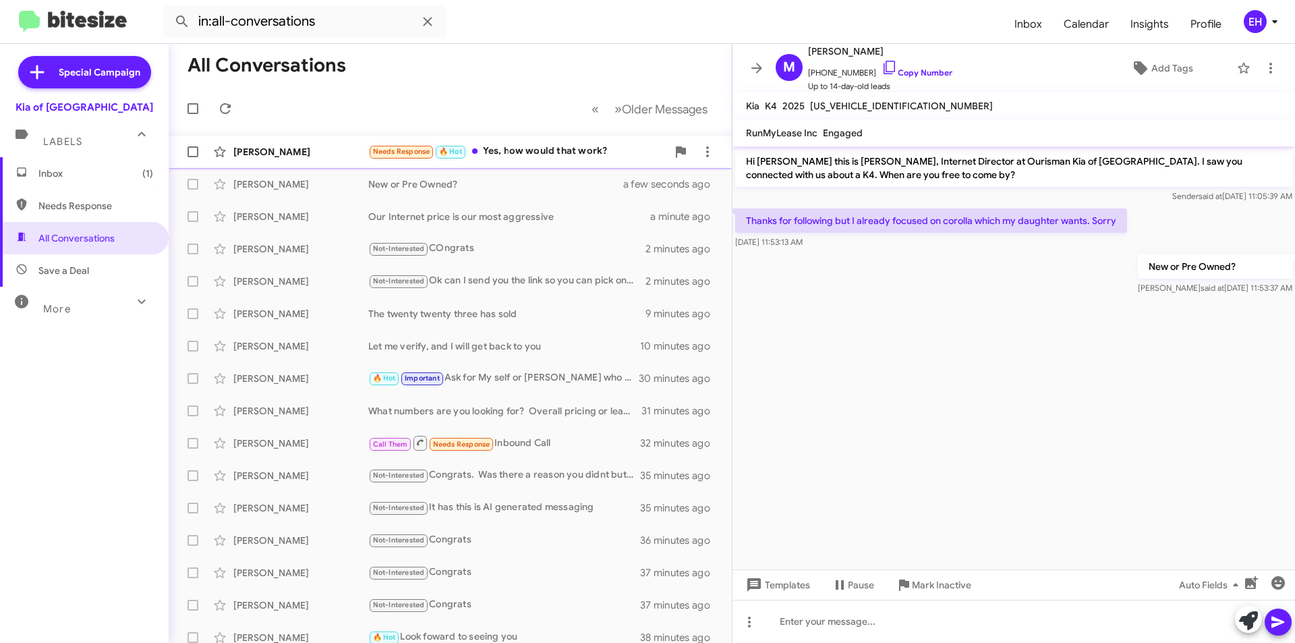
click at [572, 156] on div "Needs Response 🔥 Hot Yes, how would that work?" at bounding box center [517, 152] width 299 height 16
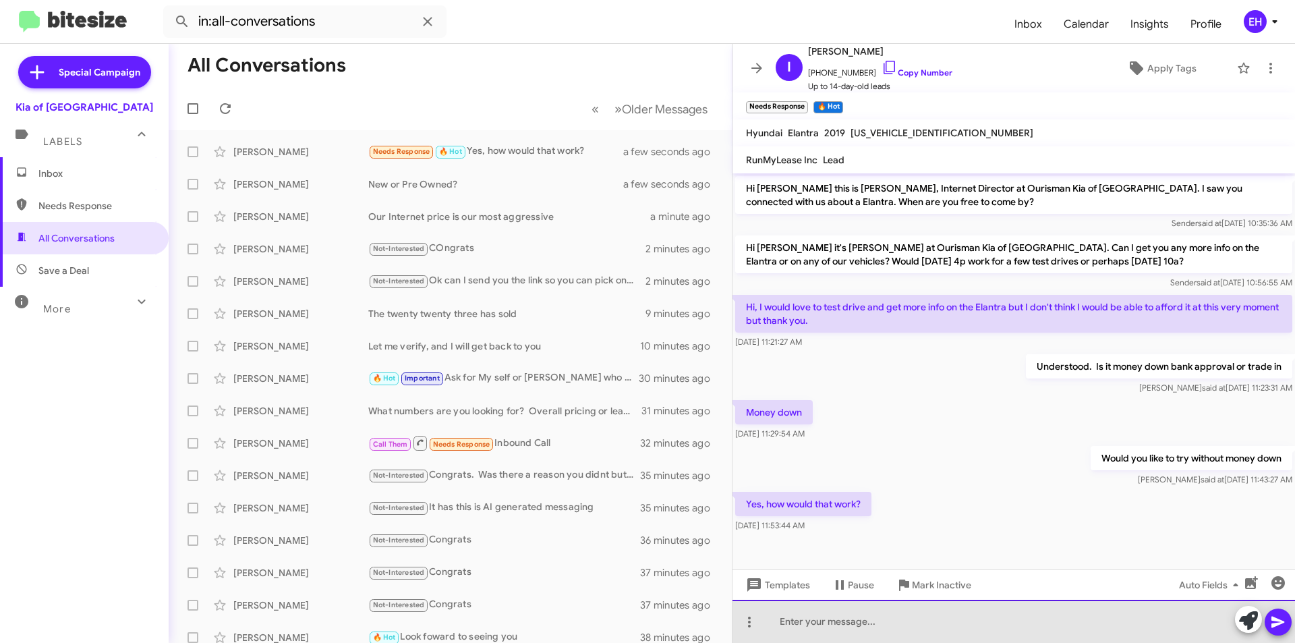
click at [902, 610] on div at bounding box center [1013, 621] width 563 height 43
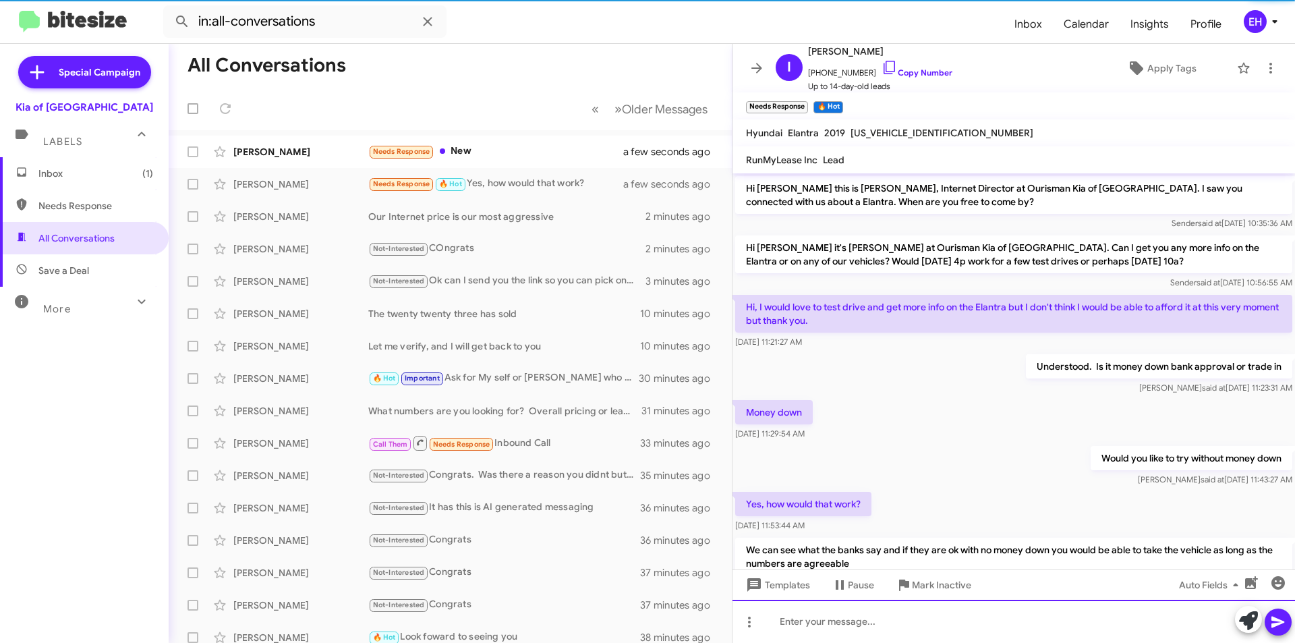
scroll to position [52, 0]
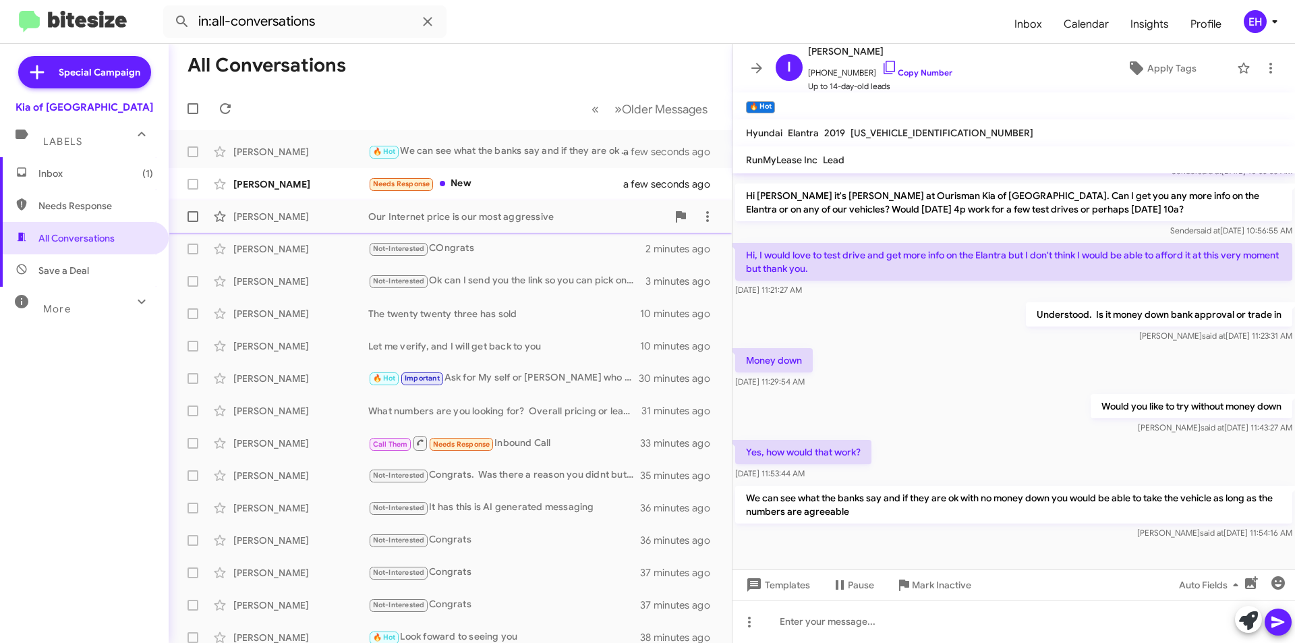
drag, startPoint x: 530, startPoint y: 195, endPoint x: 536, endPoint y: 202, distance: 9.6
click at [530, 195] on div "[PERSON_NAME] Needs Response New a few seconds ago" at bounding box center [450, 184] width 542 height 27
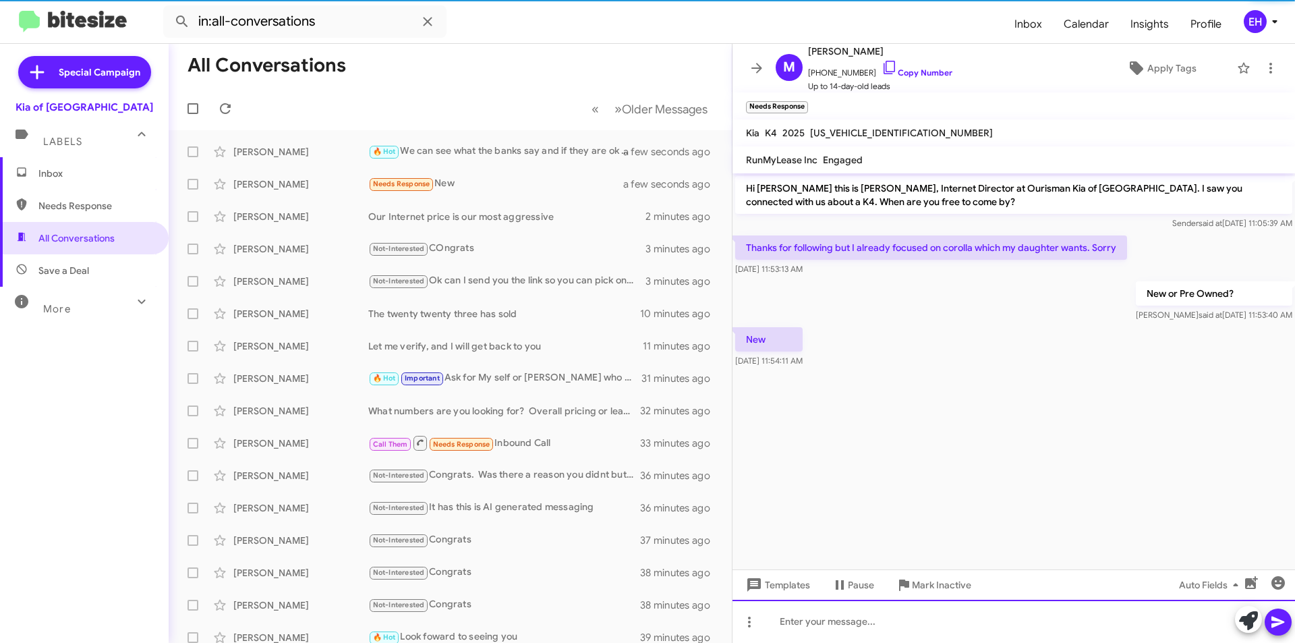
click at [862, 631] on div at bounding box center [1013, 621] width 563 height 43
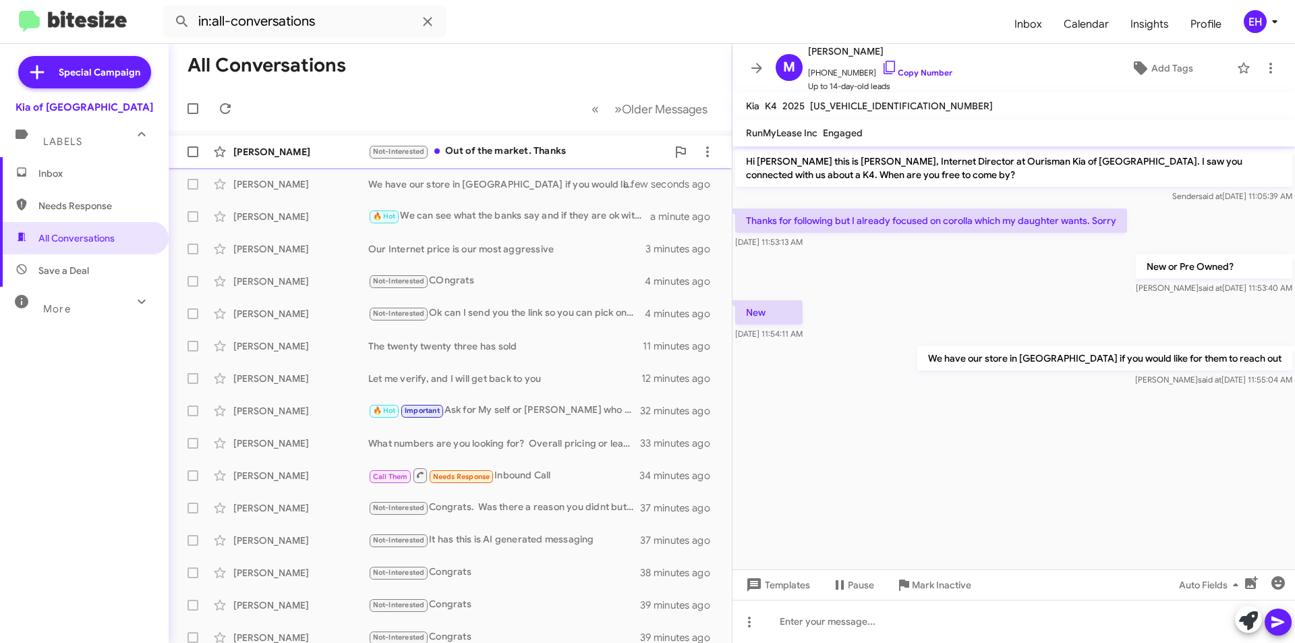
click at [502, 155] on div "Not-Interested Out of the market. Thanks" at bounding box center [517, 152] width 299 height 16
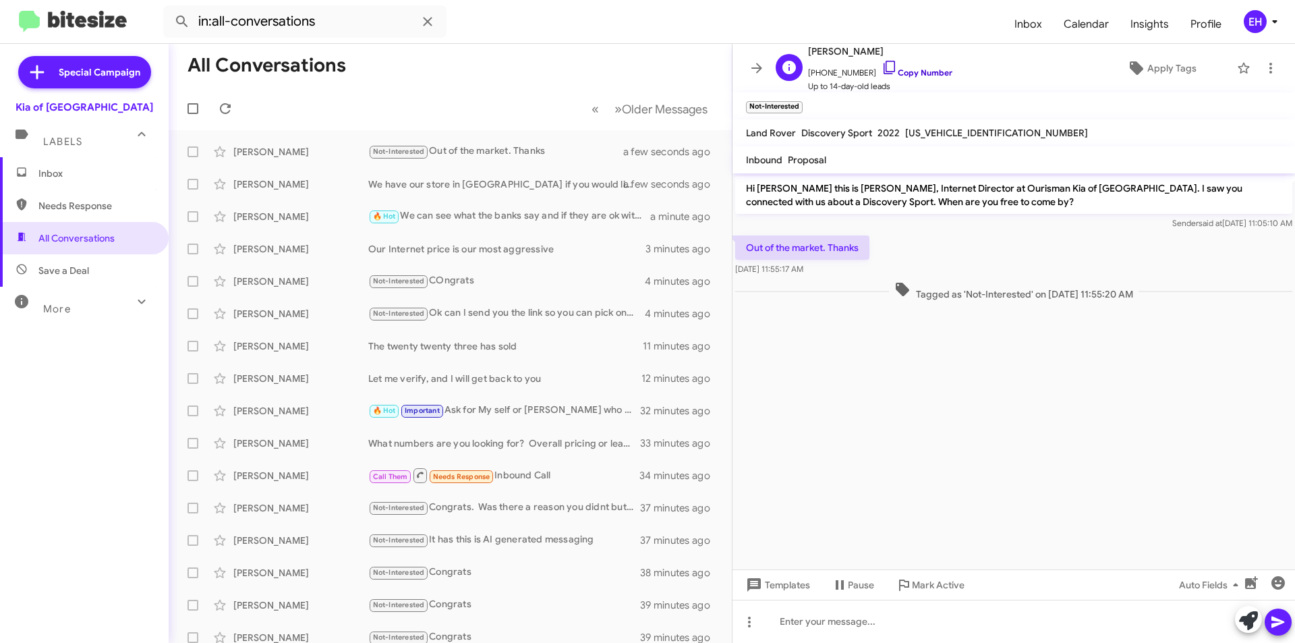
click at [924, 75] on link "Copy Number" at bounding box center [917, 72] width 71 height 10
click at [832, 633] on div at bounding box center [1013, 621] width 563 height 43
click at [1277, 623] on icon at bounding box center [1277, 621] width 13 height 11
click at [45, 268] on span "Save a Deal" at bounding box center [63, 270] width 51 height 13
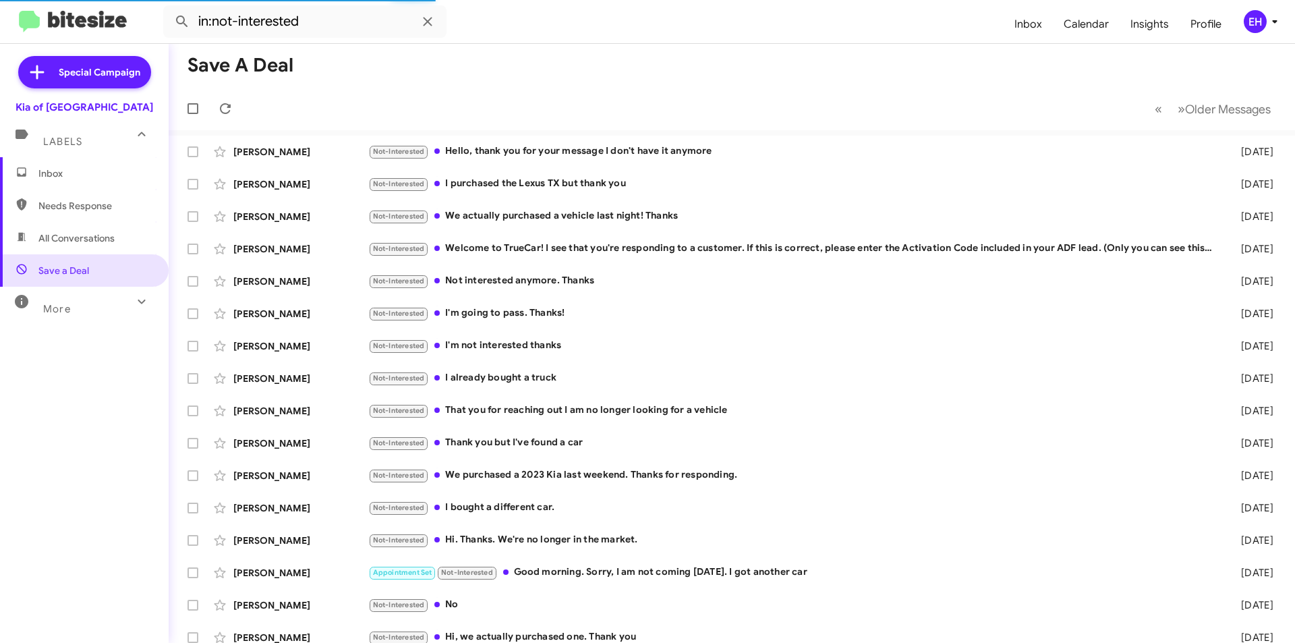
click at [82, 200] on span "Needs Response" at bounding box center [95, 205] width 115 height 13
type input "in:needs-response"
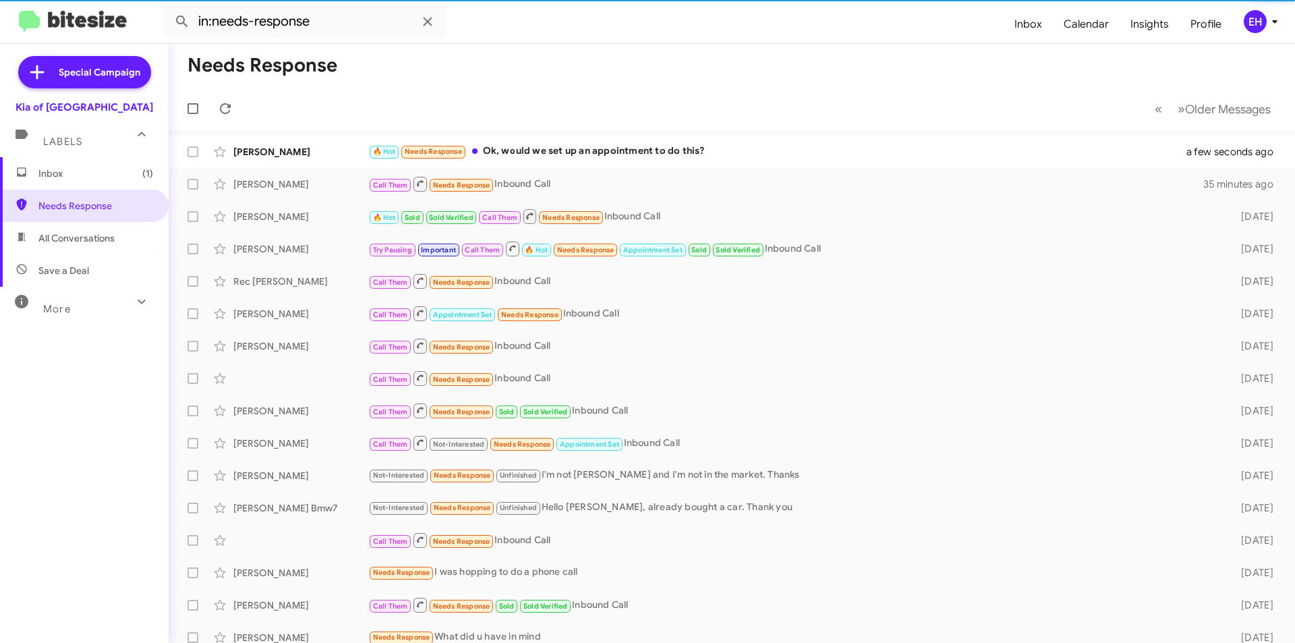
click at [76, 175] on span "Inbox (1)" at bounding box center [95, 173] width 115 height 13
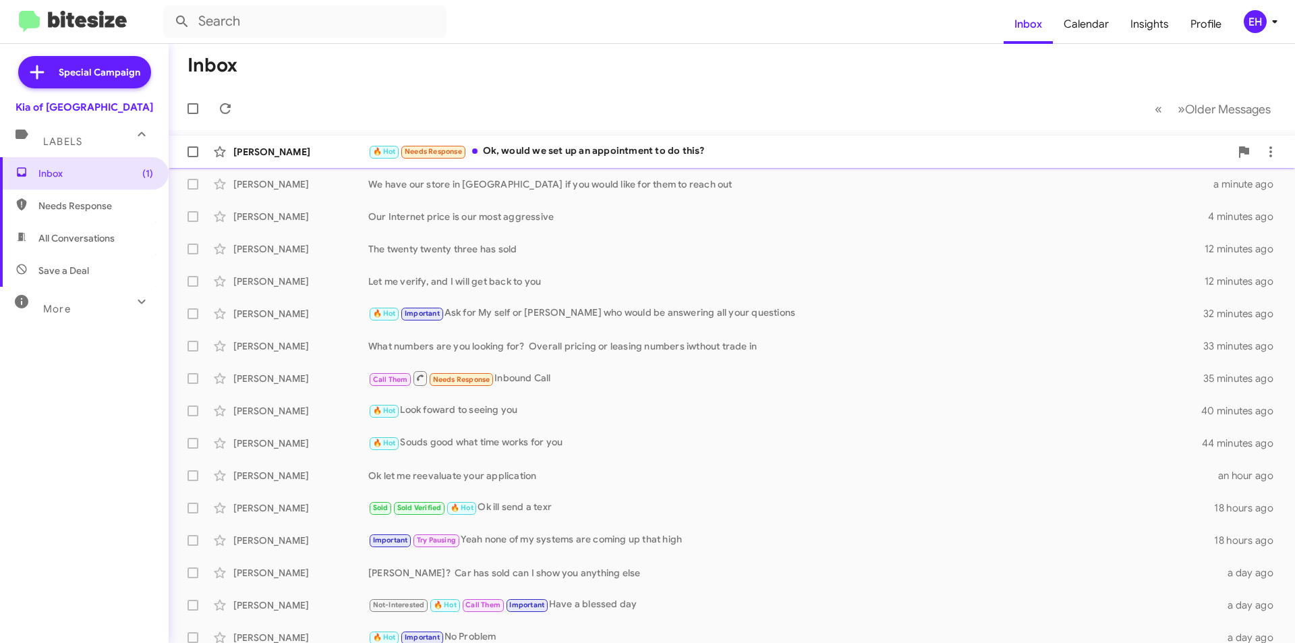
click at [551, 150] on div "🔥 Hot Needs Response Ok, would we set up an appointment to do this?" at bounding box center [799, 152] width 862 height 16
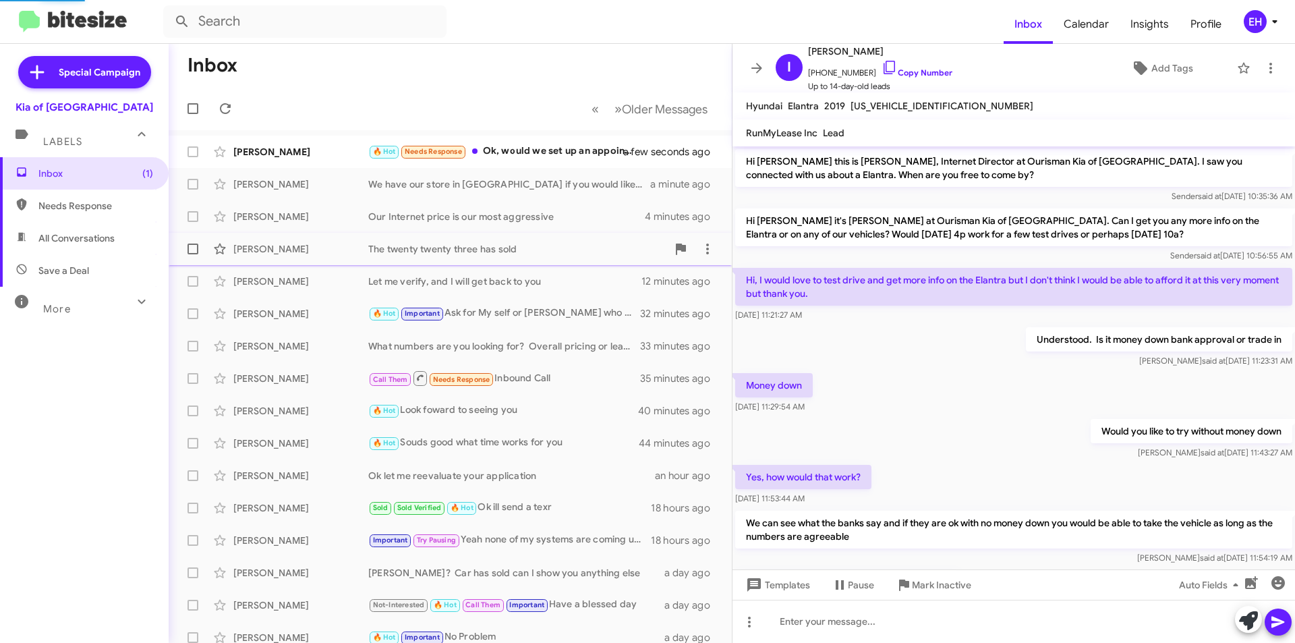
scroll to position [74, 0]
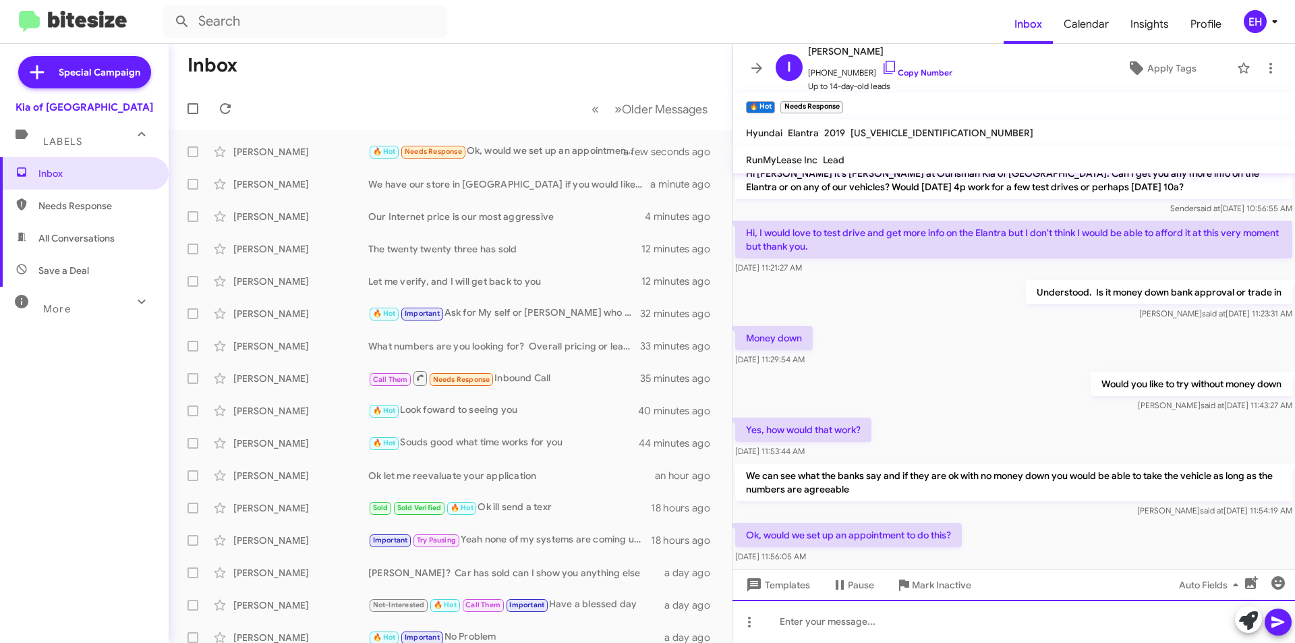
click at [937, 625] on div at bounding box center [1013, 621] width 563 height 43
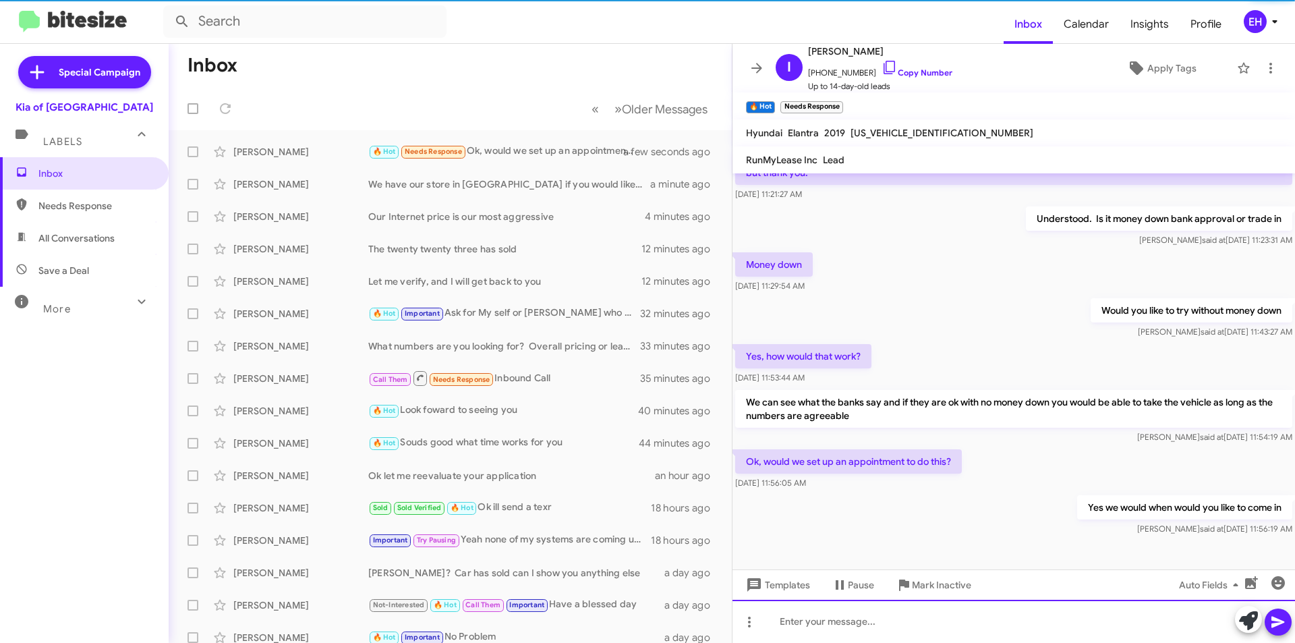
scroll to position [150, 0]
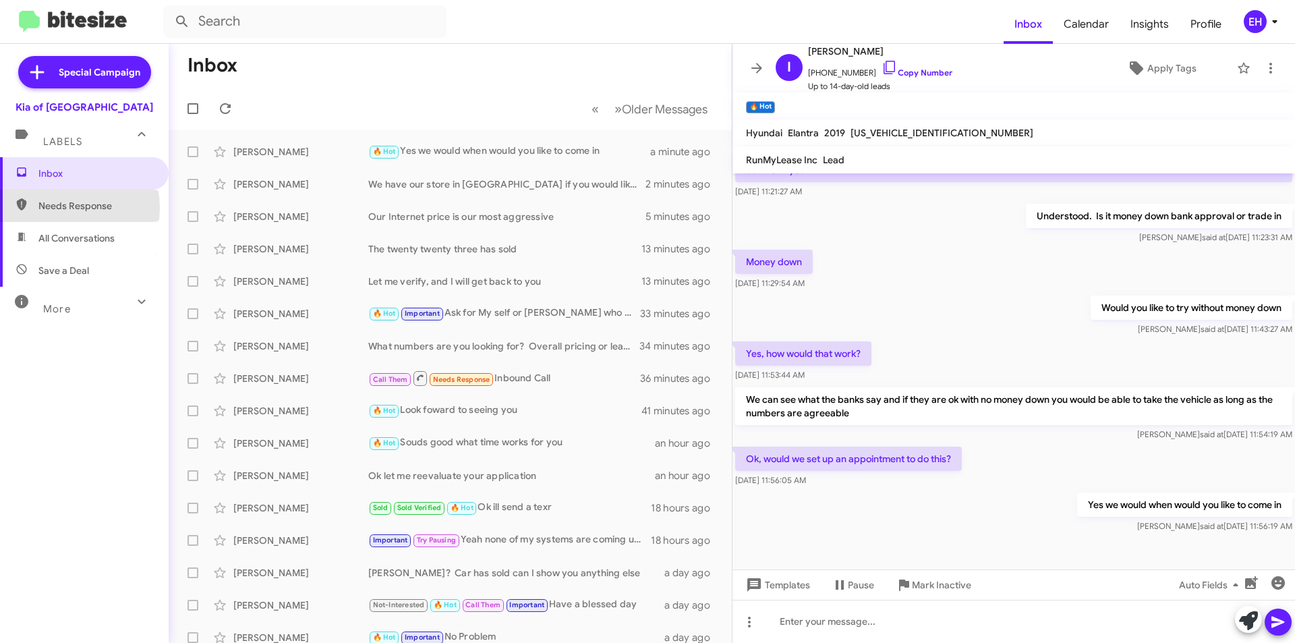
click at [57, 208] on span "Needs Response" at bounding box center [95, 205] width 115 height 13
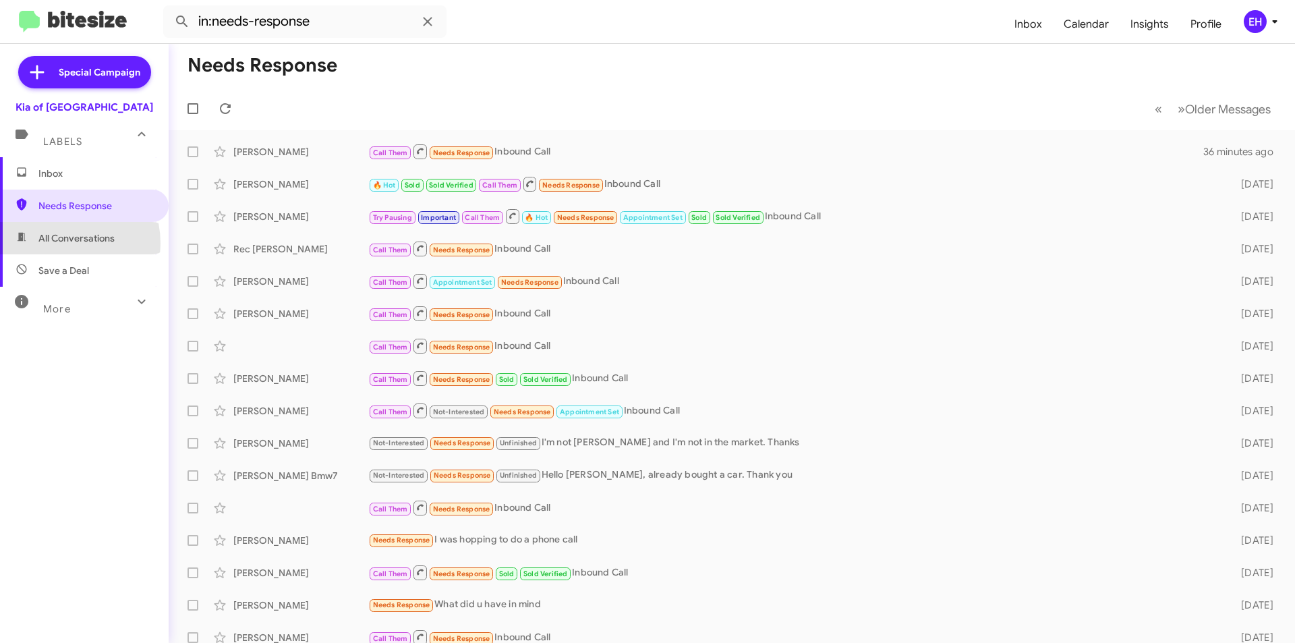
click at [55, 243] on span "All Conversations" at bounding box center [76, 237] width 76 height 13
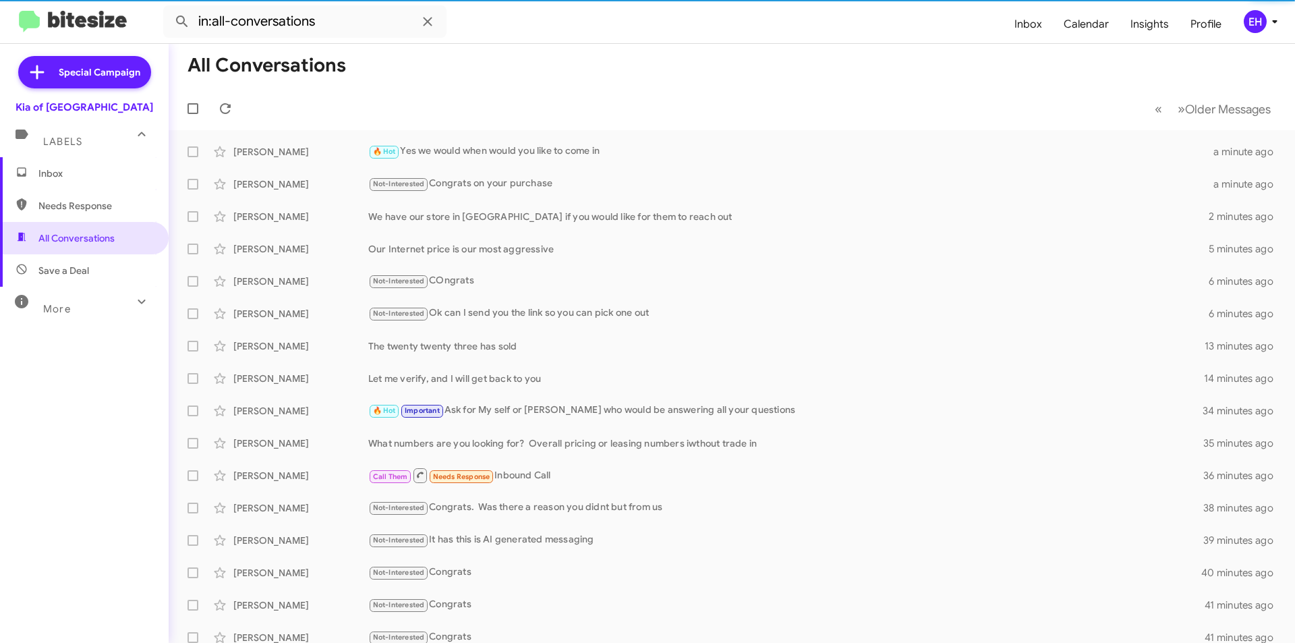
click at [76, 277] on span "Save a Deal" at bounding box center [63, 270] width 51 height 13
type input "in:not-interested"
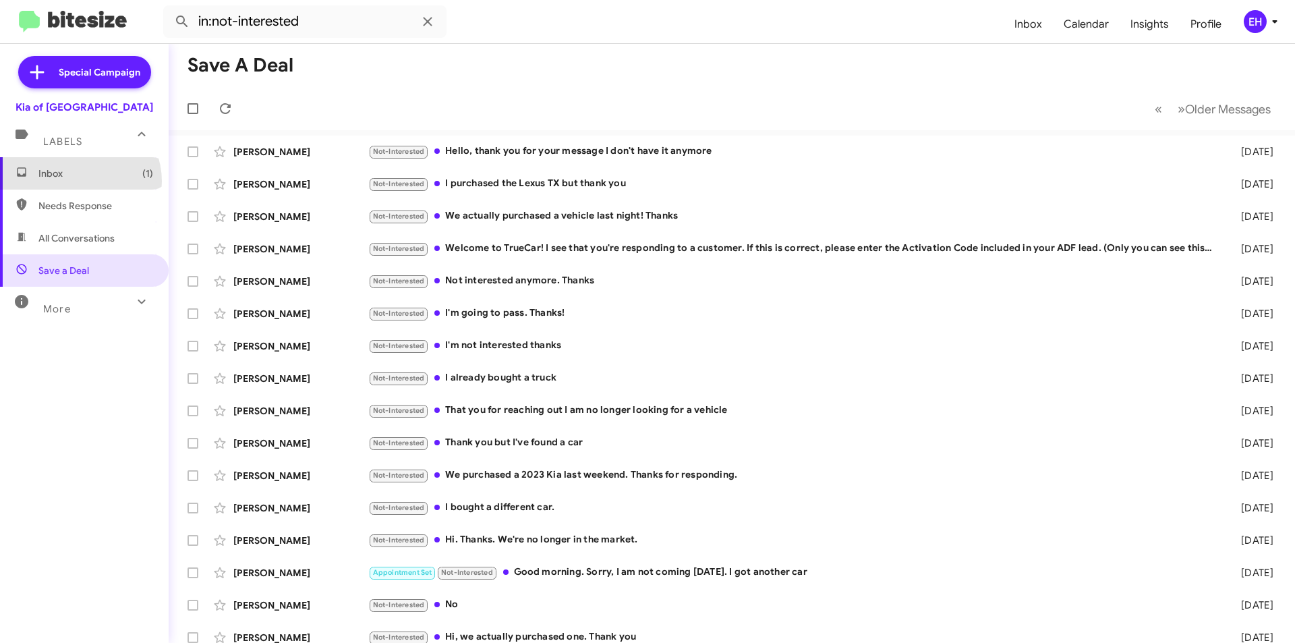
click at [78, 181] on span "Inbox (1)" at bounding box center [84, 173] width 169 height 32
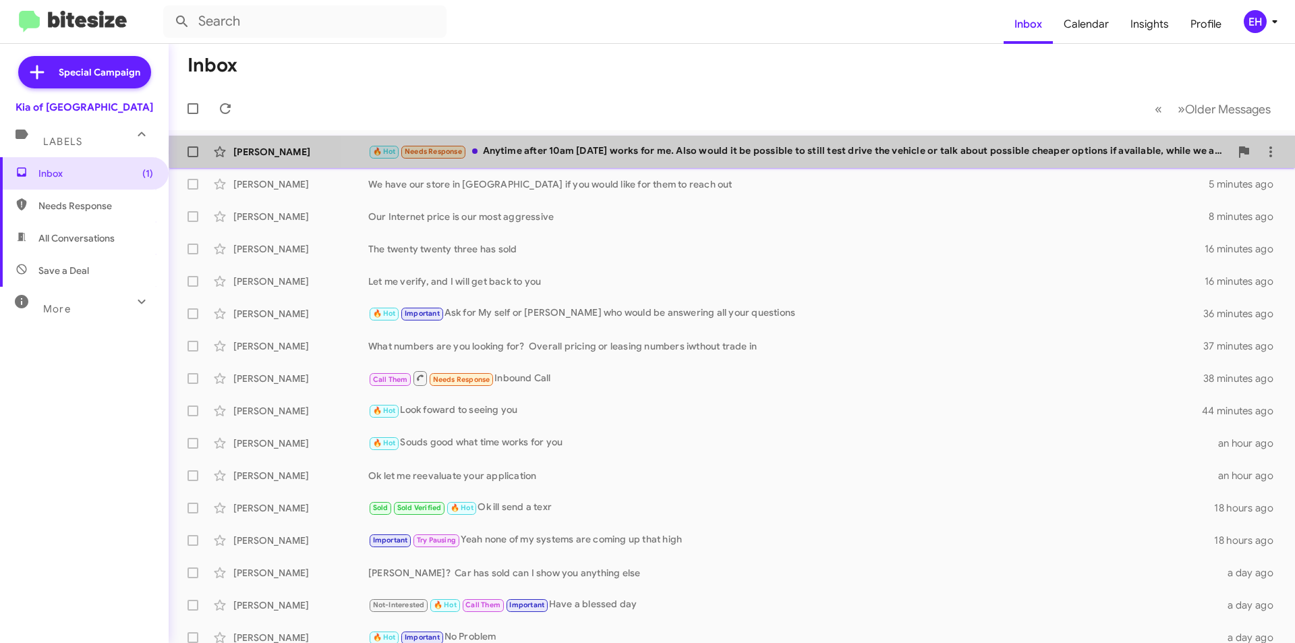
click at [774, 152] on div "🔥 Hot Needs Response Anytime after 10am [DATE] works for me. Also would it be p…" at bounding box center [799, 152] width 862 height 16
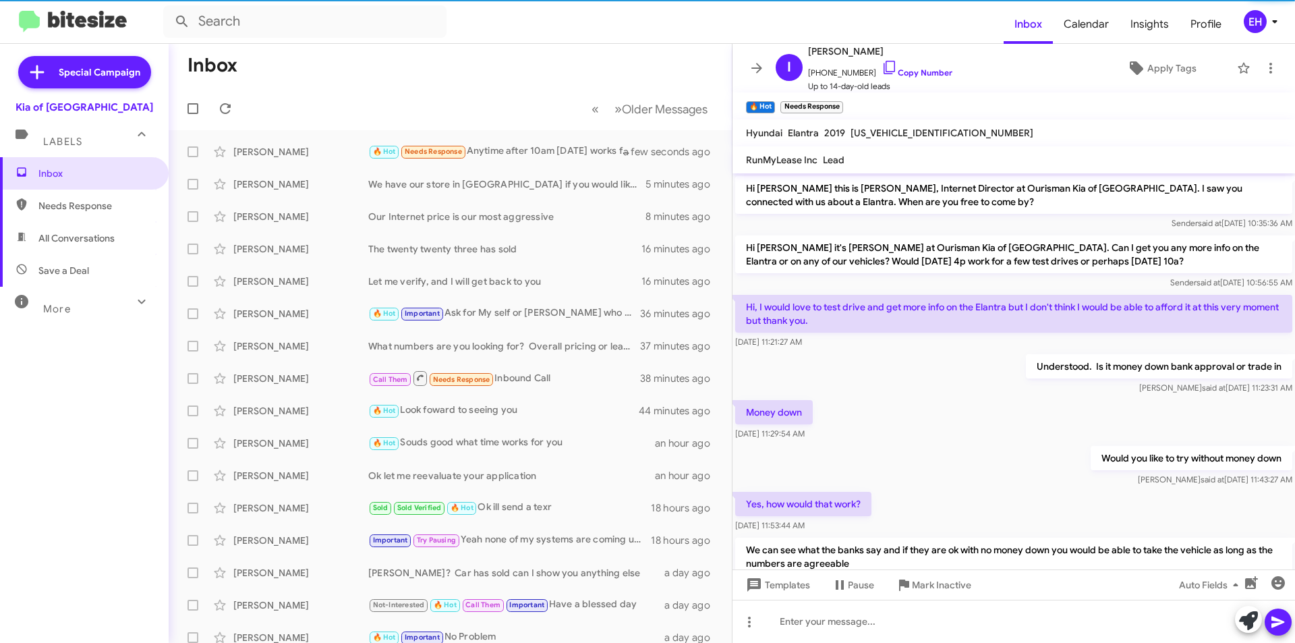
scroll to position [186, 0]
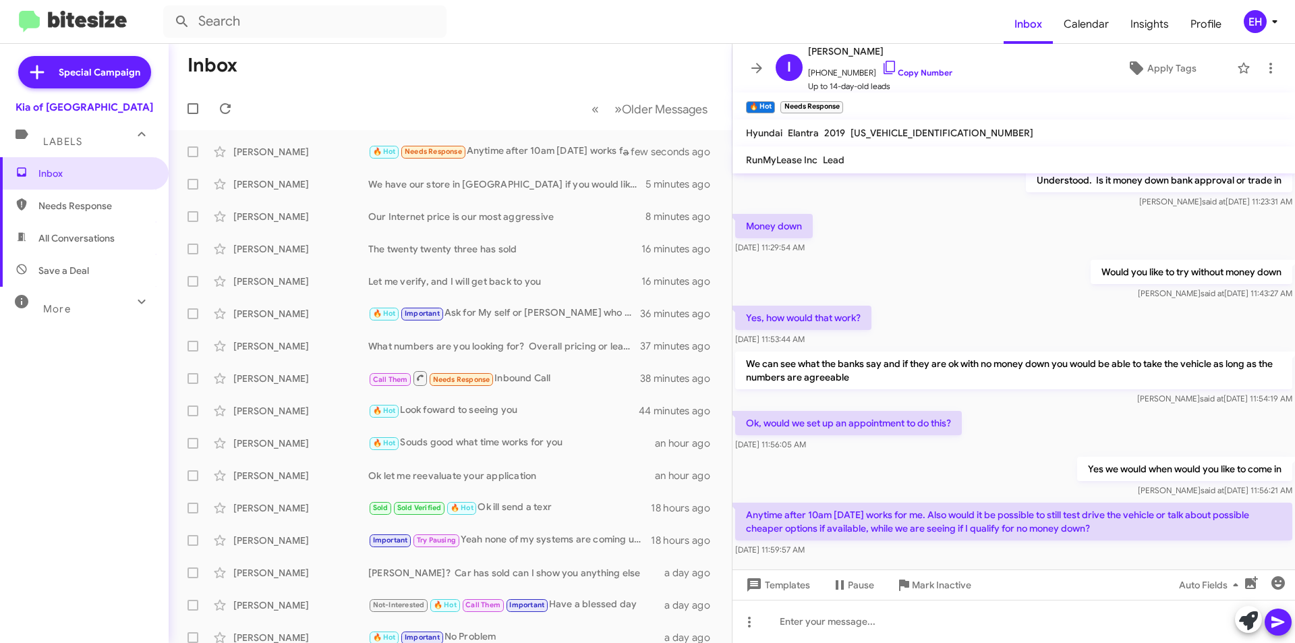
click at [1000, 452] on div "Ok, would we set up an appointment to do this? [DATE] 11:56:05 AM" at bounding box center [1013, 431] width 563 height 46
click at [844, 616] on div at bounding box center [1013, 621] width 563 height 43
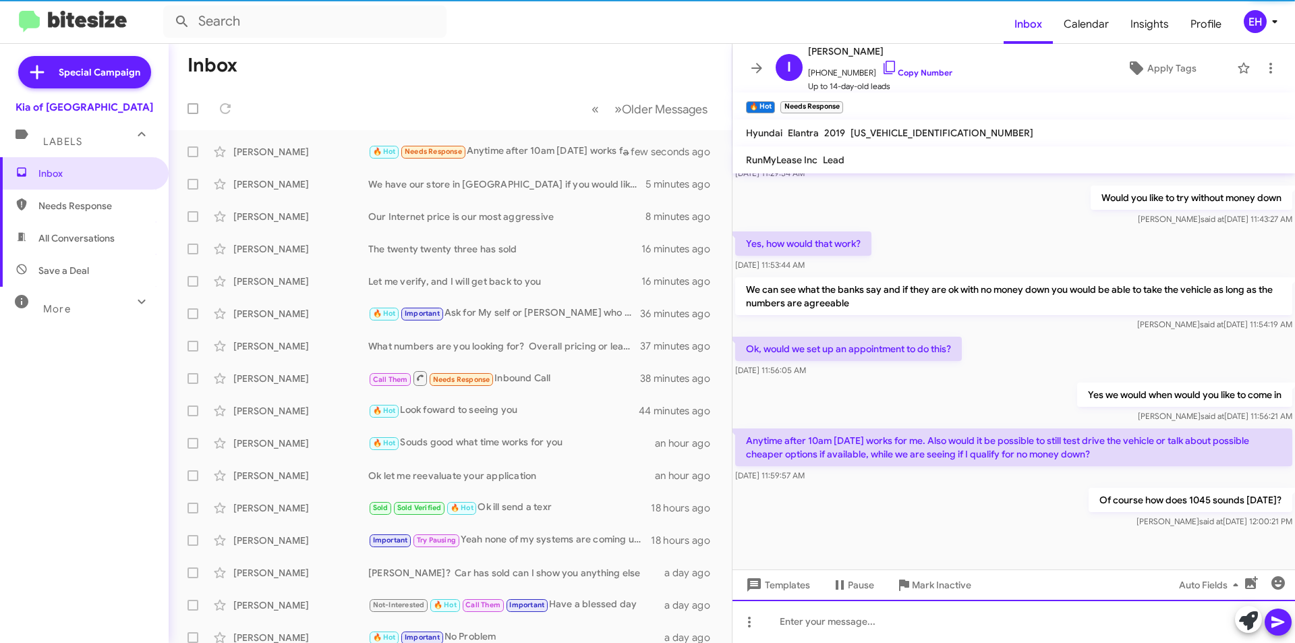
scroll to position [262, 0]
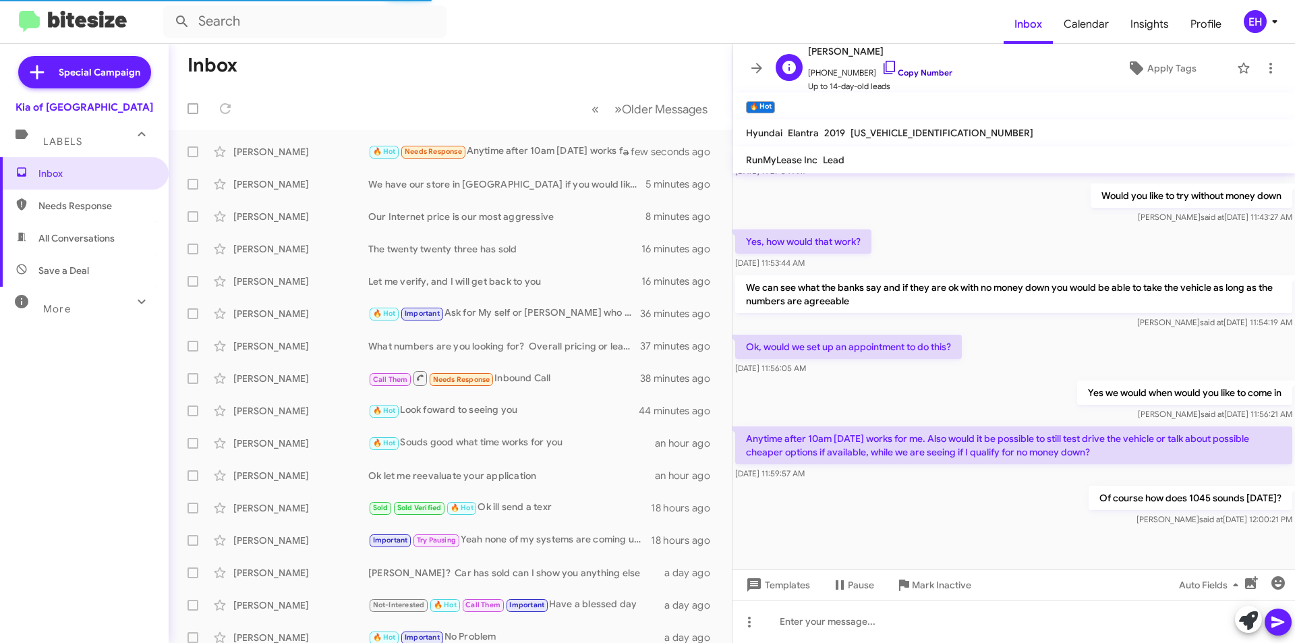
click at [906, 74] on link "Copy Number" at bounding box center [917, 72] width 71 height 10
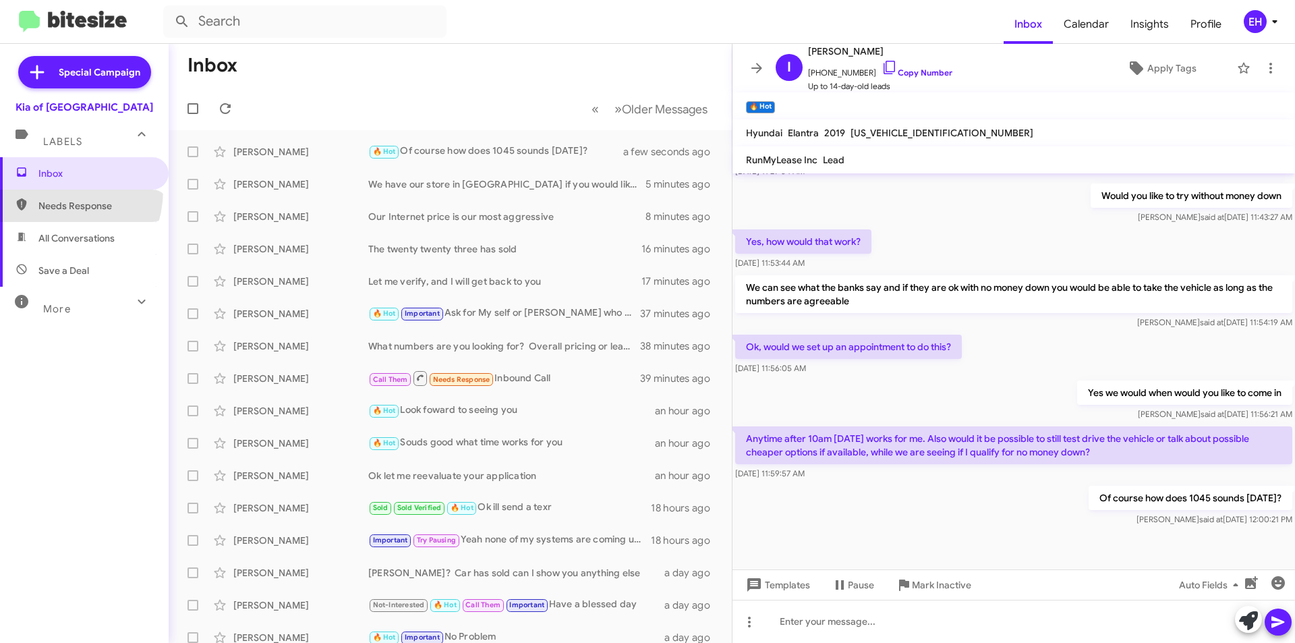
click at [52, 212] on span "Needs Response" at bounding box center [84, 206] width 169 height 32
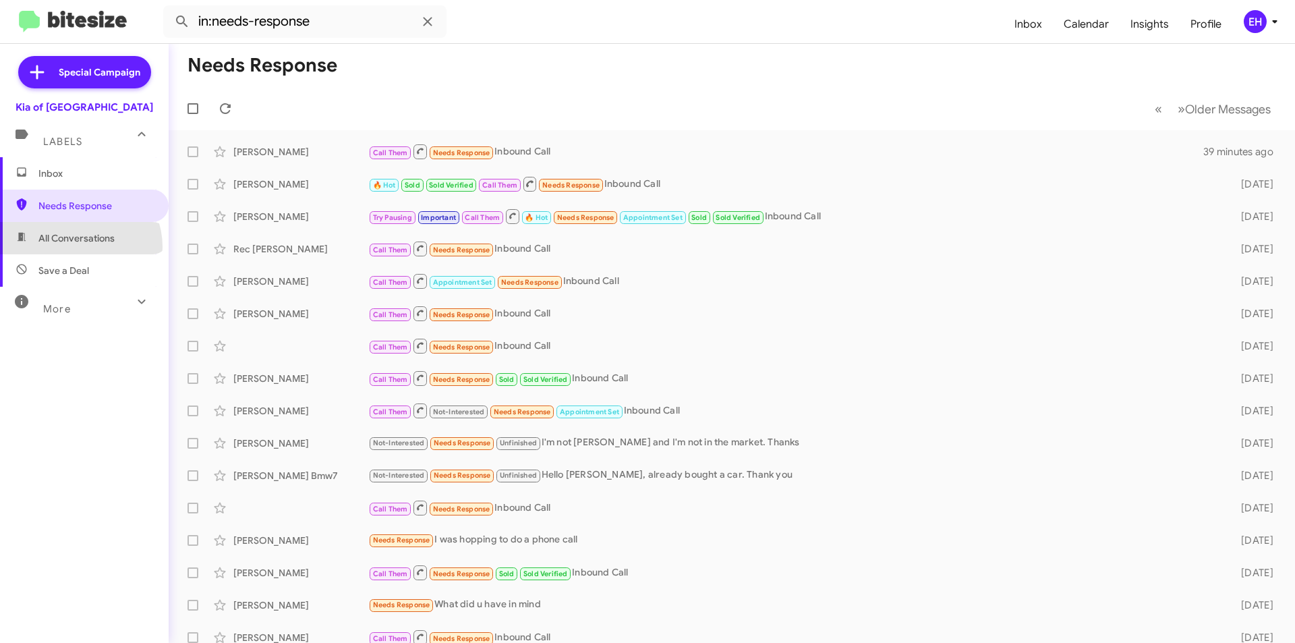
click at [79, 247] on span "All Conversations" at bounding box center [84, 238] width 169 height 32
type input "in:all-conversations"
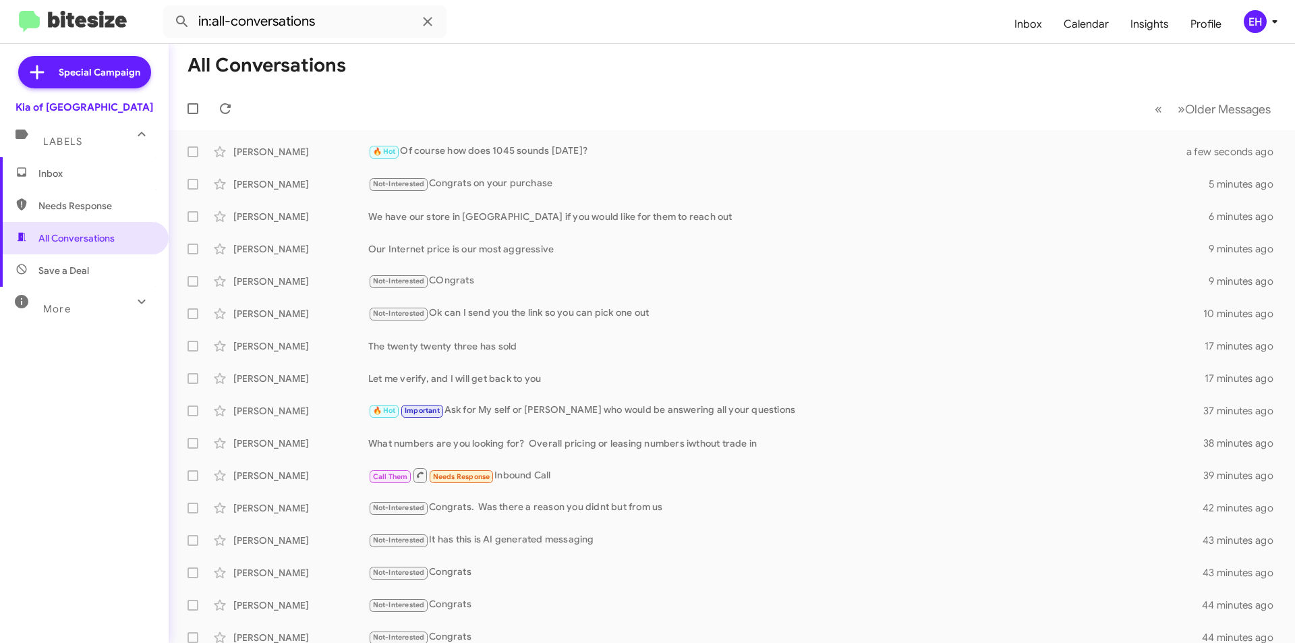
click at [86, 173] on span "Inbox" at bounding box center [95, 173] width 115 height 13
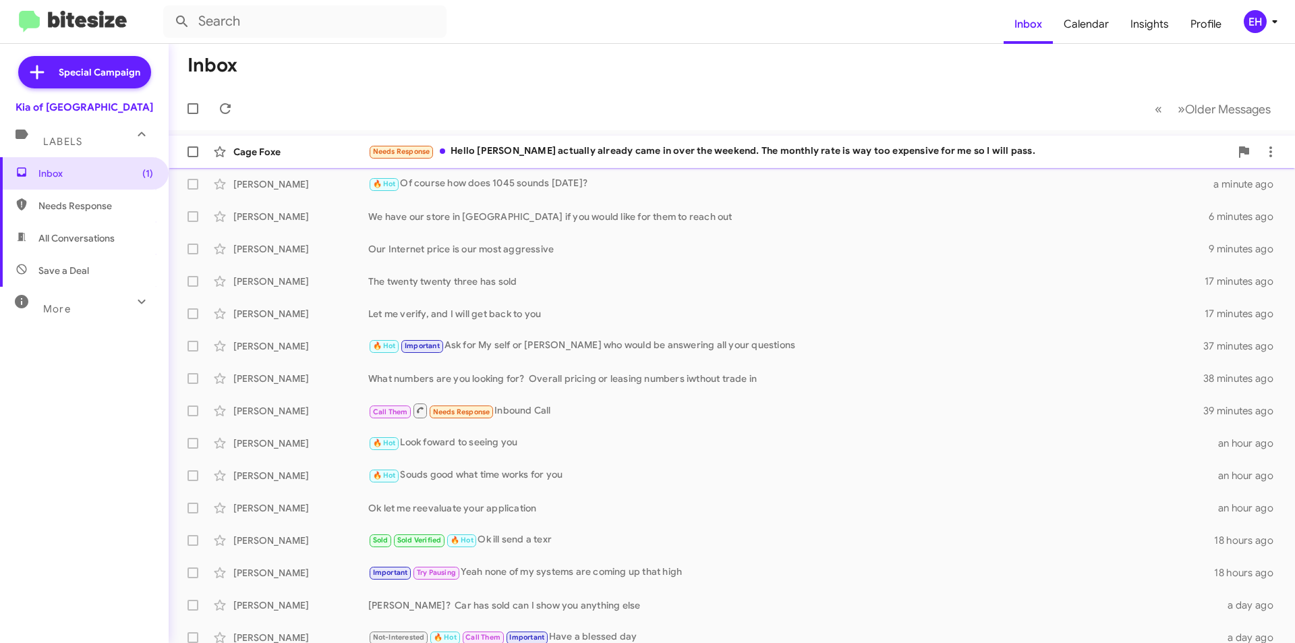
click at [580, 156] on div "Needs Response Hello [PERSON_NAME] I actually already came in over the weekend.…" at bounding box center [799, 152] width 862 height 16
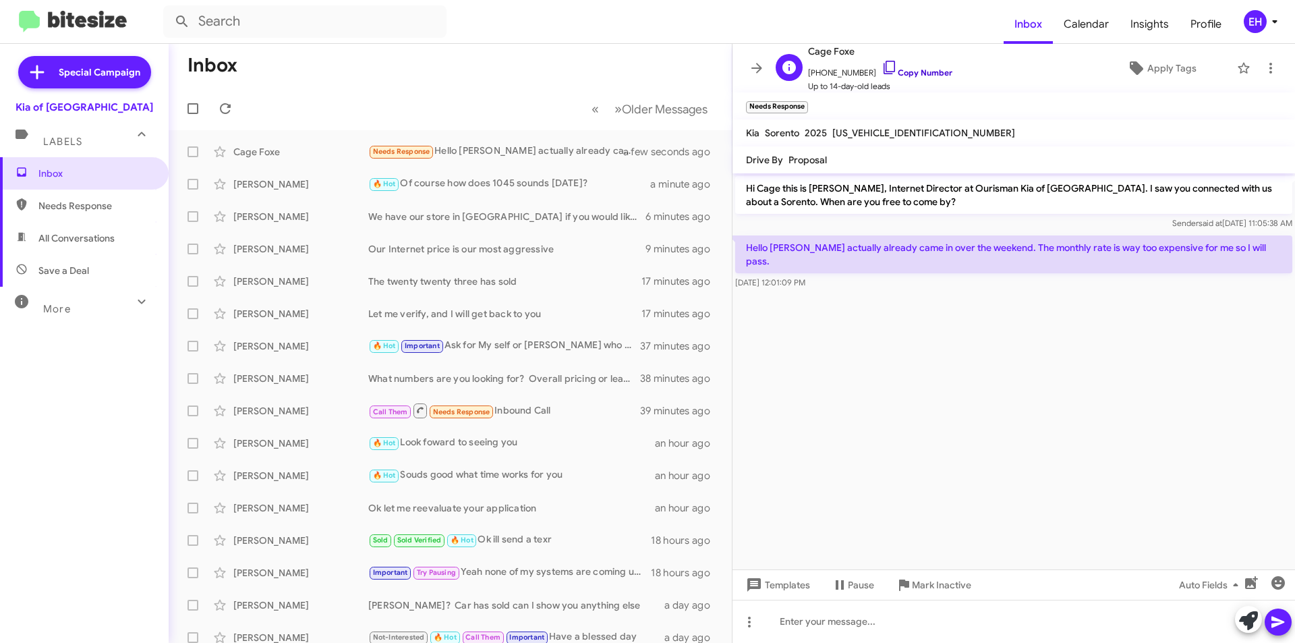
click at [919, 71] on link "Copy Number" at bounding box center [917, 72] width 71 height 10
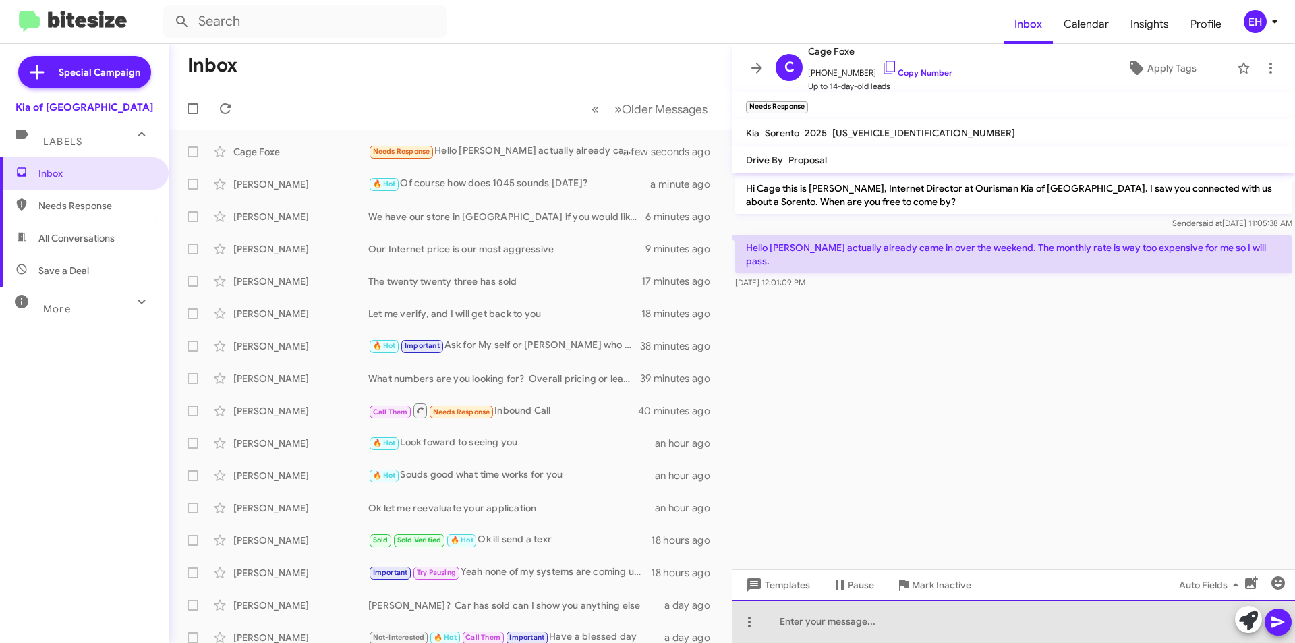
click at [912, 619] on div at bounding box center [1013, 621] width 563 height 43
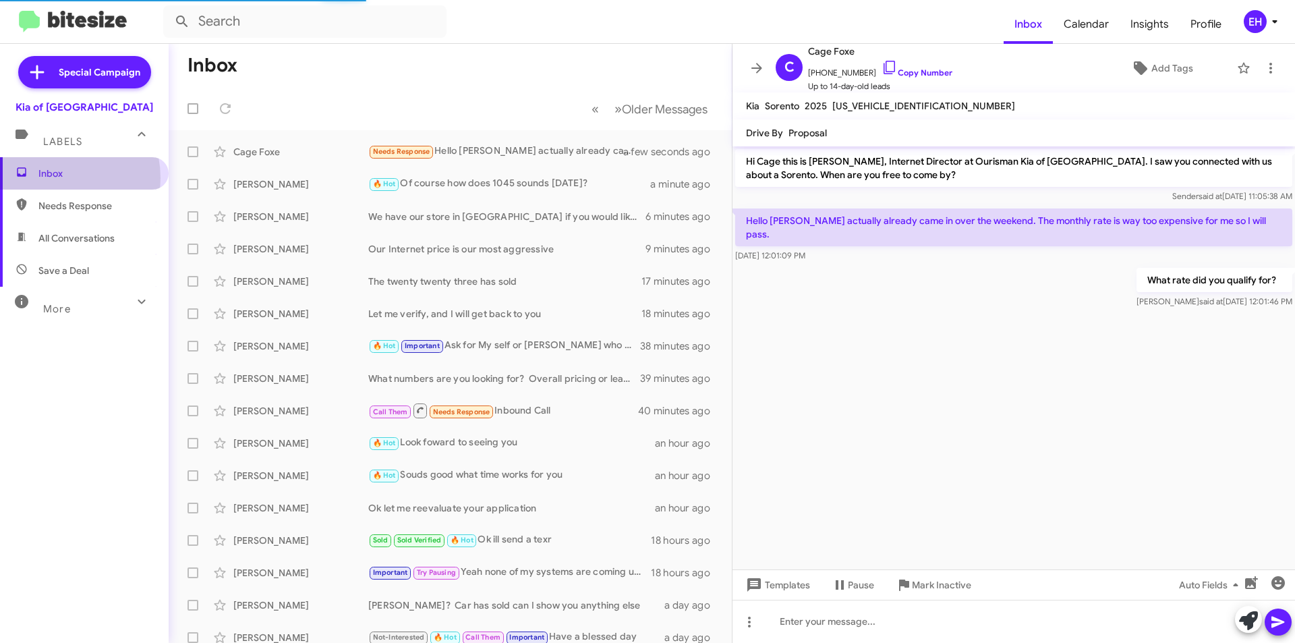
click at [47, 178] on span "Inbox" at bounding box center [95, 173] width 115 height 13
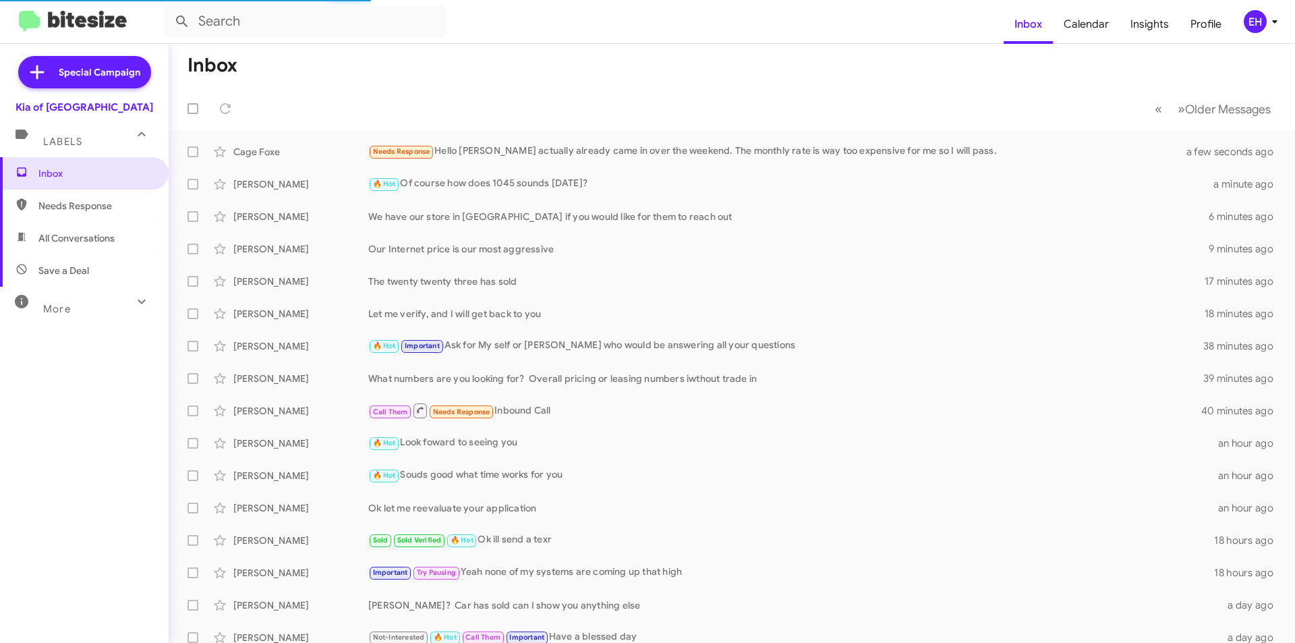
click at [55, 207] on span "Needs Response" at bounding box center [95, 205] width 115 height 13
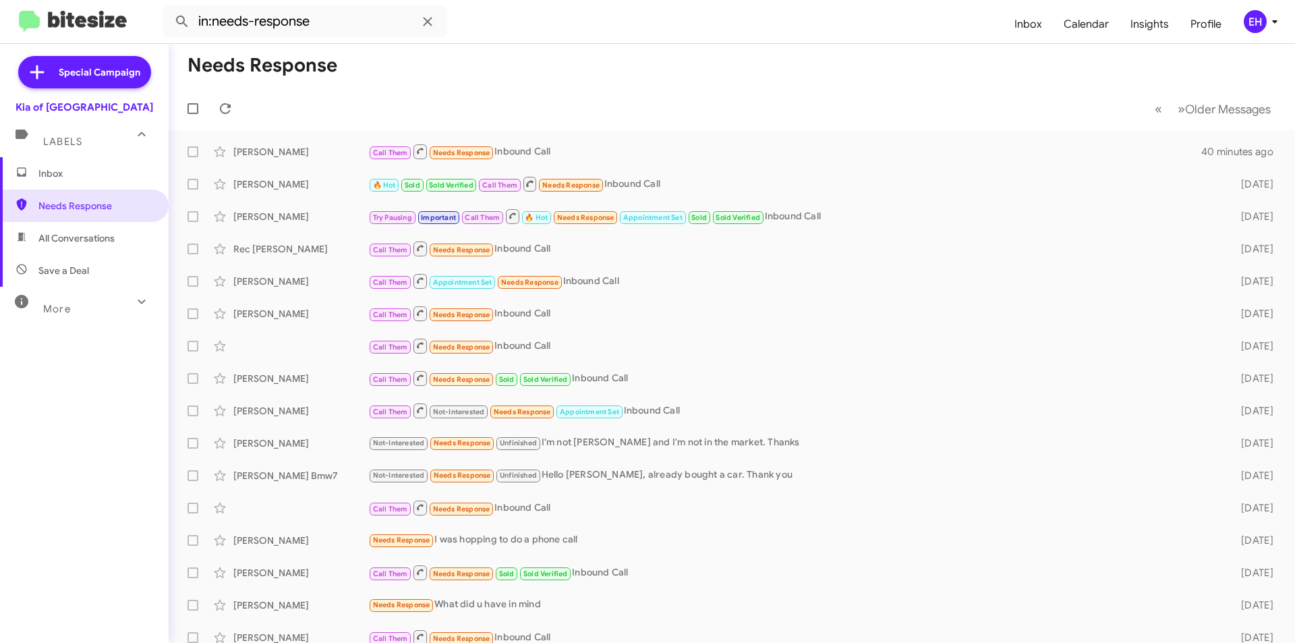
click at [68, 240] on span "All Conversations" at bounding box center [76, 237] width 76 height 13
type input "in:all-conversations"
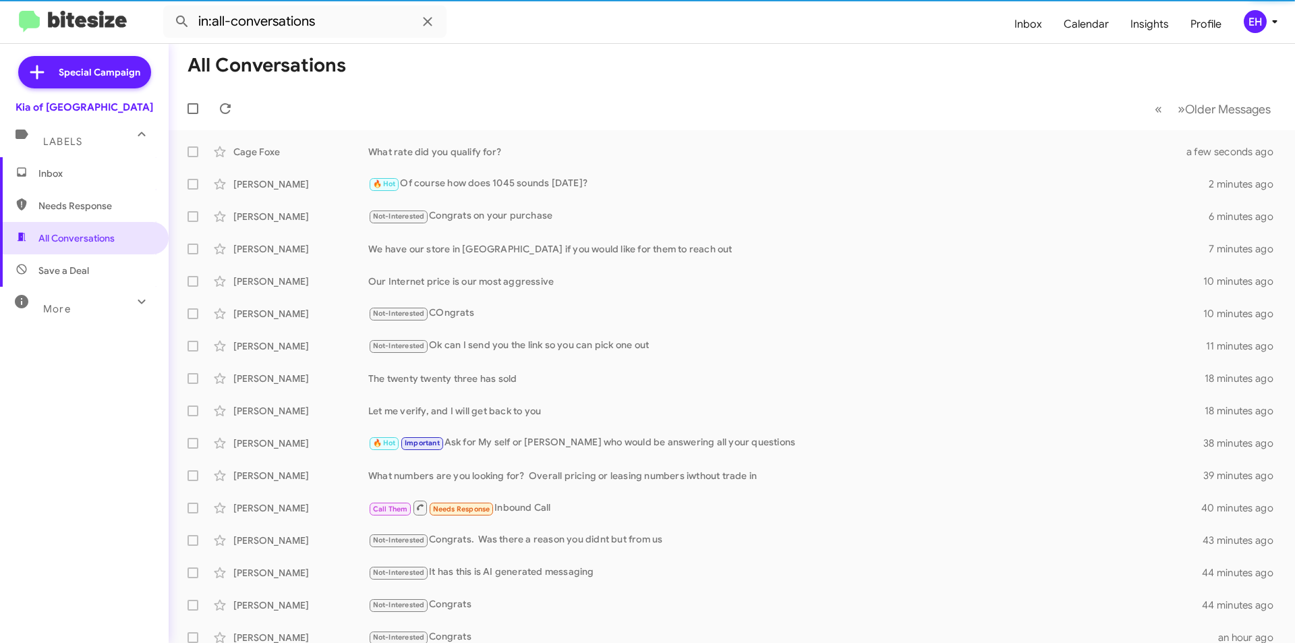
click at [65, 171] on span "Inbox" at bounding box center [95, 173] width 115 height 13
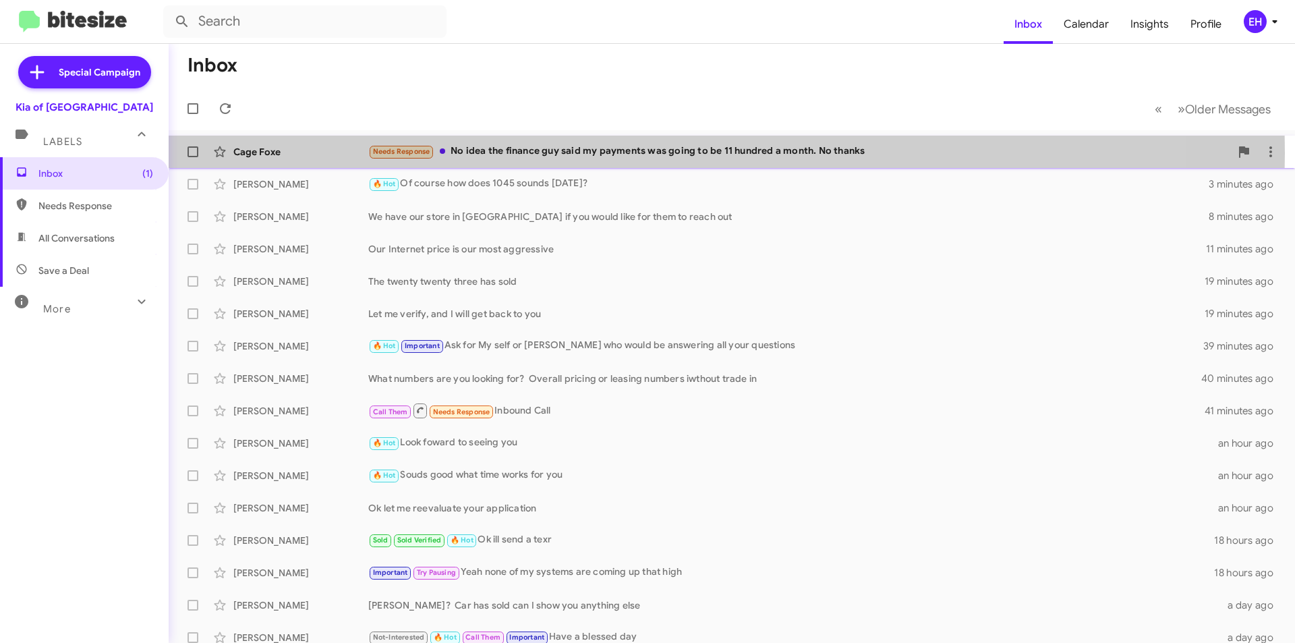
click at [635, 152] on div "Needs Response No idea the finance guy said my payments was going to be 11 hund…" at bounding box center [799, 152] width 862 height 16
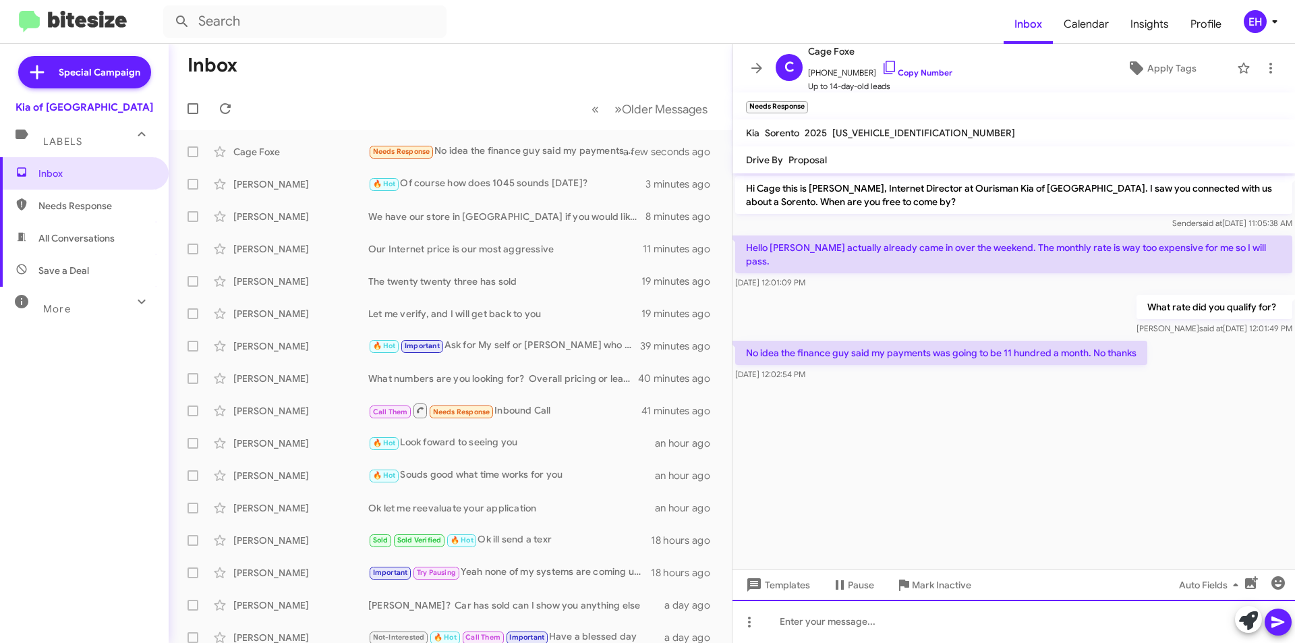
click at [829, 625] on div at bounding box center [1013, 621] width 563 height 43
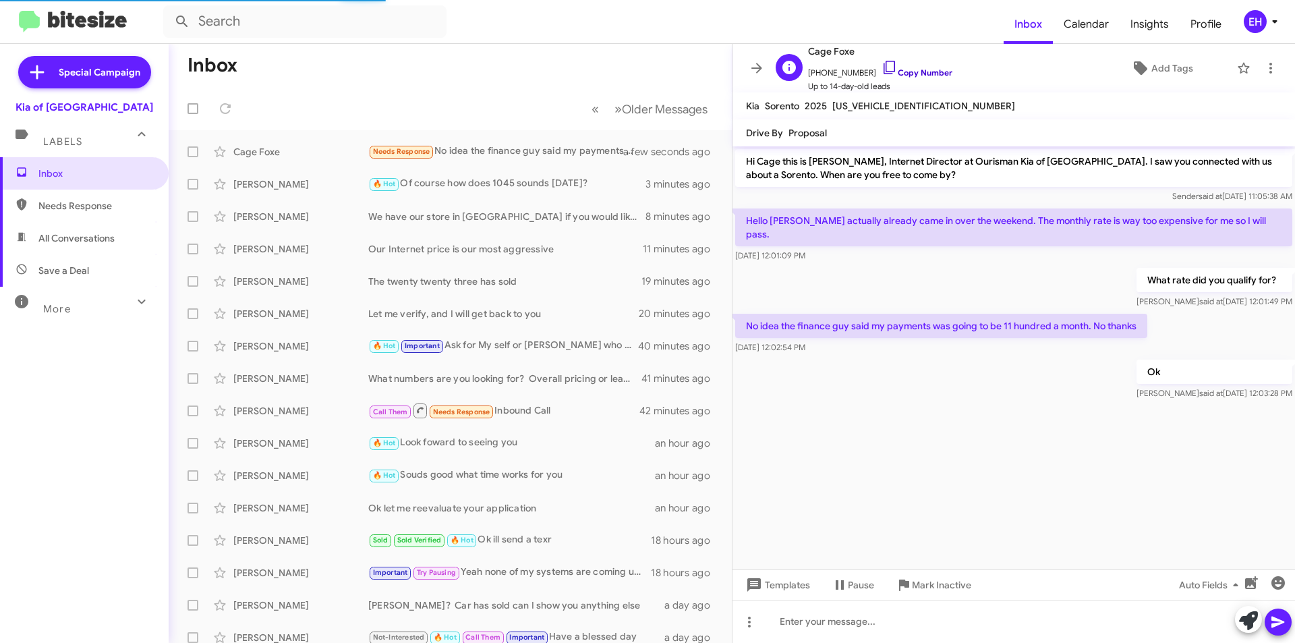
click at [915, 69] on link "Copy Number" at bounding box center [917, 72] width 71 height 10
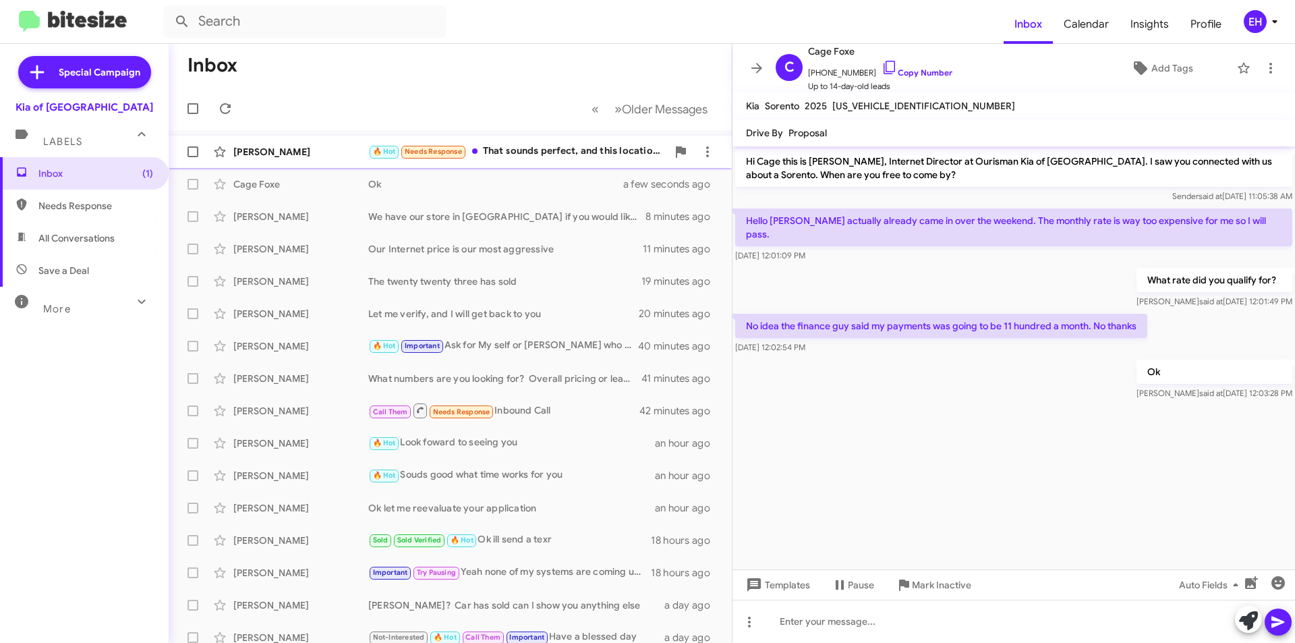
click at [558, 146] on div "🔥 Hot Needs Response That sounds perfect, and this location is the one on secur…" at bounding box center [517, 152] width 299 height 16
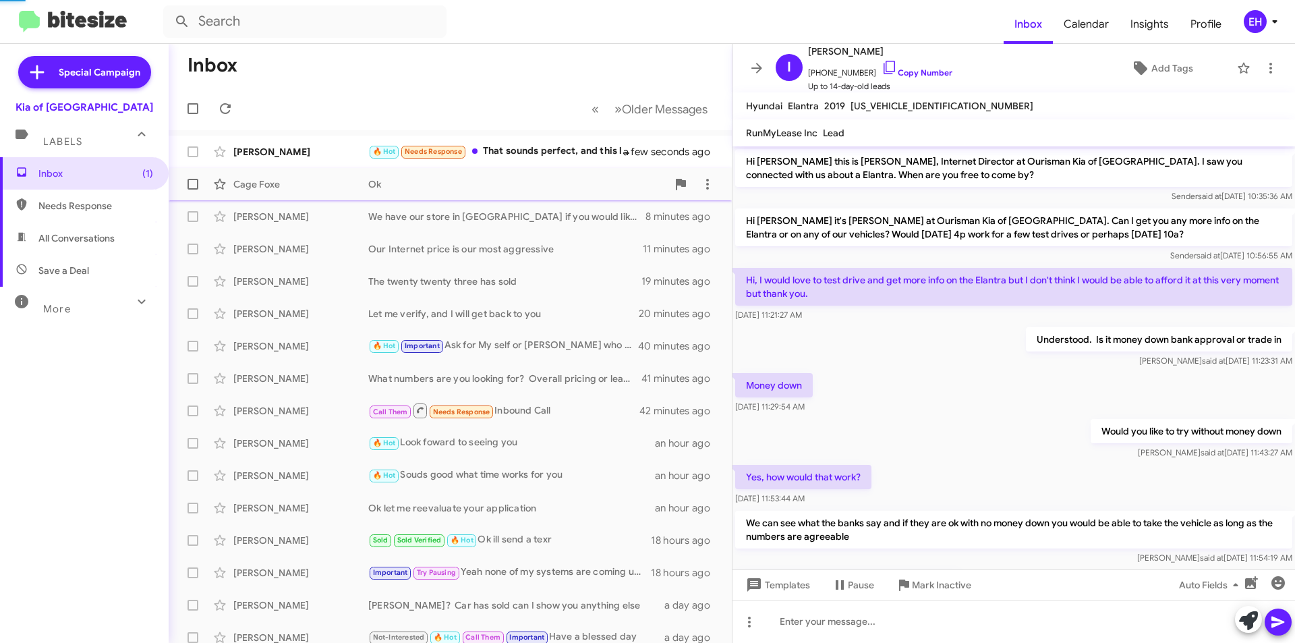
scroll to position [285, 0]
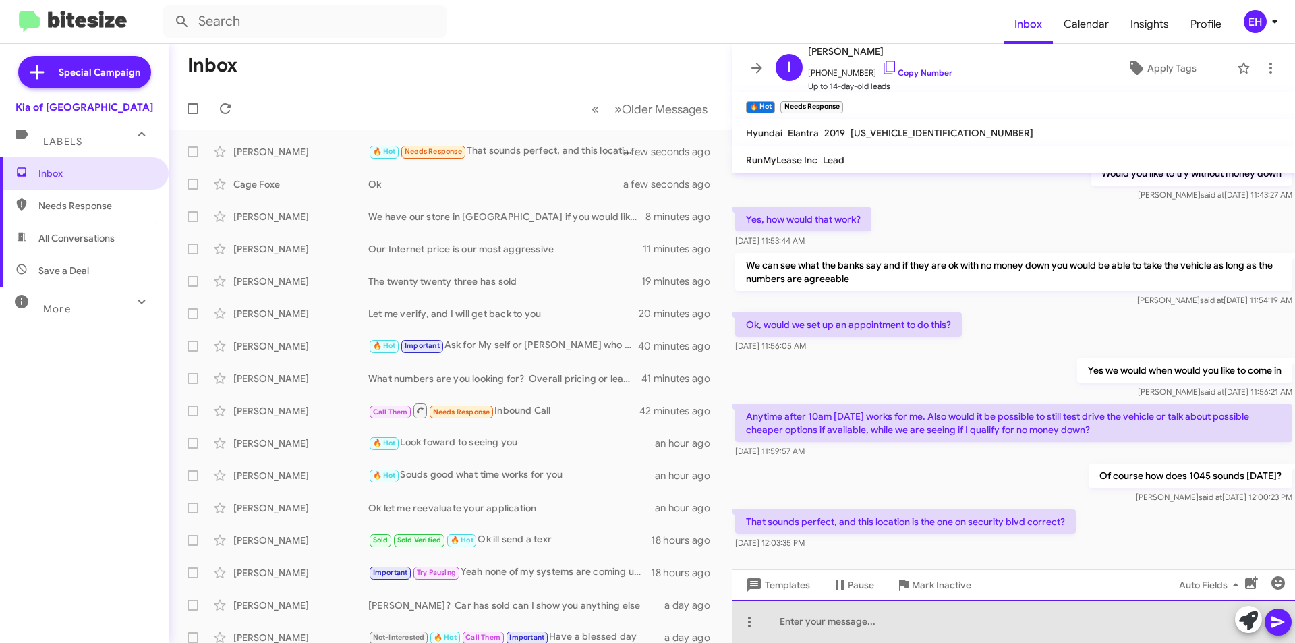
click at [979, 620] on div at bounding box center [1013, 621] width 563 height 43
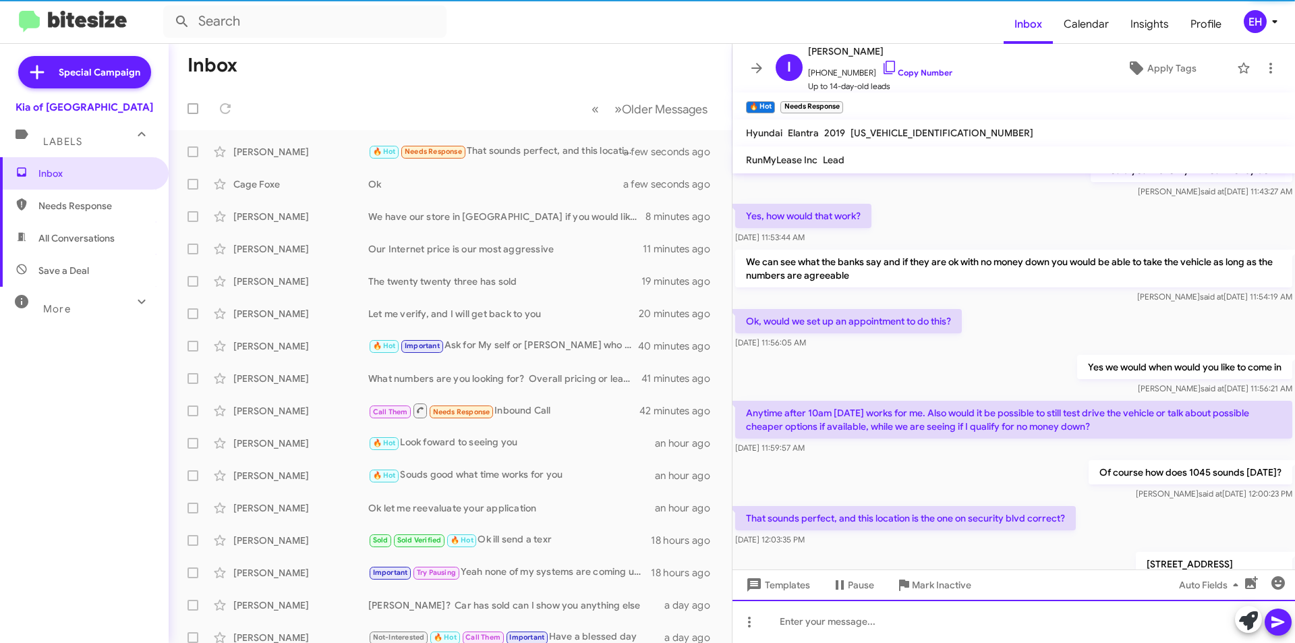
scroll to position [361, 0]
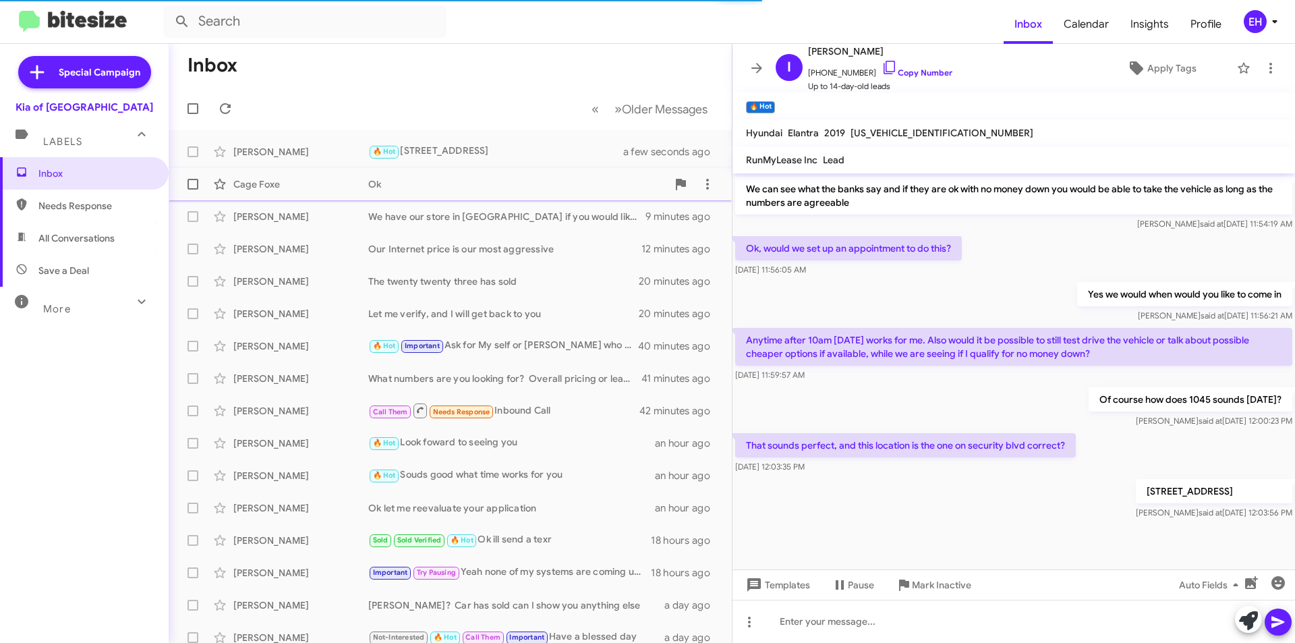
click at [384, 181] on div "Ok" at bounding box center [517, 183] width 299 height 13
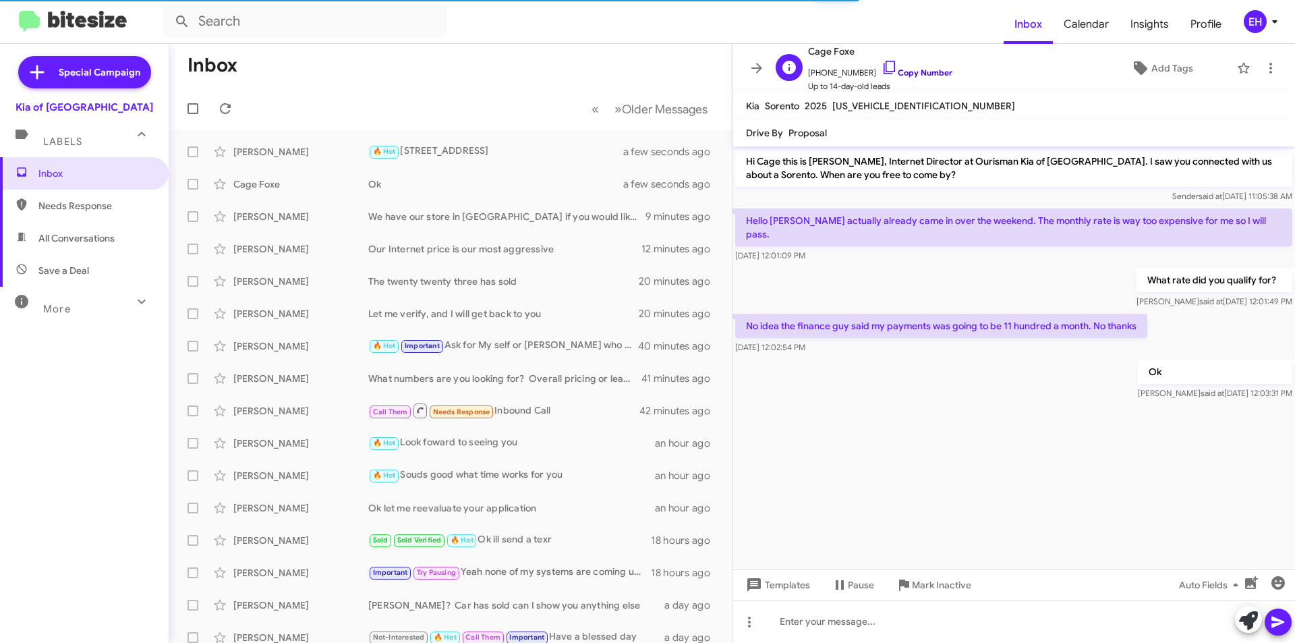
click at [913, 71] on link "Copy Number" at bounding box center [917, 72] width 71 height 10
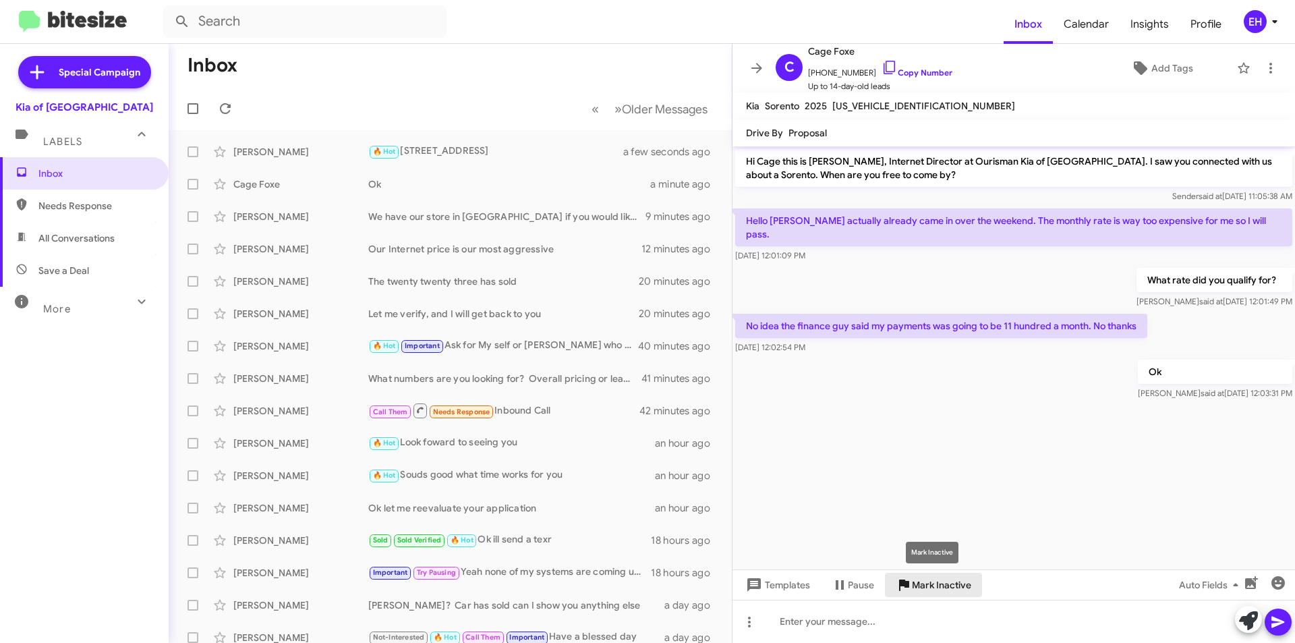
click at [952, 580] on span "Mark Inactive" at bounding box center [941, 585] width 59 height 24
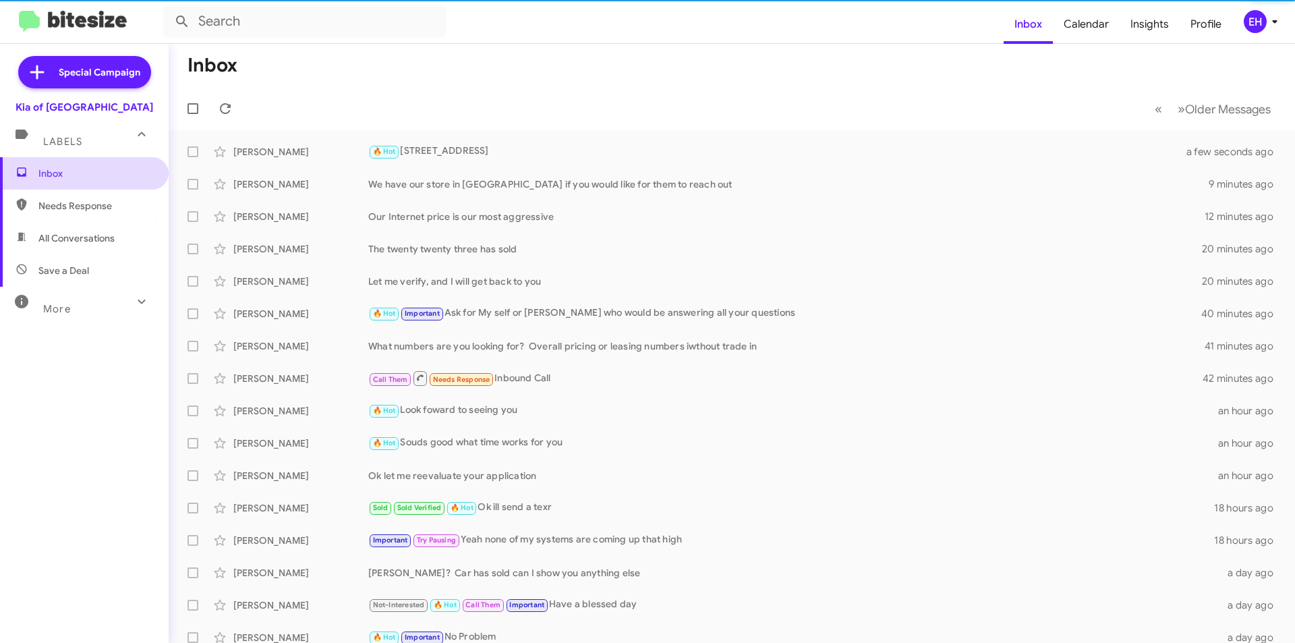
click at [59, 177] on span "Inbox" at bounding box center [95, 173] width 115 height 13
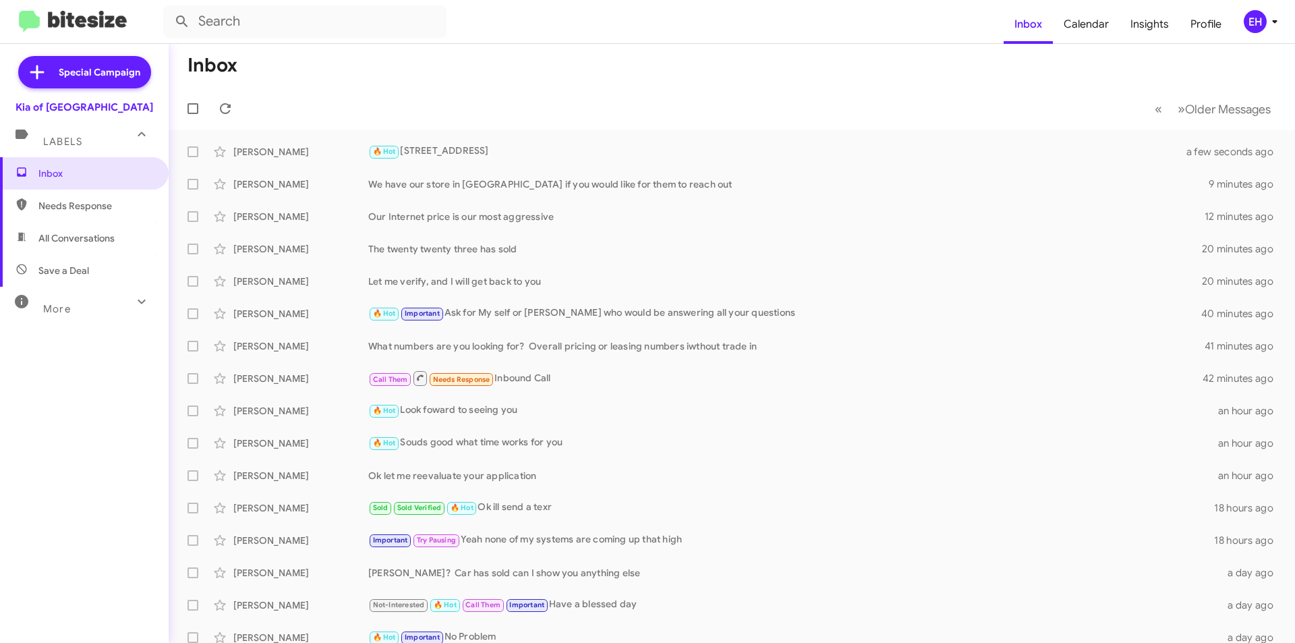
click at [64, 199] on span "Needs Response" at bounding box center [95, 205] width 115 height 13
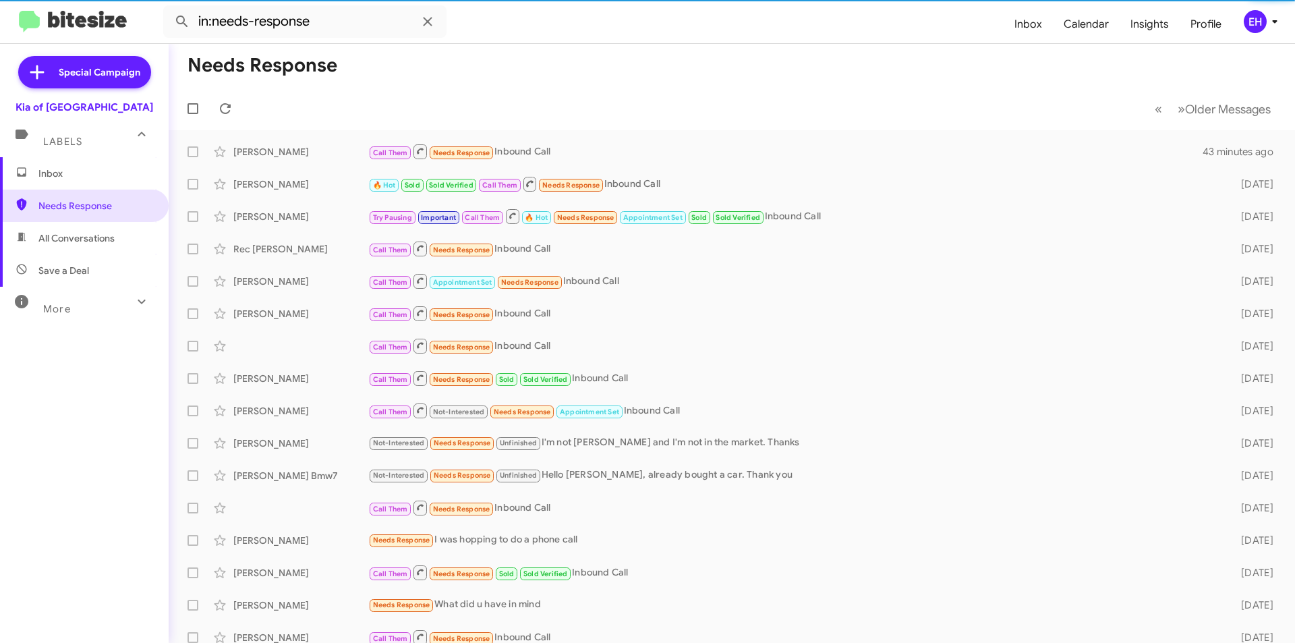
click at [67, 237] on span "All Conversations" at bounding box center [76, 237] width 76 height 13
type input "in:all-conversations"
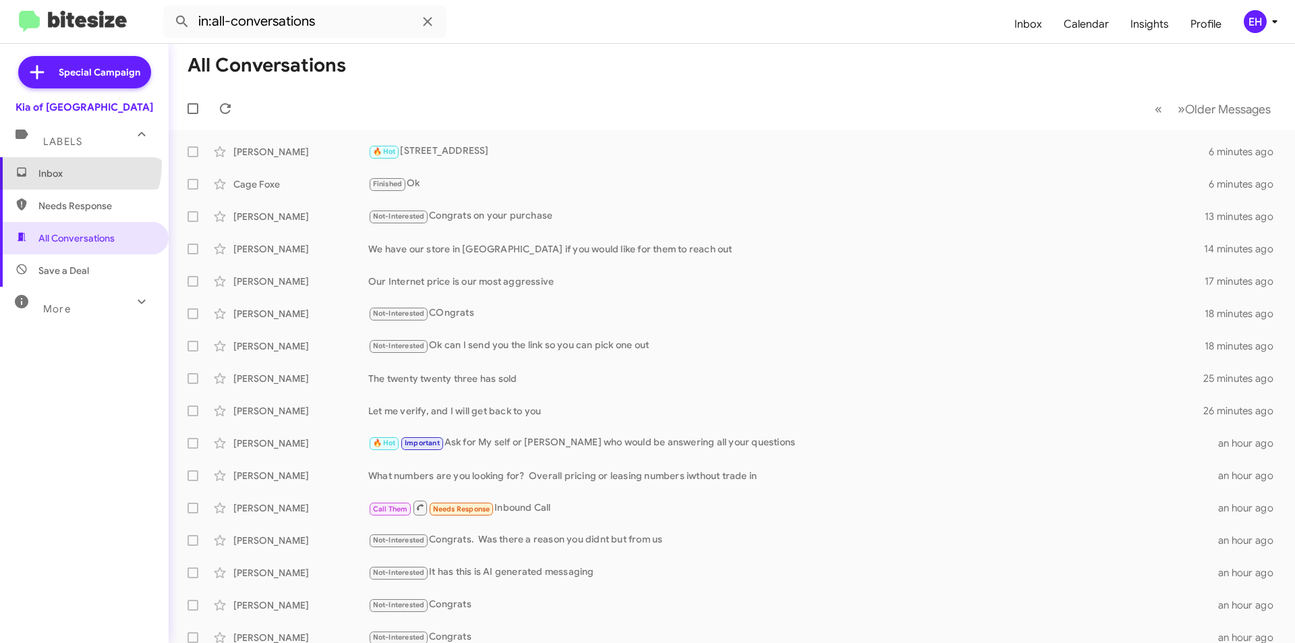
click at [67, 164] on span "Inbox" at bounding box center [84, 173] width 169 height 32
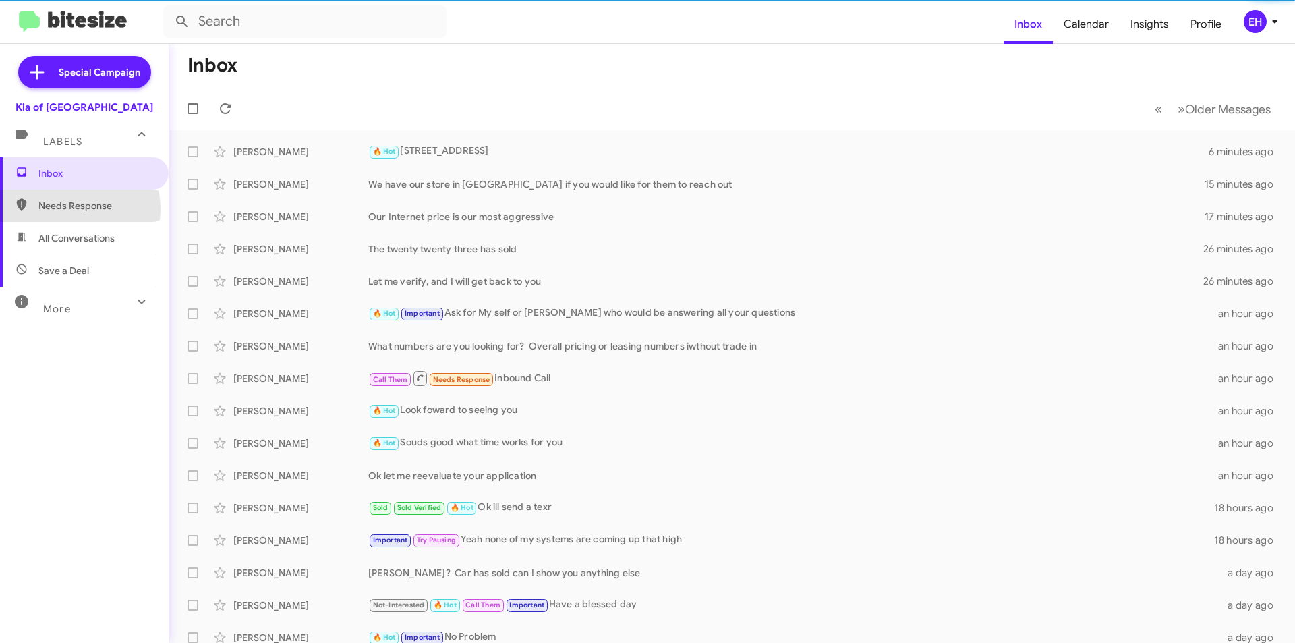
click at [68, 209] on span "Needs Response" at bounding box center [95, 205] width 115 height 13
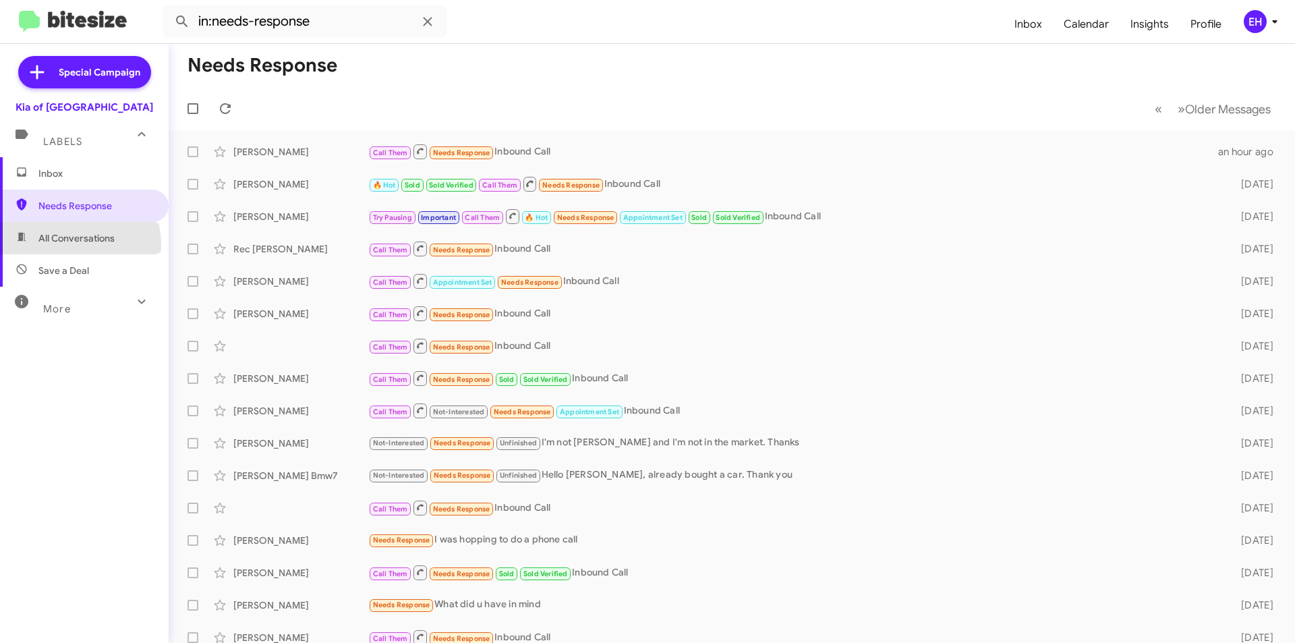
click at [75, 244] on span "All Conversations" at bounding box center [76, 237] width 76 height 13
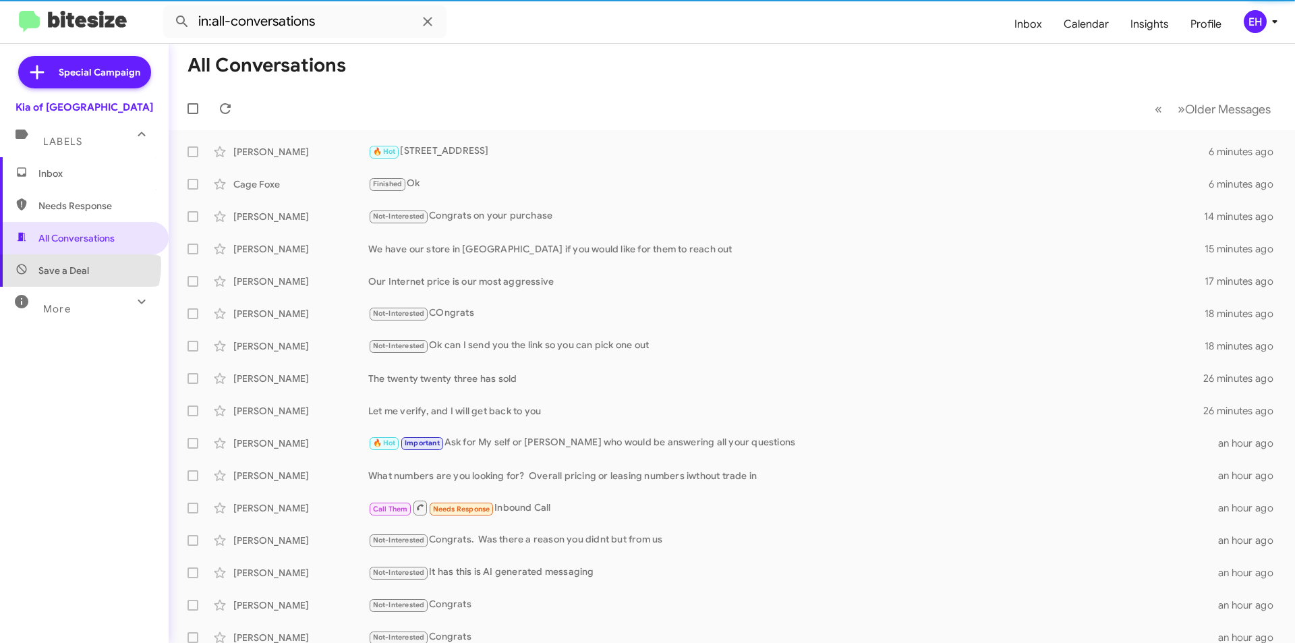
click at [75, 265] on span "Save a Deal" at bounding box center [63, 270] width 51 height 13
type input "in:not-interested"
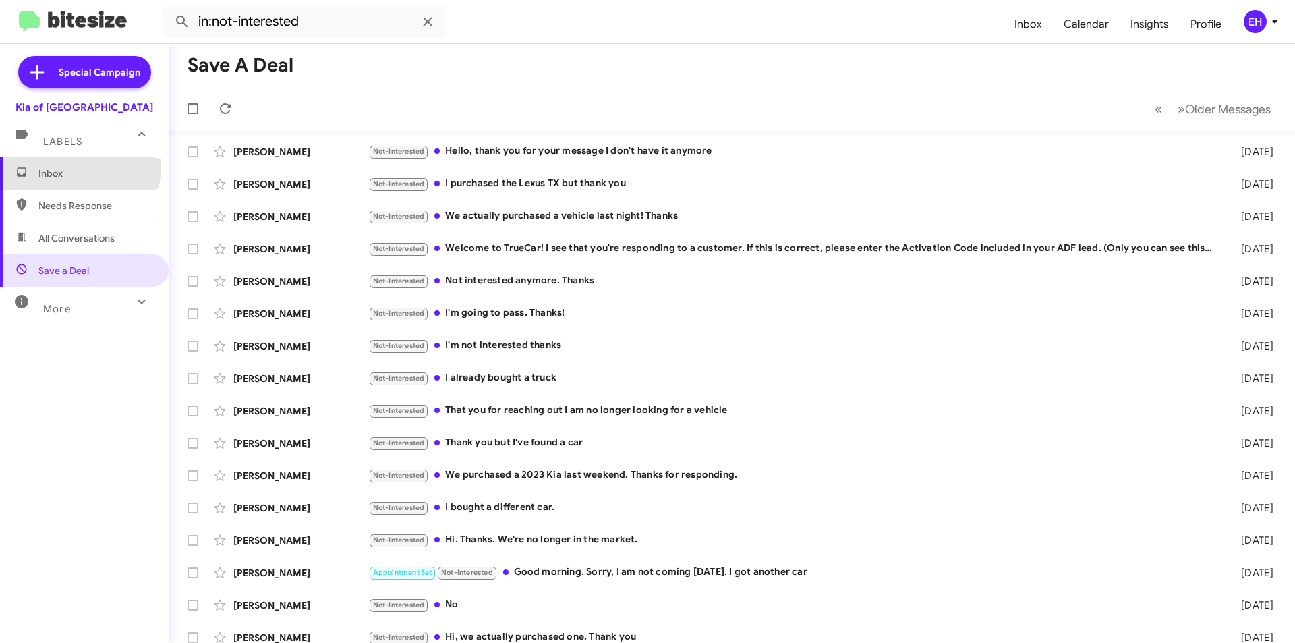
click at [55, 165] on span "Inbox" at bounding box center [84, 173] width 169 height 32
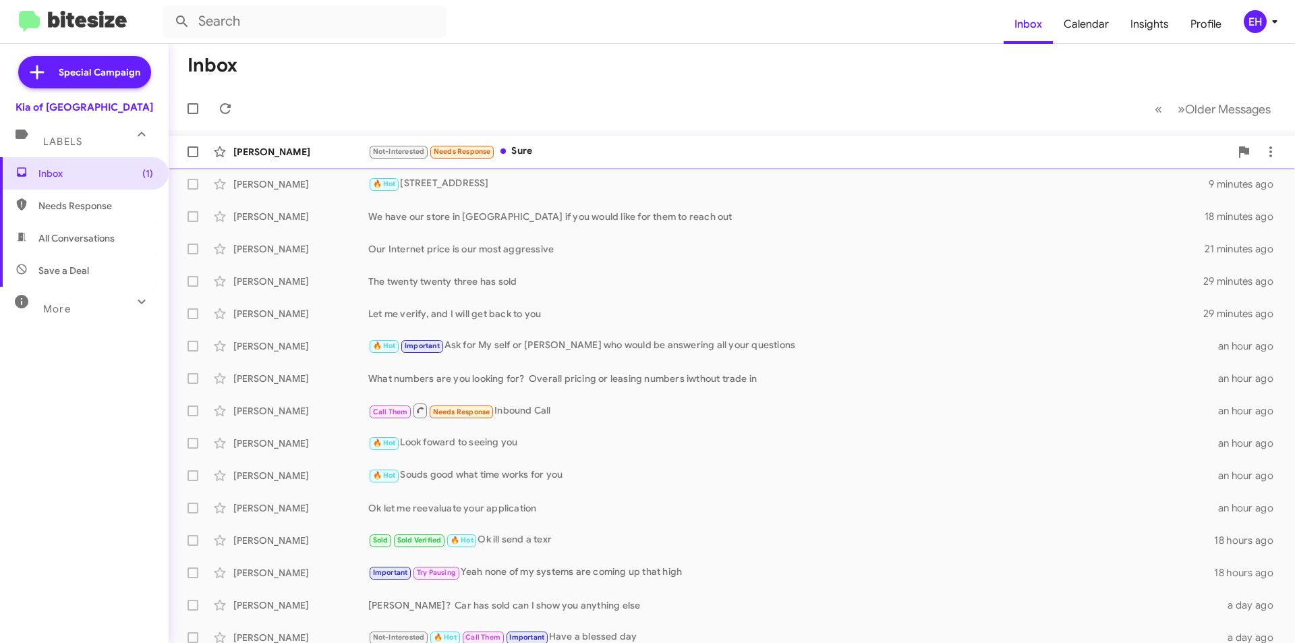
click at [536, 146] on div "Not-Interested Needs Response Sure" at bounding box center [799, 152] width 862 height 16
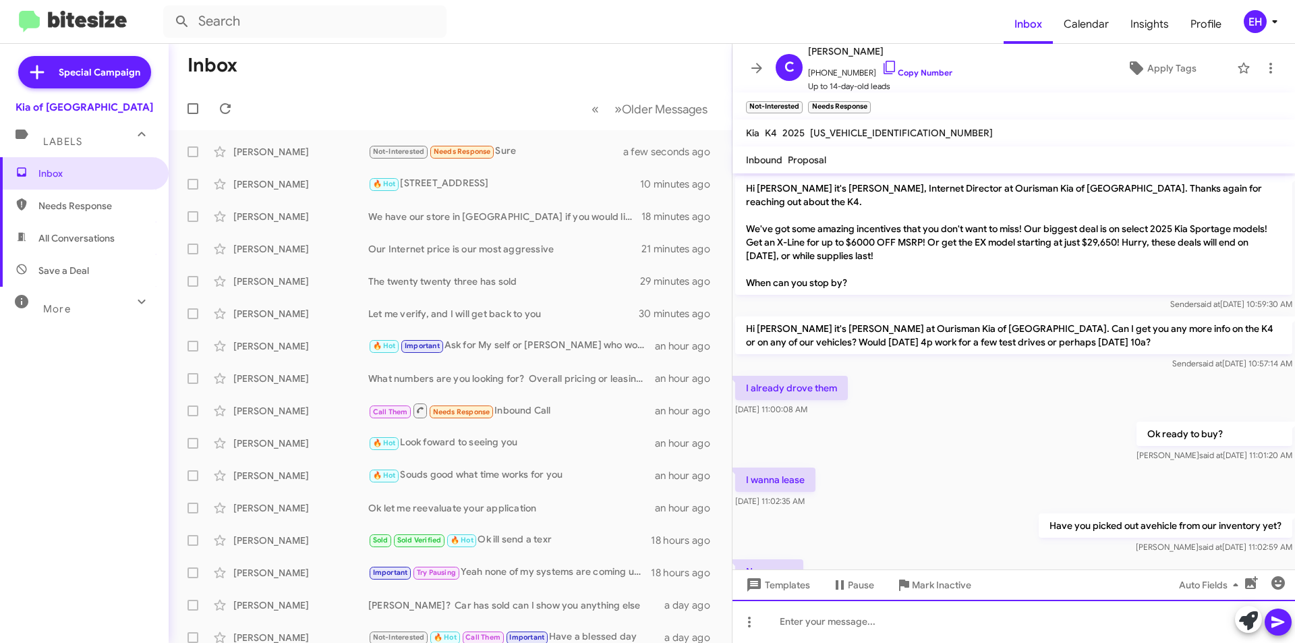
click at [816, 622] on div at bounding box center [1013, 621] width 563 height 43
paste div
click at [1274, 628] on icon at bounding box center [1278, 622] width 16 height 16
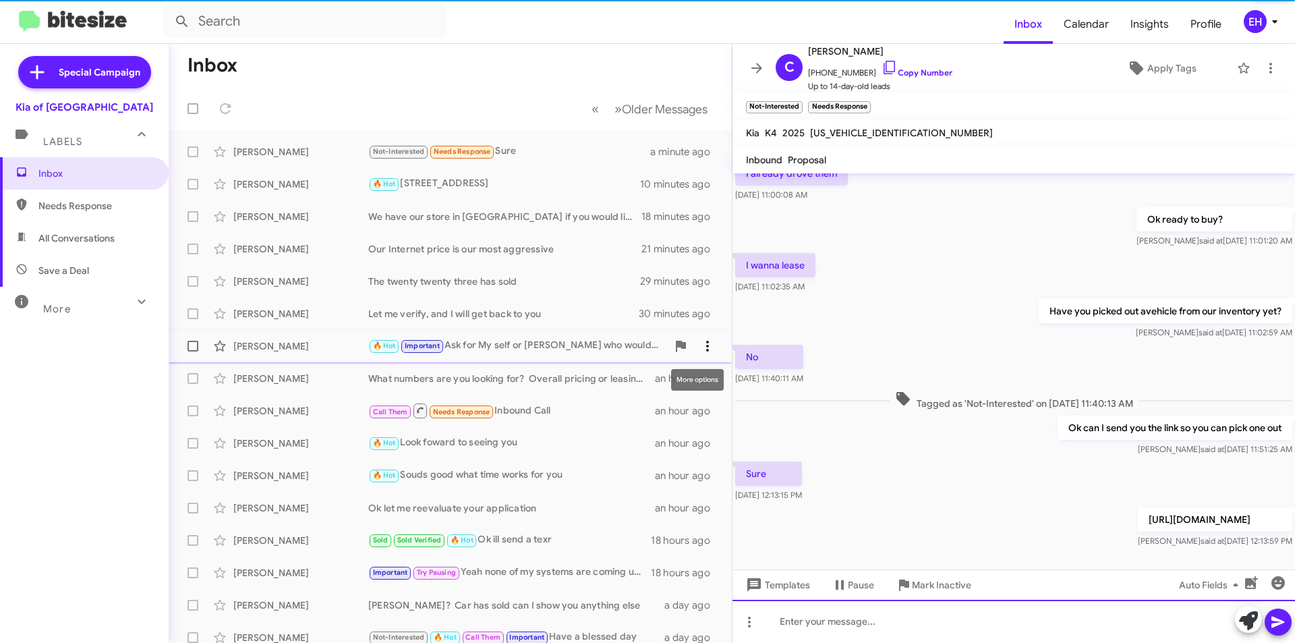
scroll to position [219, 0]
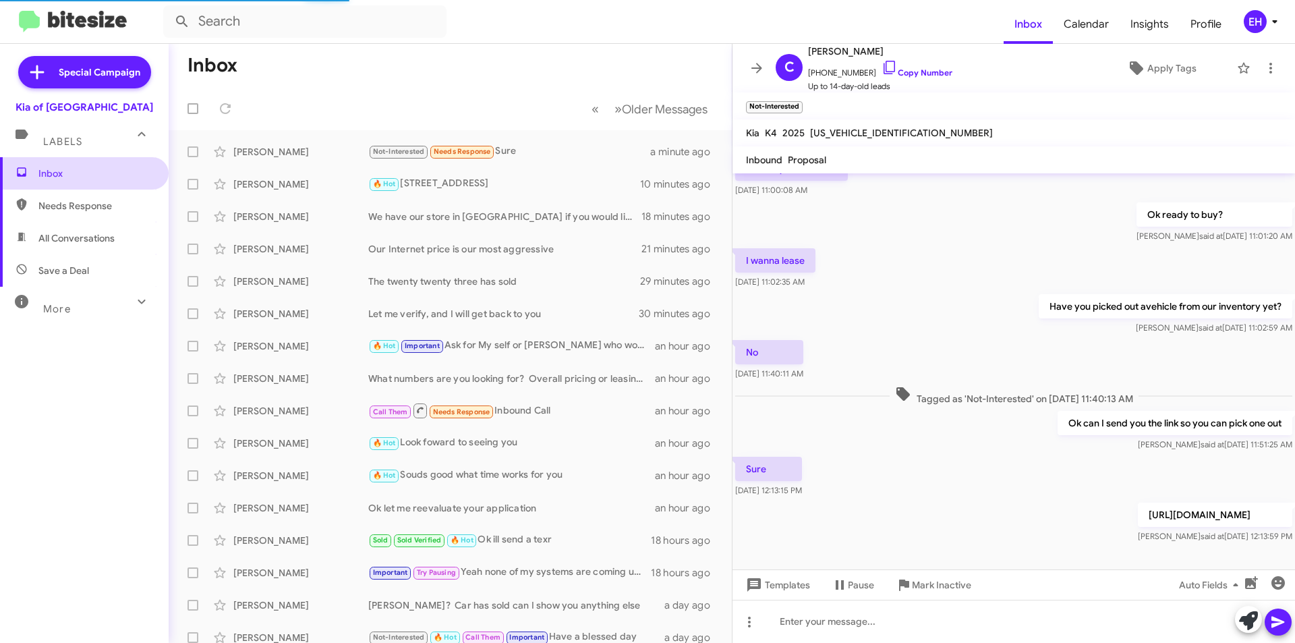
click at [55, 171] on span "Inbox" at bounding box center [95, 173] width 115 height 13
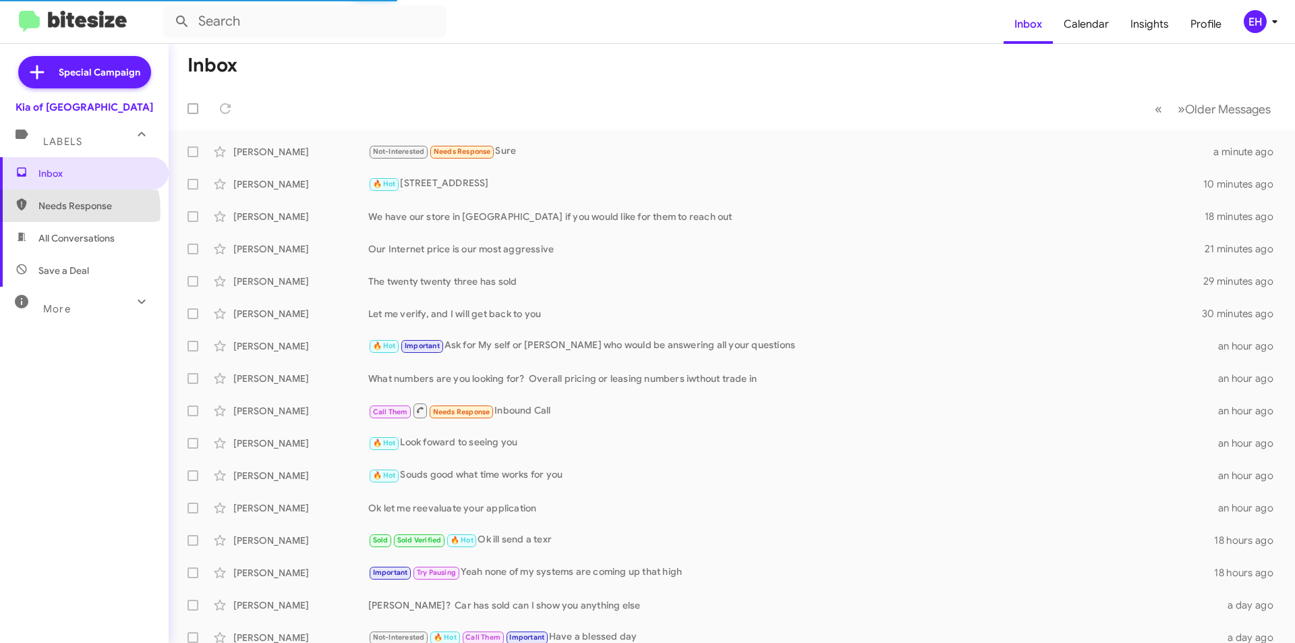
click at [48, 211] on span "Needs Response" at bounding box center [95, 205] width 115 height 13
type input "in:needs-response"
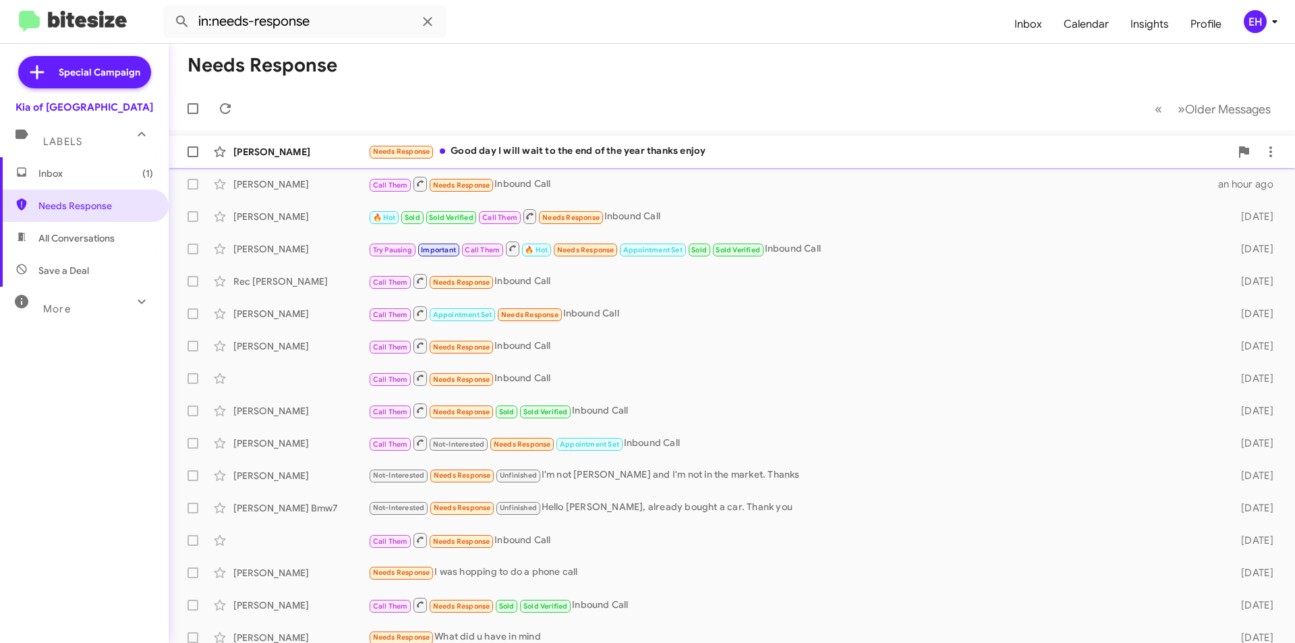
click at [561, 150] on div "Needs Response Good day I will wait to the end of the year thanks enjoy" at bounding box center [799, 152] width 862 height 16
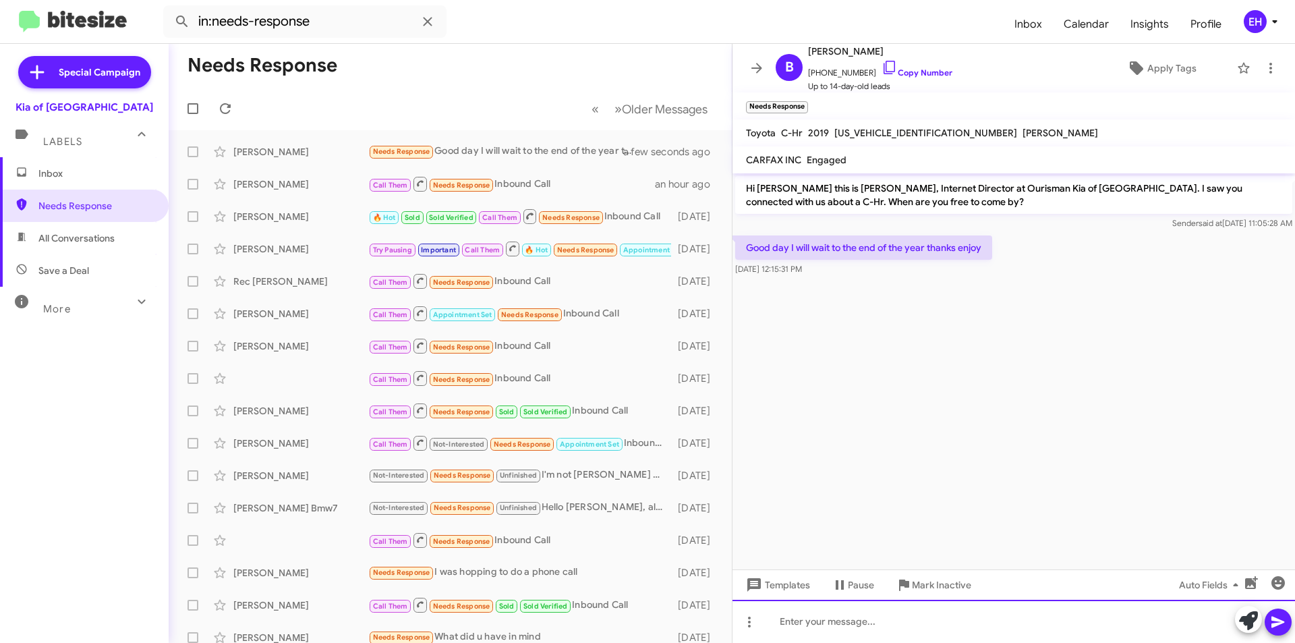
click at [892, 625] on div at bounding box center [1013, 621] width 563 height 43
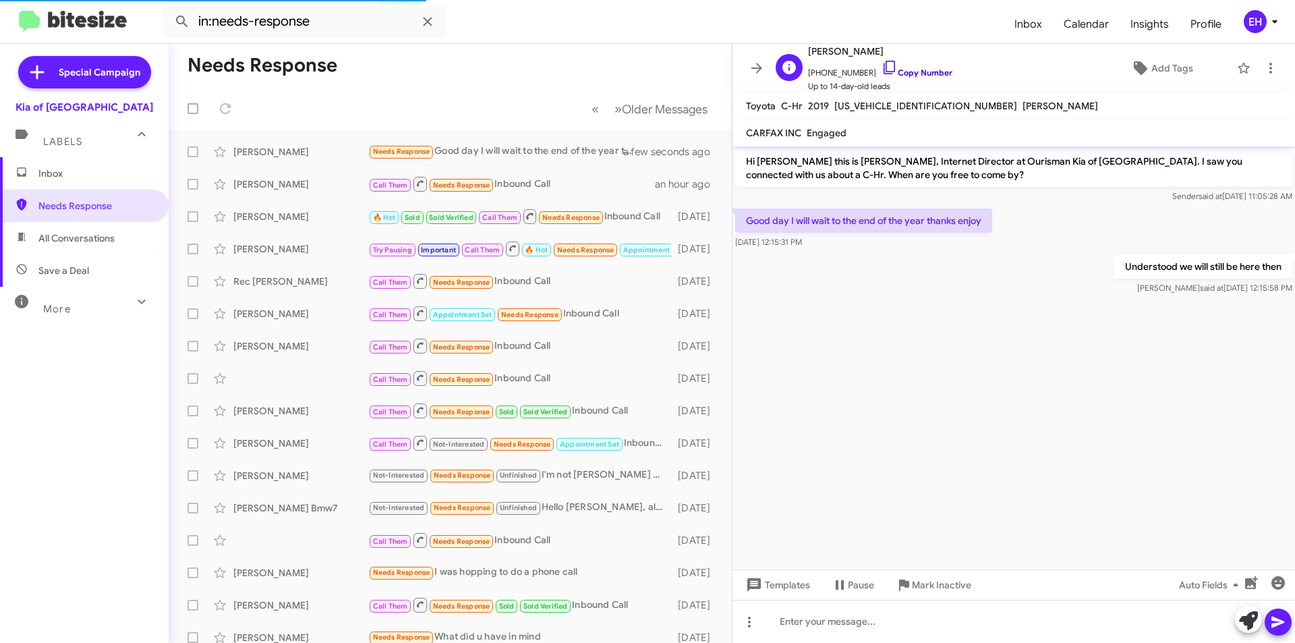
drag, startPoint x: 926, startPoint y: 71, endPoint x: 914, endPoint y: 71, distance: 12.1
click at [925, 71] on link "Copy Number" at bounding box center [917, 72] width 71 height 10
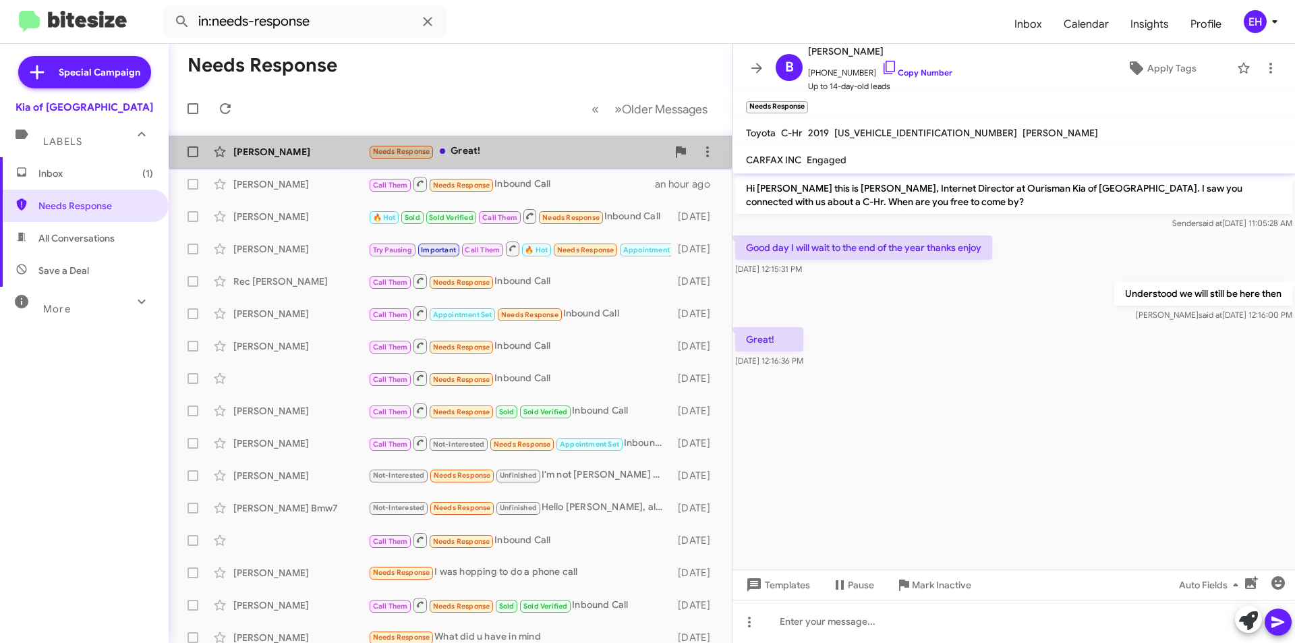
click at [467, 148] on div "Needs Response Great!" at bounding box center [517, 152] width 299 height 16
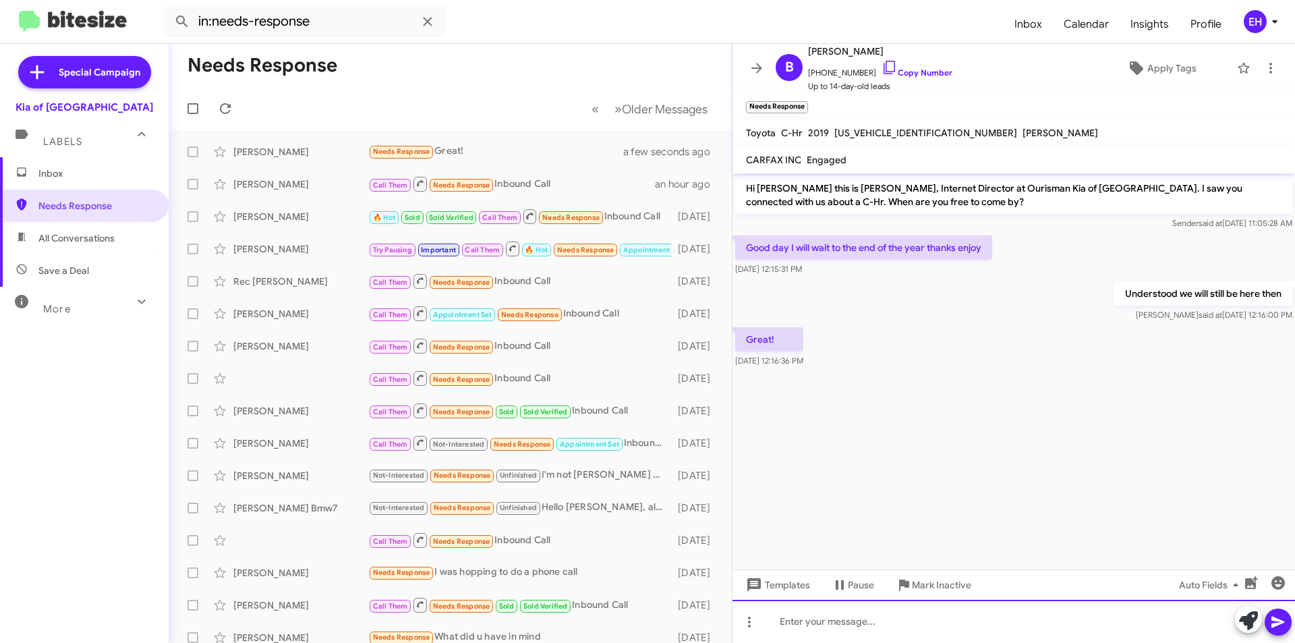
click at [953, 628] on div at bounding box center [1013, 621] width 563 height 43
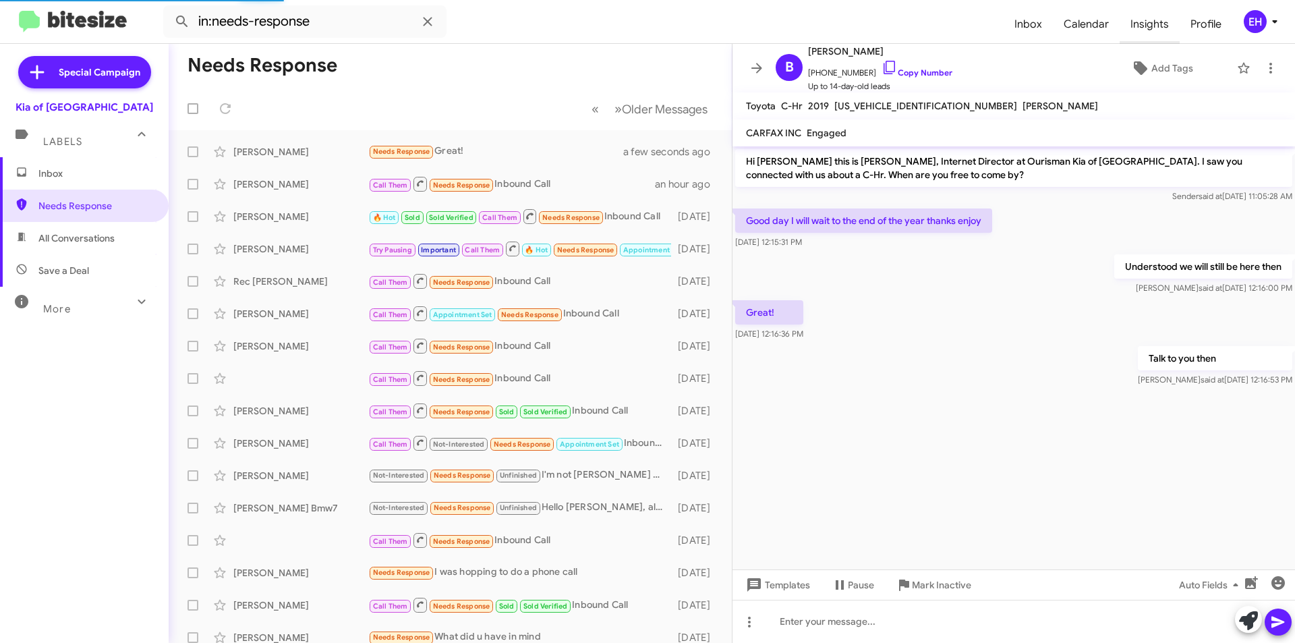
click at [1154, 18] on span "Insights" at bounding box center [1150, 24] width 60 height 39
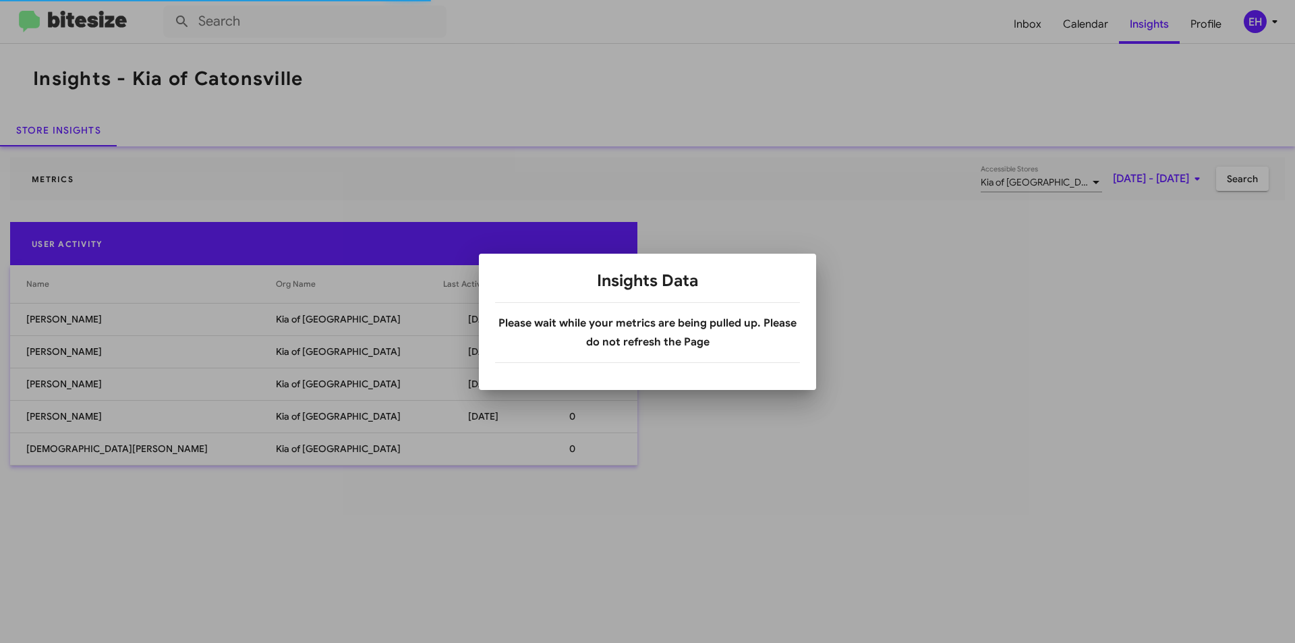
click at [680, 307] on app-insight-load-modal "Insights Data Please wait while your metrics are being pulled up. Please do not…" at bounding box center [647, 316] width 305 height 93
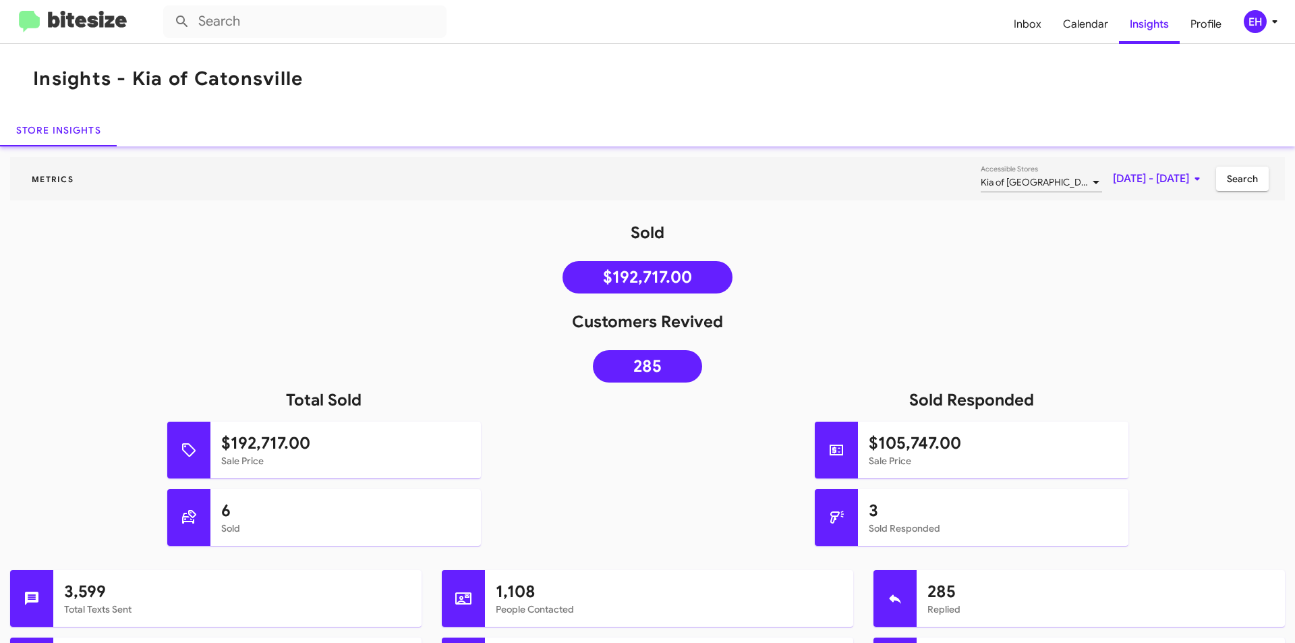
click at [99, 28] on img at bounding box center [73, 22] width 108 height 22
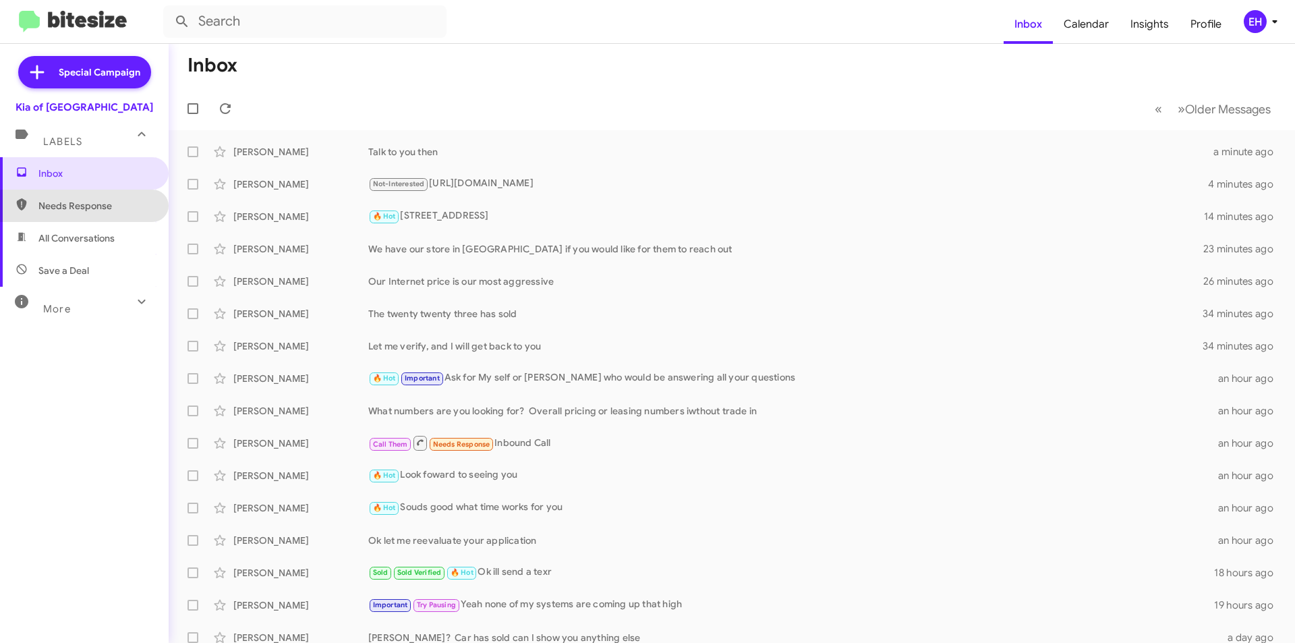
click at [109, 207] on span "Needs Response" at bounding box center [95, 205] width 115 height 13
type input "in:needs-response"
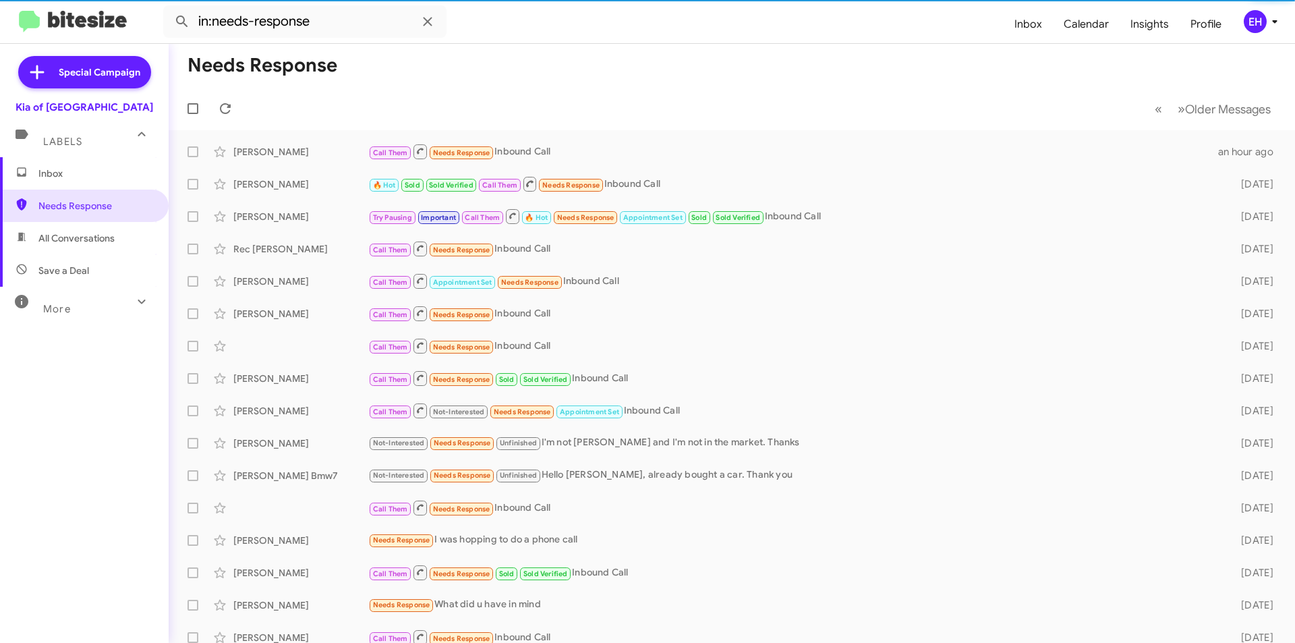
click at [76, 179] on span "Inbox" at bounding box center [95, 173] width 115 height 13
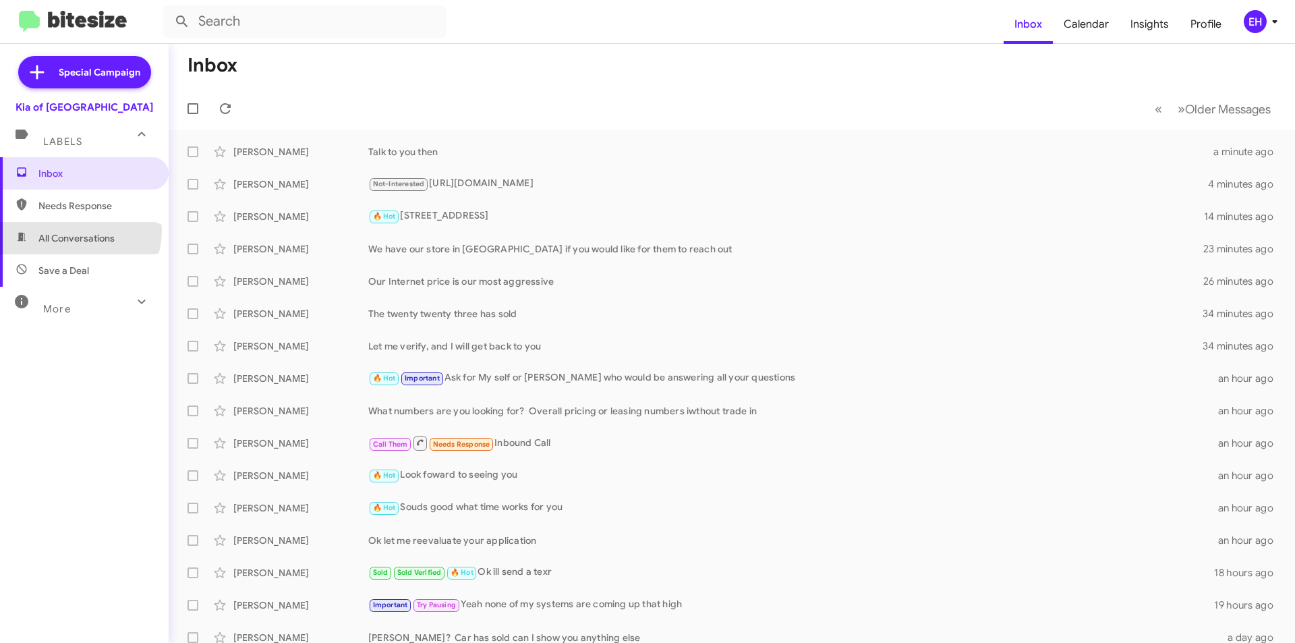
click at [75, 231] on span "All Conversations" at bounding box center [84, 238] width 169 height 32
type input "in:all-conversations"
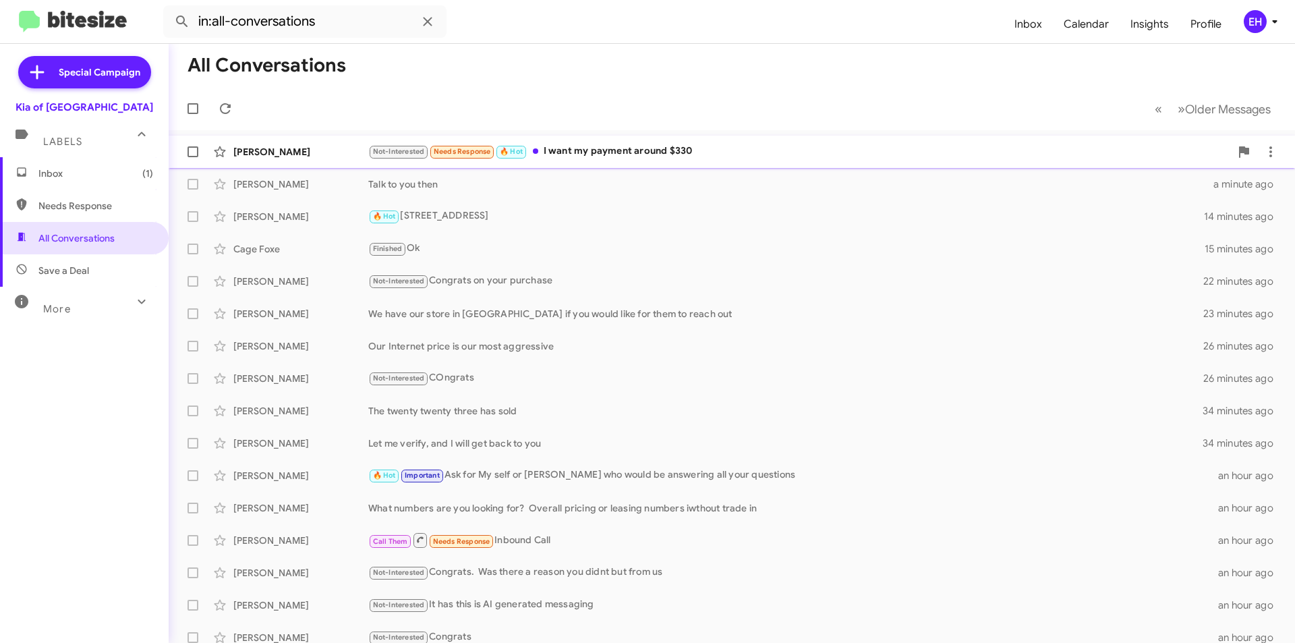
click at [656, 148] on div "Not-Interested Needs Response 🔥 Hot I want my payment around $330" at bounding box center [799, 152] width 862 height 16
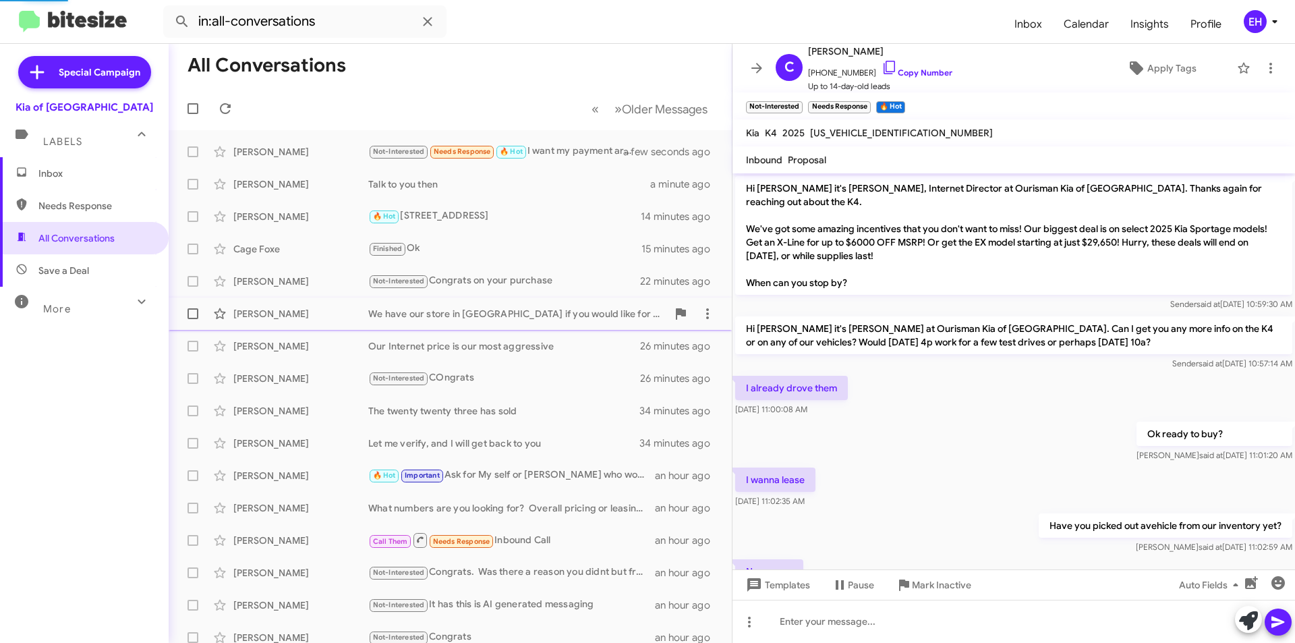
scroll to position [268, 0]
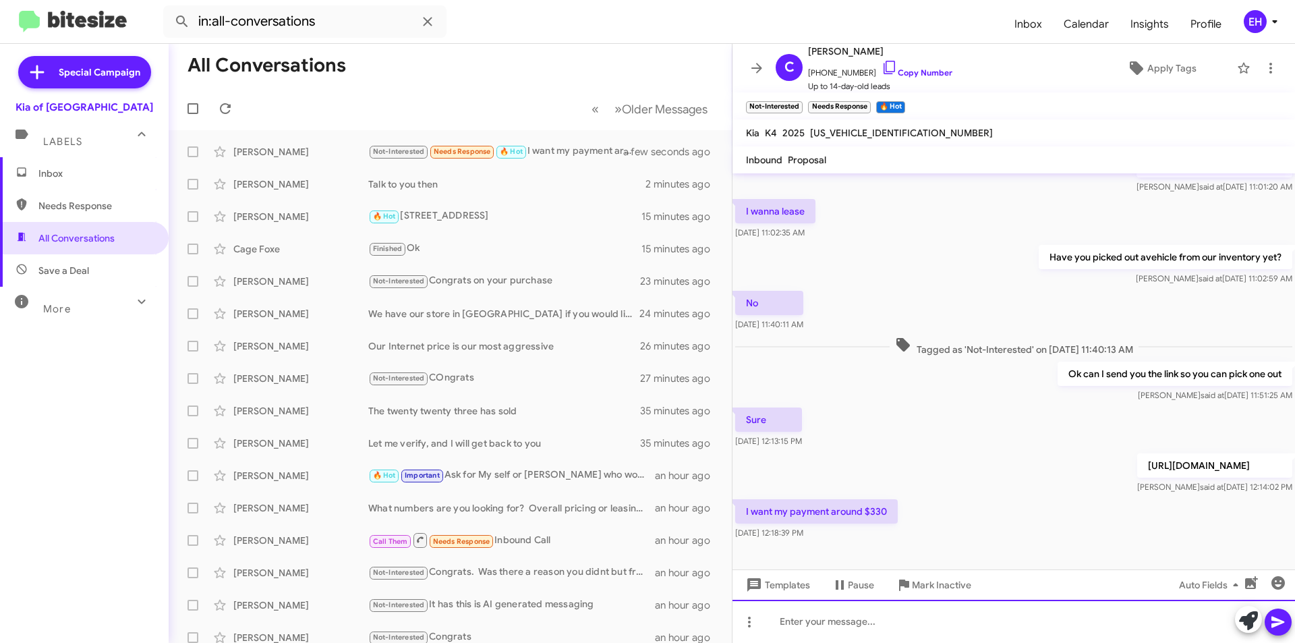
click at [839, 620] on div at bounding box center [1013, 621] width 563 height 43
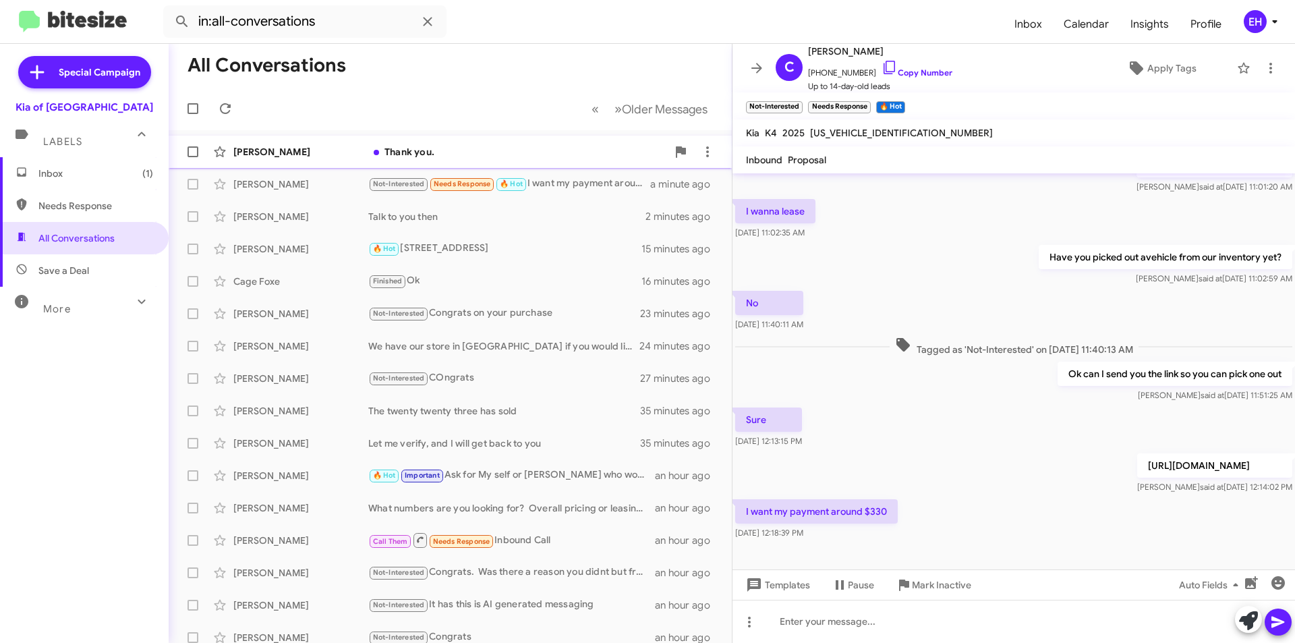
drag, startPoint x: 403, startPoint y: 150, endPoint x: 419, endPoint y: 159, distance: 18.1
click at [403, 150] on div "Thank you." at bounding box center [517, 151] width 299 height 13
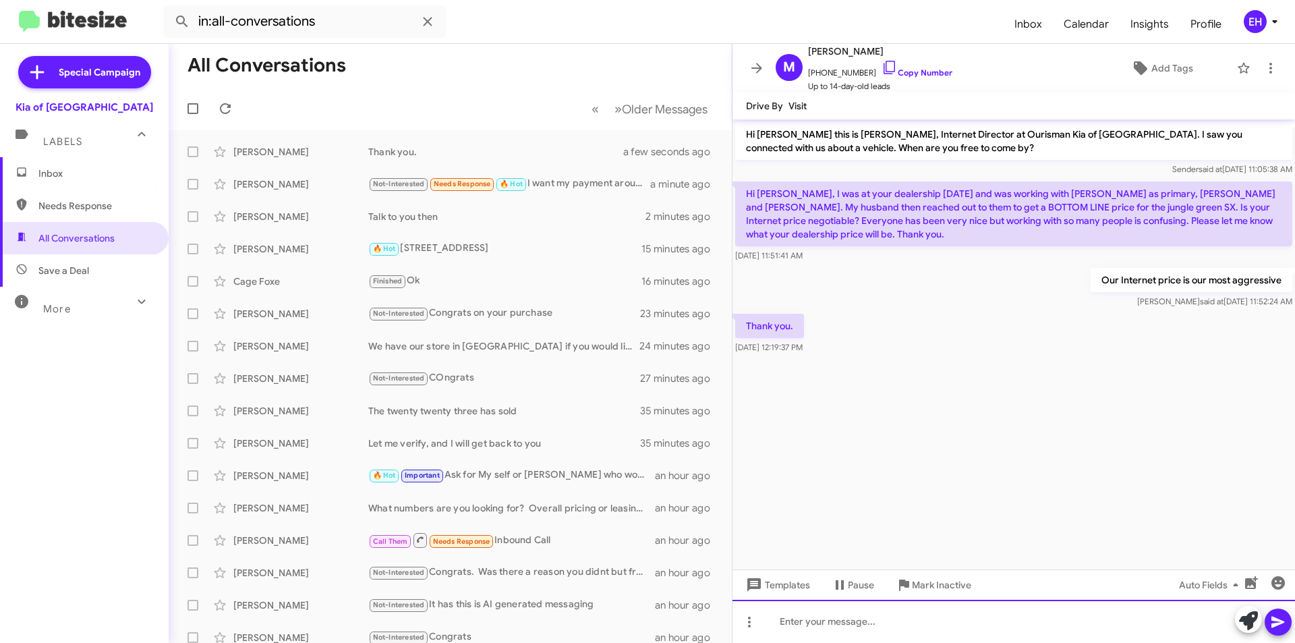
click at [908, 614] on div at bounding box center [1013, 621] width 563 height 43
click at [815, 623] on div at bounding box center [1013, 621] width 563 height 43
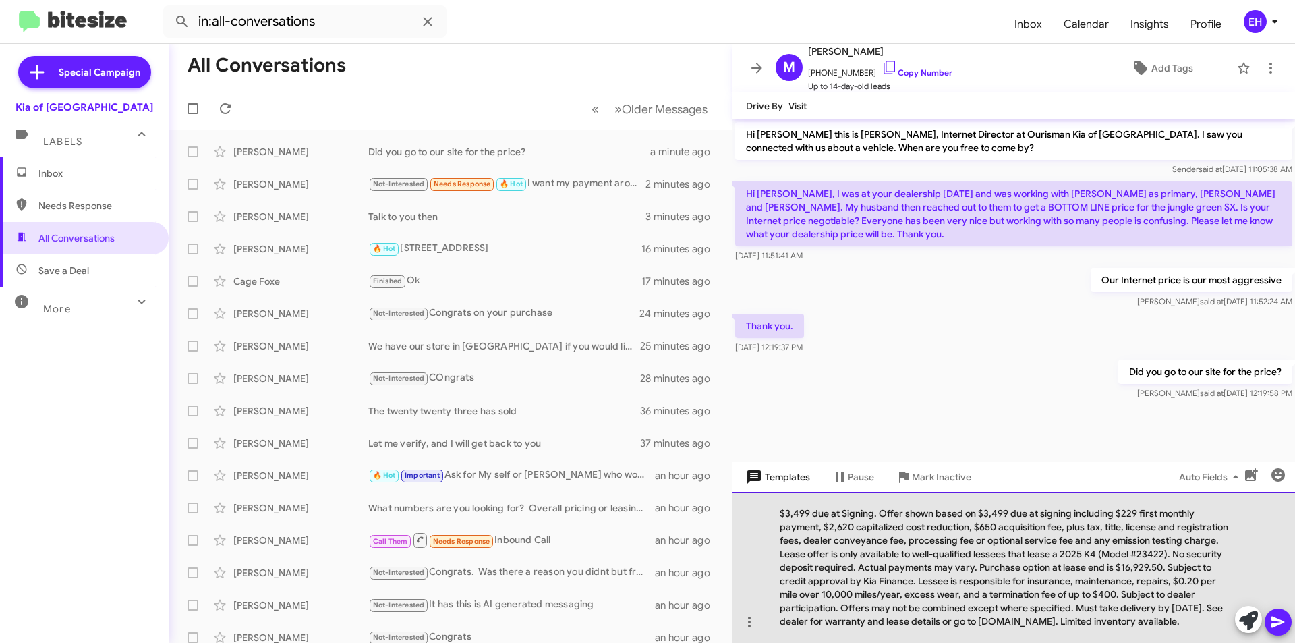
drag, startPoint x: 1182, startPoint y: 627, endPoint x: 755, endPoint y: 487, distance: 449.2
click at [755, 487] on div "Hi [PERSON_NAME] this is [PERSON_NAME], Internet Director at Ourisman Kia of [G…" at bounding box center [1013, 380] width 563 height 523
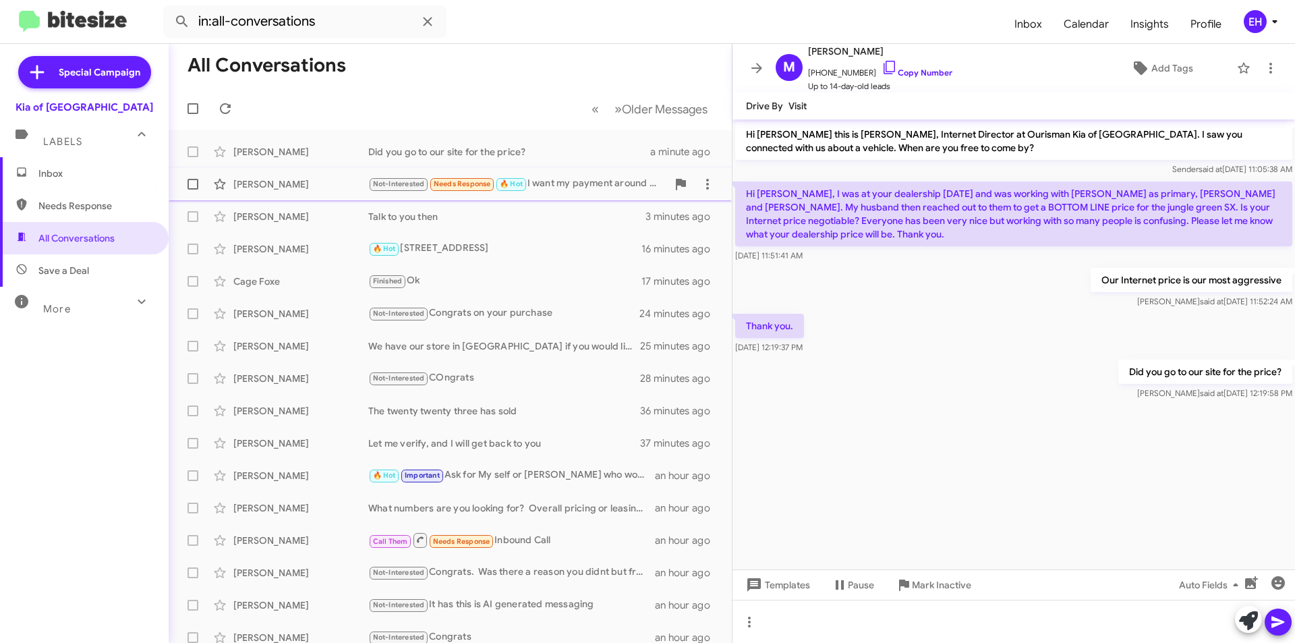
click at [575, 184] on div "Not-Interested Needs Response 🔥 Hot I want my payment around $330" at bounding box center [517, 184] width 299 height 16
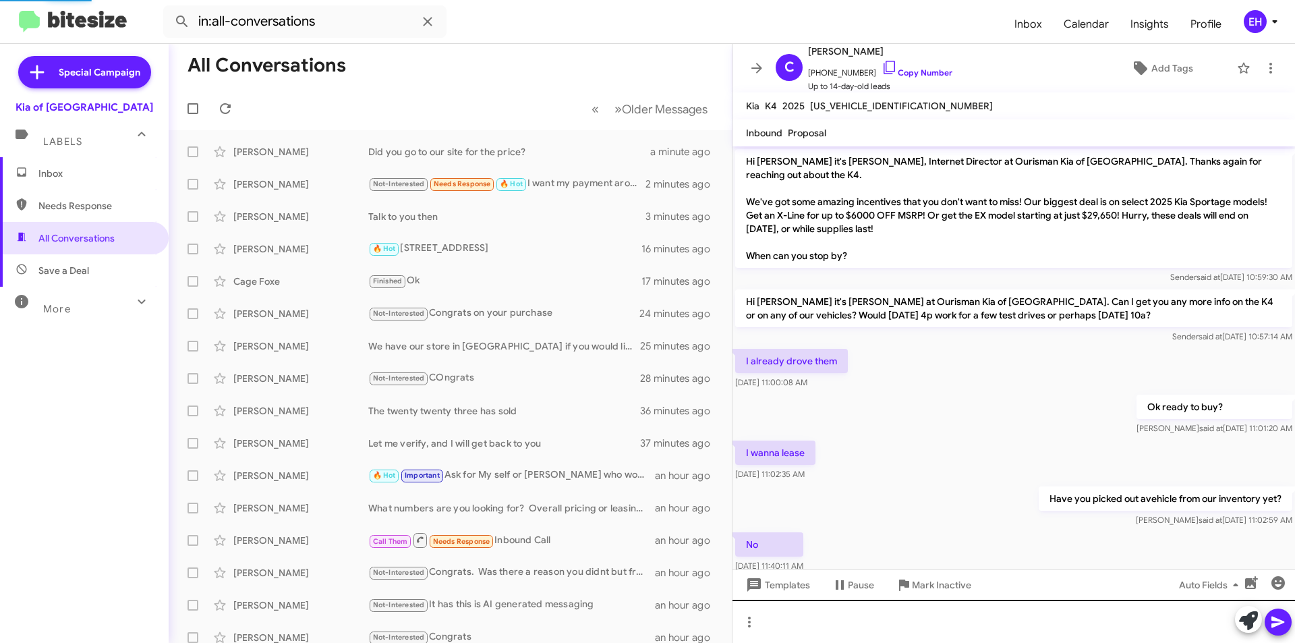
scroll to position [241, 0]
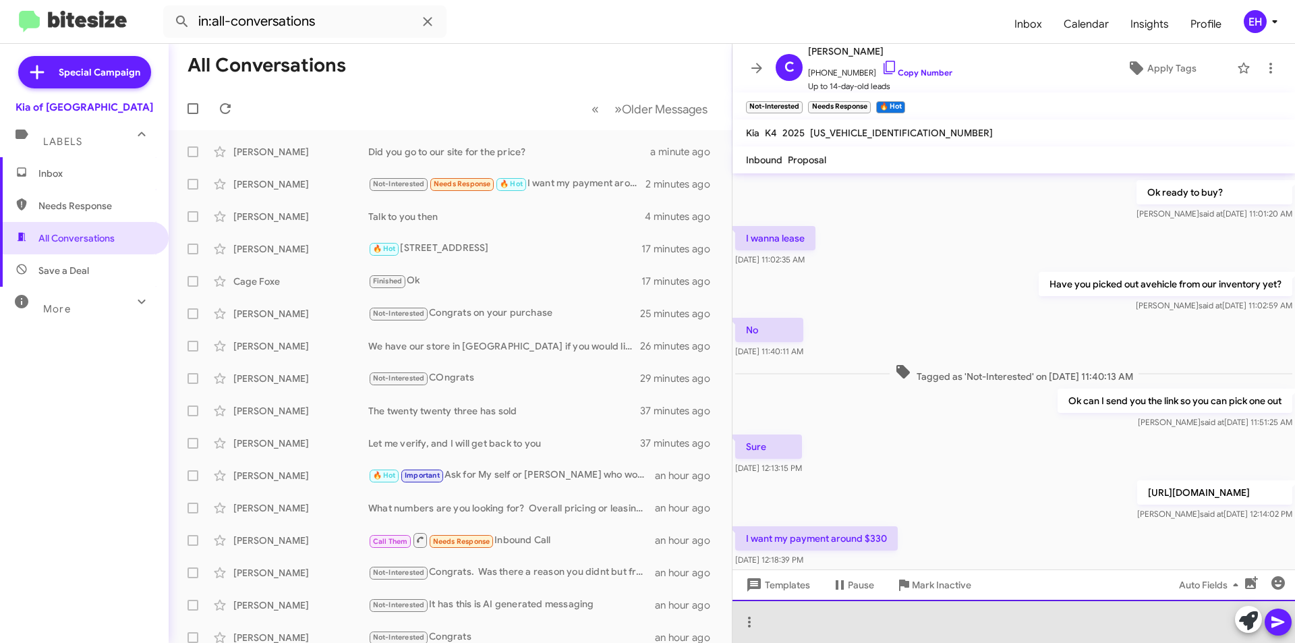
click at [836, 610] on div at bounding box center [1013, 621] width 563 height 43
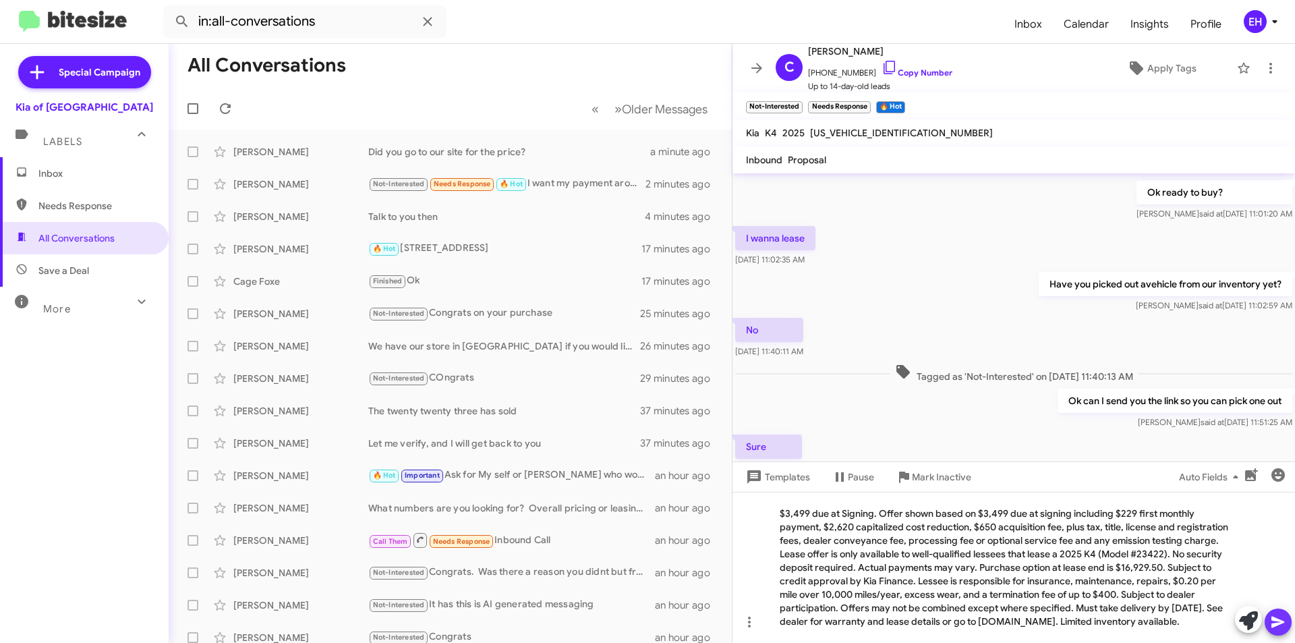
click at [1285, 622] on icon at bounding box center [1278, 622] width 16 height 16
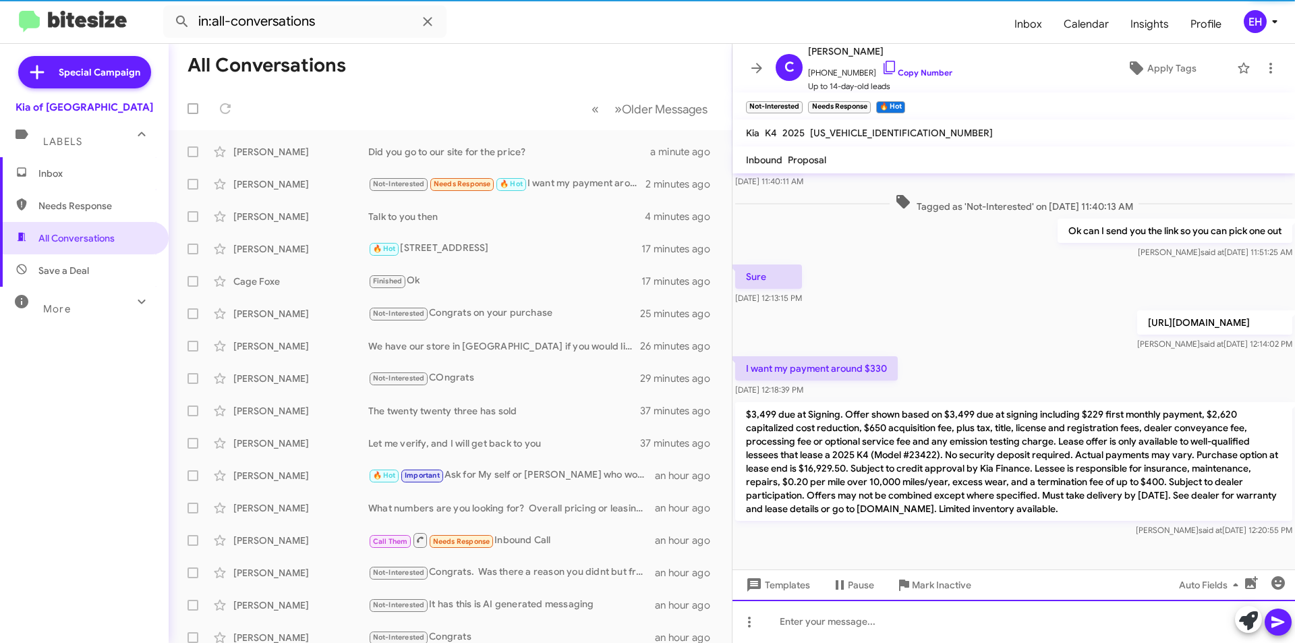
scroll to position [412, 0]
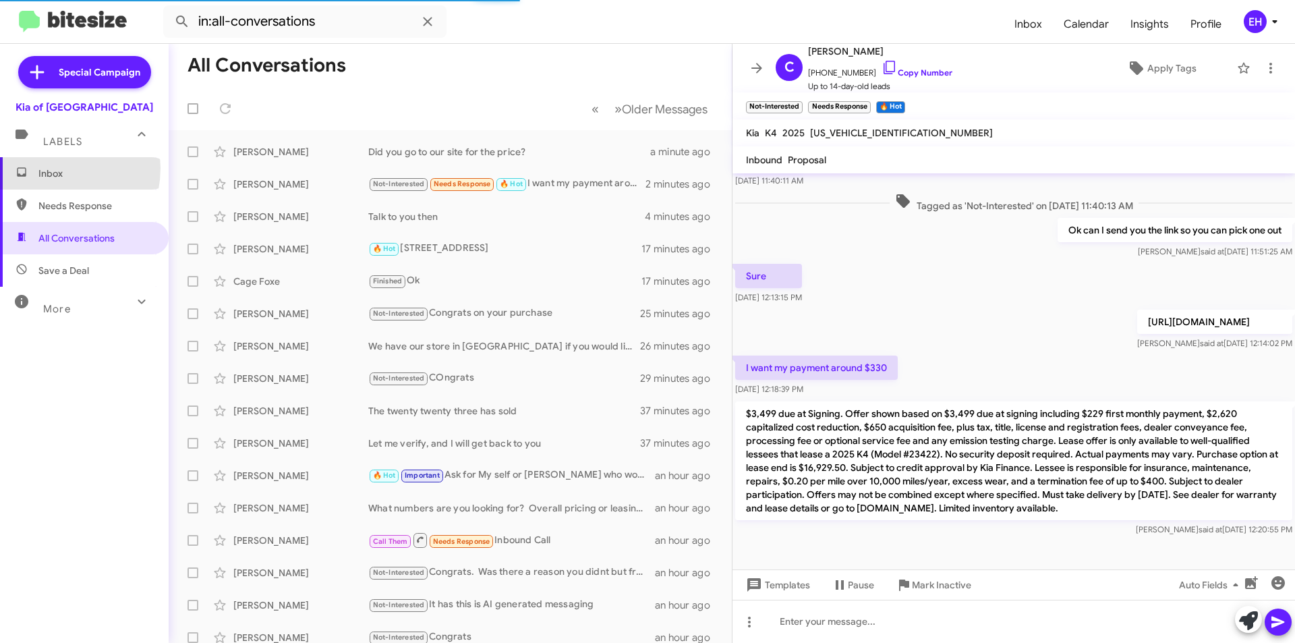
click at [46, 168] on span "Inbox" at bounding box center [95, 173] width 115 height 13
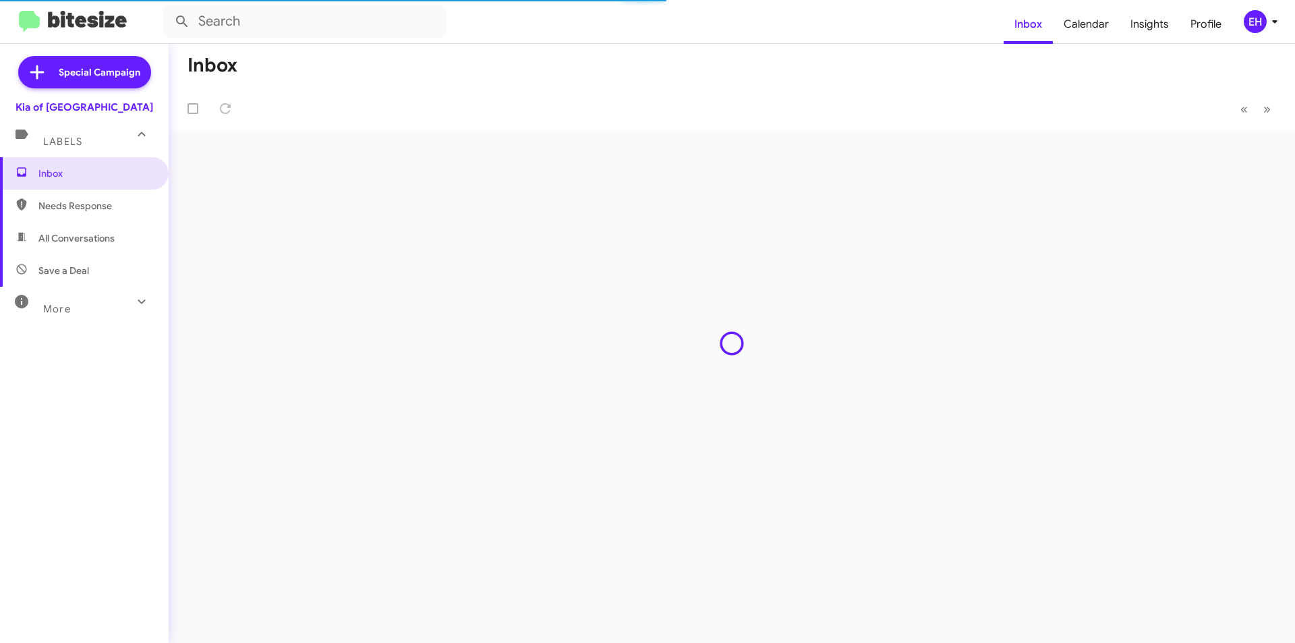
click at [63, 213] on span "Needs Response" at bounding box center [84, 206] width 169 height 32
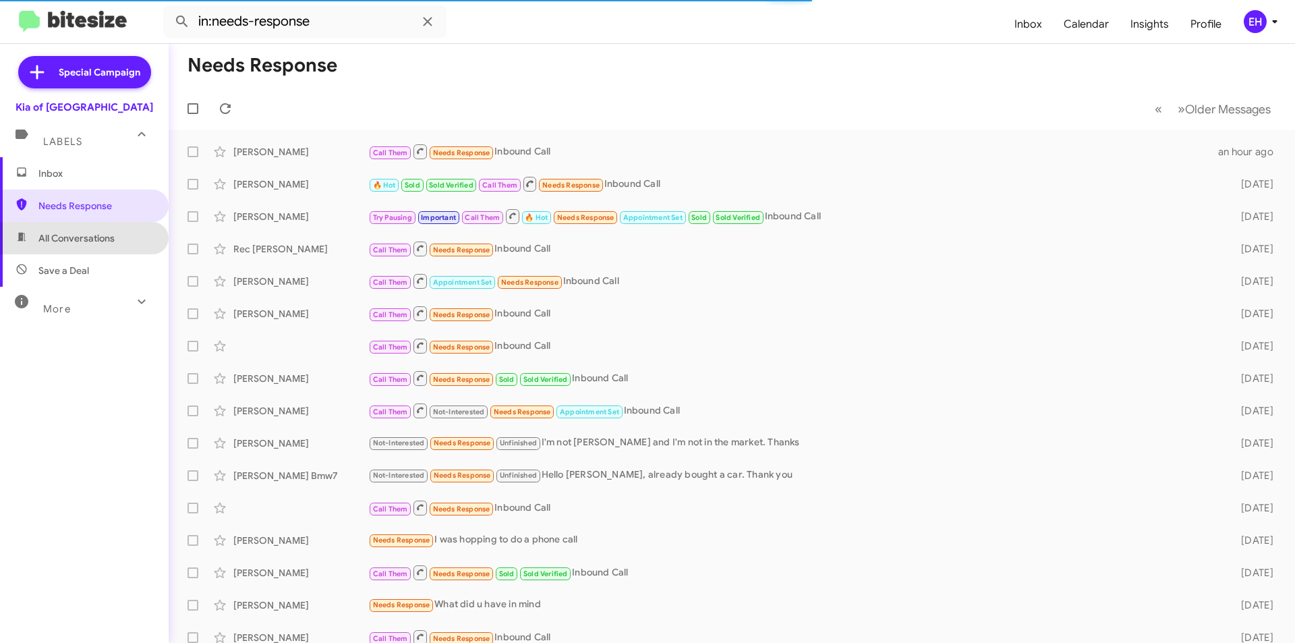
click at [85, 247] on span "All Conversations" at bounding box center [84, 238] width 169 height 32
type input "in:all-conversations"
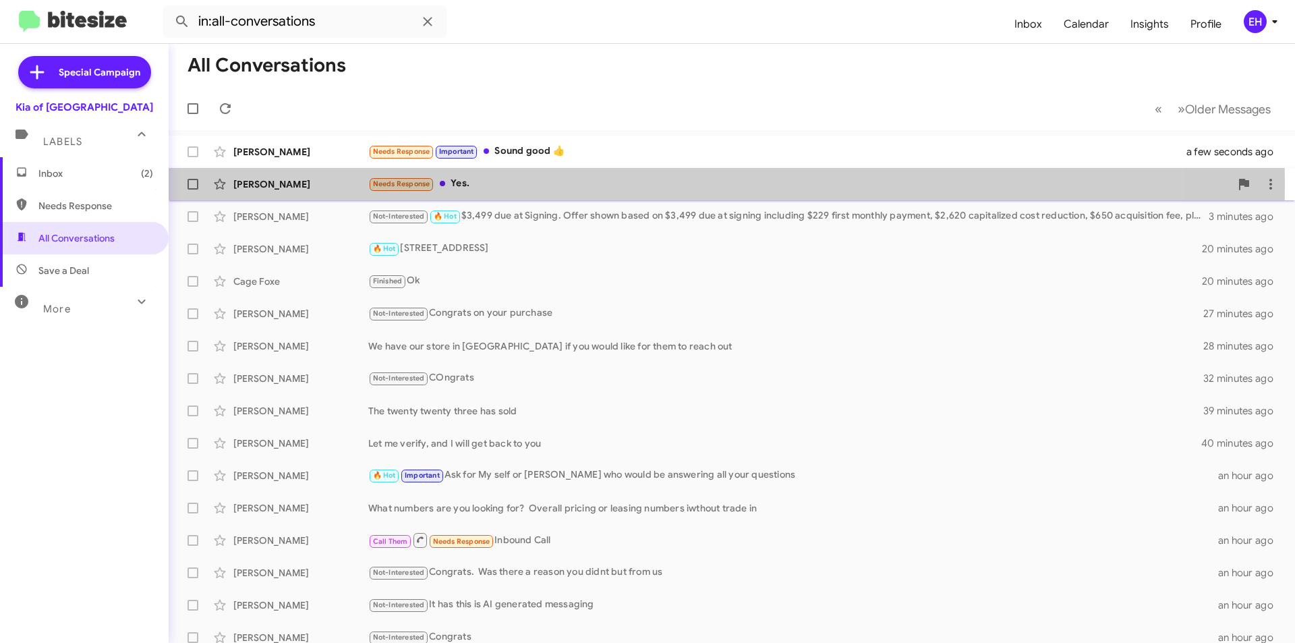
click at [463, 183] on div "Needs Response Yes." at bounding box center [799, 184] width 862 height 16
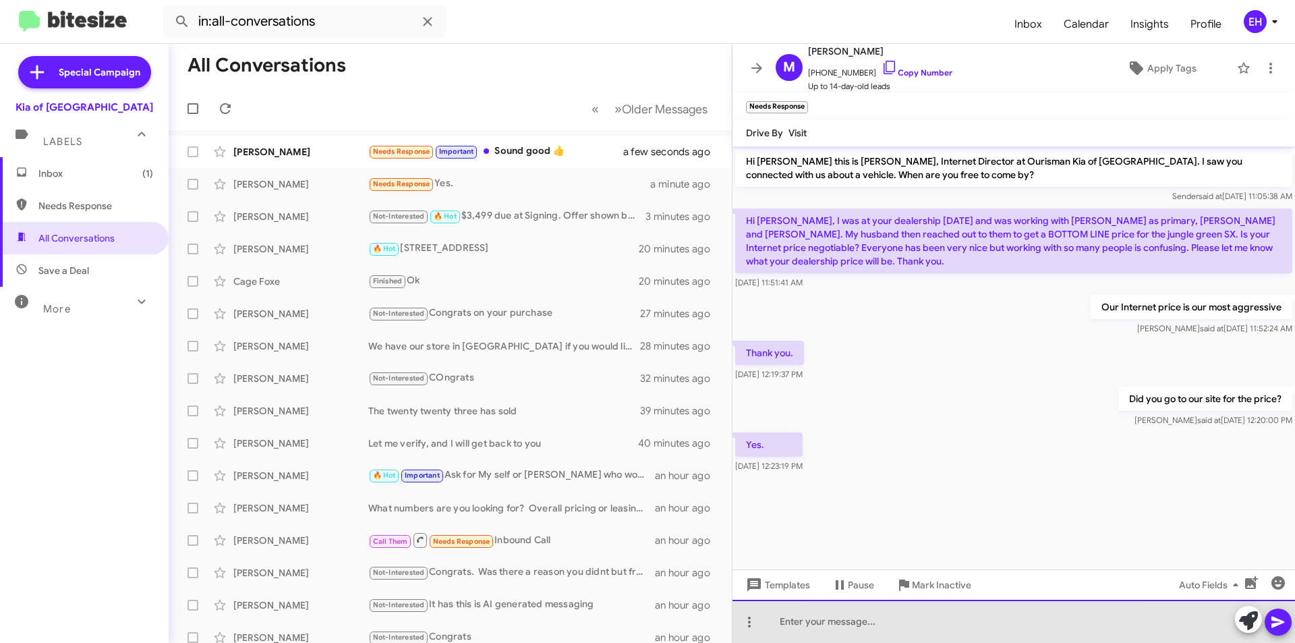
click at [962, 618] on div at bounding box center [1013, 621] width 563 height 43
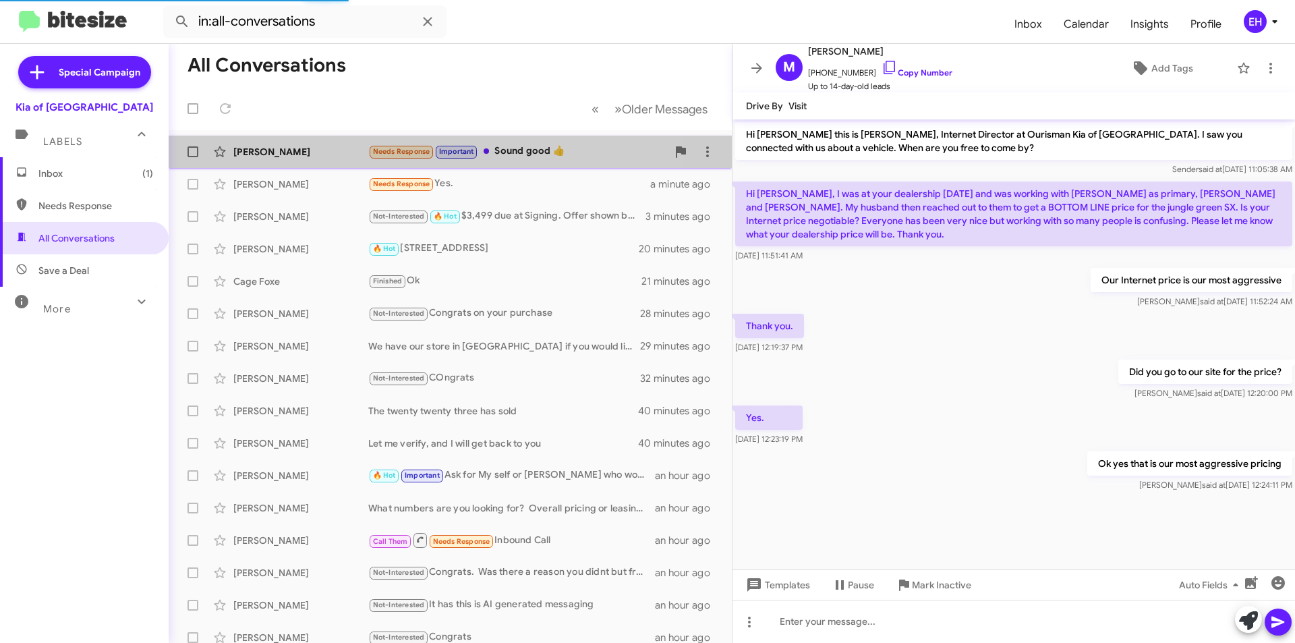
click at [524, 147] on div "Needs Response Important Sound good 👍" at bounding box center [517, 152] width 299 height 16
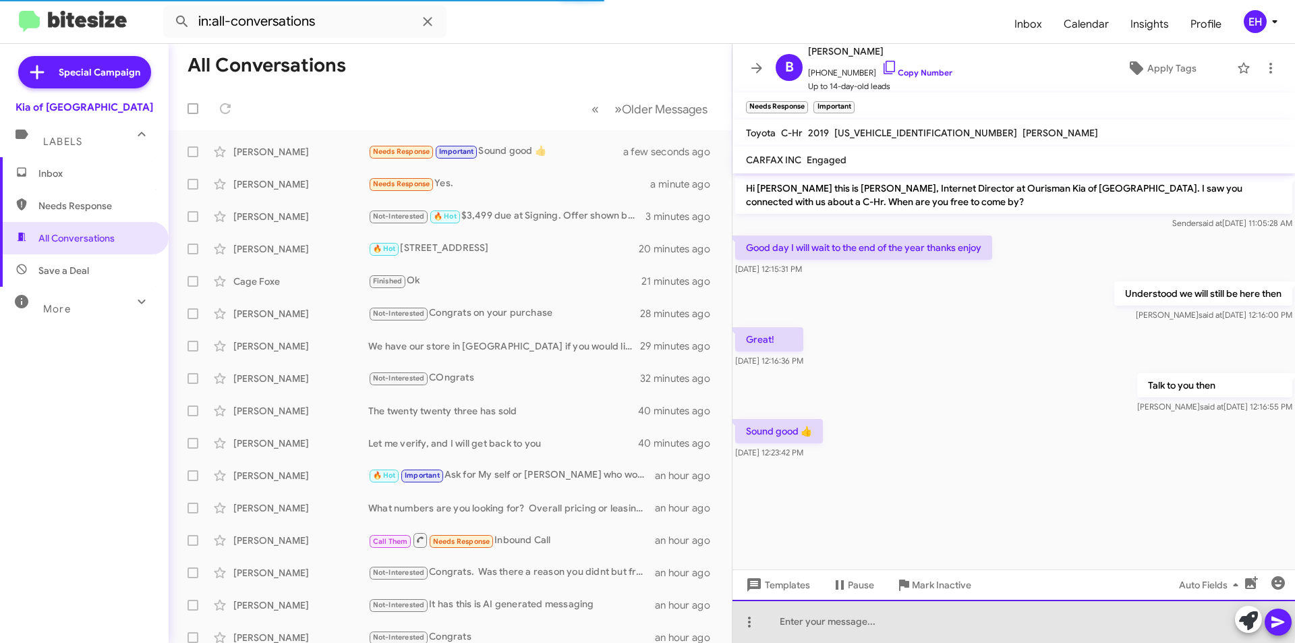
click at [945, 617] on div at bounding box center [1013, 621] width 563 height 43
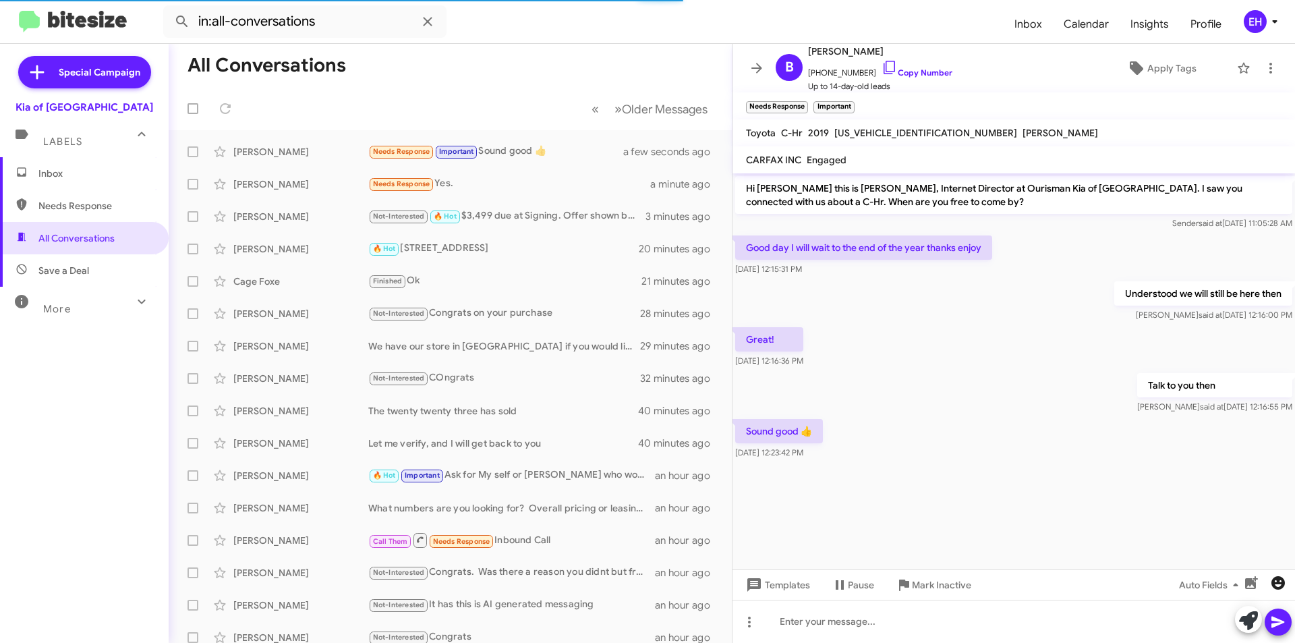
click at [1275, 576] on icon "button" at bounding box center [1278, 583] width 16 height 16
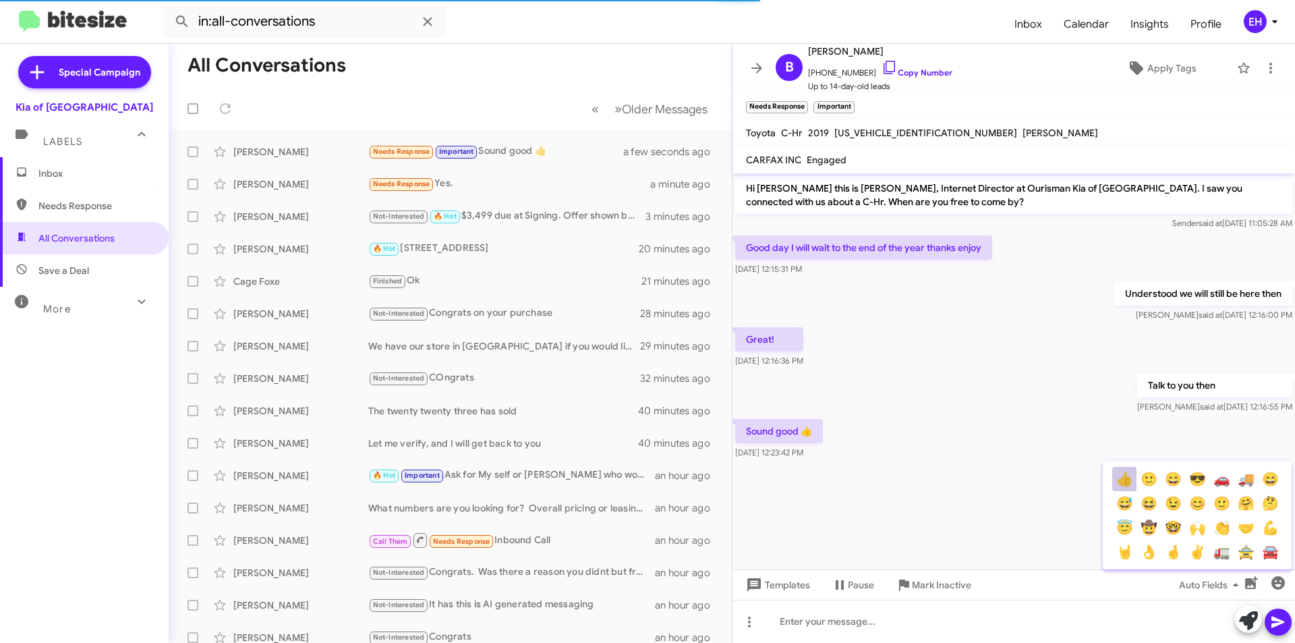
click at [1123, 484] on button "👍" at bounding box center [1124, 479] width 24 height 24
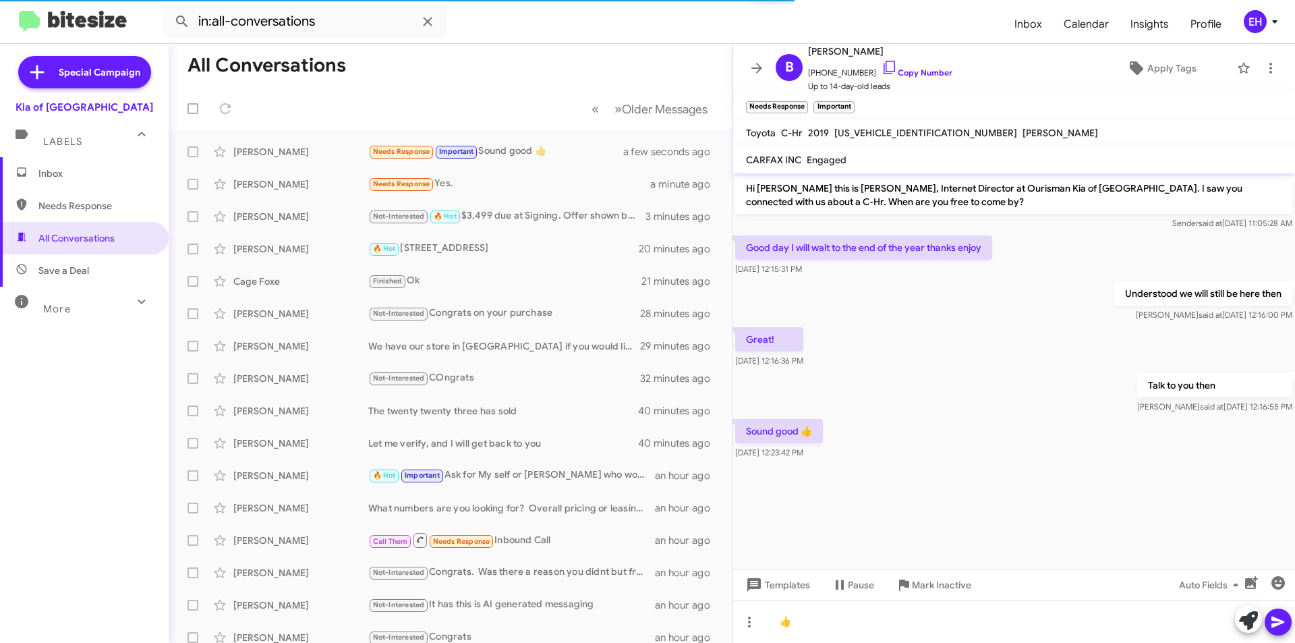
click at [1286, 620] on button at bounding box center [1278, 621] width 27 height 27
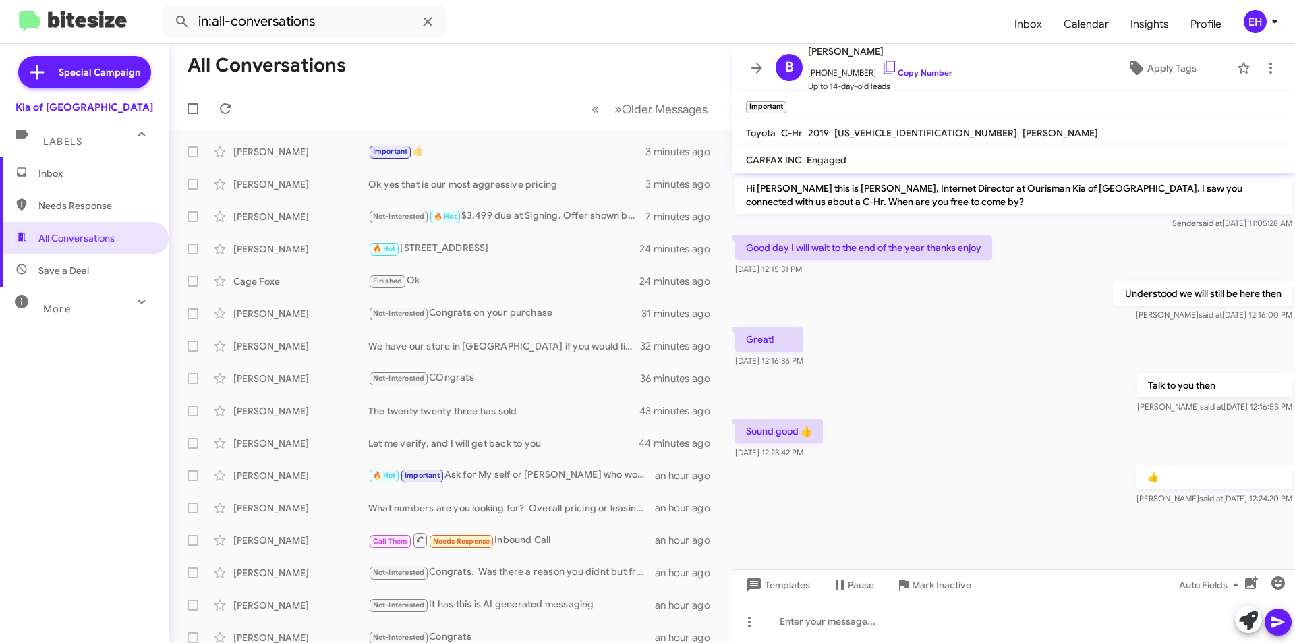
click at [65, 127] on div "Labels" at bounding box center [71, 135] width 120 height 25
click at [28, 175] on div "Special Campaign Kia of Catonsville Labels Inbox Needs Response All Conversatio…" at bounding box center [84, 341] width 169 height 594
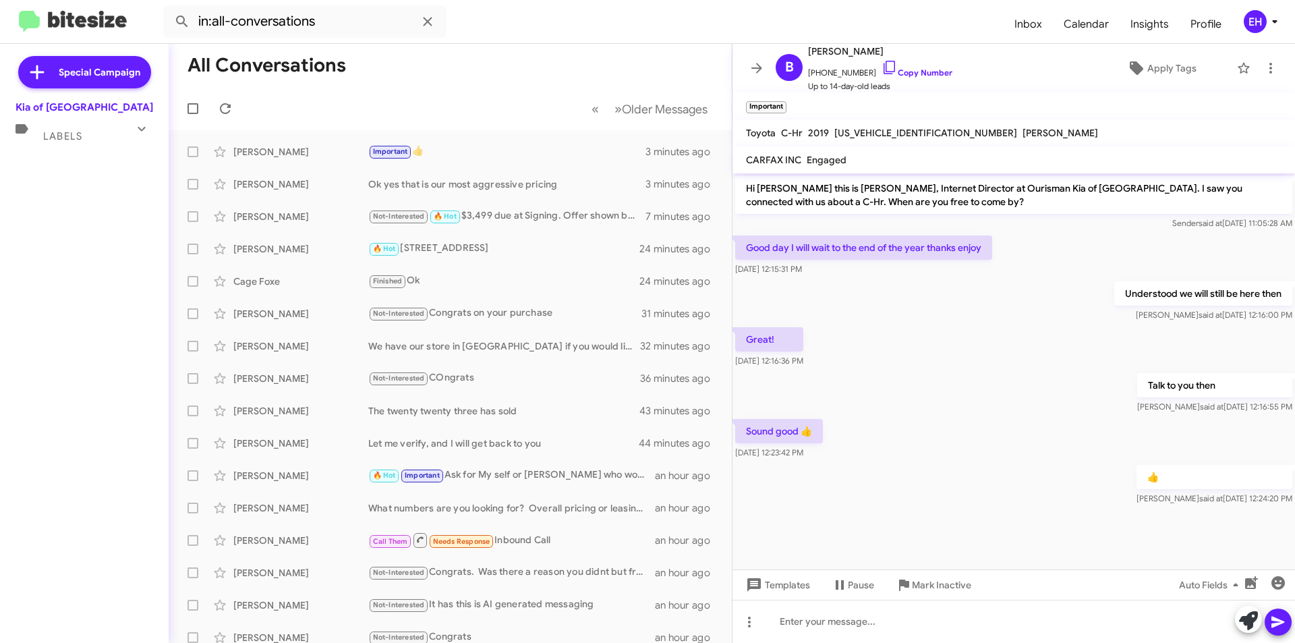
click at [92, 136] on div "Labels" at bounding box center [71, 130] width 120 height 25
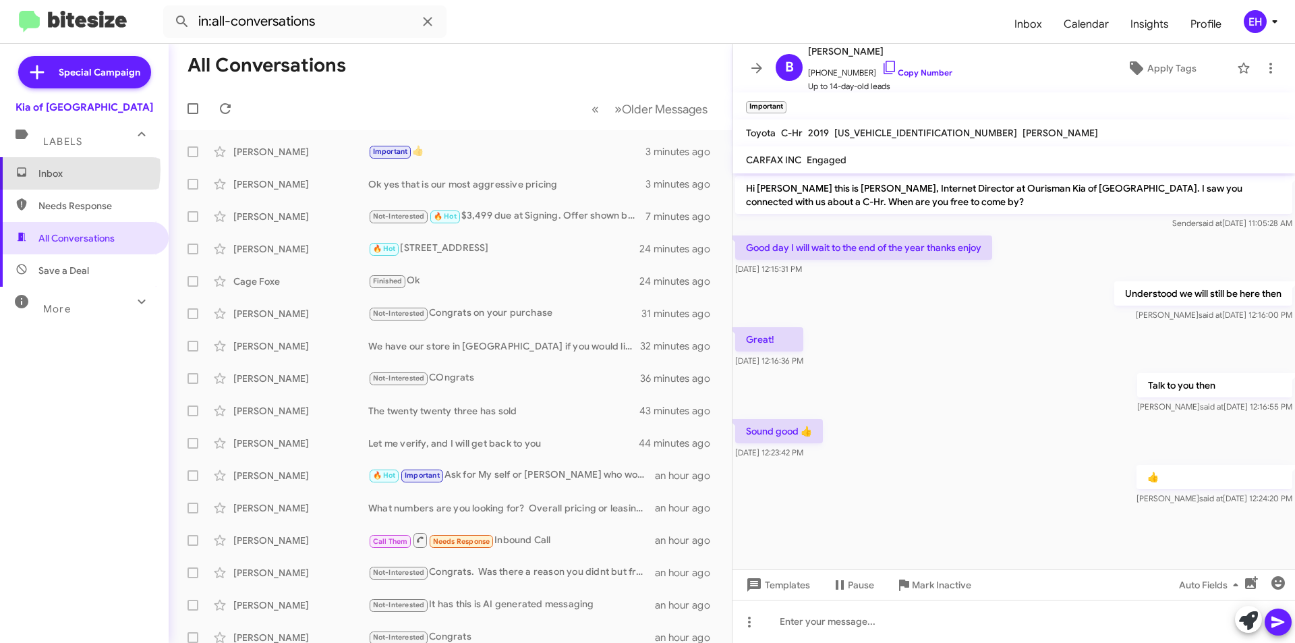
click at [50, 169] on span "Inbox" at bounding box center [95, 173] width 115 height 13
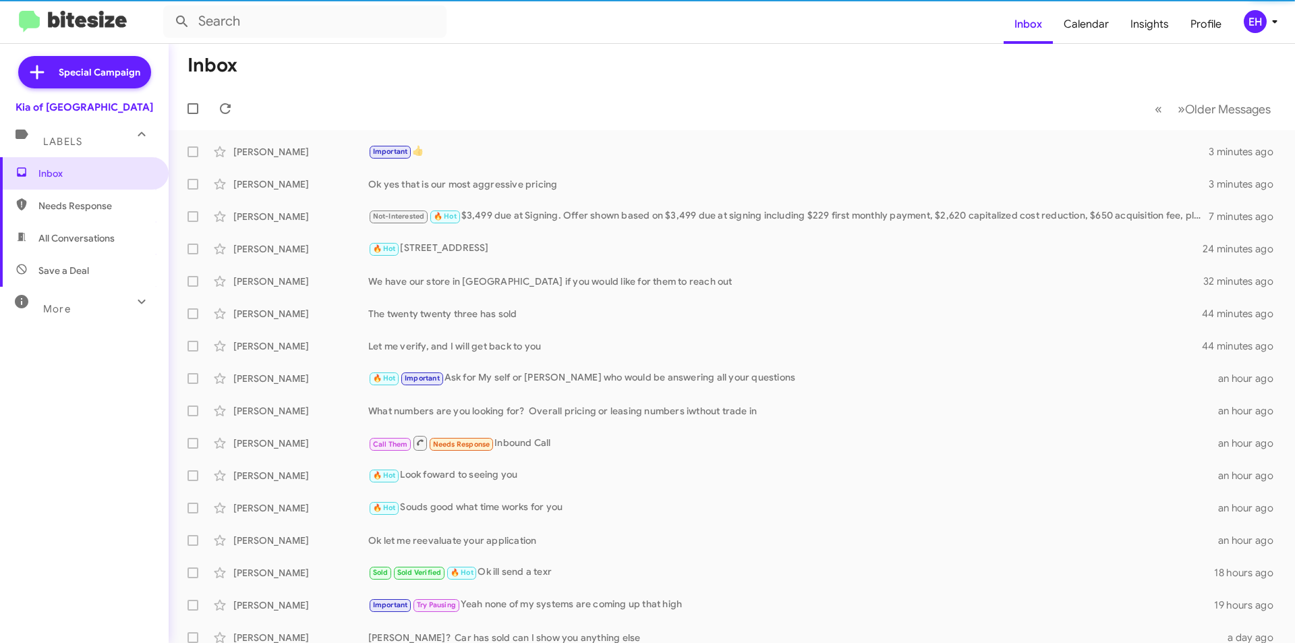
click at [56, 204] on span "Needs Response" at bounding box center [95, 205] width 115 height 13
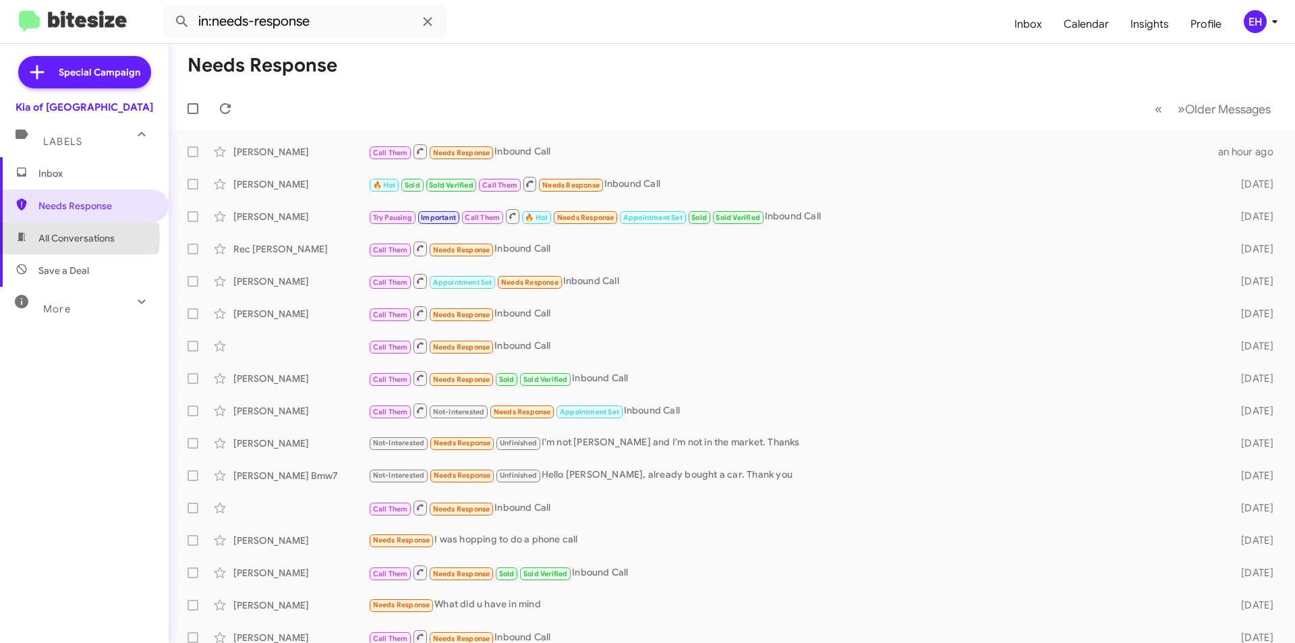
click at [64, 237] on span "All Conversations" at bounding box center [76, 237] width 76 height 13
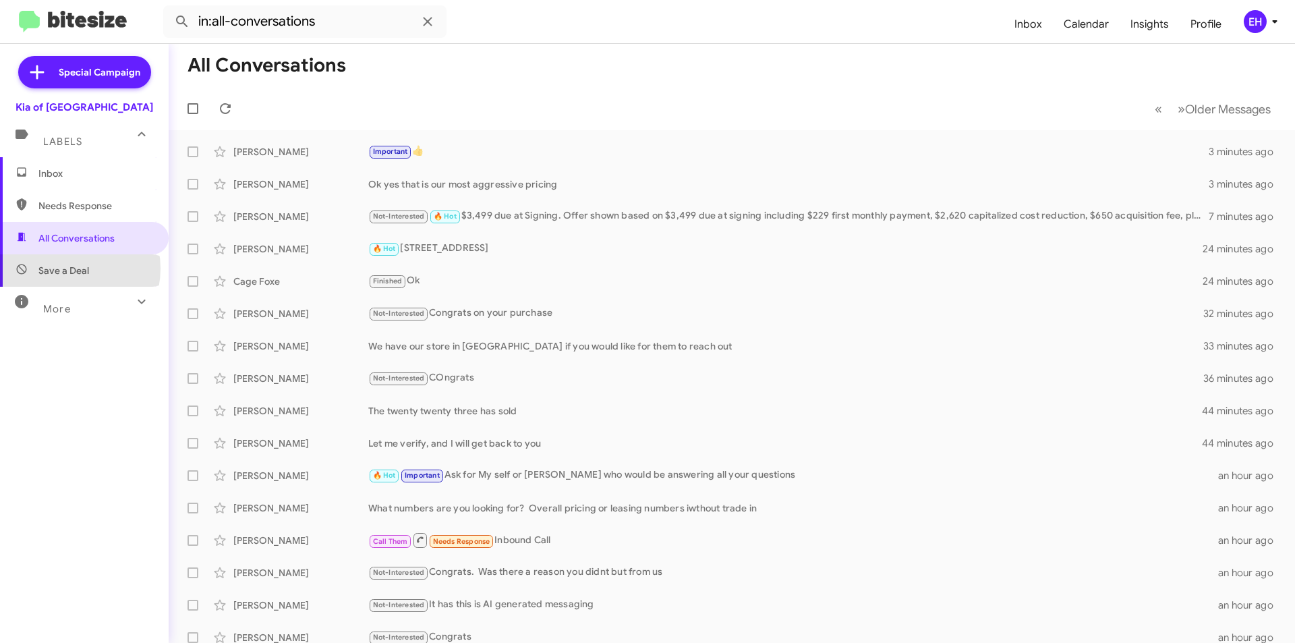
click at [65, 268] on span "Save a Deal" at bounding box center [63, 270] width 51 height 13
type input "in:not-interested"
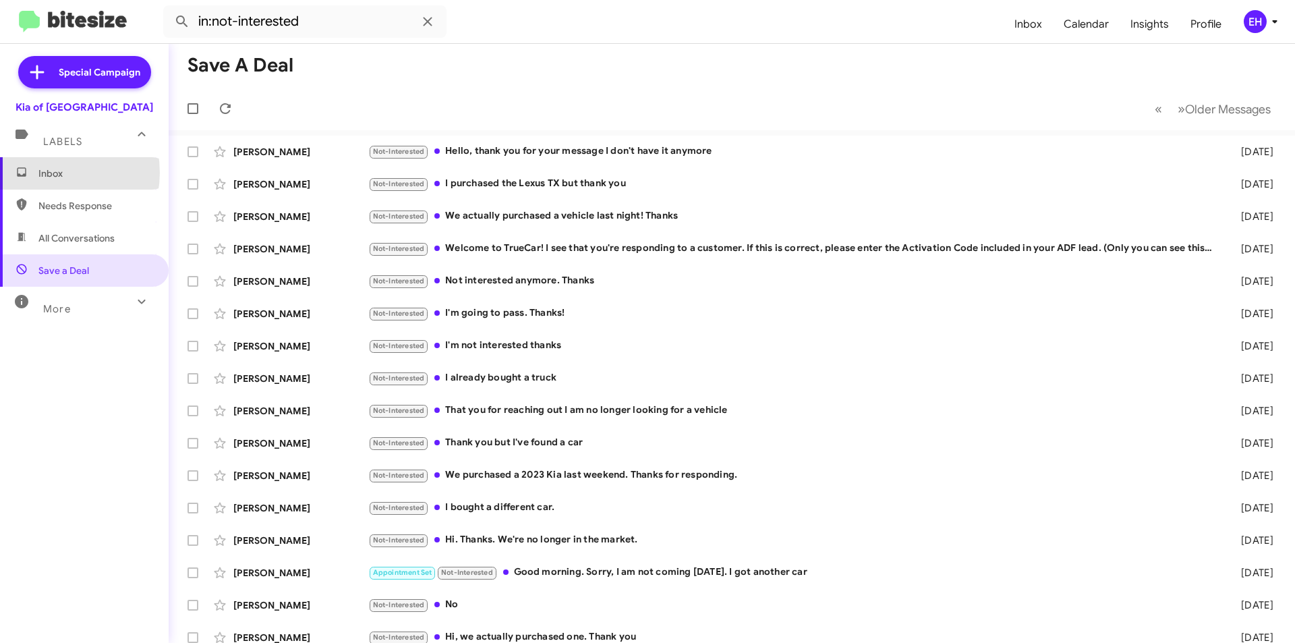
click at [47, 173] on span "Inbox" at bounding box center [95, 173] width 115 height 13
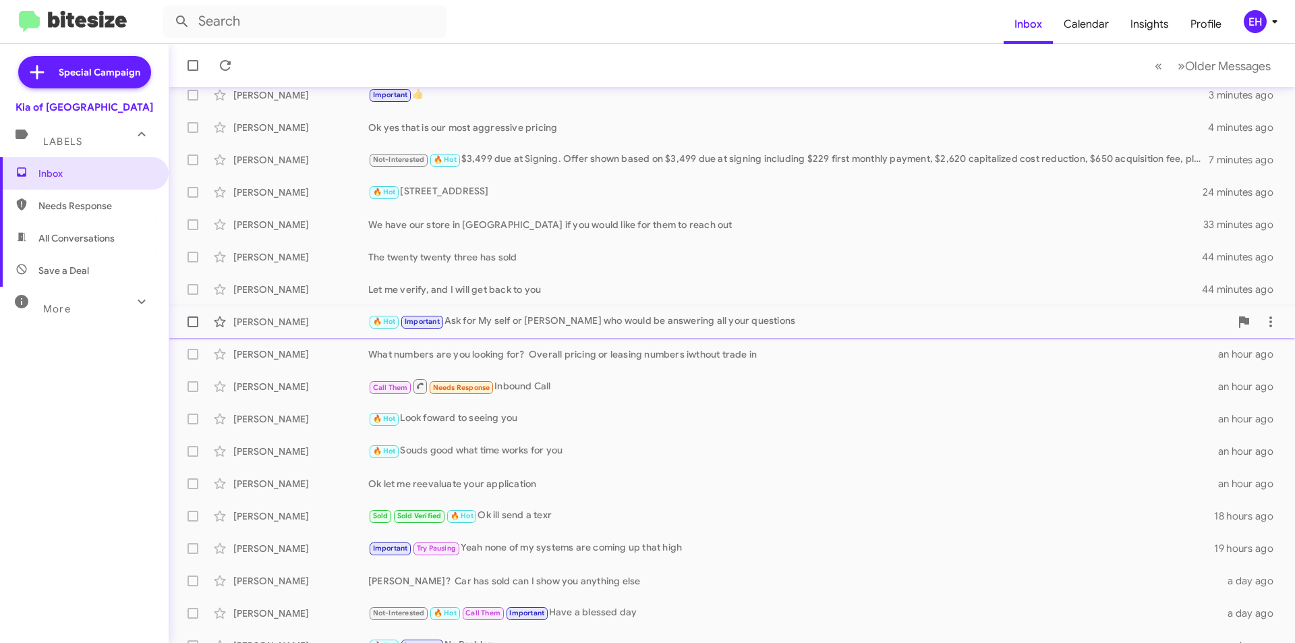
scroll to position [140, 0]
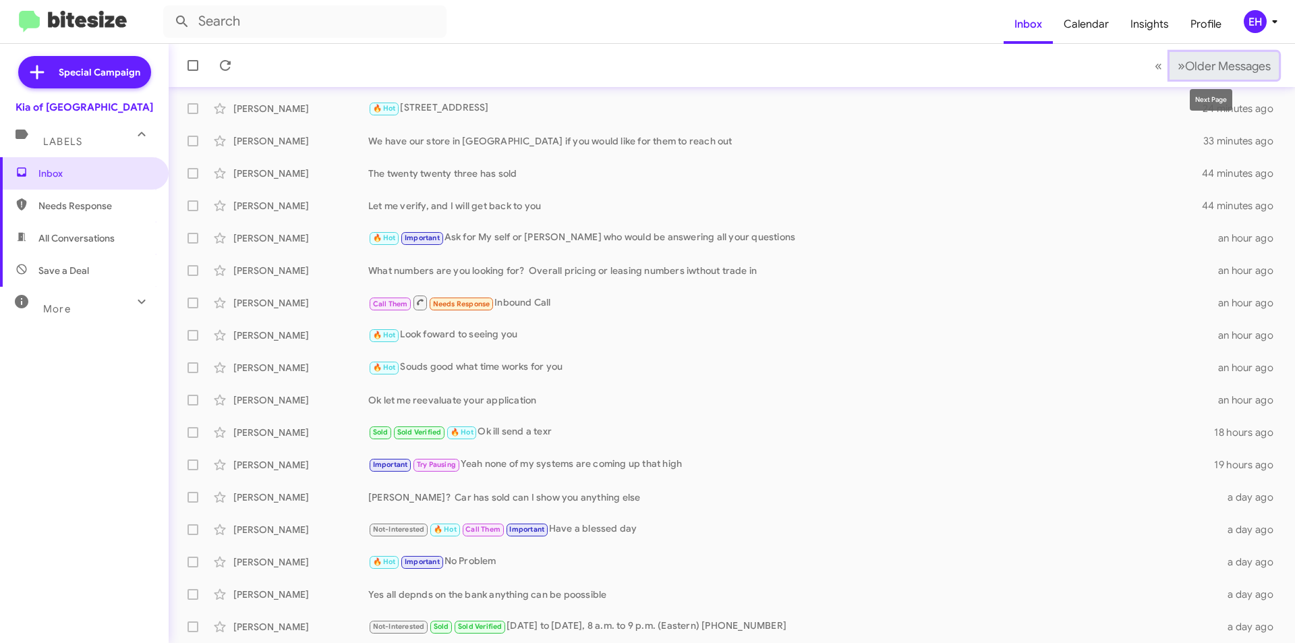
click at [1243, 75] on button "» Next Older Messages" at bounding box center [1224, 66] width 109 height 28
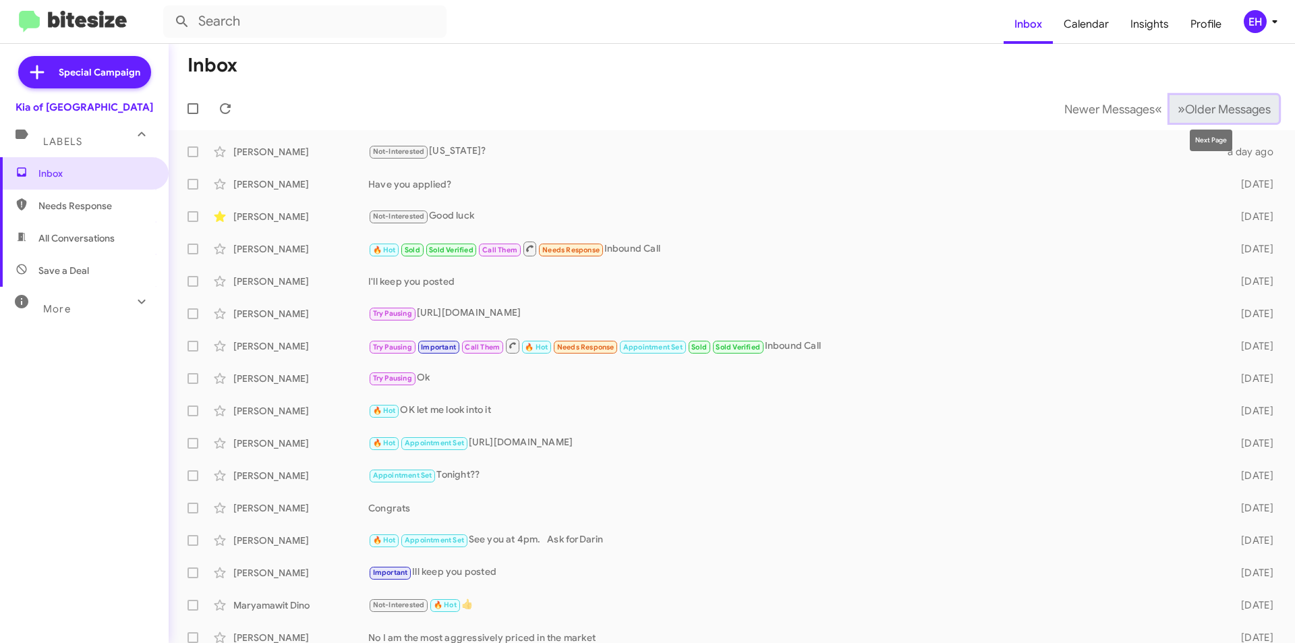
click at [1188, 112] on span "Older Messages" at bounding box center [1228, 109] width 86 height 15
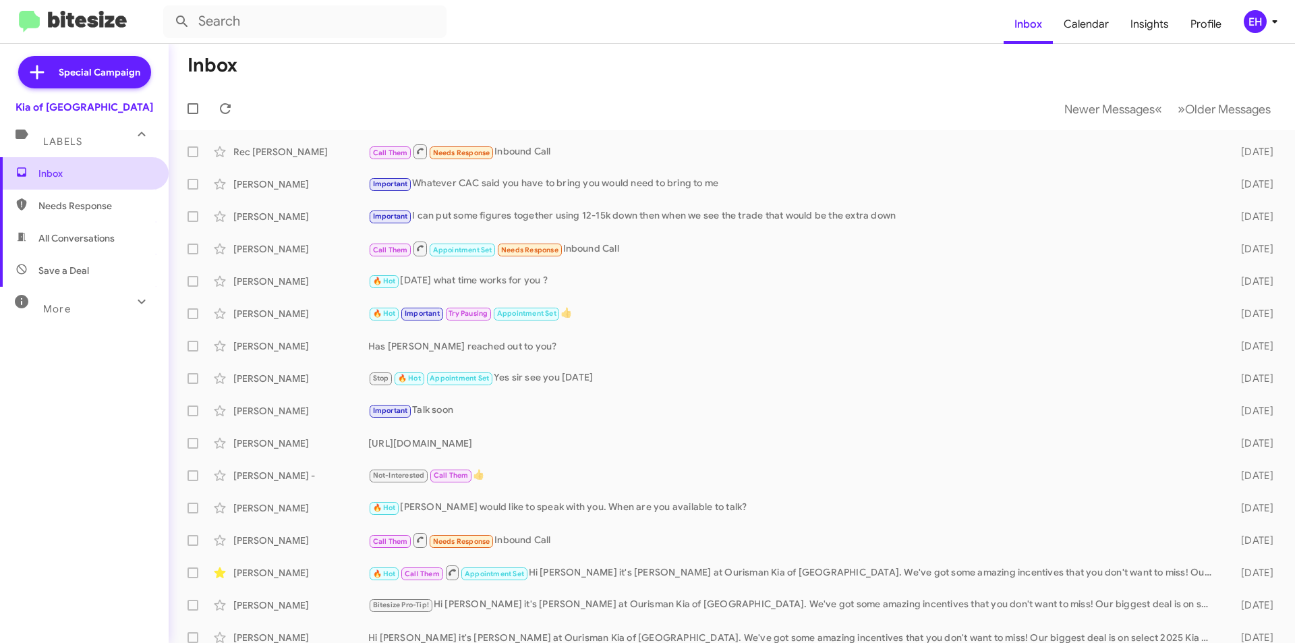
click at [57, 174] on span "Inbox" at bounding box center [95, 173] width 115 height 13
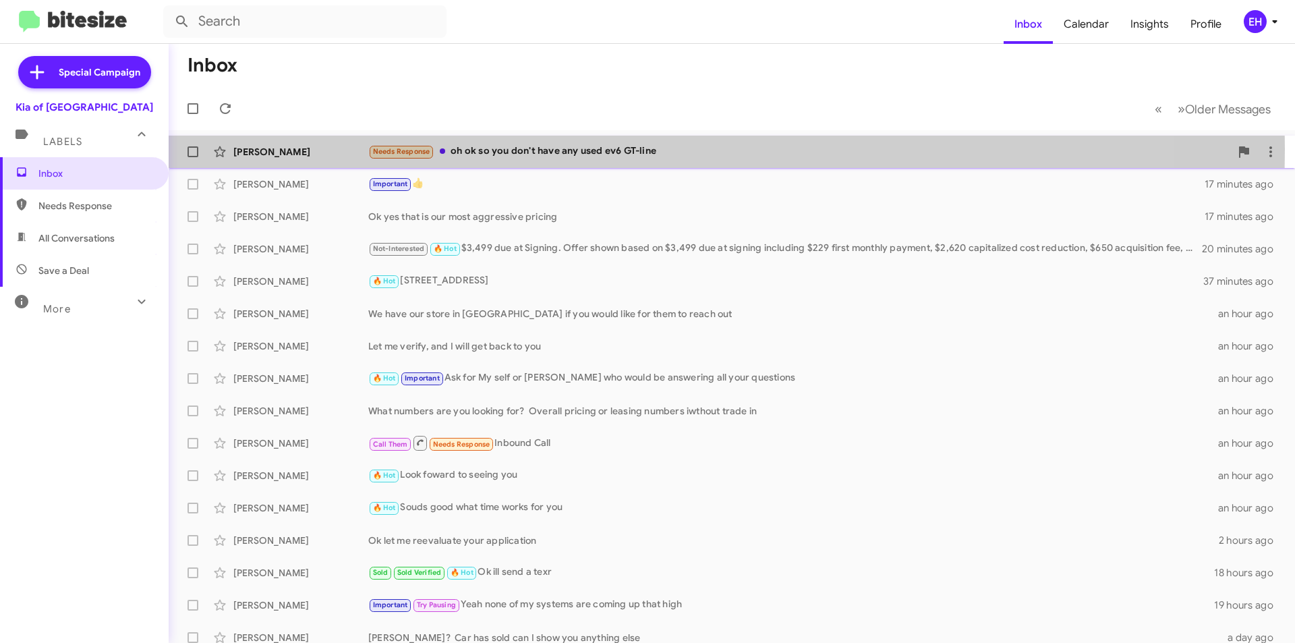
click at [544, 149] on div "Needs Response oh ok so you don't have any used ev6 GT-line" at bounding box center [799, 152] width 862 height 16
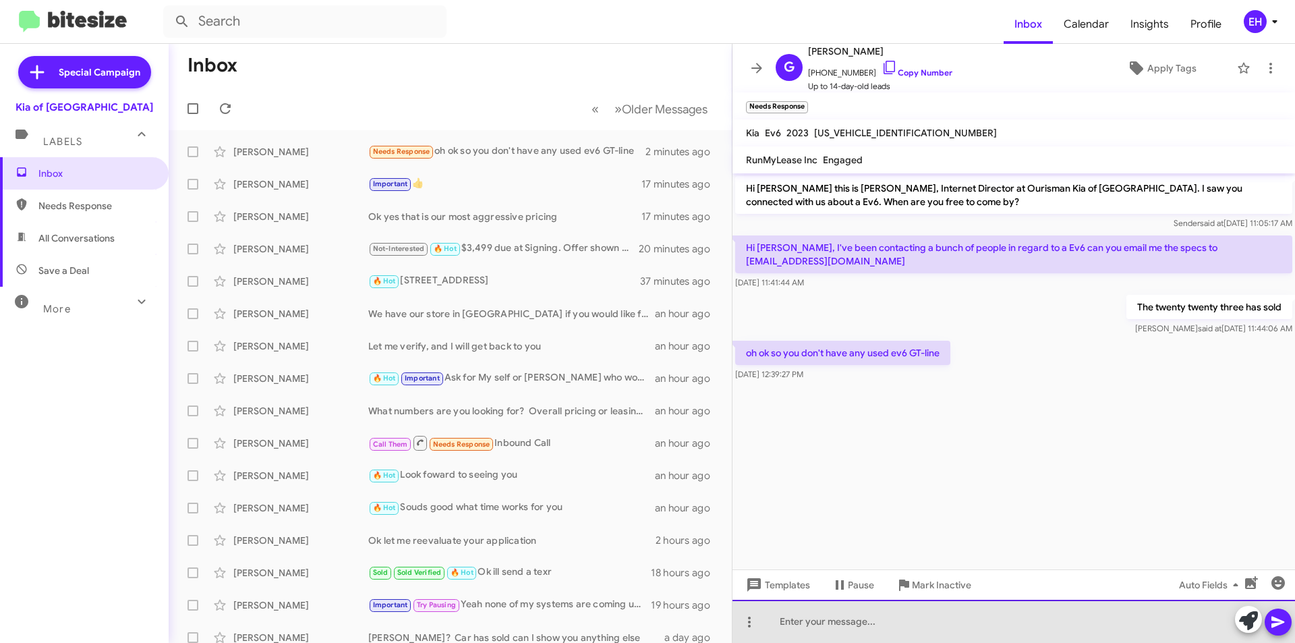
click at [822, 606] on div at bounding box center [1013, 621] width 563 height 43
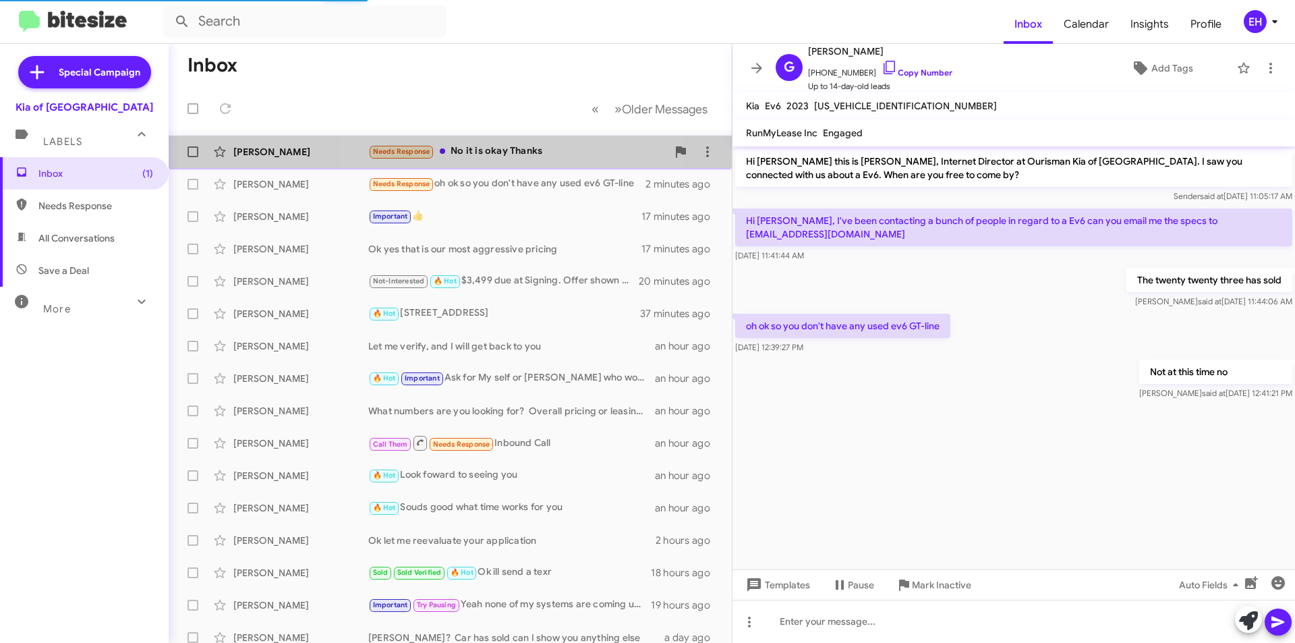
click at [494, 146] on div "Needs Response No it is okay Thanks" at bounding box center [517, 152] width 299 height 16
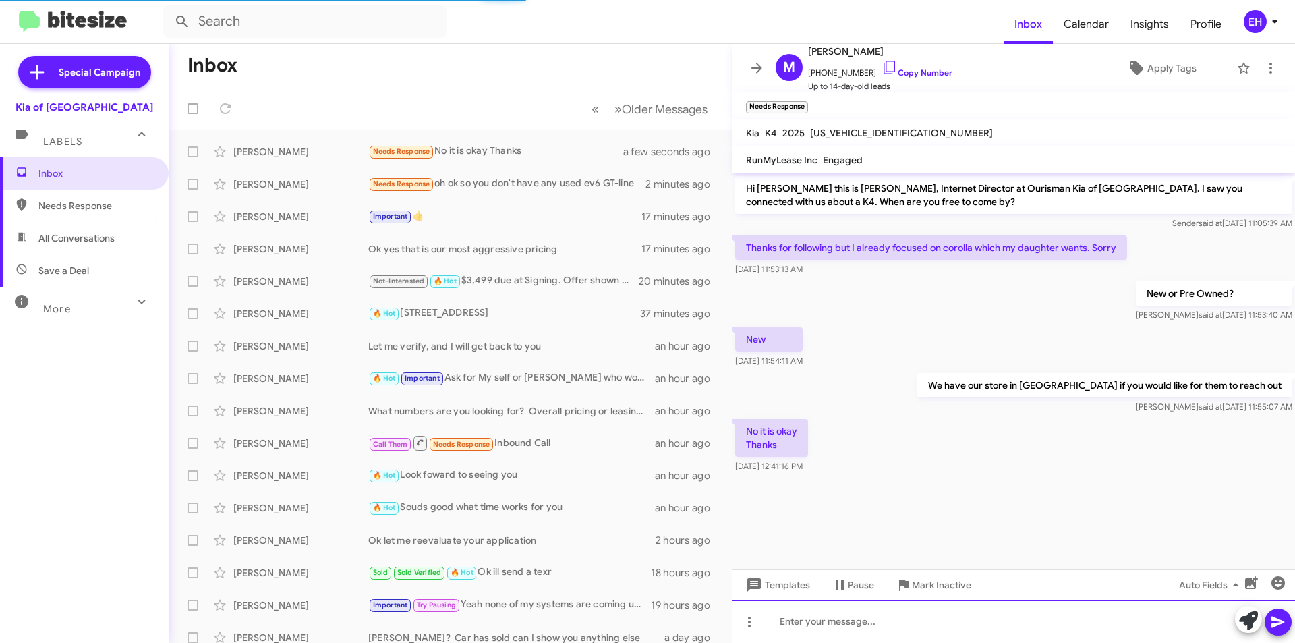
click at [905, 621] on div at bounding box center [1013, 621] width 563 height 43
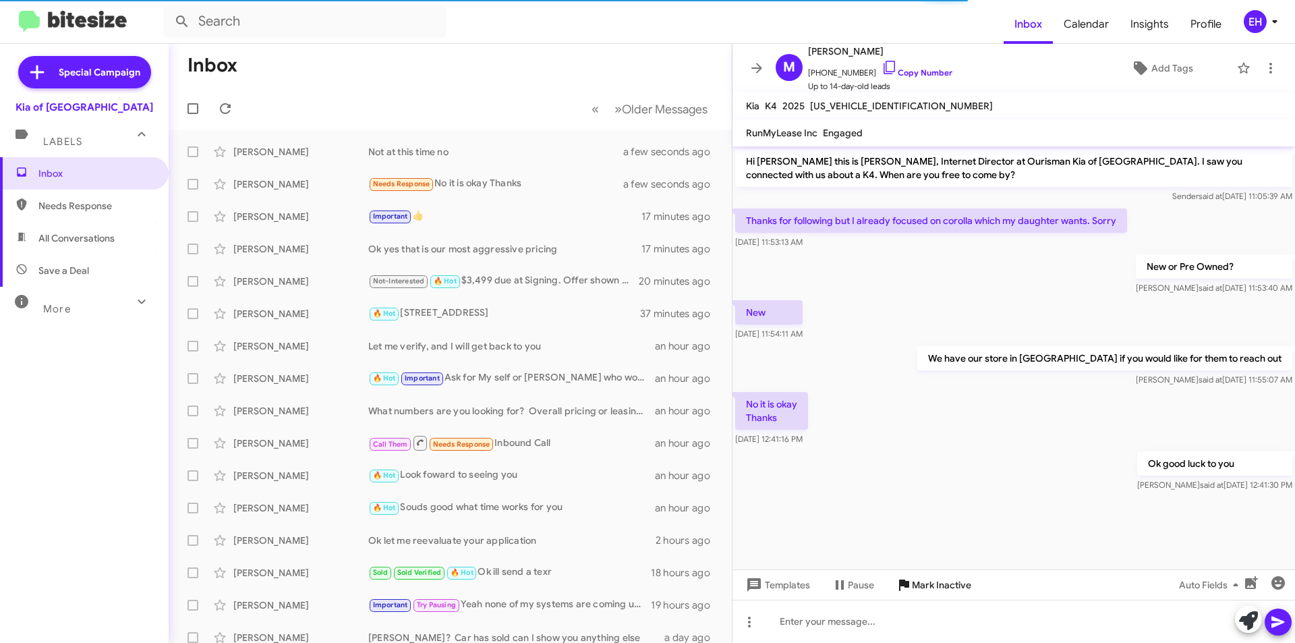
click at [939, 592] on span "Mark Inactive" at bounding box center [941, 585] width 59 height 24
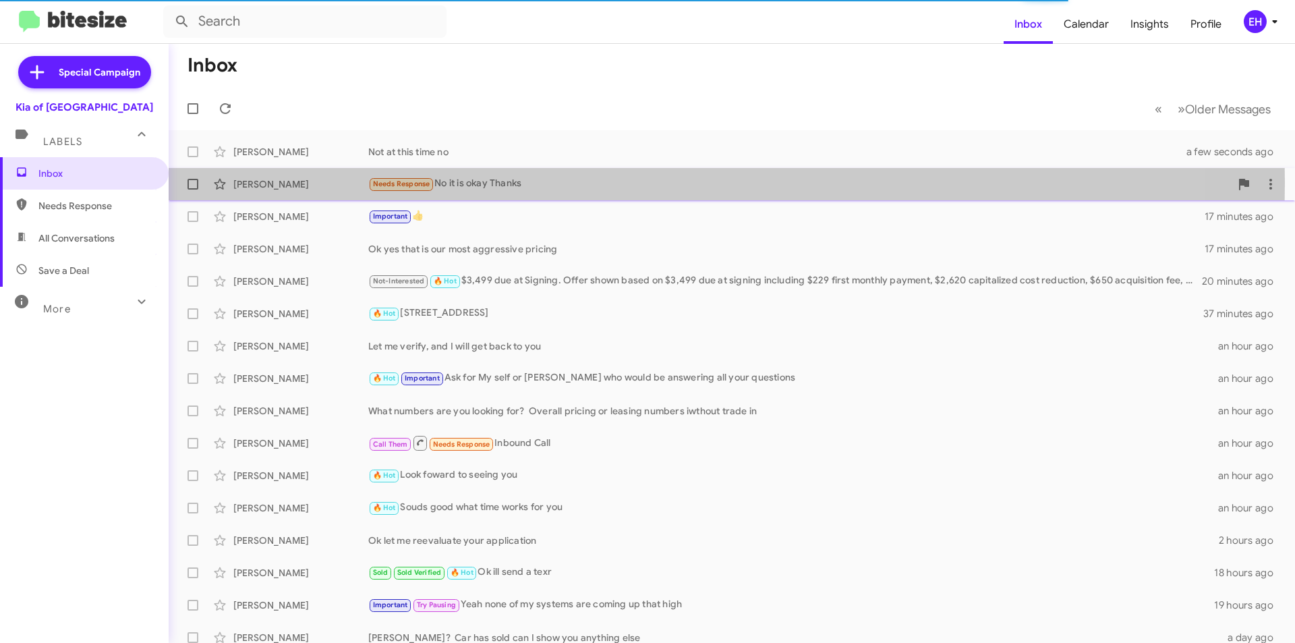
click at [302, 182] on div "[PERSON_NAME]" at bounding box center [300, 183] width 135 height 13
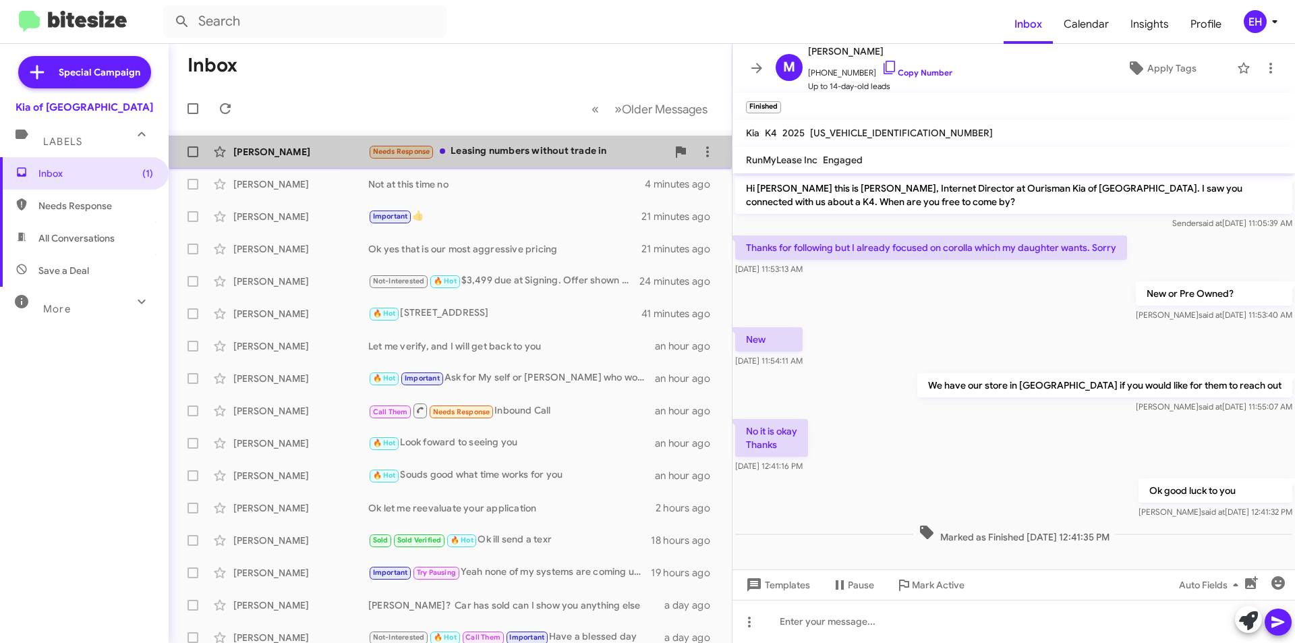
click at [559, 150] on div "Needs Response Leasing numbers without trade in" at bounding box center [517, 152] width 299 height 16
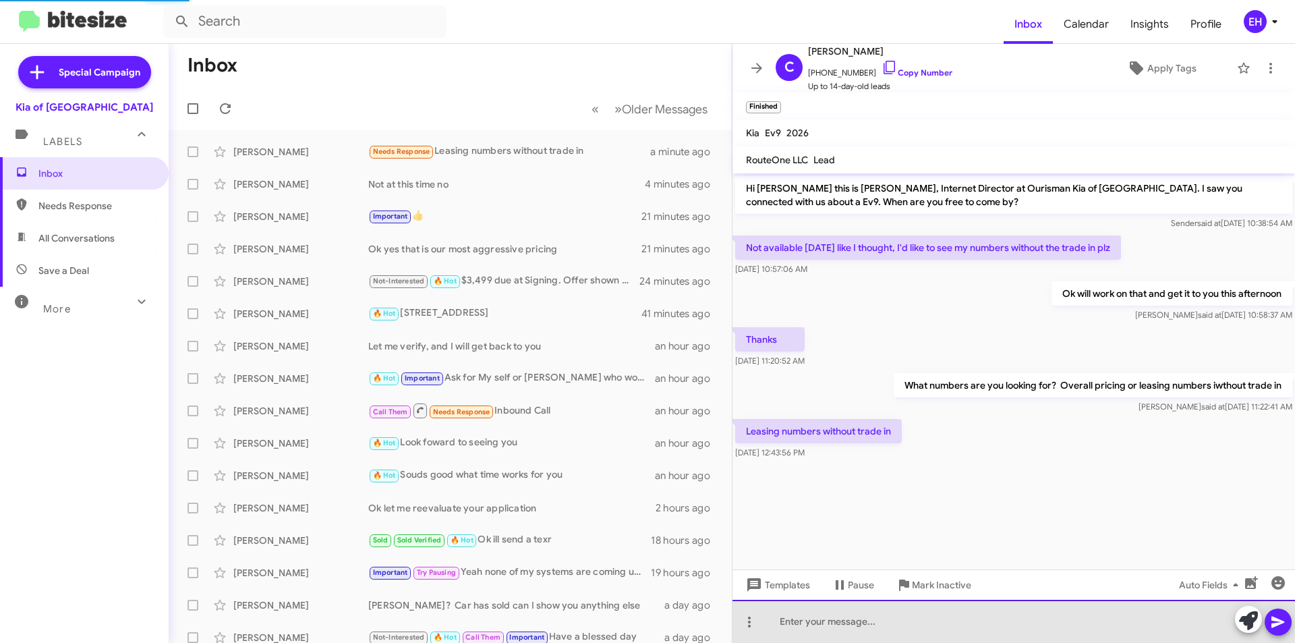
click at [892, 616] on div at bounding box center [1013, 621] width 563 height 43
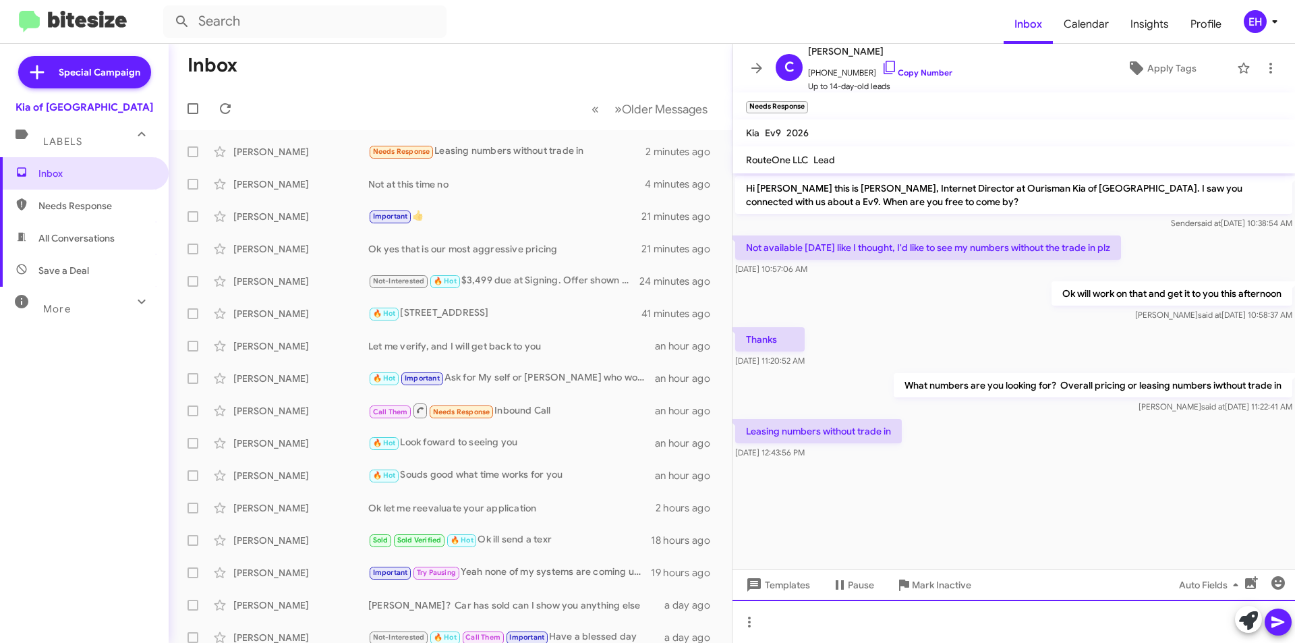
click at [913, 608] on div at bounding box center [1013, 621] width 563 height 43
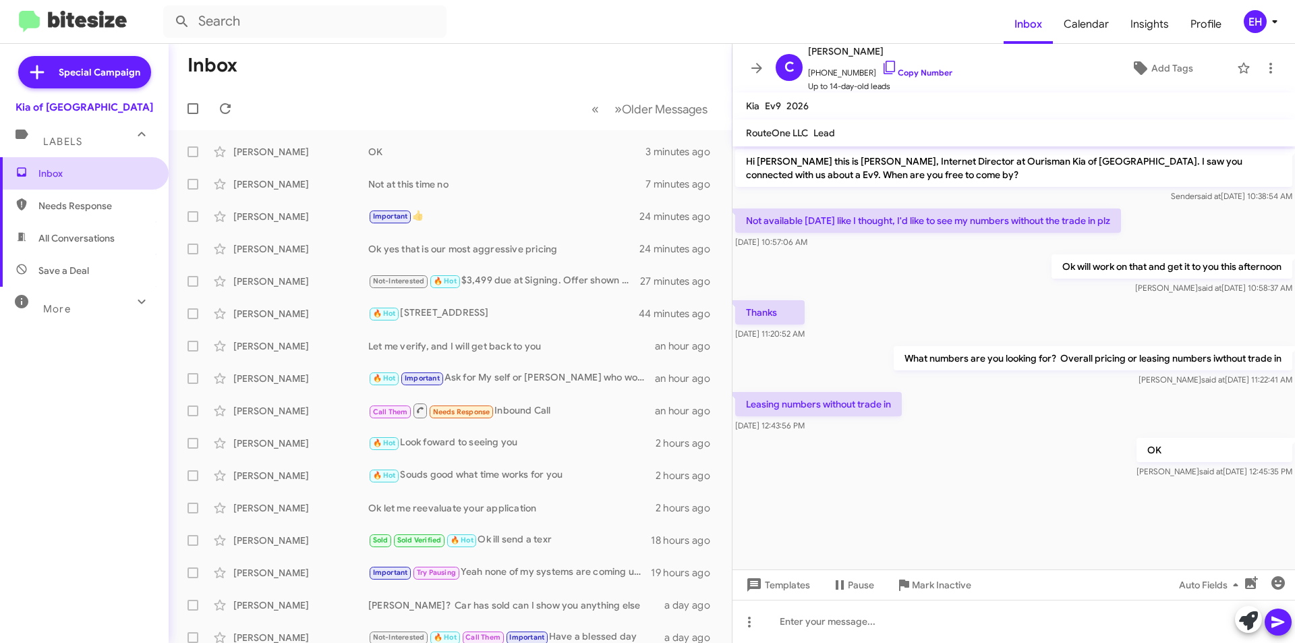
click at [33, 169] on span "Inbox" at bounding box center [84, 173] width 169 height 32
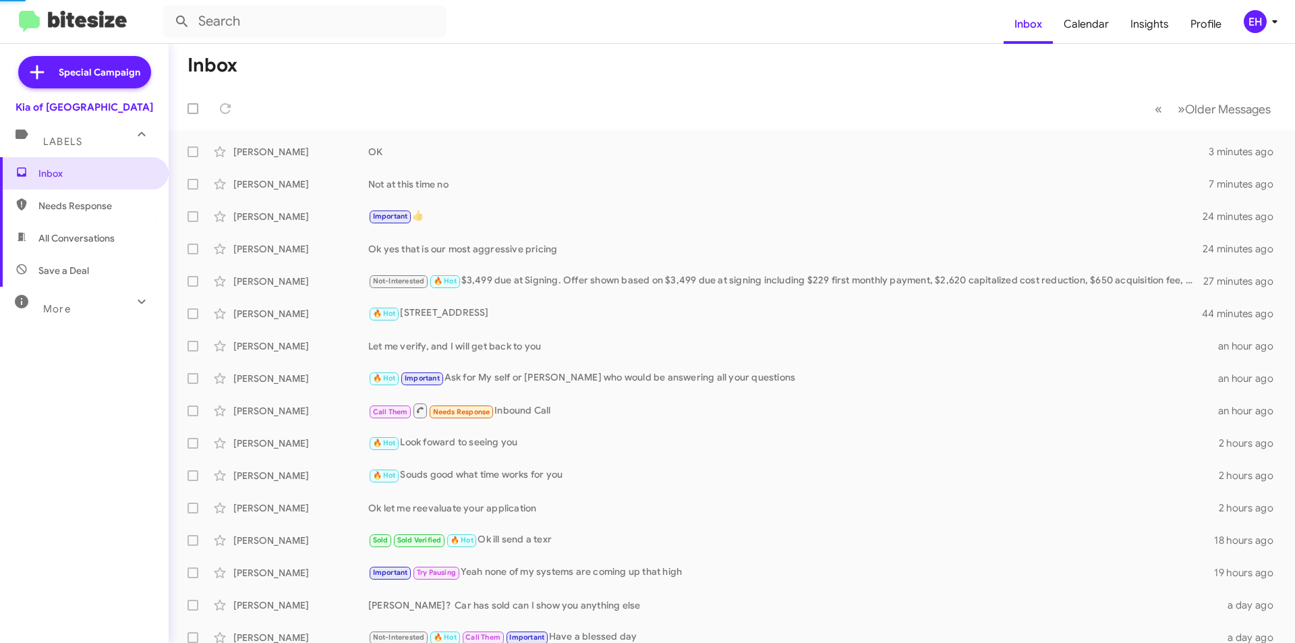
click at [82, 212] on span "Needs Response" at bounding box center [84, 206] width 169 height 32
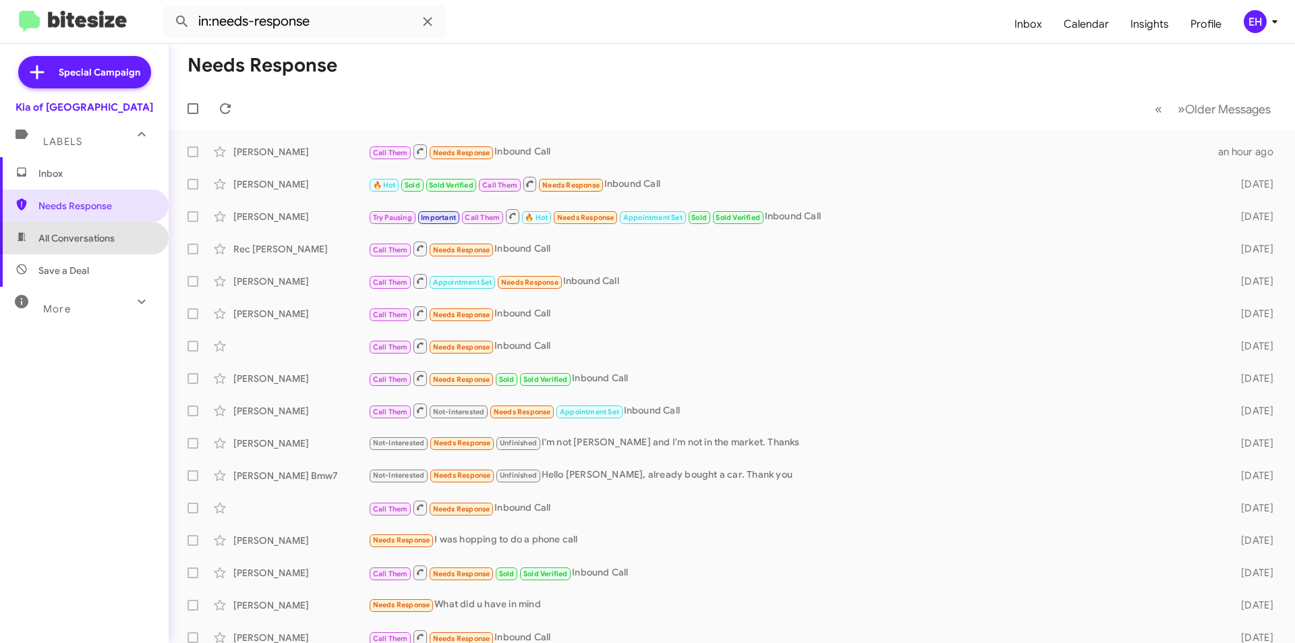
click at [103, 234] on span "All Conversations" at bounding box center [76, 237] width 76 height 13
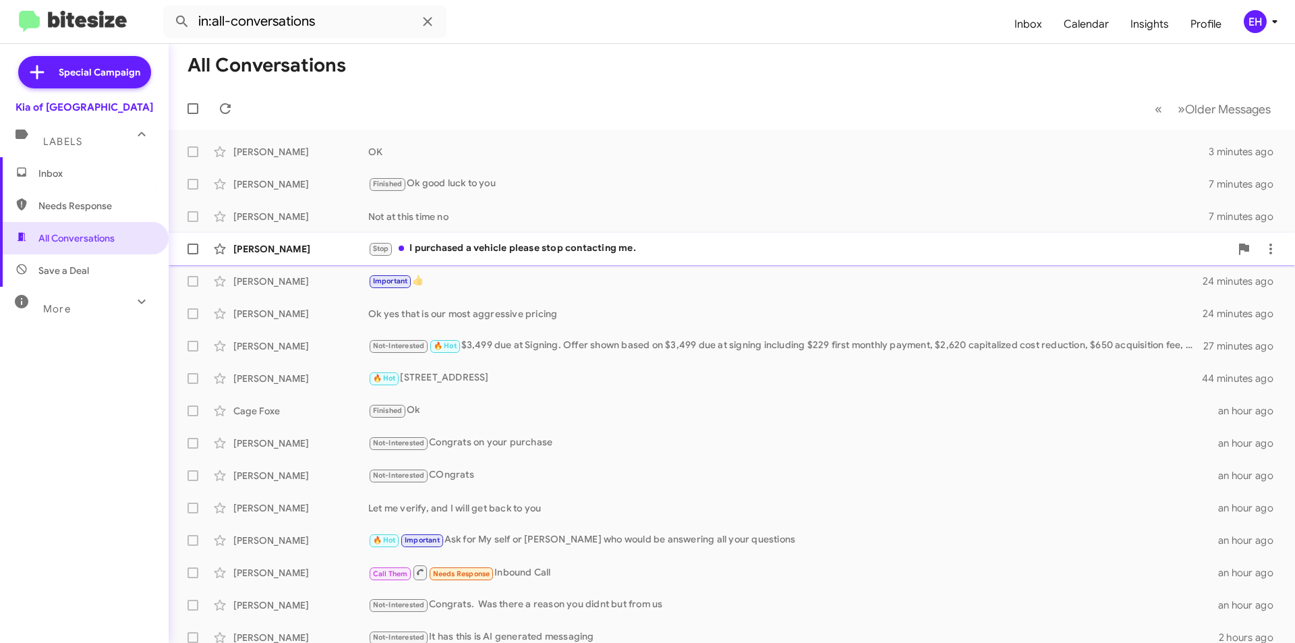
click at [568, 251] on div "Stop I purchased a vehicle please stop contacting me." at bounding box center [799, 249] width 862 height 16
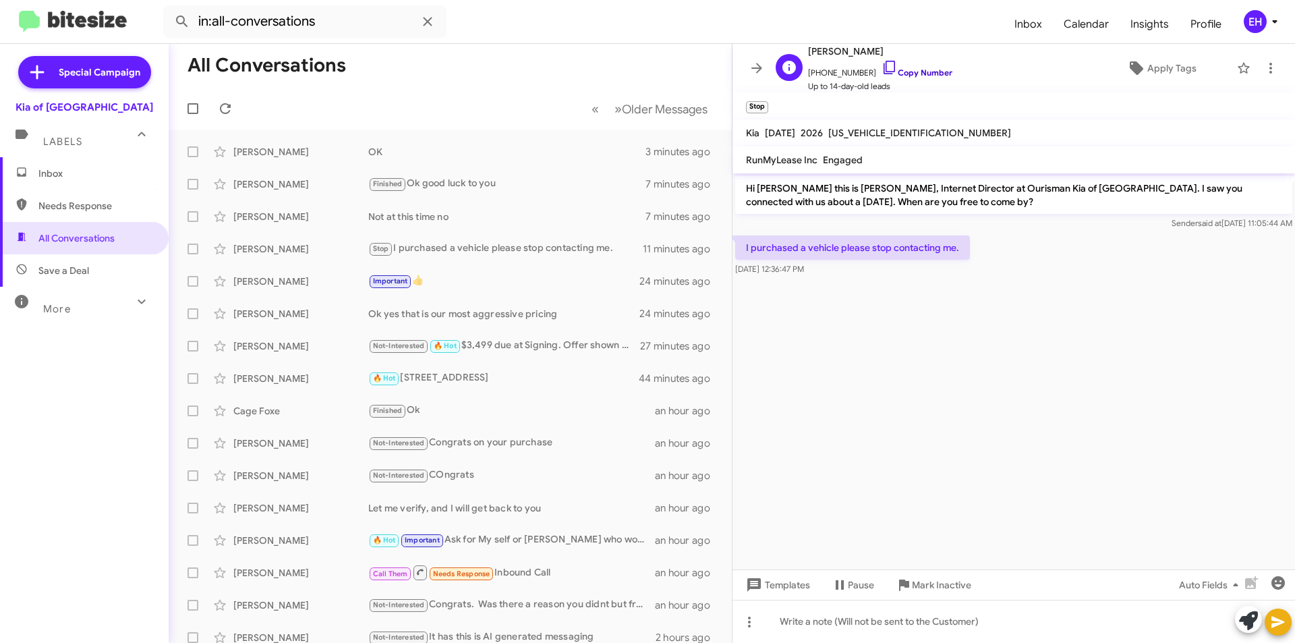
click at [921, 74] on link "Copy Number" at bounding box center [917, 72] width 71 height 10
click at [914, 582] on span "Mark Inactive" at bounding box center [941, 585] width 59 height 24
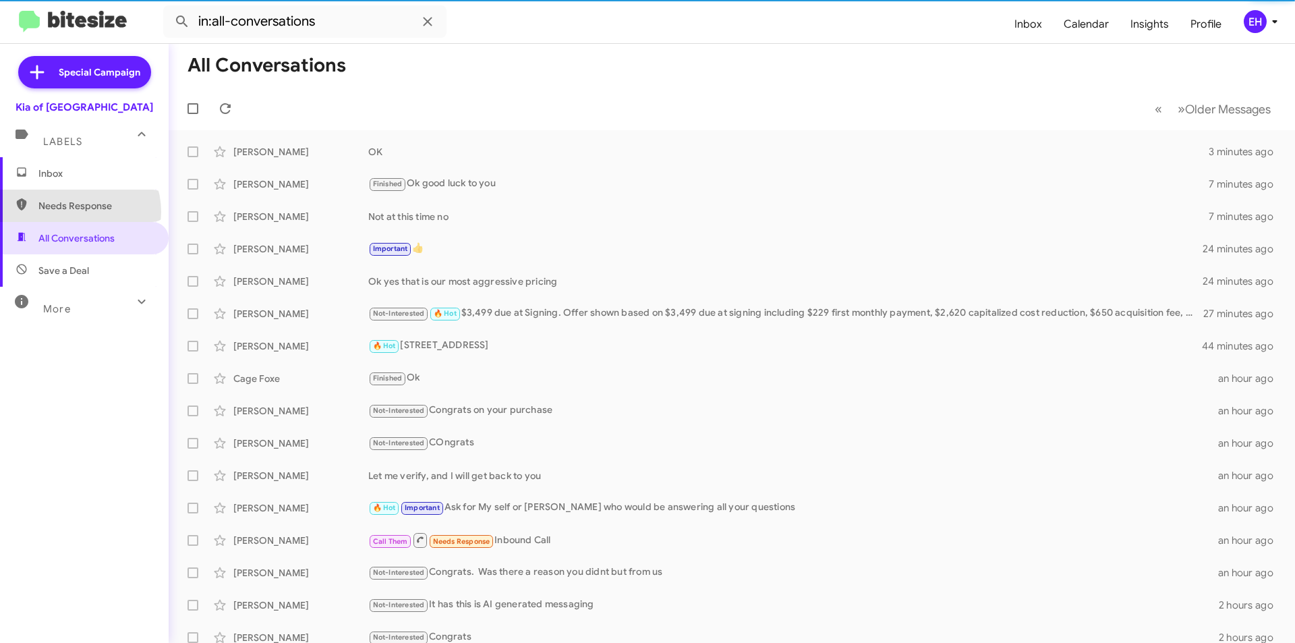
click at [76, 212] on span "Needs Response" at bounding box center [95, 205] width 115 height 13
type input "in:needs-response"
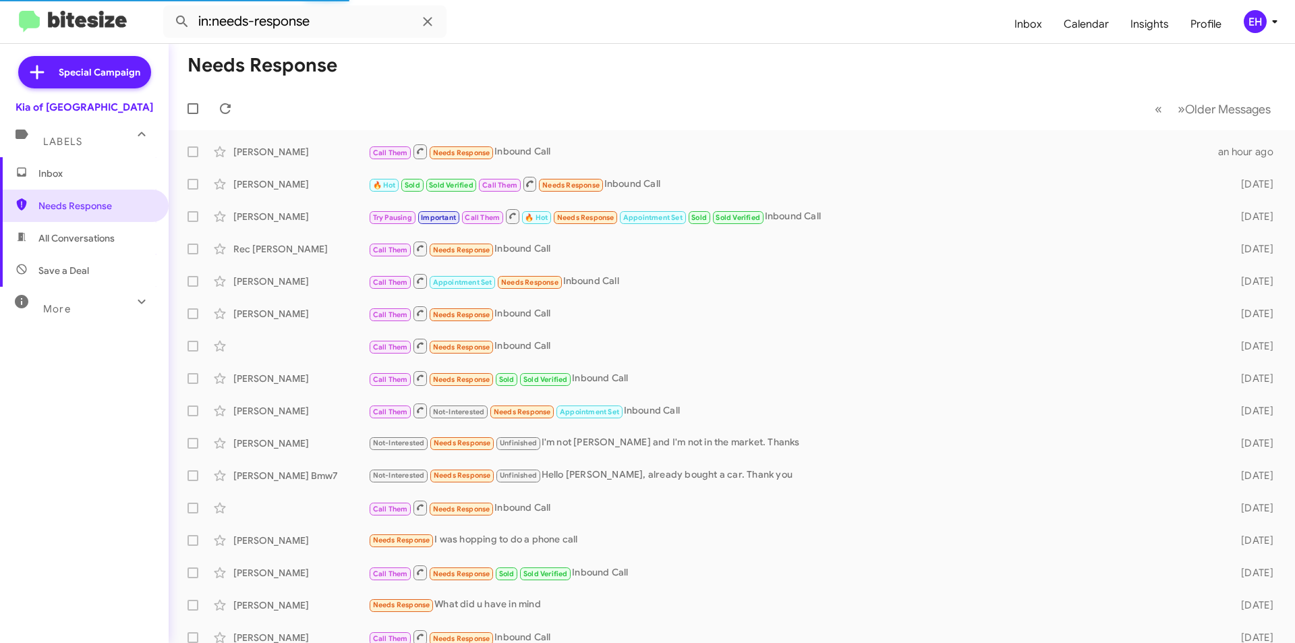
click at [51, 177] on span "Inbox" at bounding box center [95, 173] width 115 height 13
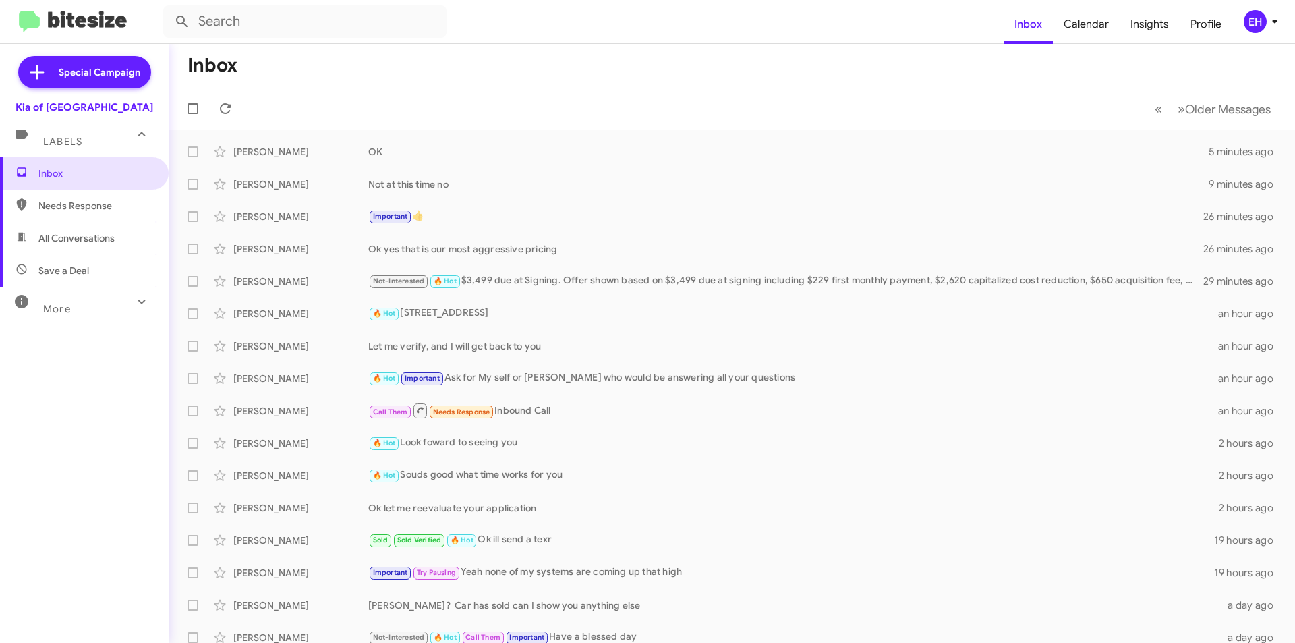
click at [98, 206] on span "Needs Response" at bounding box center [95, 205] width 115 height 13
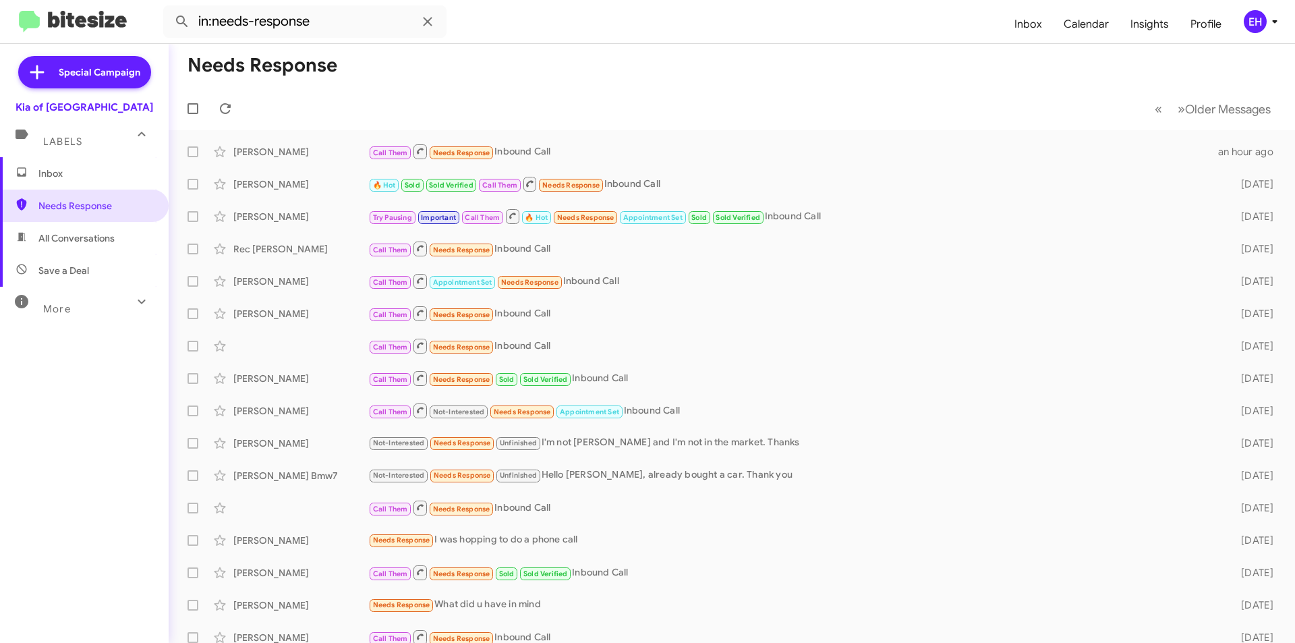
click at [93, 231] on span "All Conversations" at bounding box center [84, 238] width 169 height 32
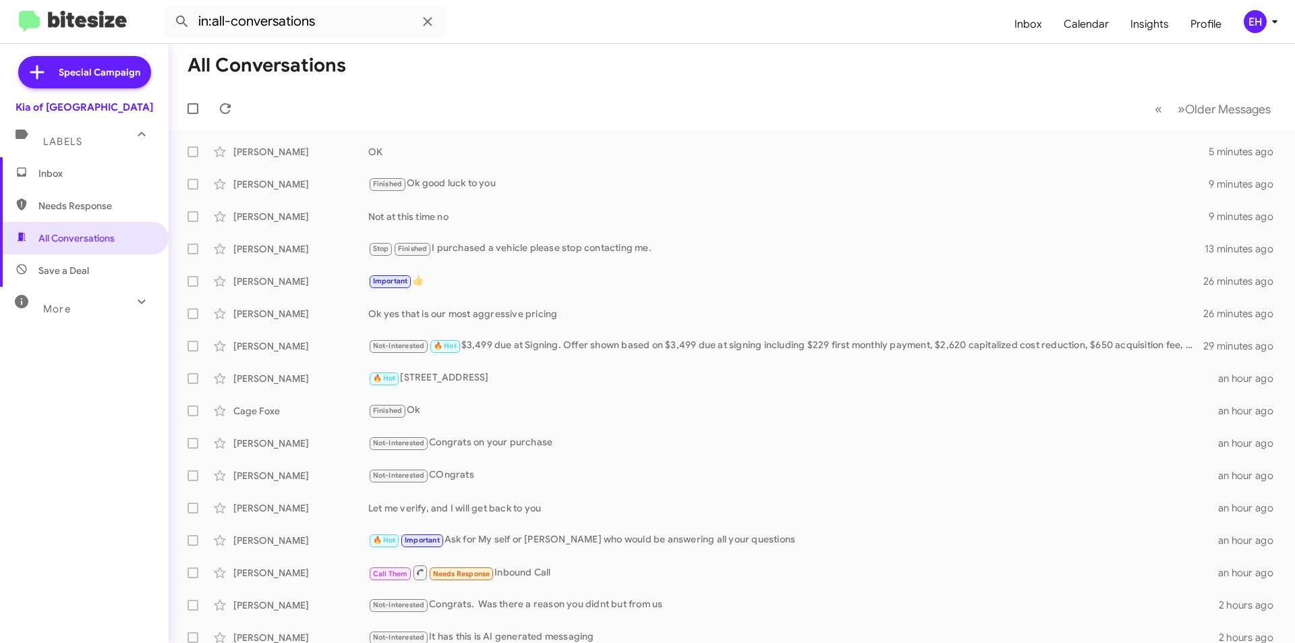
click at [84, 272] on span "Save a Deal" at bounding box center [63, 270] width 51 height 13
type input "in:not-interested"
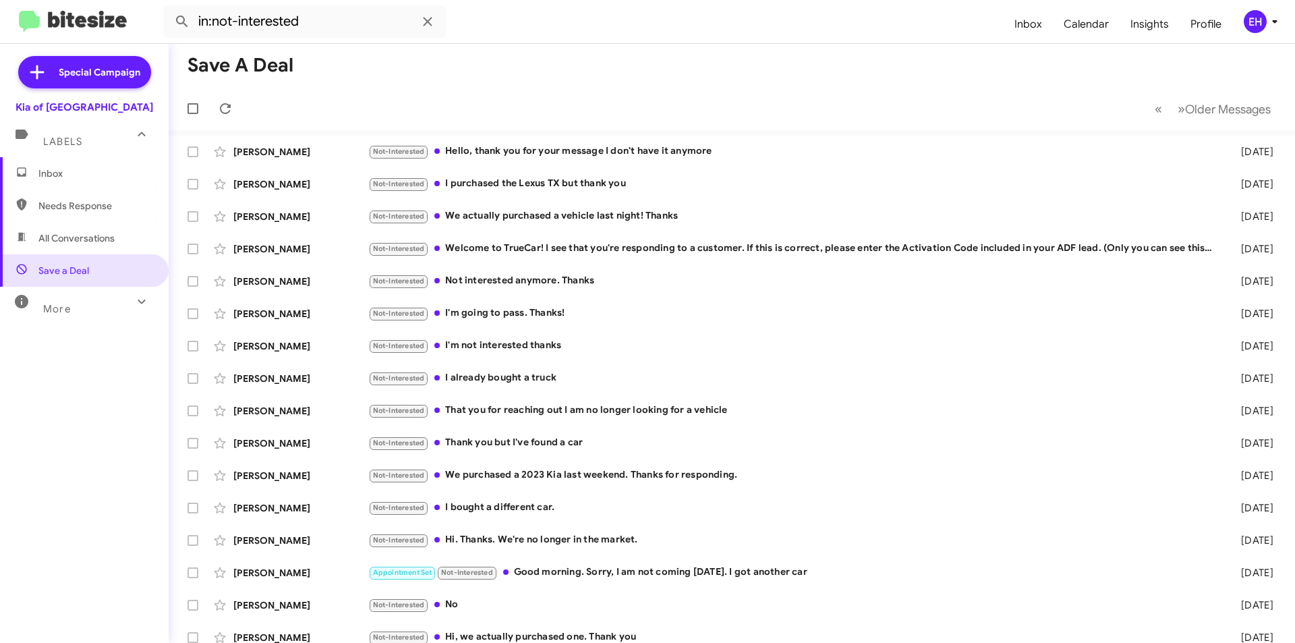
click at [63, 171] on span "Inbox" at bounding box center [95, 173] width 115 height 13
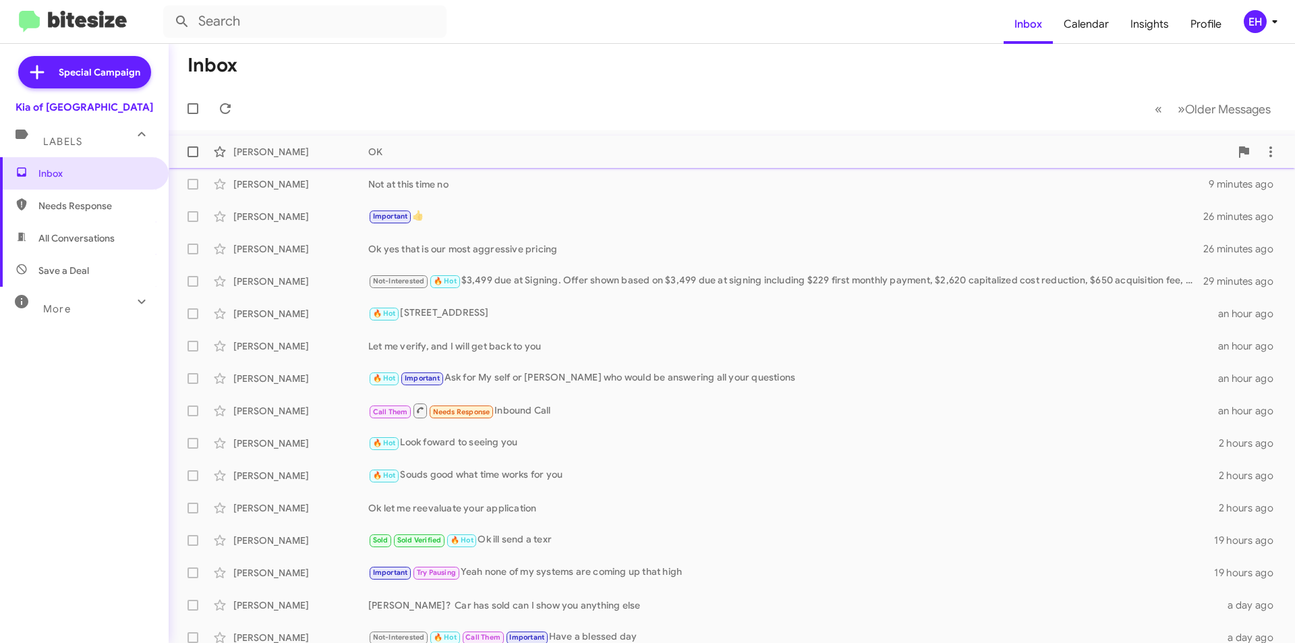
click at [378, 154] on div "OK" at bounding box center [799, 151] width 862 height 13
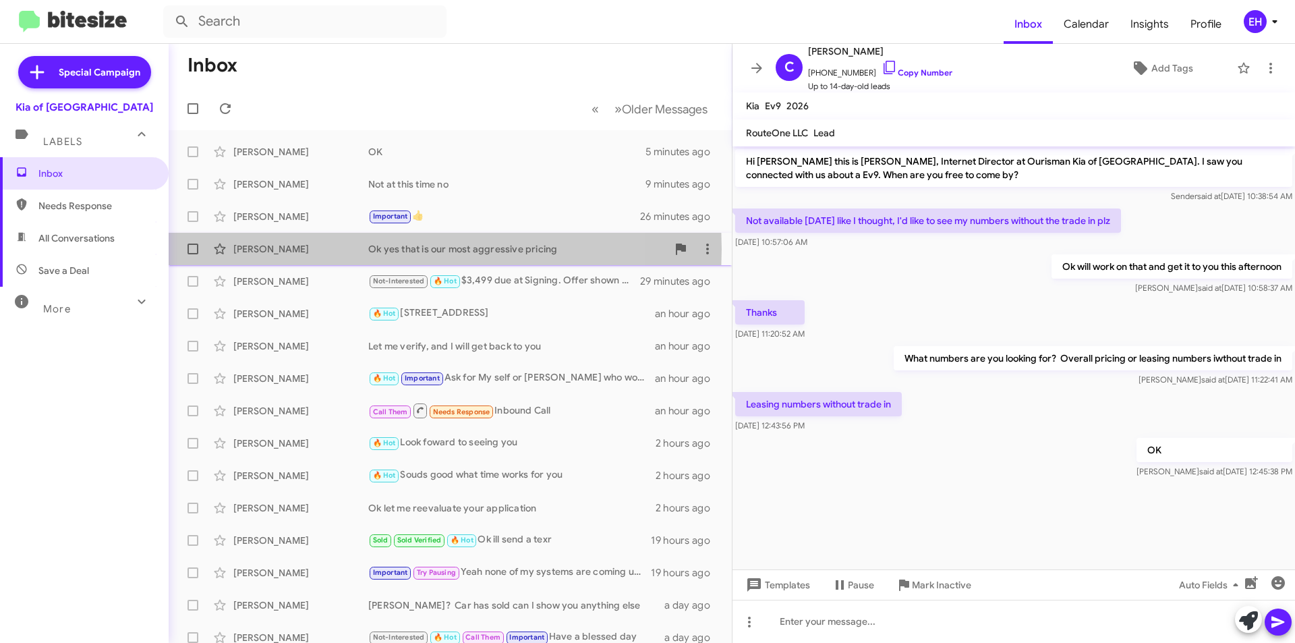
click at [255, 249] on div "[PERSON_NAME]" at bounding box center [300, 248] width 135 height 13
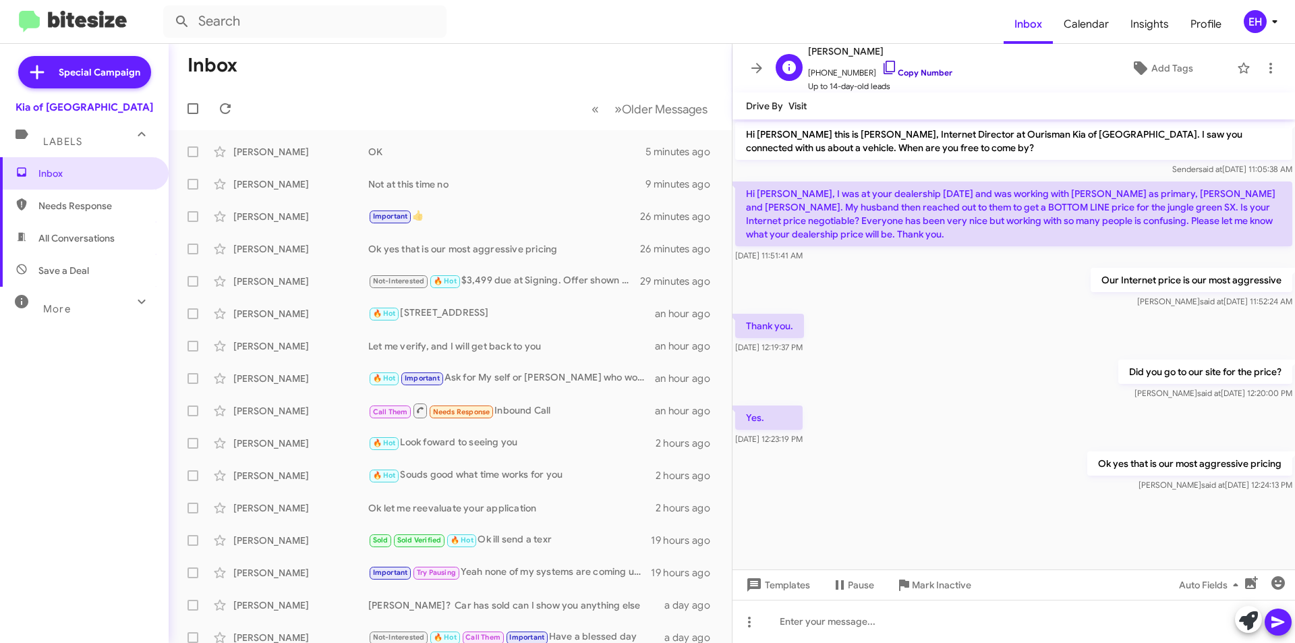
click at [915, 74] on link "Copy Number" at bounding box center [917, 72] width 71 height 10
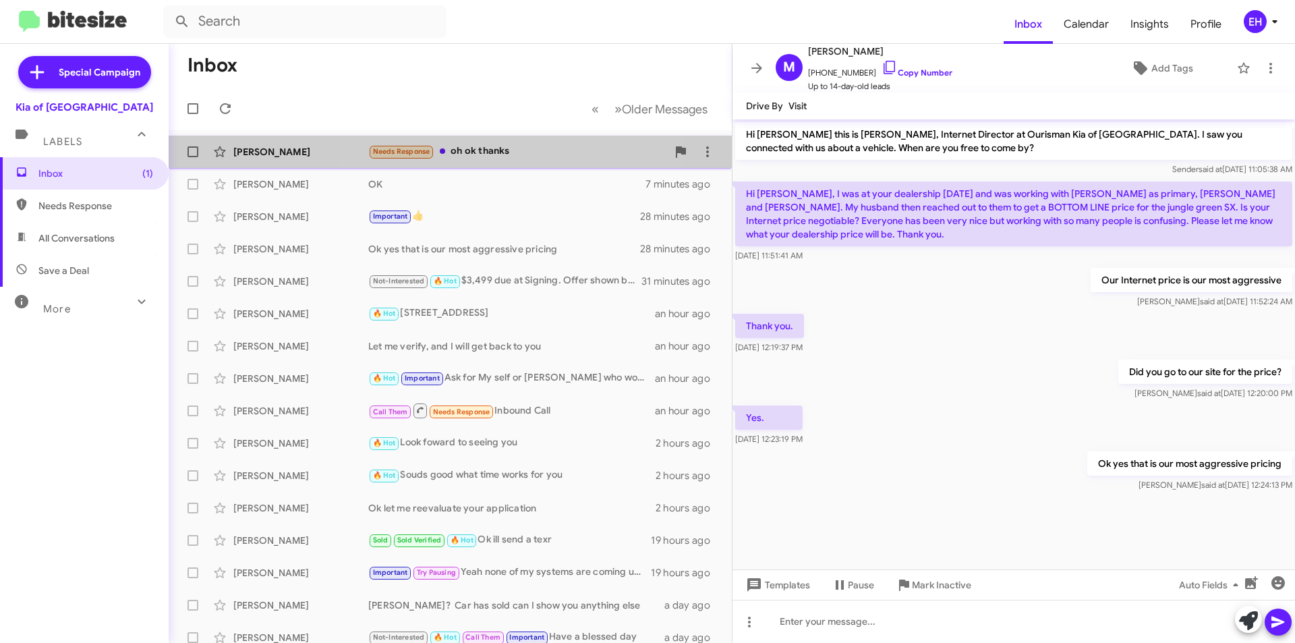
click at [495, 148] on div "Needs Response oh ok thanks" at bounding box center [517, 152] width 299 height 16
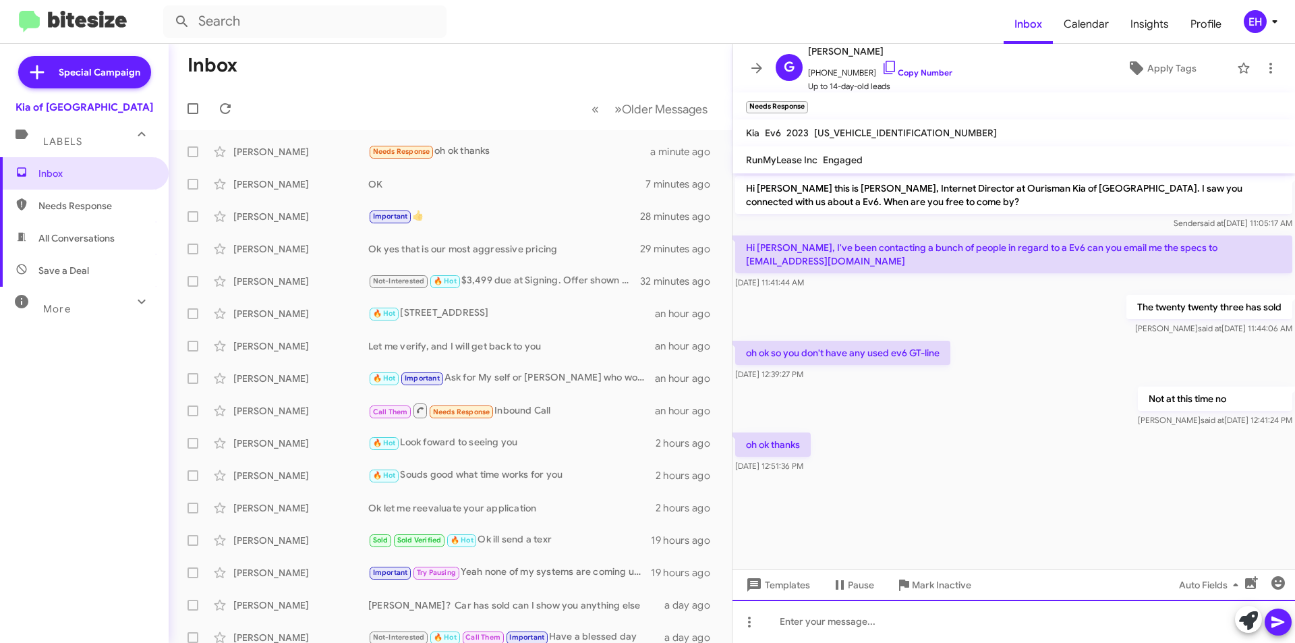
click at [937, 639] on div at bounding box center [1013, 621] width 563 height 43
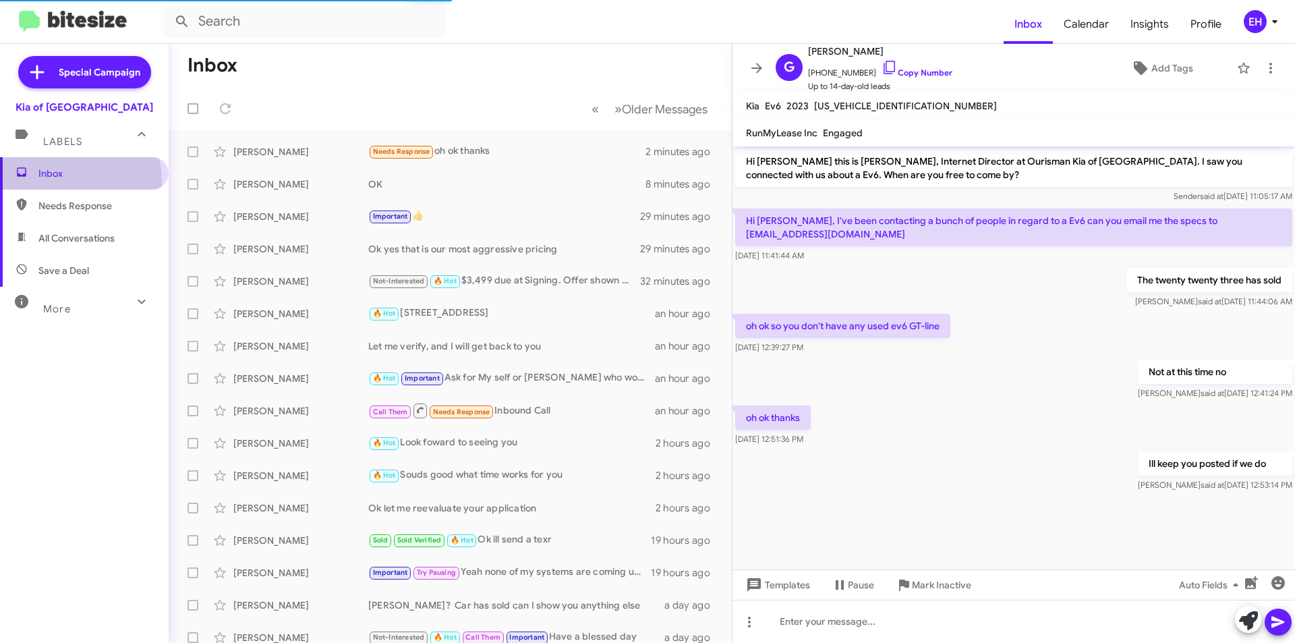
click at [65, 181] on span "Inbox" at bounding box center [84, 173] width 169 height 32
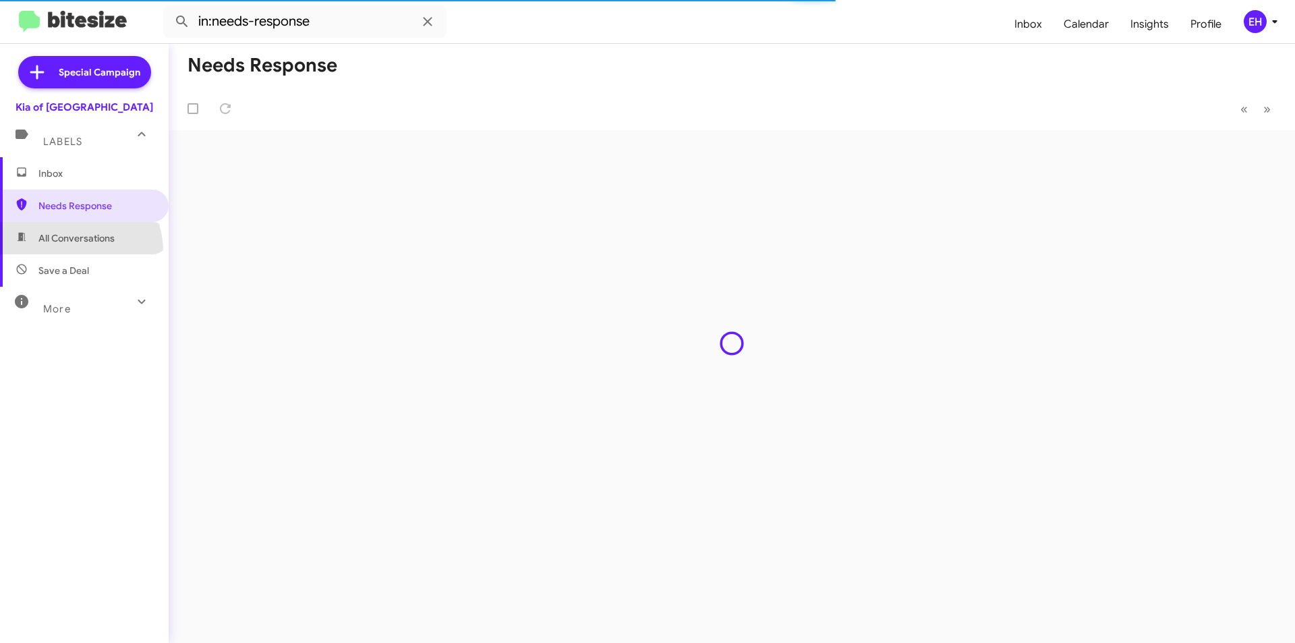
click at [72, 251] on span "All Conversations" at bounding box center [84, 238] width 169 height 32
type input "in:all-conversations"
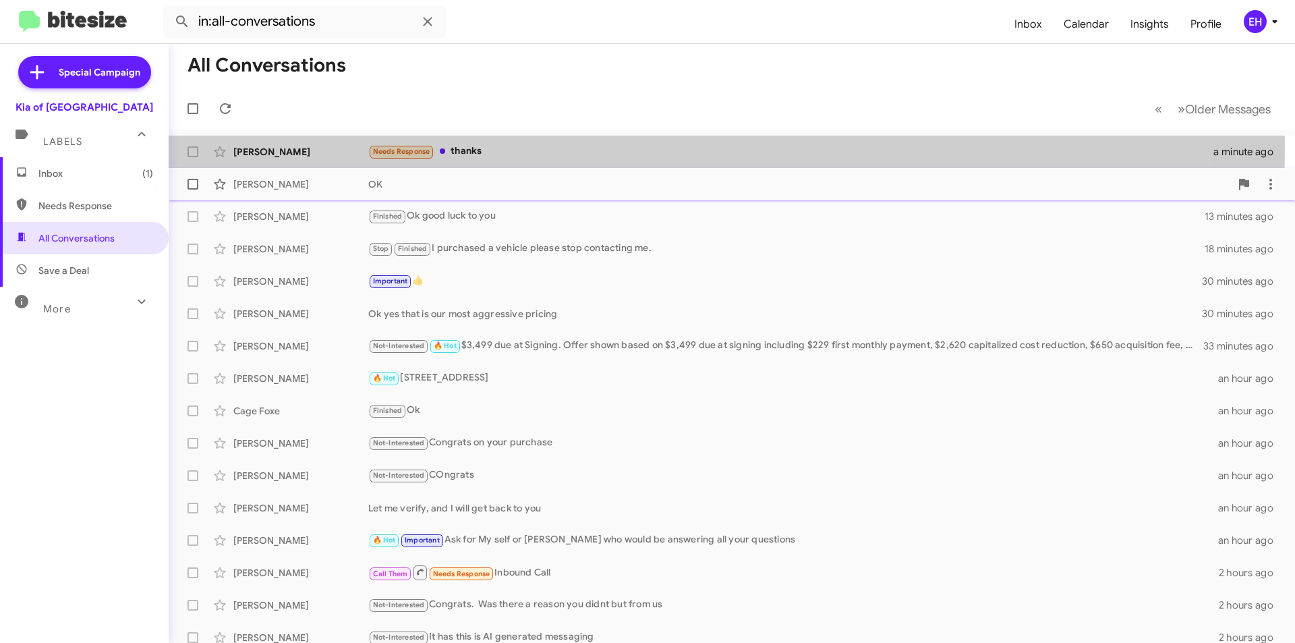
drag, startPoint x: 478, startPoint y: 146, endPoint x: 498, endPoint y: 176, distance: 36.5
click at [478, 146] on div "Needs Response thanks" at bounding box center [790, 152] width 845 height 16
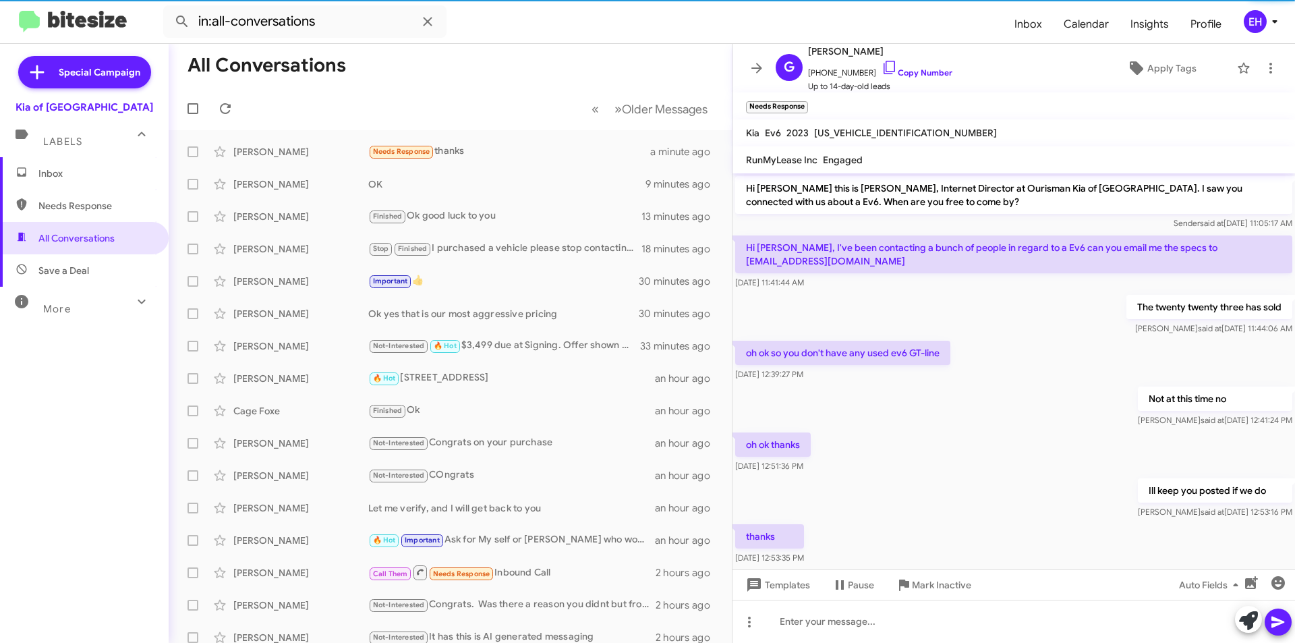
scroll to position [11, 0]
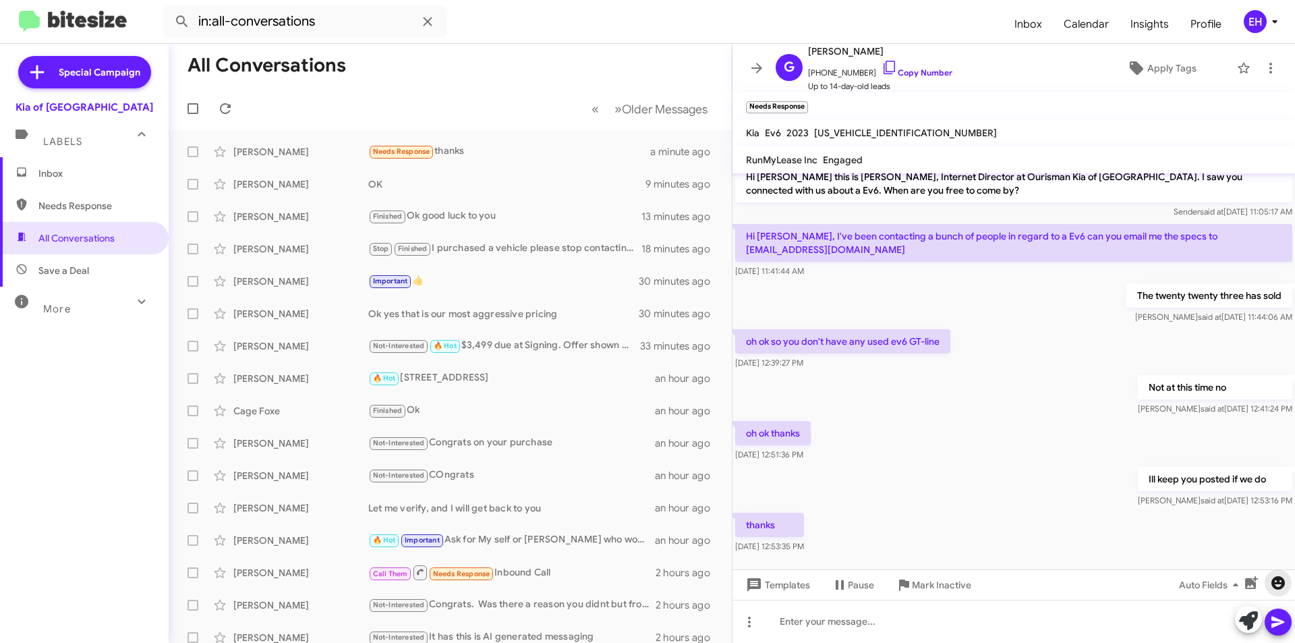
click at [1280, 576] on icon "button" at bounding box center [1278, 583] width 16 height 16
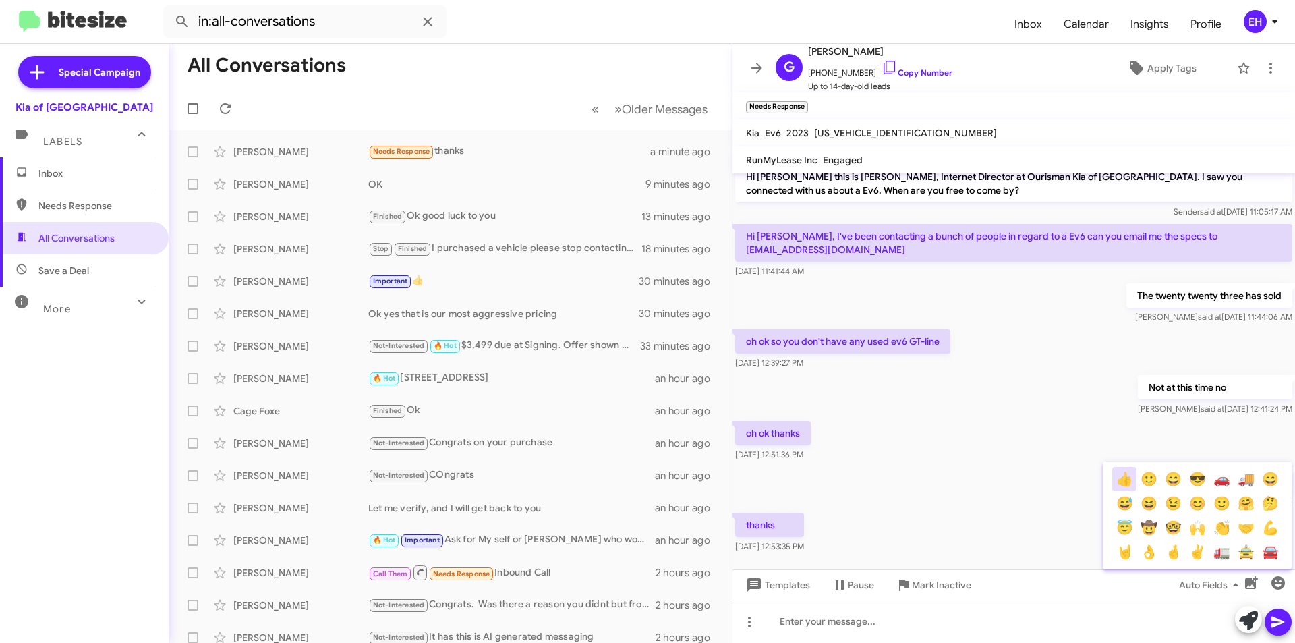
click at [1131, 480] on button "👍" at bounding box center [1124, 479] width 24 height 24
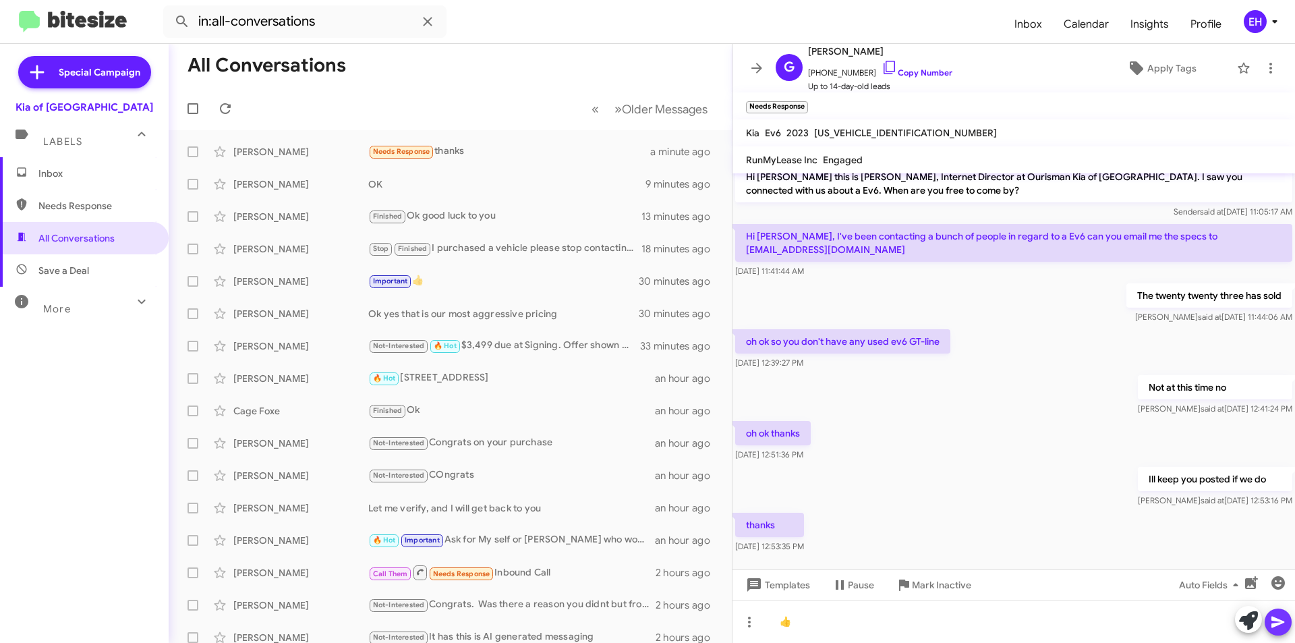
click at [1282, 617] on icon at bounding box center [1278, 622] width 16 height 16
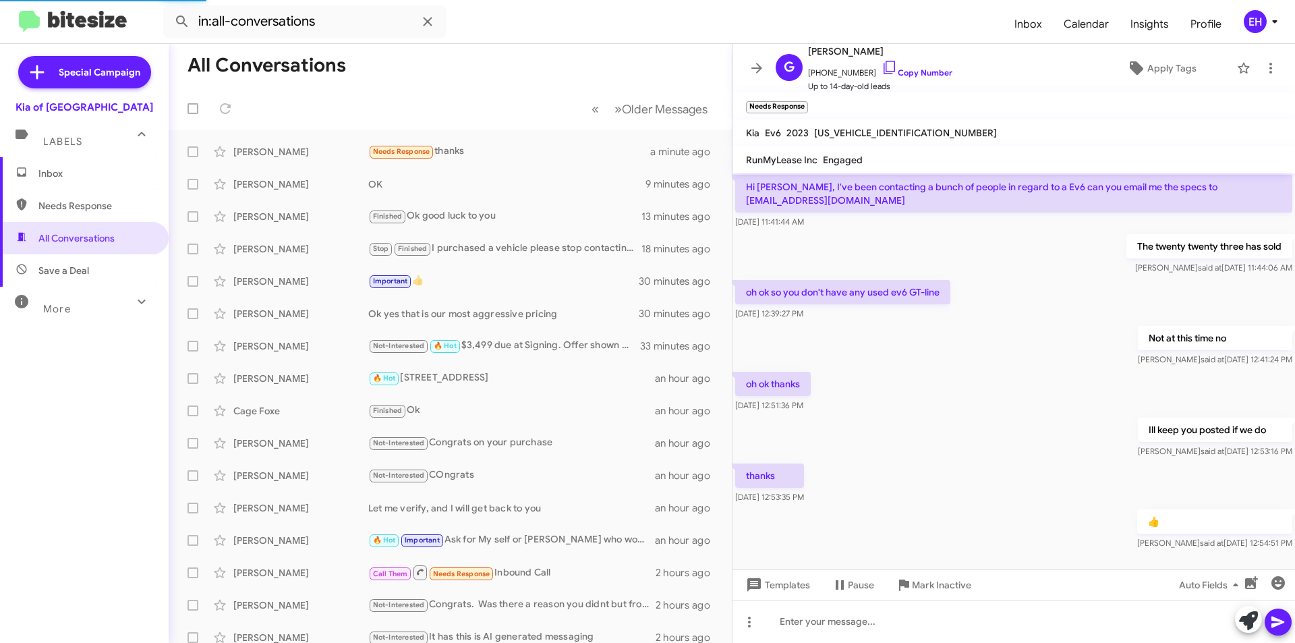
scroll to position [34, 0]
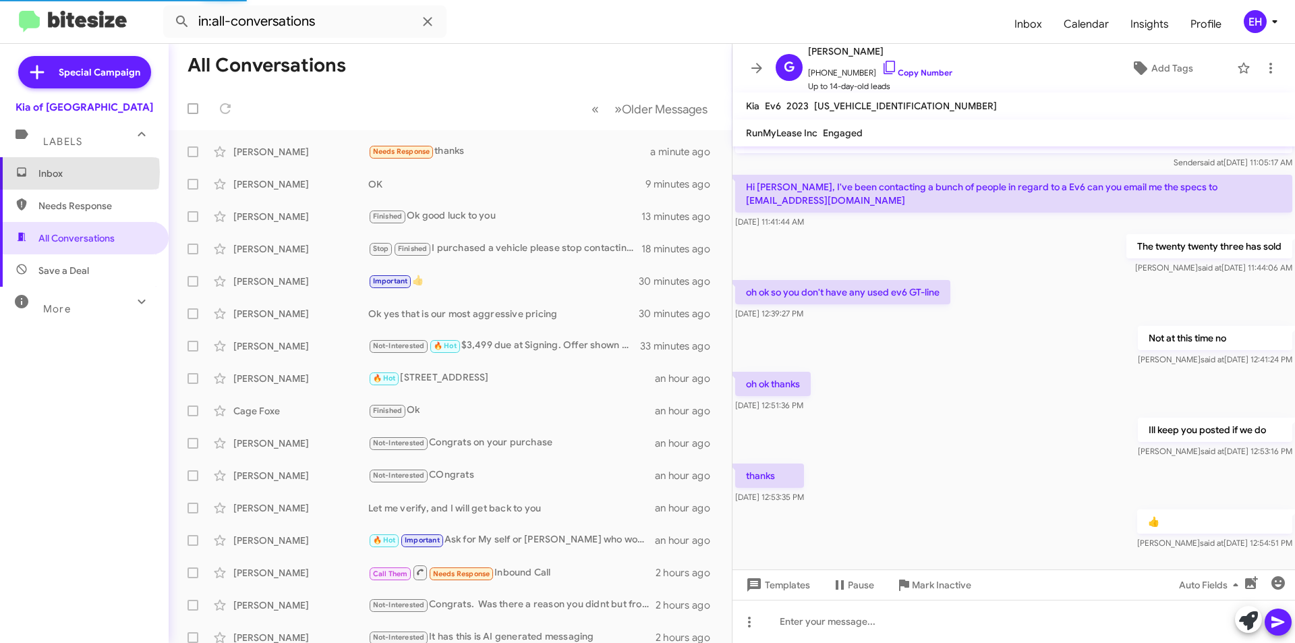
click at [49, 172] on span "Inbox" at bounding box center [95, 173] width 115 height 13
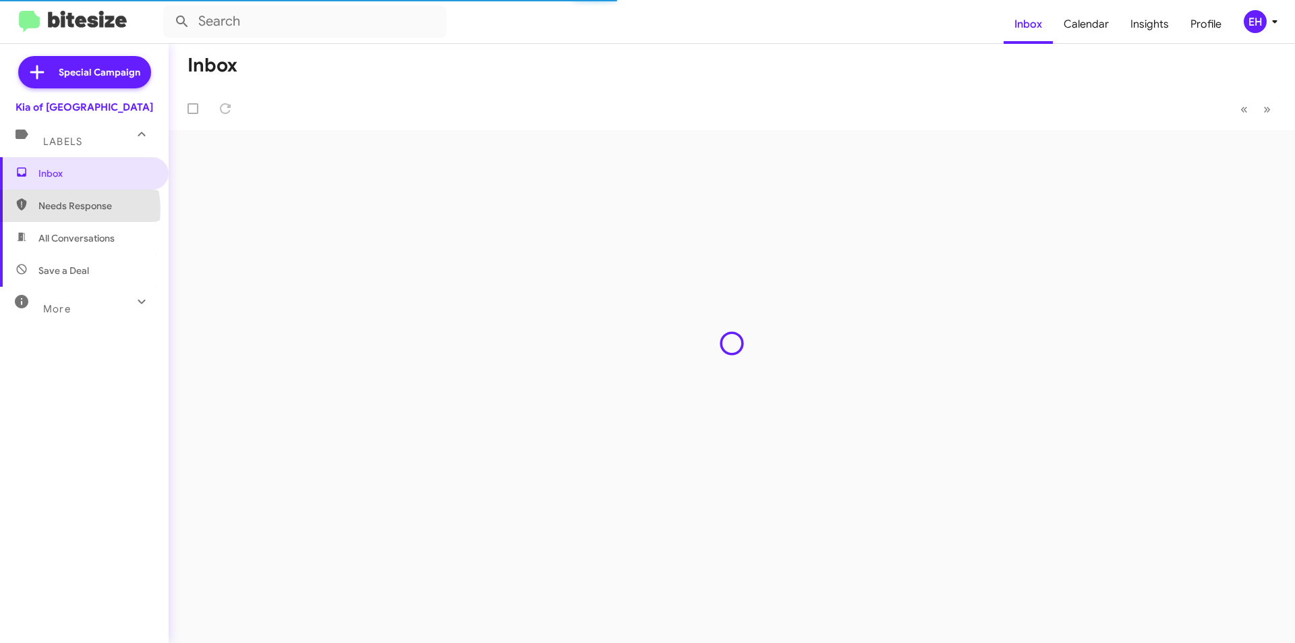
click at [65, 209] on span "Needs Response" at bounding box center [95, 205] width 115 height 13
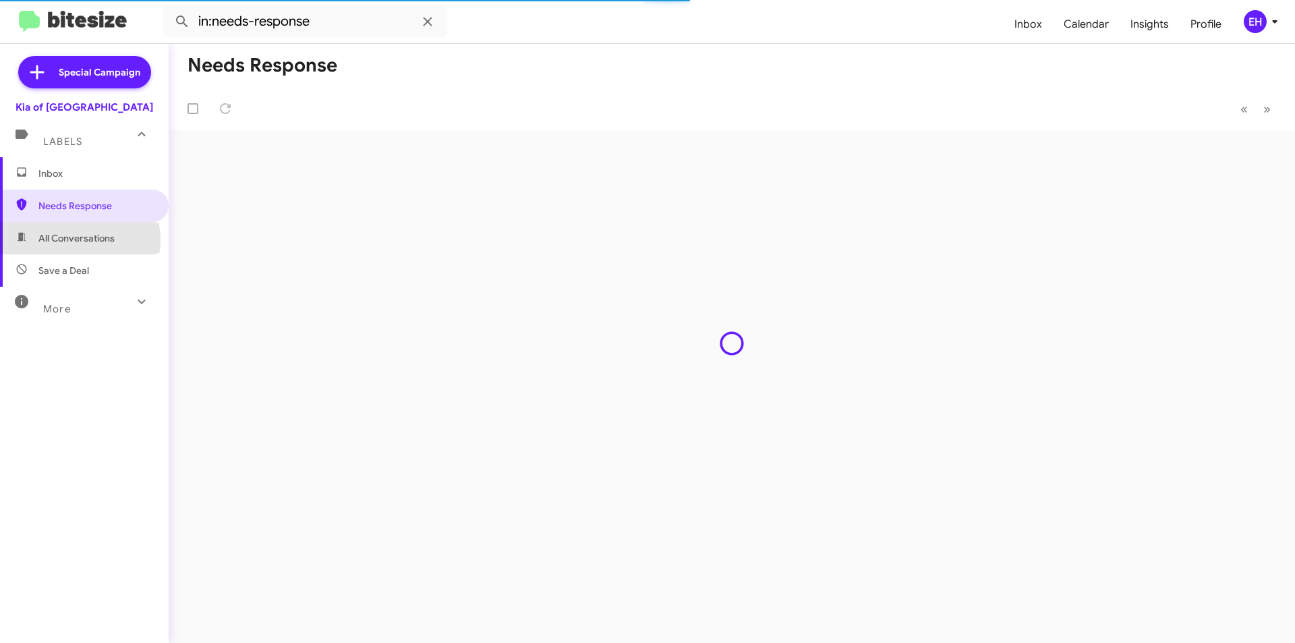
click at [74, 240] on span "All Conversations" at bounding box center [76, 237] width 76 height 13
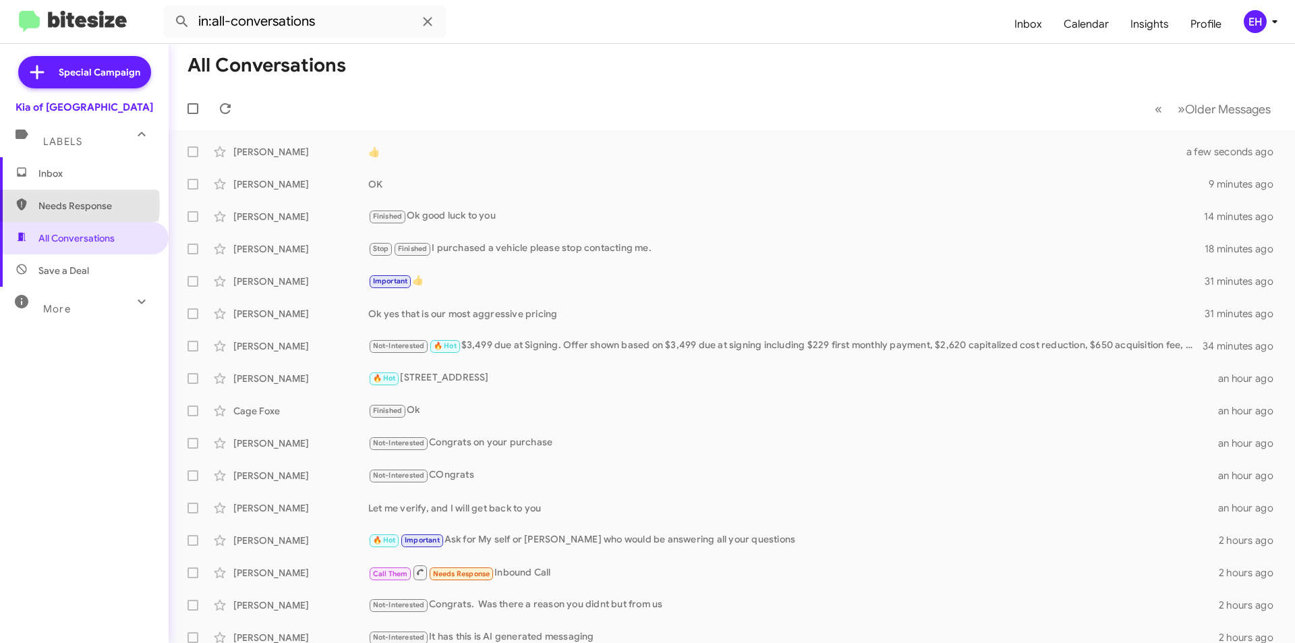
click at [45, 204] on span "Needs Response" at bounding box center [95, 205] width 115 height 13
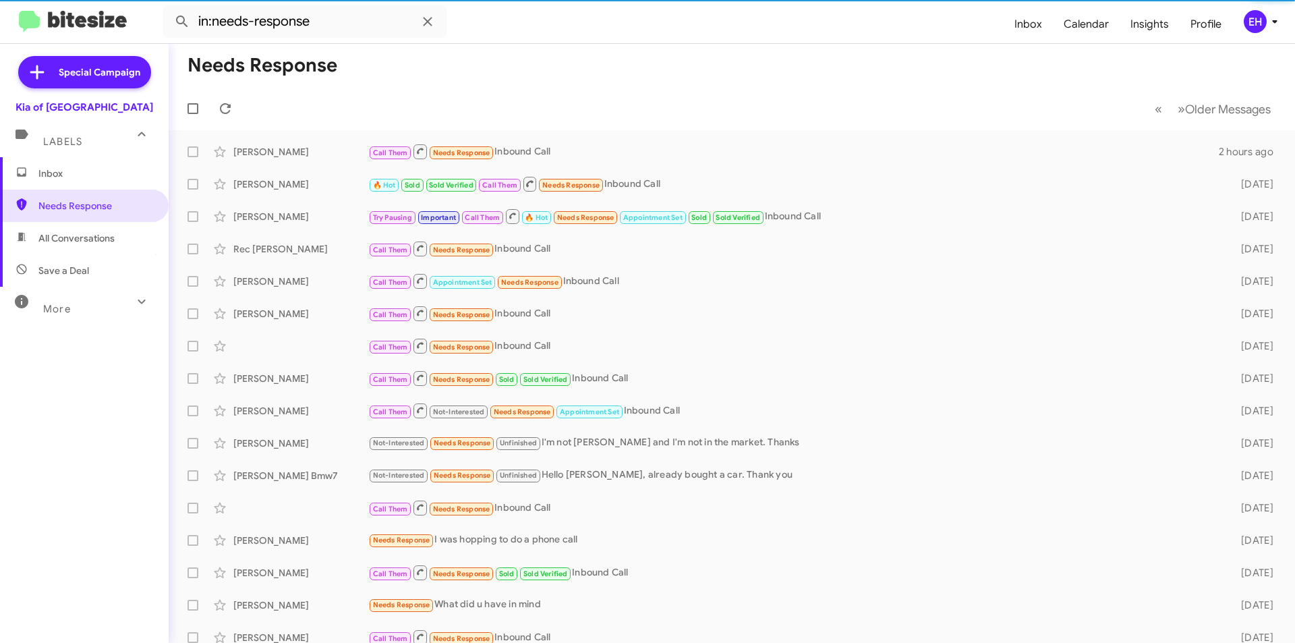
click at [77, 237] on span "All Conversations" at bounding box center [76, 237] width 76 height 13
type input "in:all-conversations"
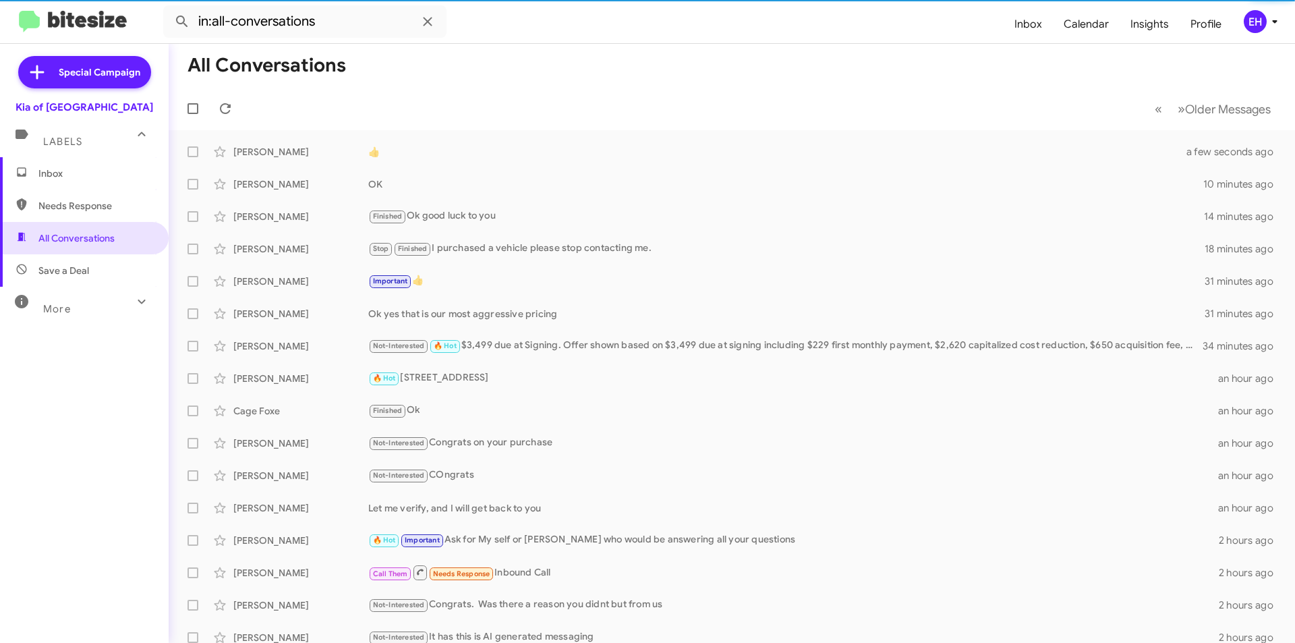
click at [59, 167] on span "Inbox" at bounding box center [95, 173] width 115 height 13
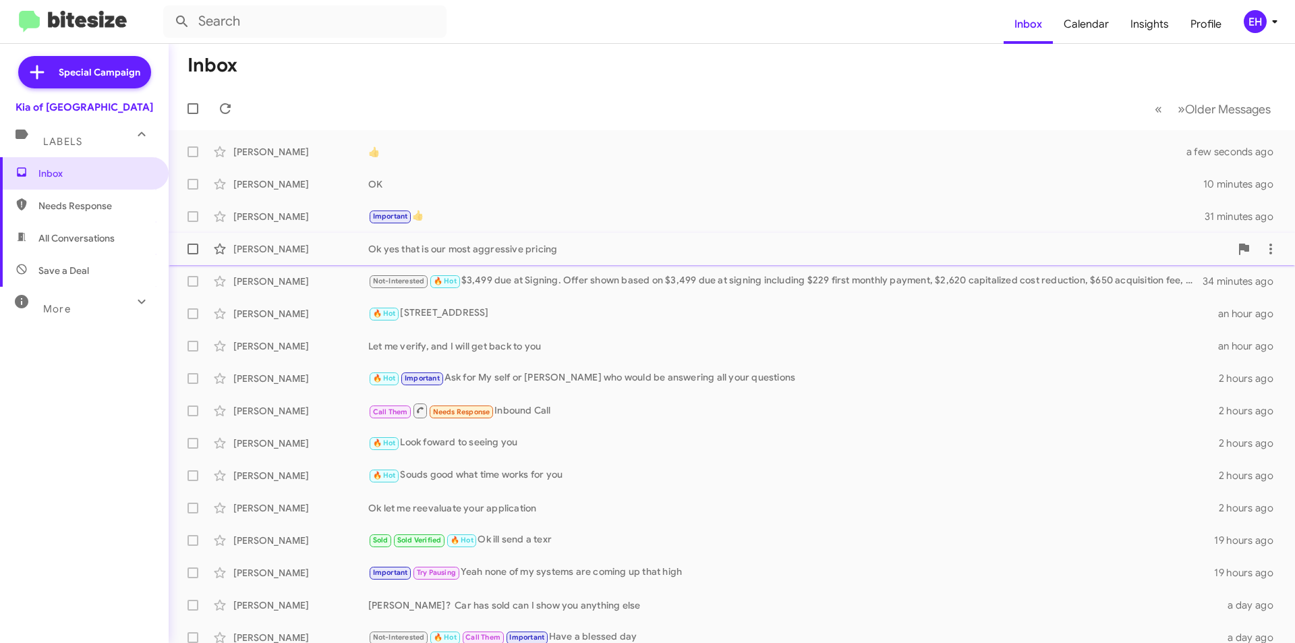
click at [258, 243] on div "[PERSON_NAME]" at bounding box center [300, 248] width 135 height 13
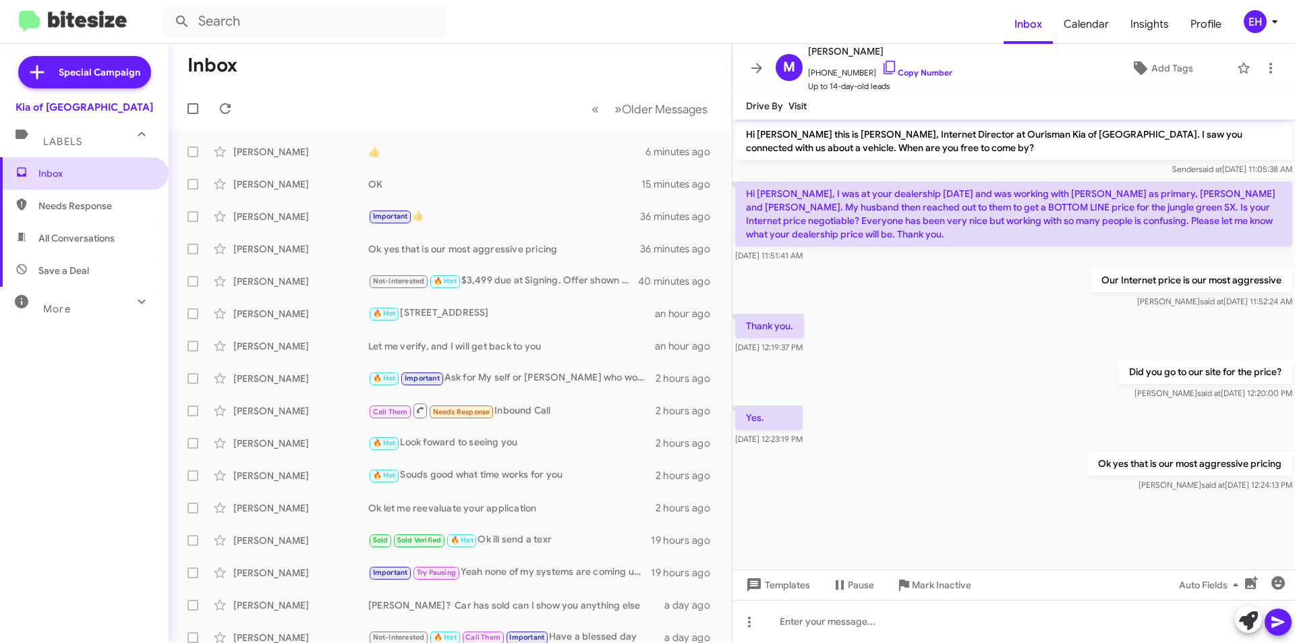
click at [63, 175] on span "Inbox" at bounding box center [95, 173] width 115 height 13
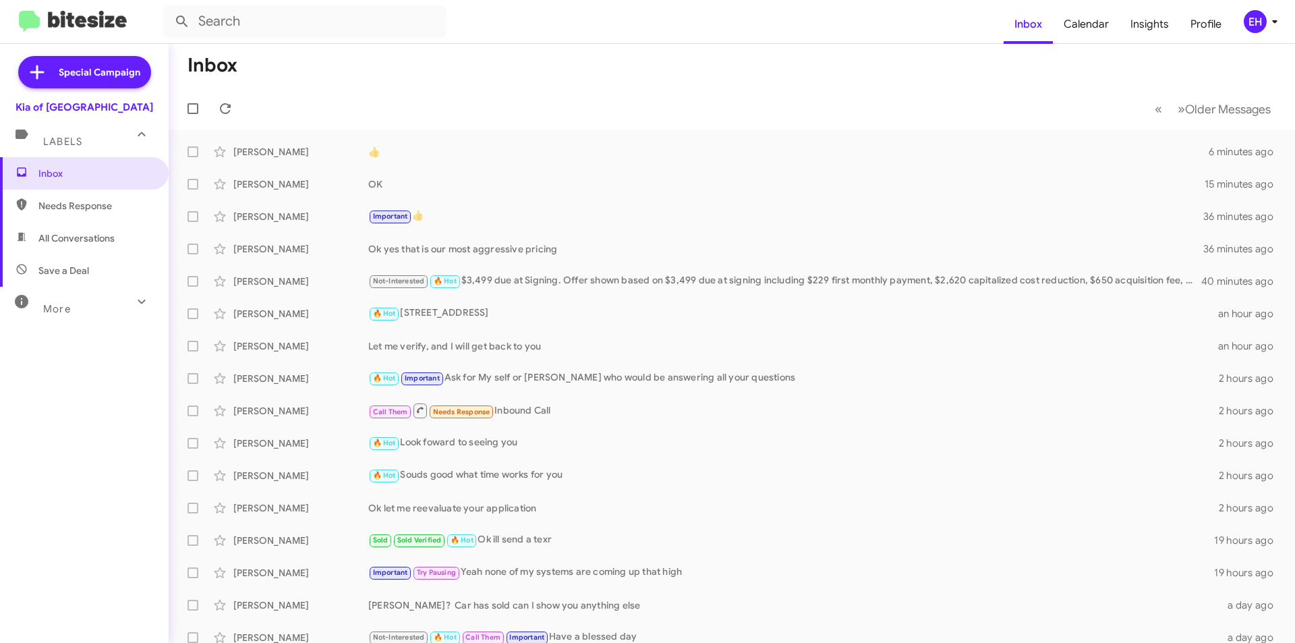
click at [53, 208] on span "Needs Response" at bounding box center [95, 205] width 115 height 13
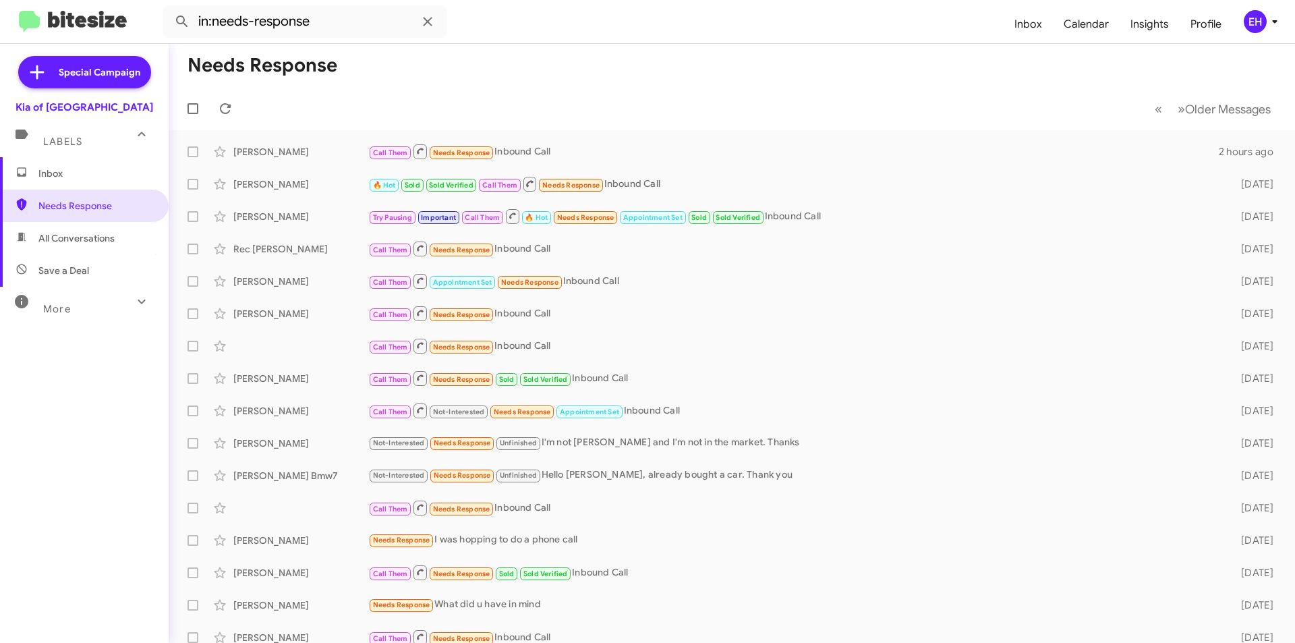
click at [76, 242] on span "All Conversations" at bounding box center [76, 237] width 76 height 13
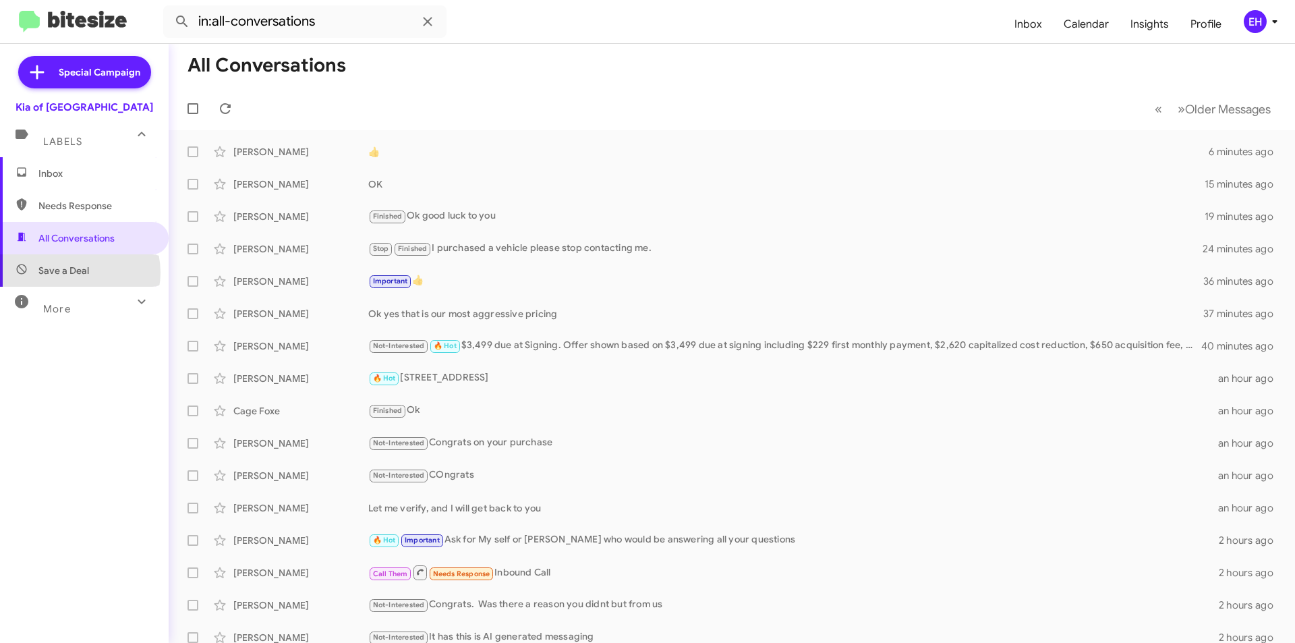
click at [76, 272] on span "Save a Deal" at bounding box center [63, 270] width 51 height 13
type input "in:not-interested"
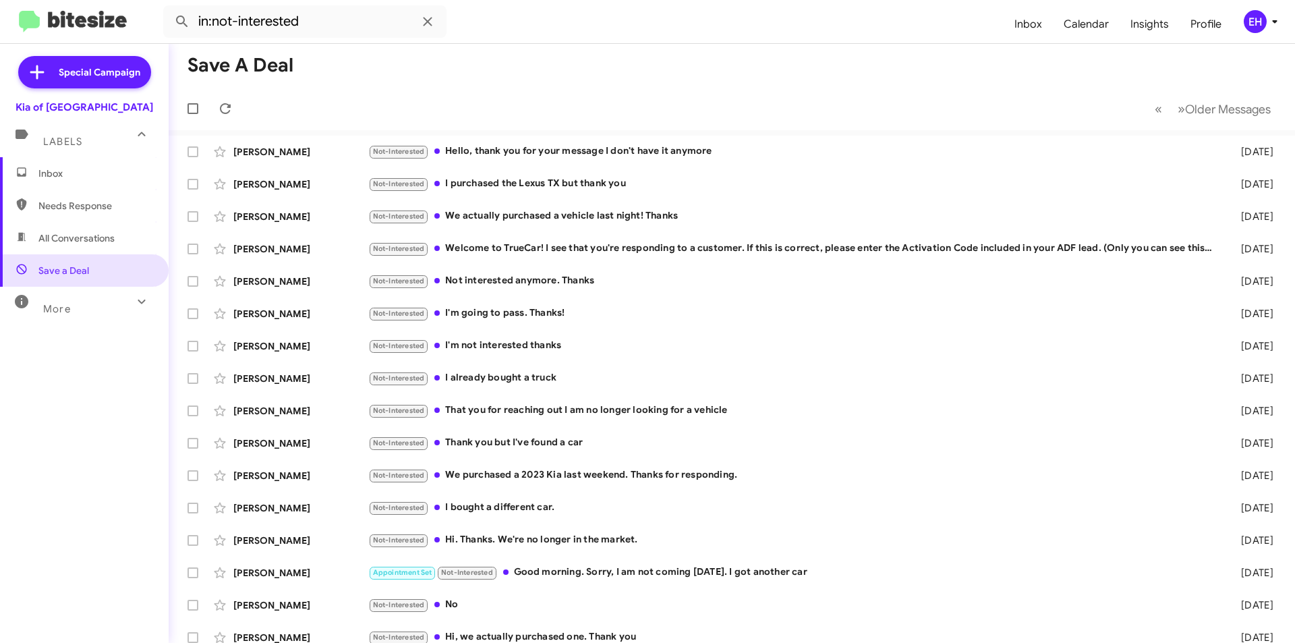
click at [61, 169] on span "Inbox" at bounding box center [95, 173] width 115 height 13
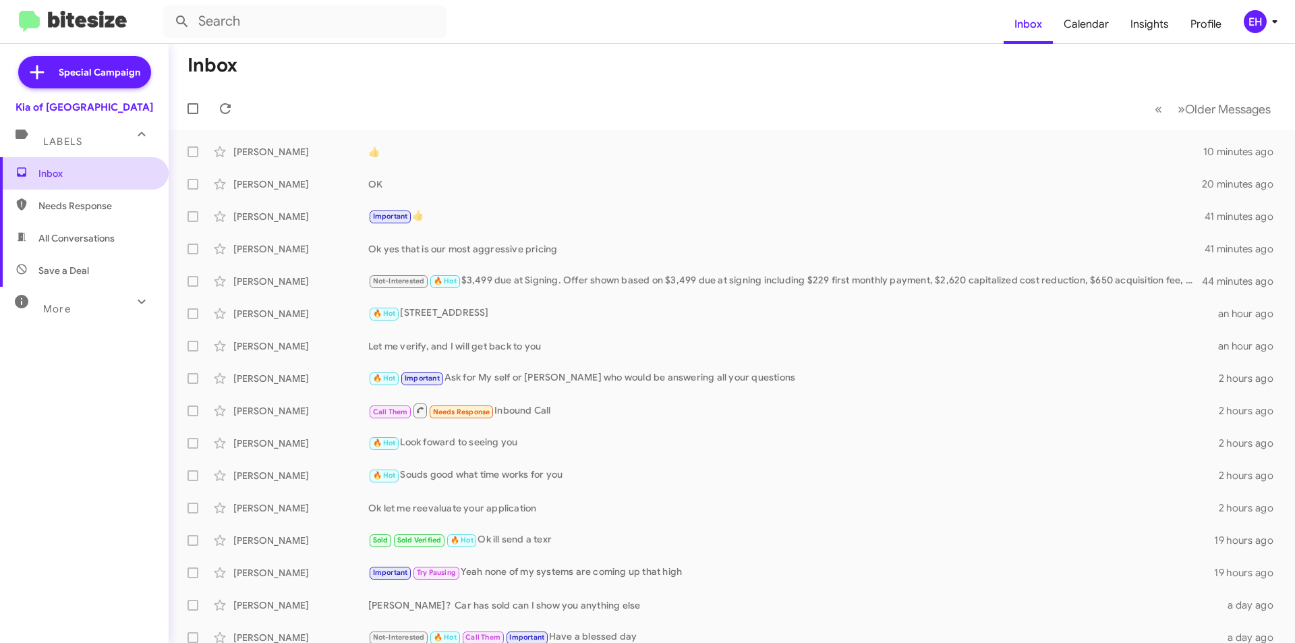
click at [55, 182] on span "Inbox" at bounding box center [84, 173] width 169 height 32
click at [56, 206] on span "Needs Response" at bounding box center [95, 205] width 115 height 13
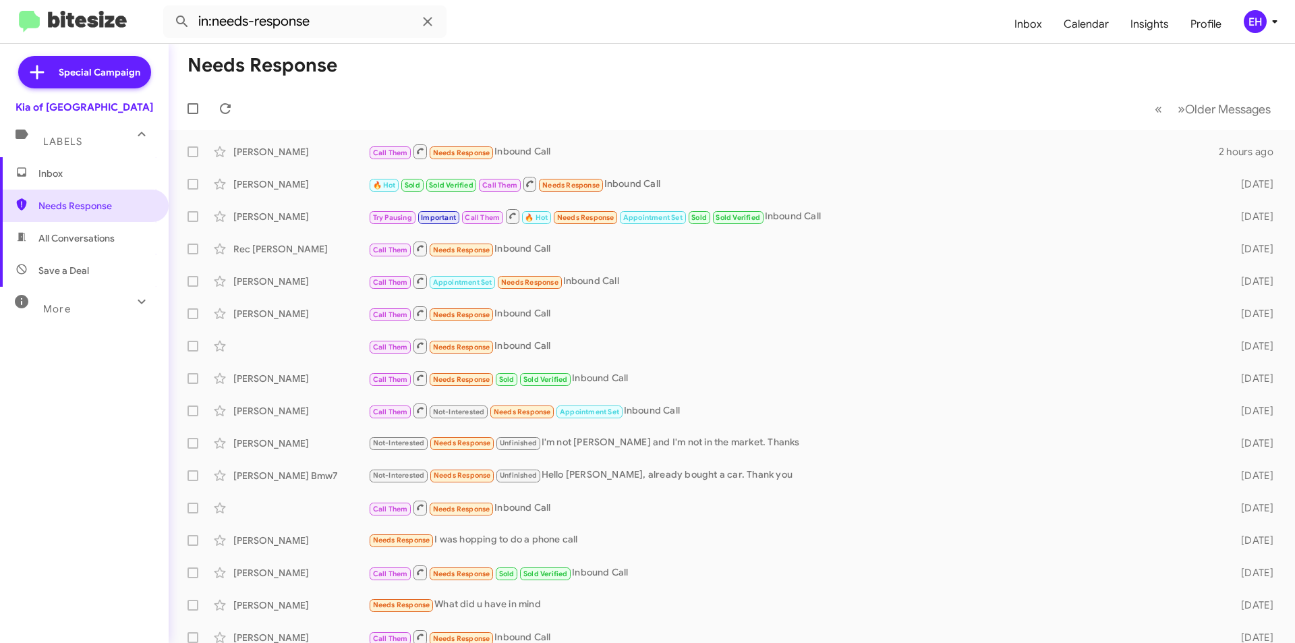
click at [78, 239] on span "All Conversations" at bounding box center [76, 237] width 76 height 13
type input "in:all-conversations"
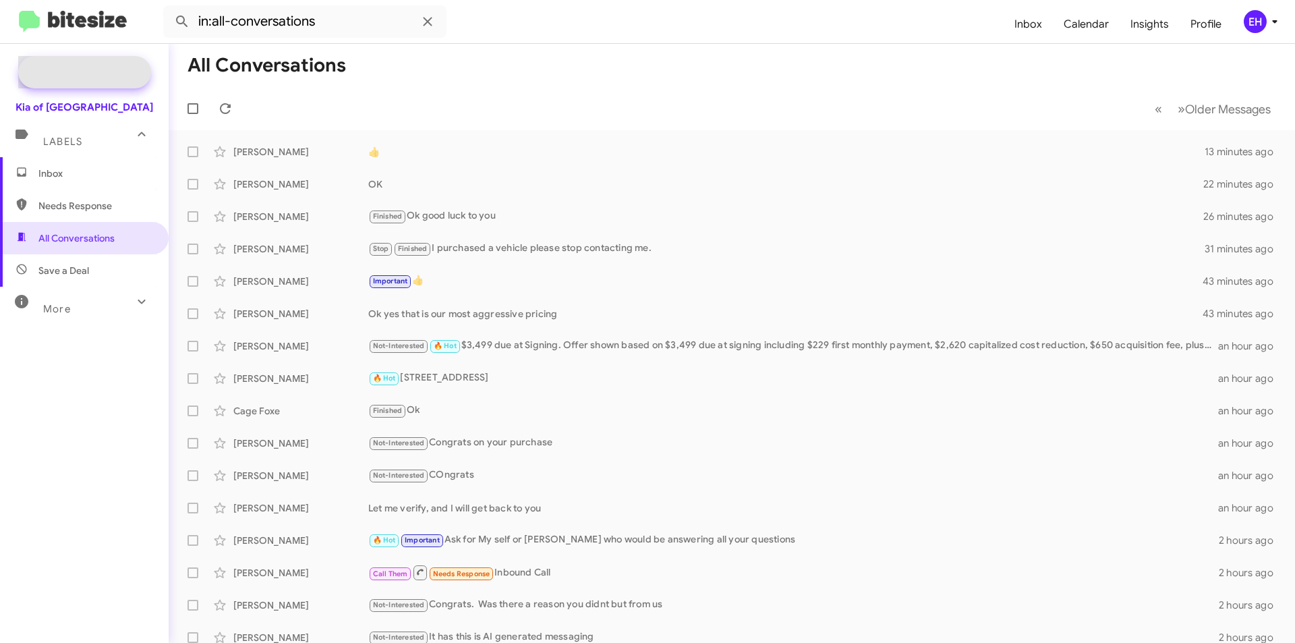
click at [94, 69] on span "Special Campaign" at bounding box center [100, 71] width 82 height 13
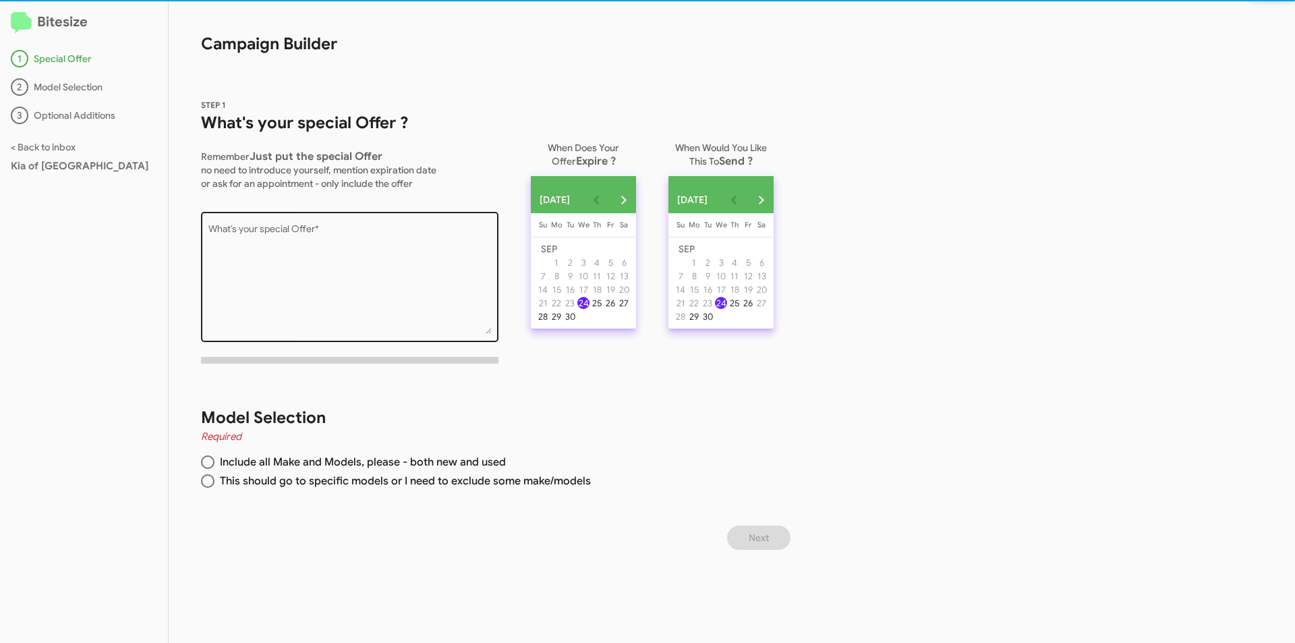
click at [318, 235] on textarea "What's your special Offer *" at bounding box center [349, 279] width 283 height 109
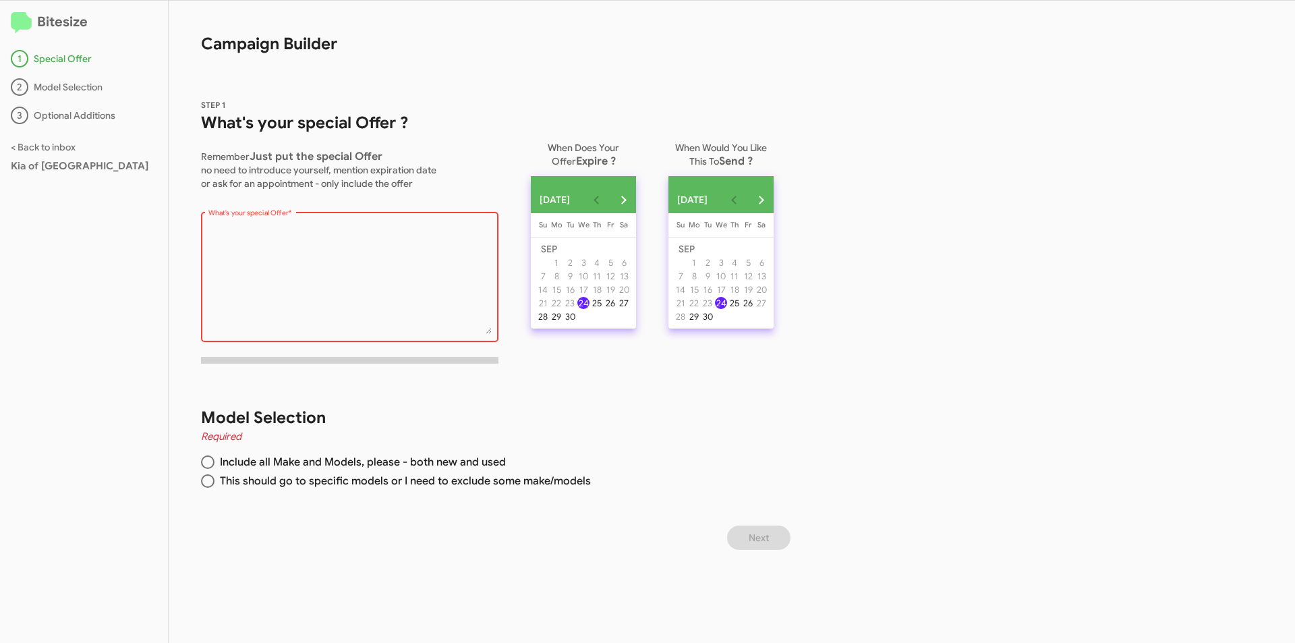
click at [274, 246] on textarea "What's your special Offer *" at bounding box center [349, 279] width 283 height 109
paste textarea "Hi [Buyer Name], Thanks for your interest in the vehicles we have available! If…"
type textarea "Hi [Buyer Name], Thanks for your interest in the vehicles we have available! If…"
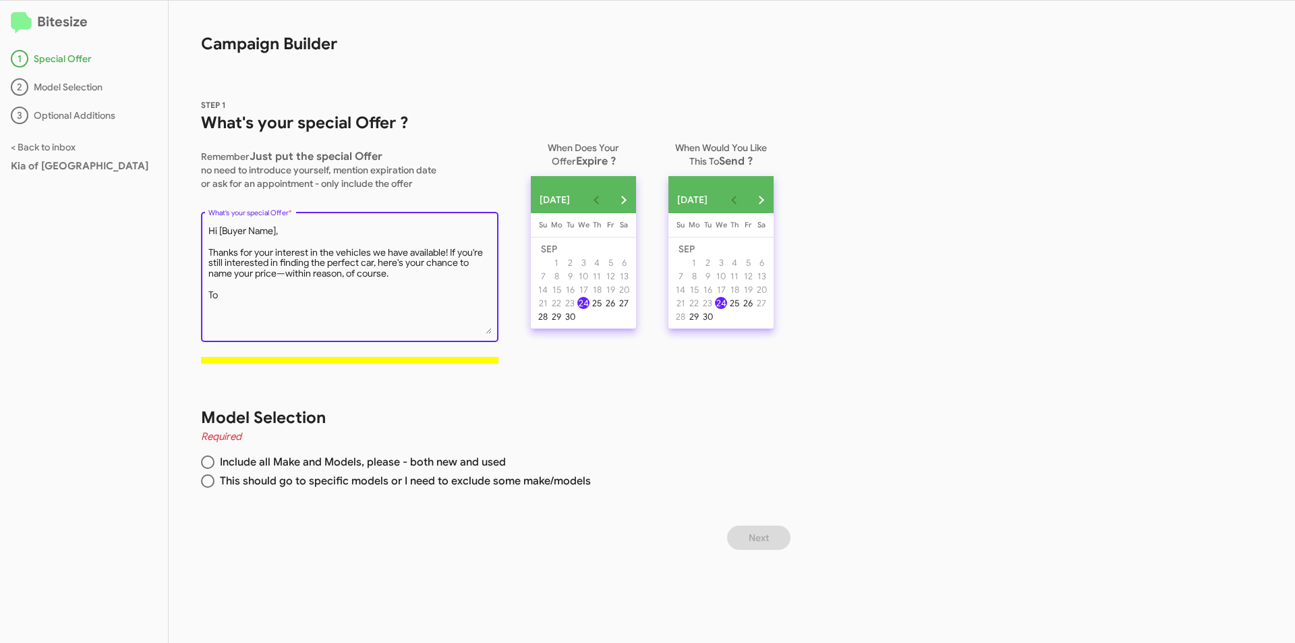
drag, startPoint x: 283, startPoint y: 295, endPoint x: 172, endPoint y: 178, distance: 161.7
click at [172, 178] on div "STEP 1 What's your special Offer ? Remember Just put the special Offer no need …" at bounding box center [482, 219] width 627 height 309
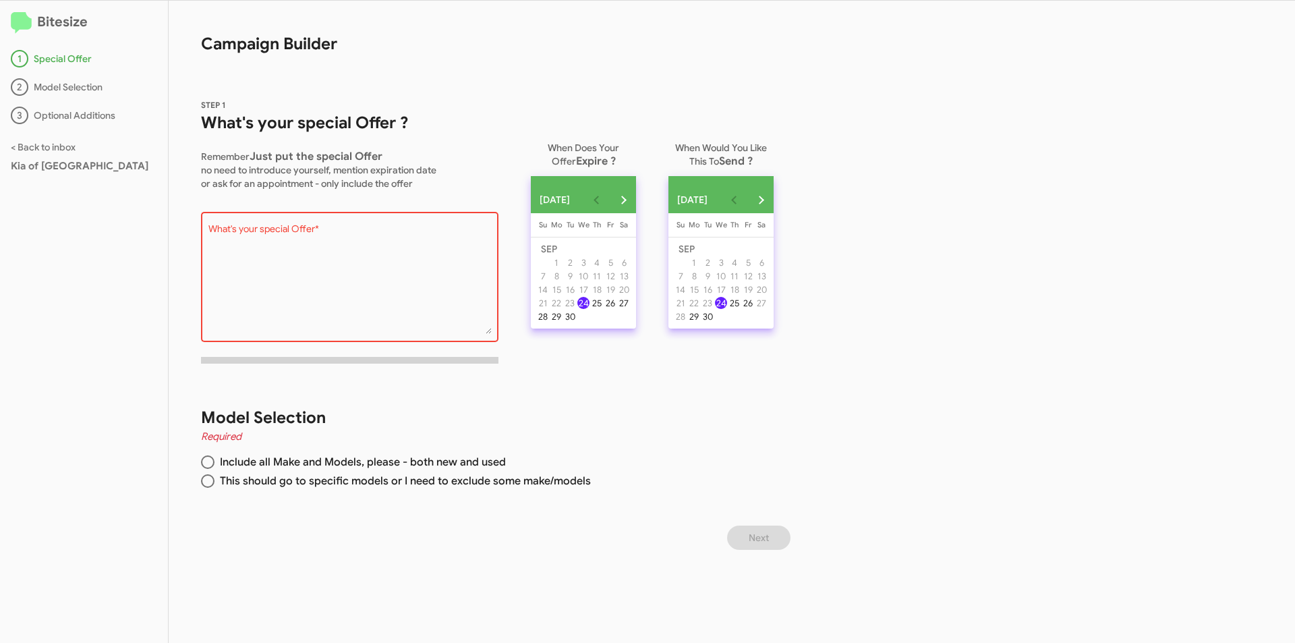
click at [286, 249] on textarea "What's your special Offer *" at bounding box center [349, 279] width 283 height 109
paste textarea "Hi [Buyer Name], Thanks for your interest in the vehicles we have available! If…"
type textarea "Hi [Buyer Name], Thanks for your interest in the vehicles we have available! If…"
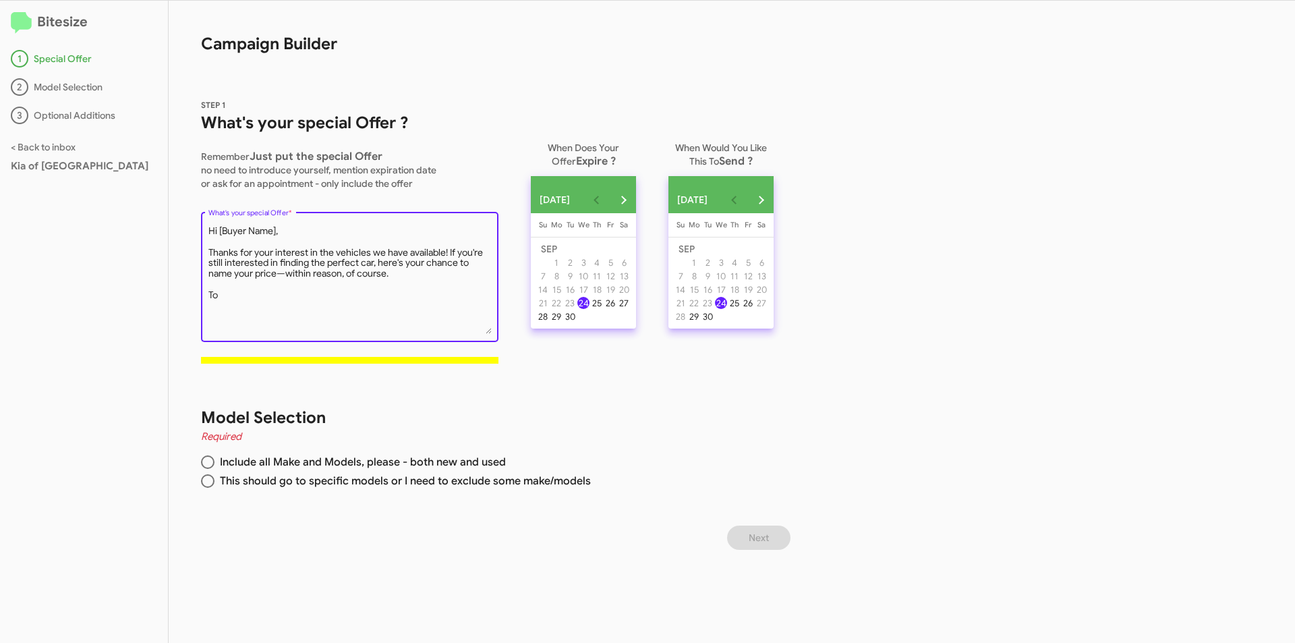
drag, startPoint x: 293, startPoint y: 301, endPoint x: 269, endPoint y: 296, distance: 24.9
click at [269, 296] on textarea "What's your special Offer *" at bounding box center [349, 279] width 283 height 109
drag, startPoint x: 241, startPoint y: 295, endPoint x: 173, endPoint y: 227, distance: 96.3
click at [173, 227] on div "STEP 1 What's your special Offer ? Remember Just put the special Offer no need …" at bounding box center [482, 219] width 627 height 309
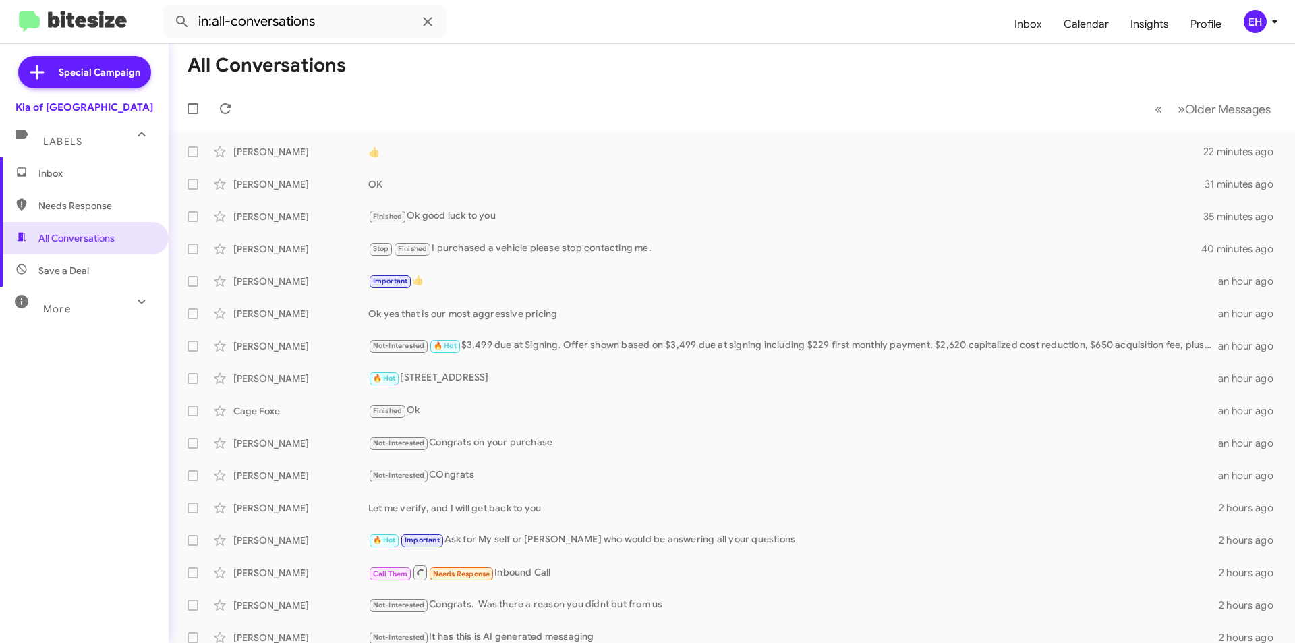
click at [63, 167] on span "Inbox" at bounding box center [95, 173] width 115 height 13
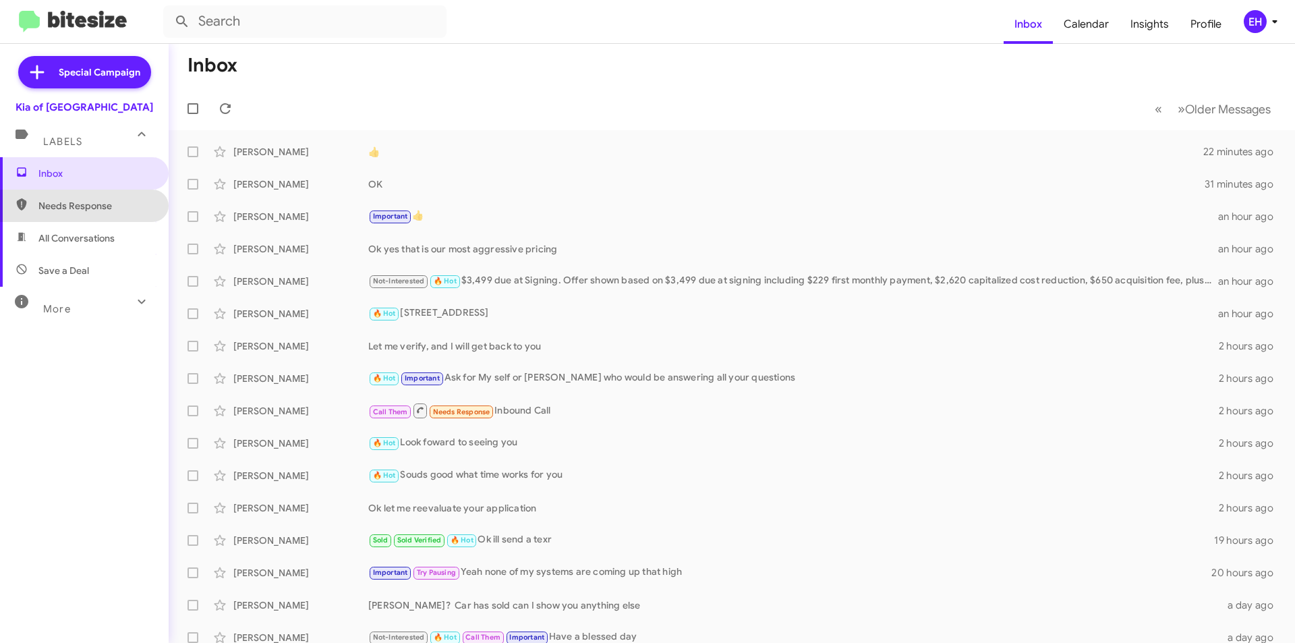
click at [86, 214] on span "Needs Response" at bounding box center [84, 206] width 169 height 32
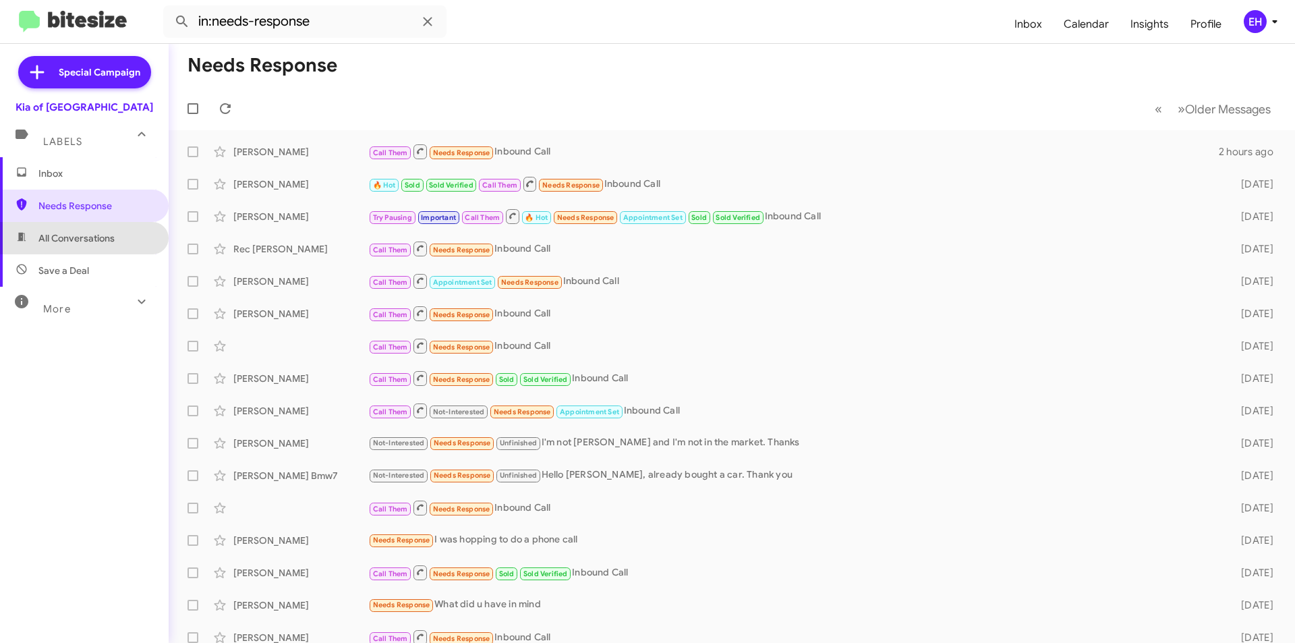
click at [87, 236] on span "All Conversations" at bounding box center [76, 237] width 76 height 13
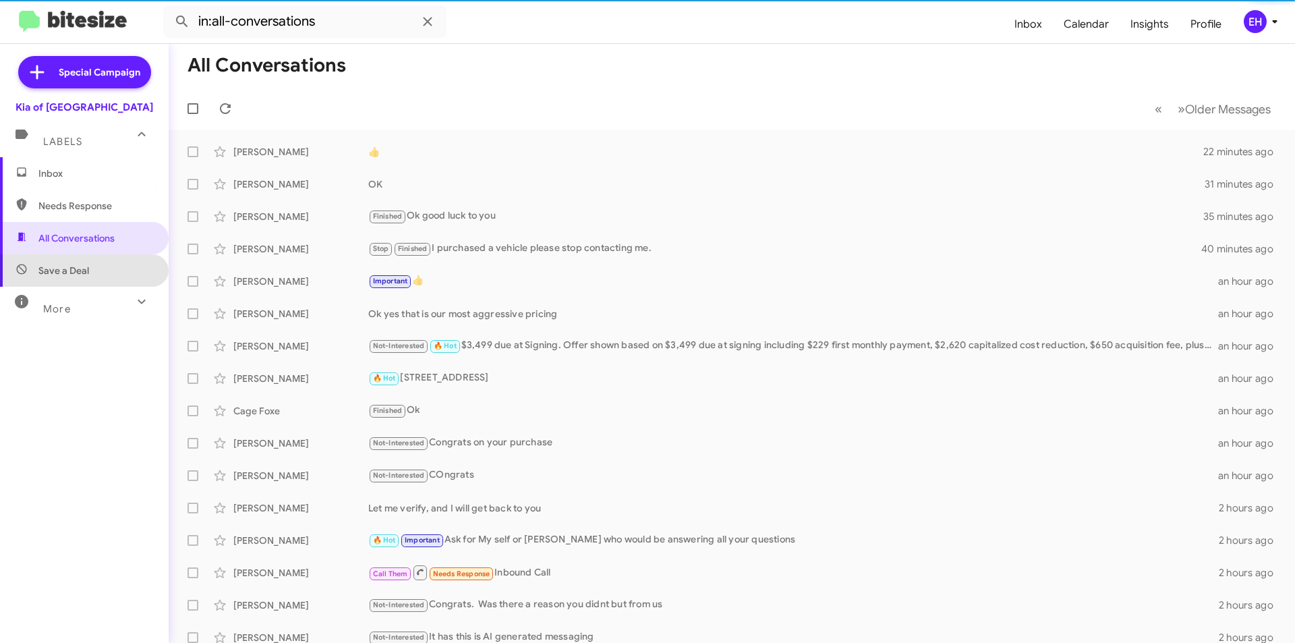
click at [94, 266] on span "Save a Deal" at bounding box center [84, 270] width 169 height 32
type input "in:not-interested"
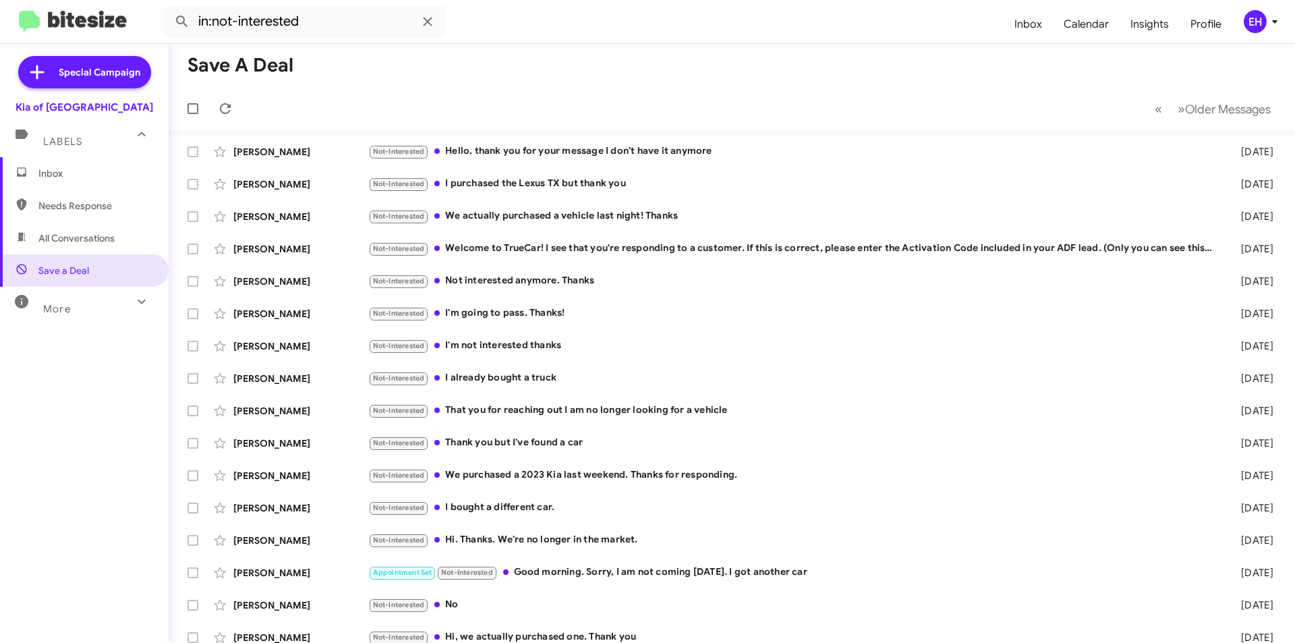
click at [54, 171] on span "Inbox" at bounding box center [95, 173] width 115 height 13
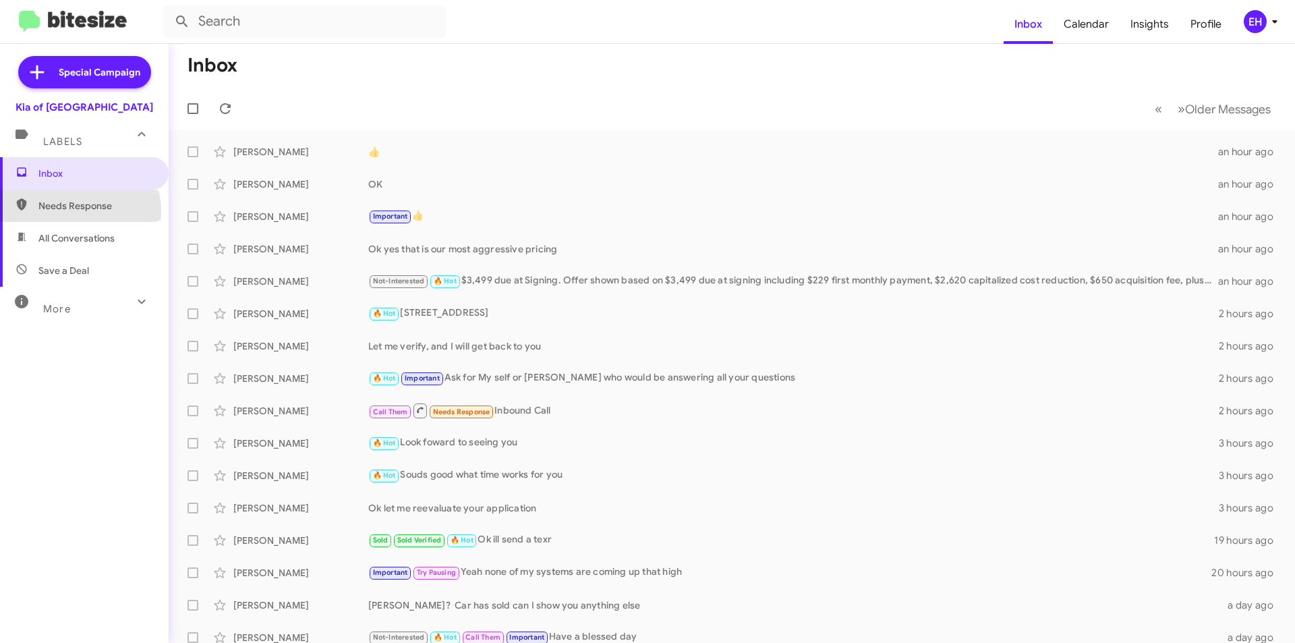
click at [77, 211] on span "Needs Response" at bounding box center [95, 205] width 115 height 13
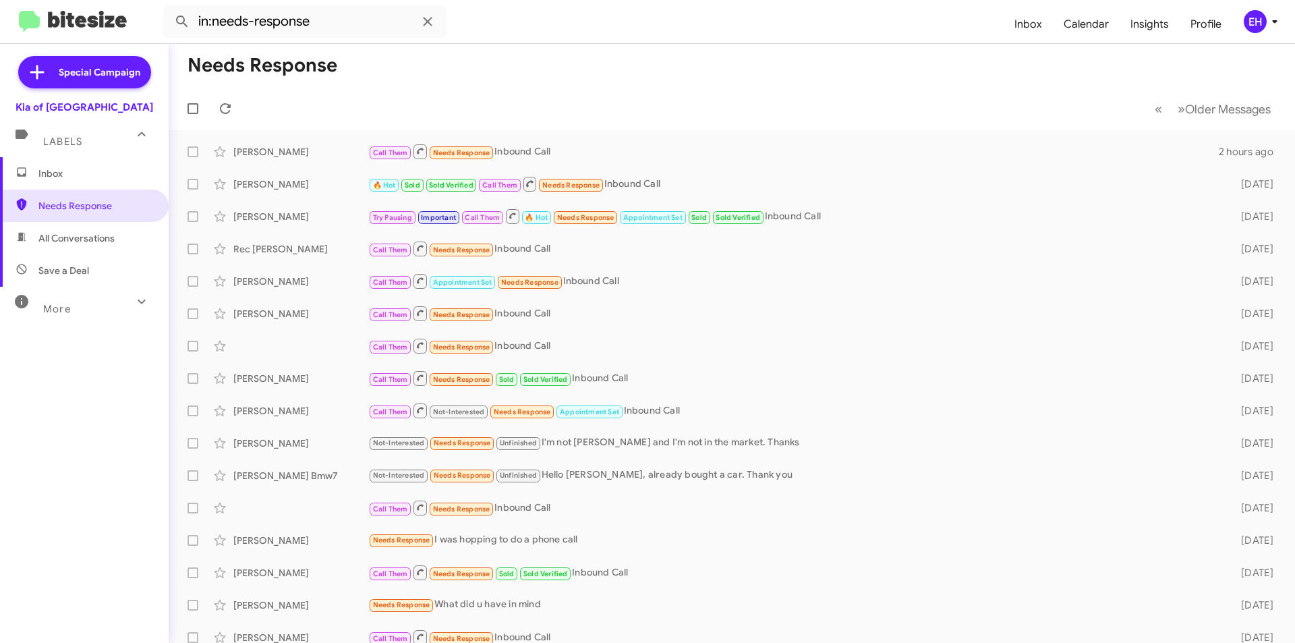
click at [86, 248] on span "All Conversations" at bounding box center [84, 238] width 169 height 32
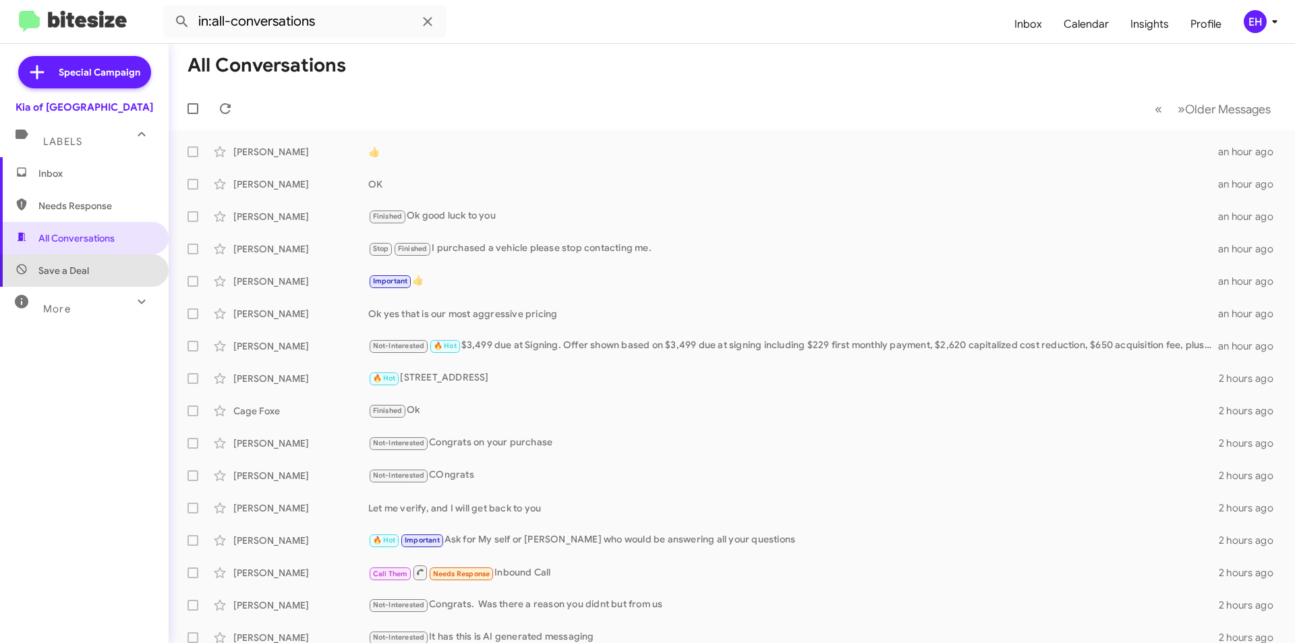
click at [92, 272] on span "Save a Deal" at bounding box center [84, 270] width 169 height 32
type input "in:not-interested"
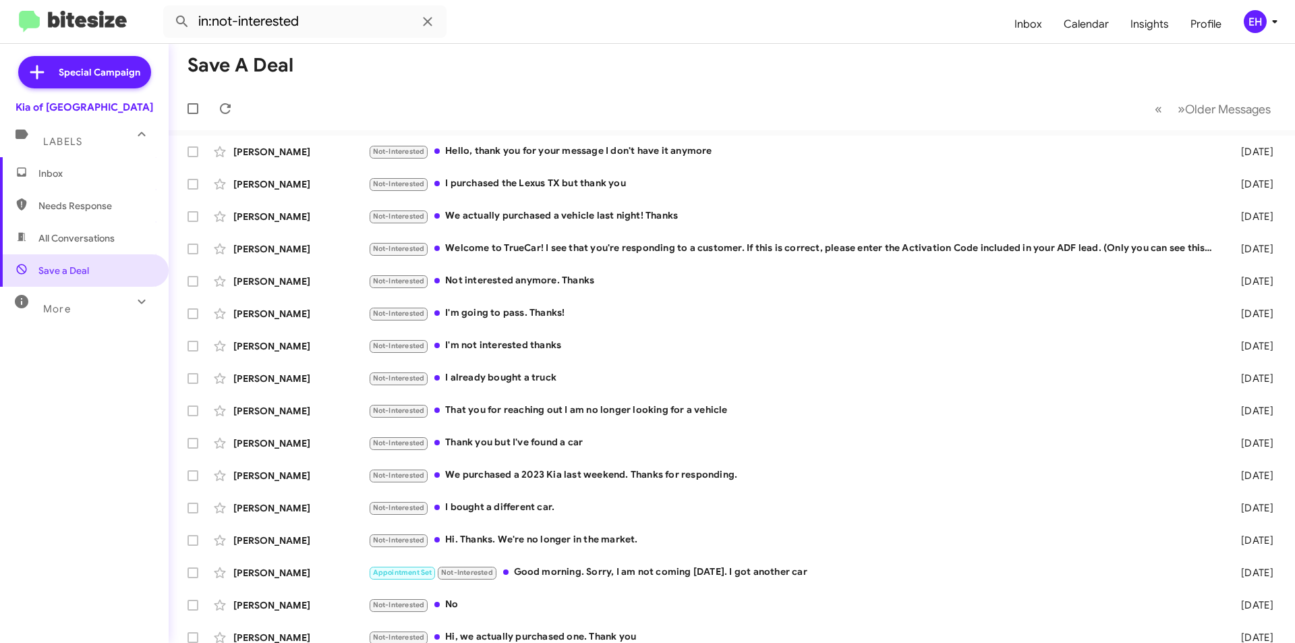
click at [47, 181] on span "Inbox" at bounding box center [84, 173] width 169 height 32
